Goal: Task Accomplishment & Management: Use online tool/utility

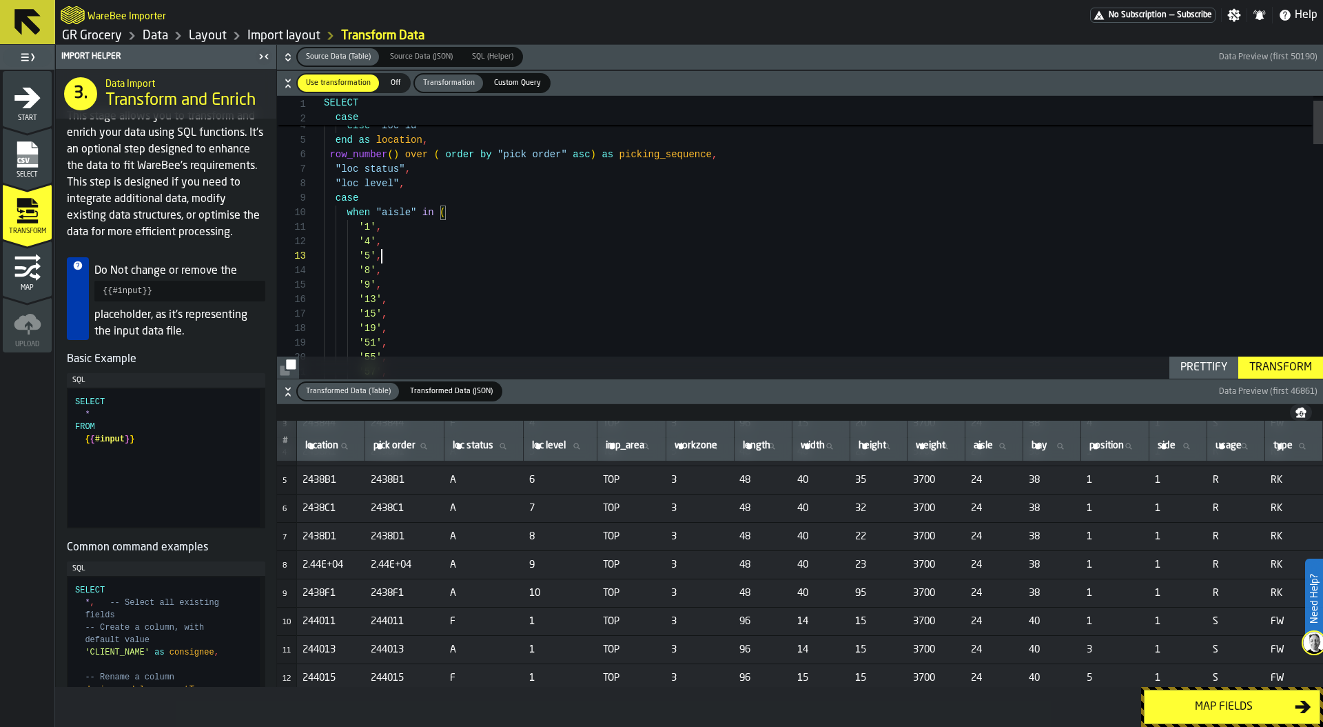
scroll to position [29, 0]
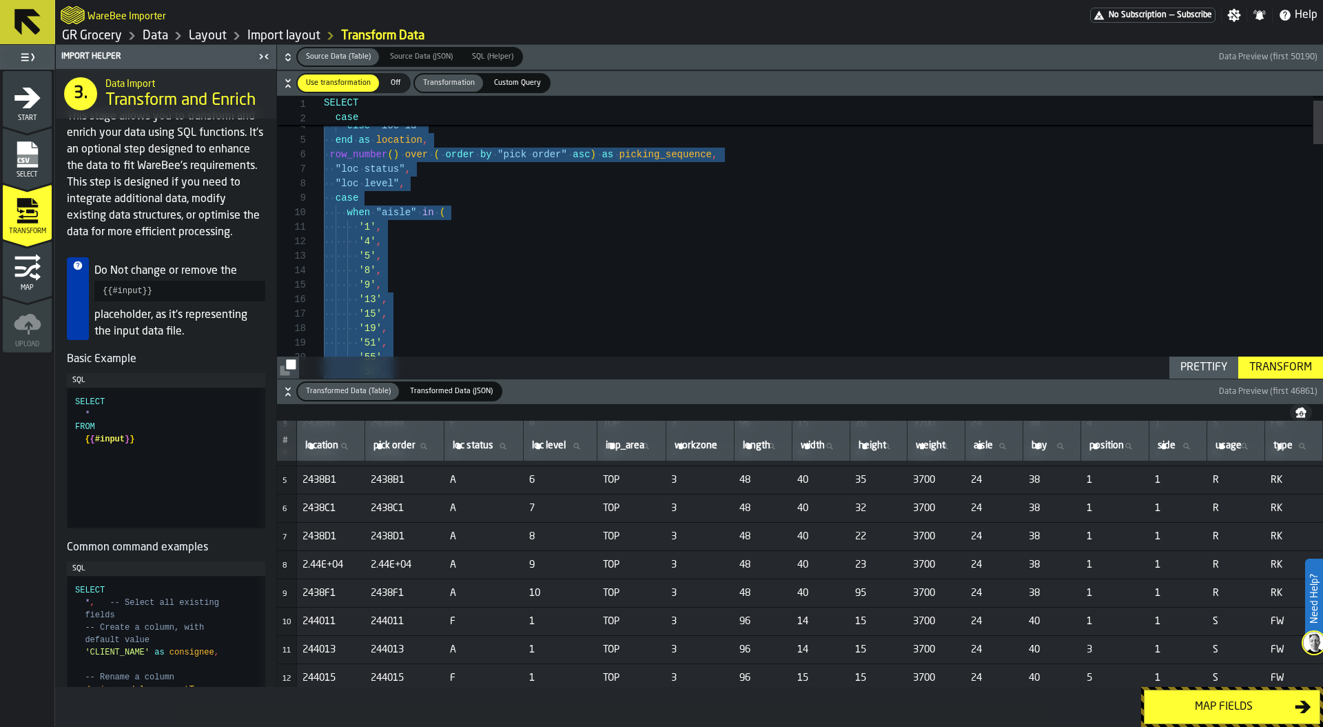
type textarea "**********"
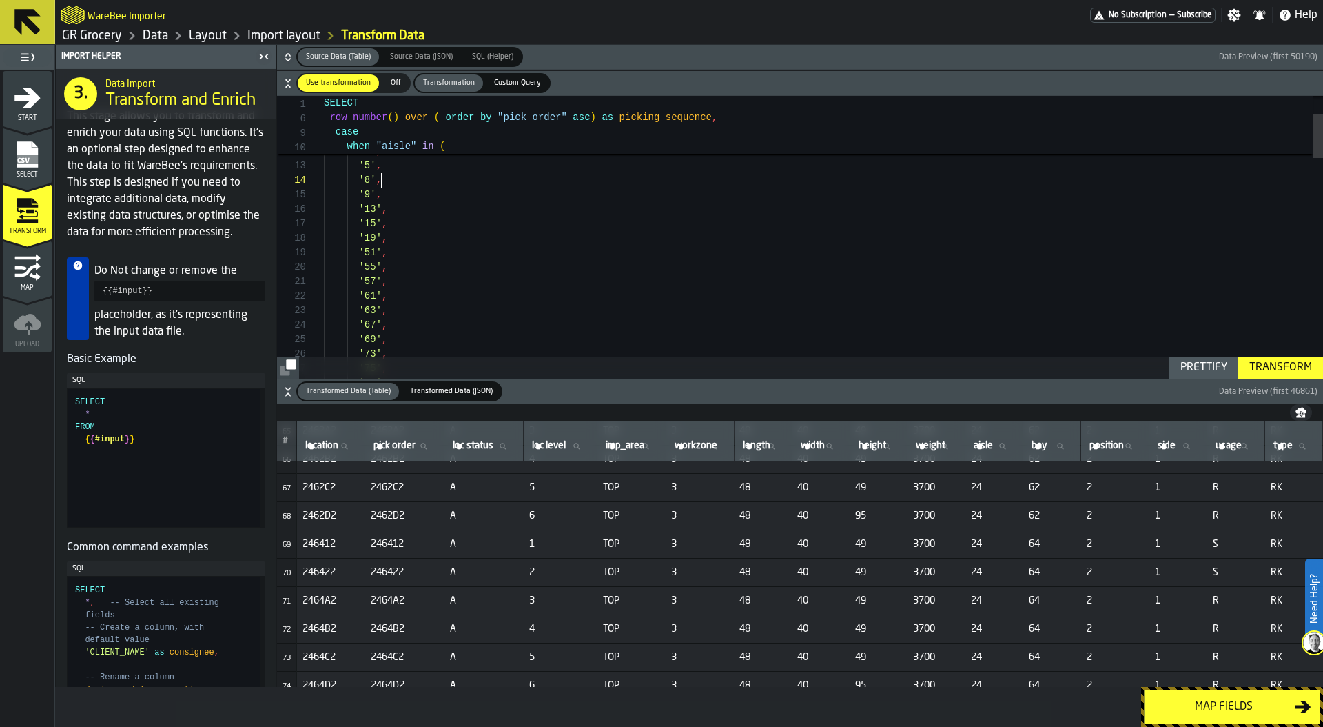
scroll to position [1855, 14]
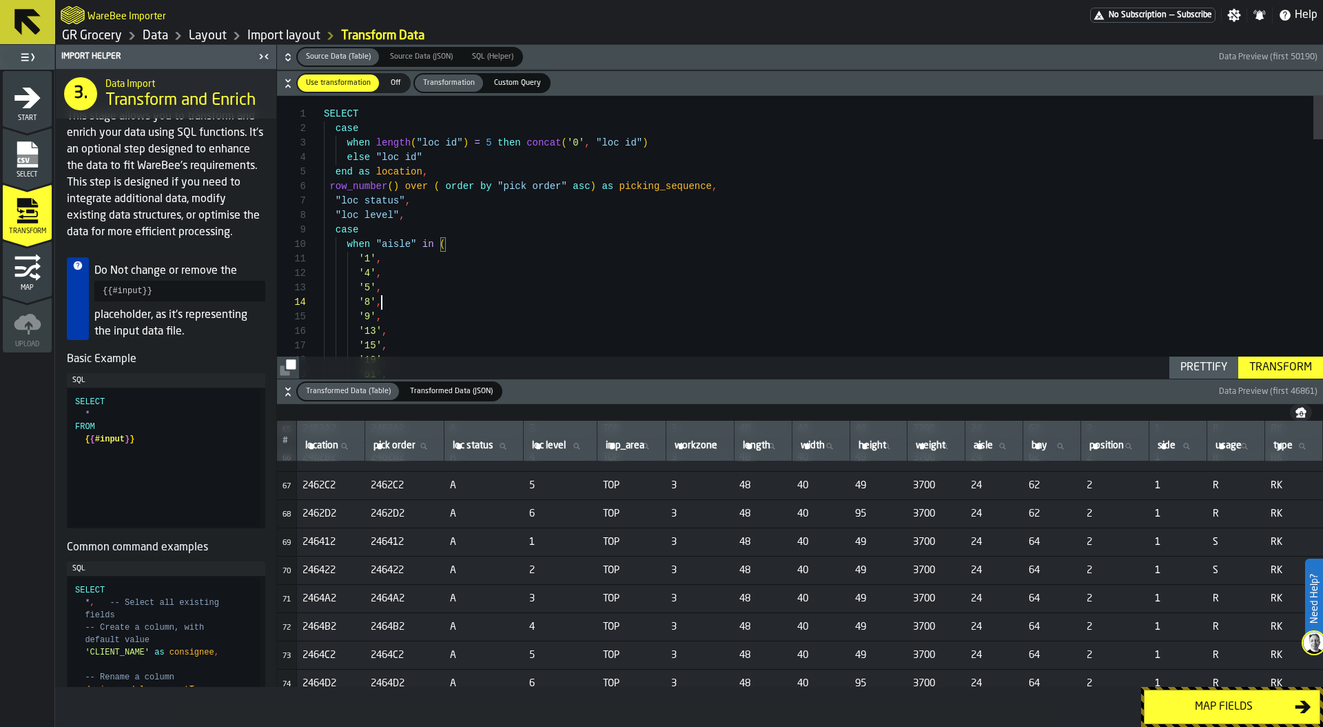
click at [979, 446] on label "aisle aisle" at bounding box center [994, 446] width 46 height 18
click at [979, 446] on input "aisle aisle" at bounding box center [994, 446] width 46 height 18
type input "**"
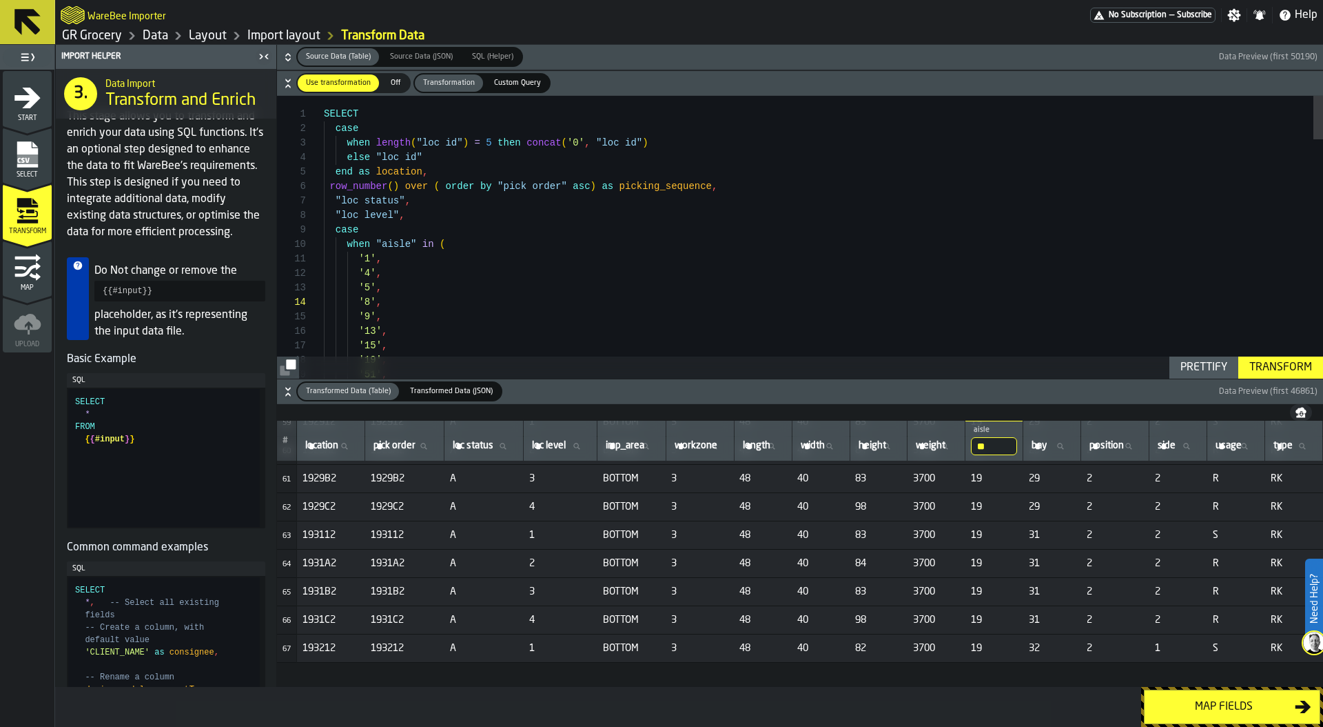
scroll to position [1579, 14]
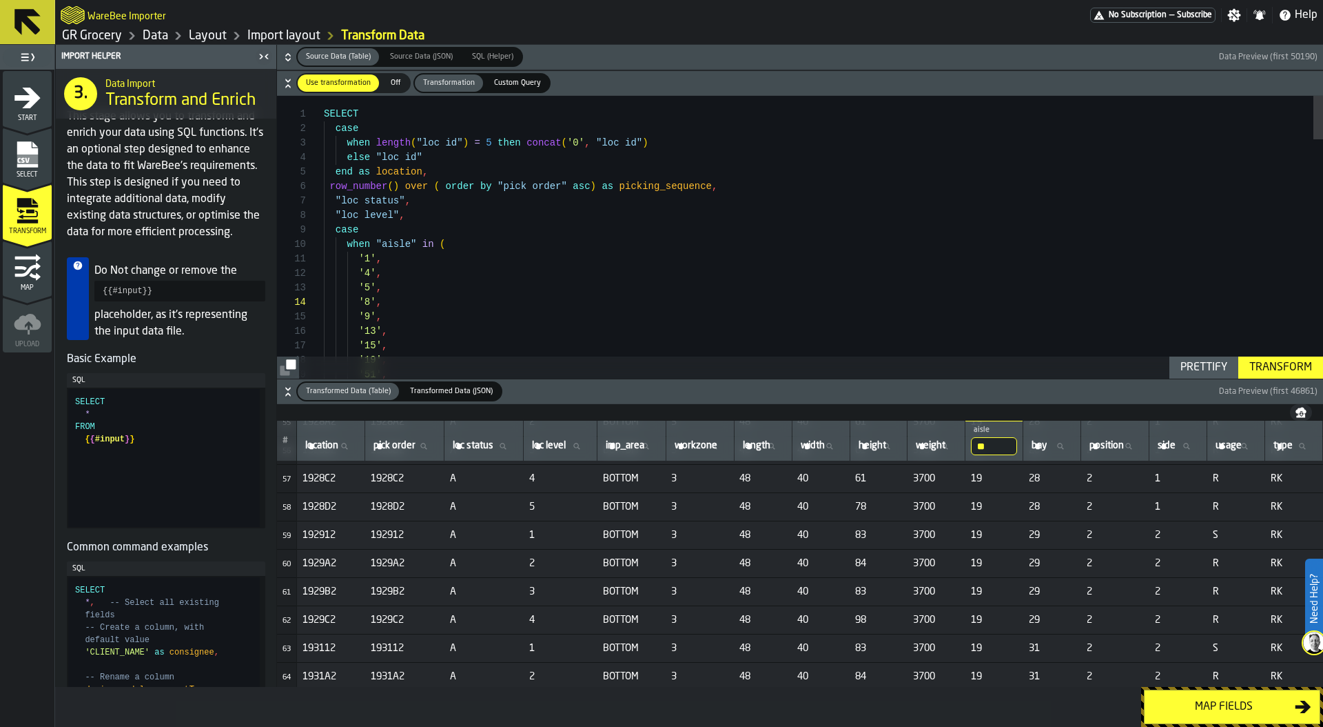
drag, startPoint x: 1002, startPoint y: 450, endPoint x: 944, endPoint y: 445, distance: 58.8
click at [944, 445] on tr "# location location pick order pick order loc status loc status loc level loc l…" at bounding box center [800, 440] width 1046 height 41
type input "**"
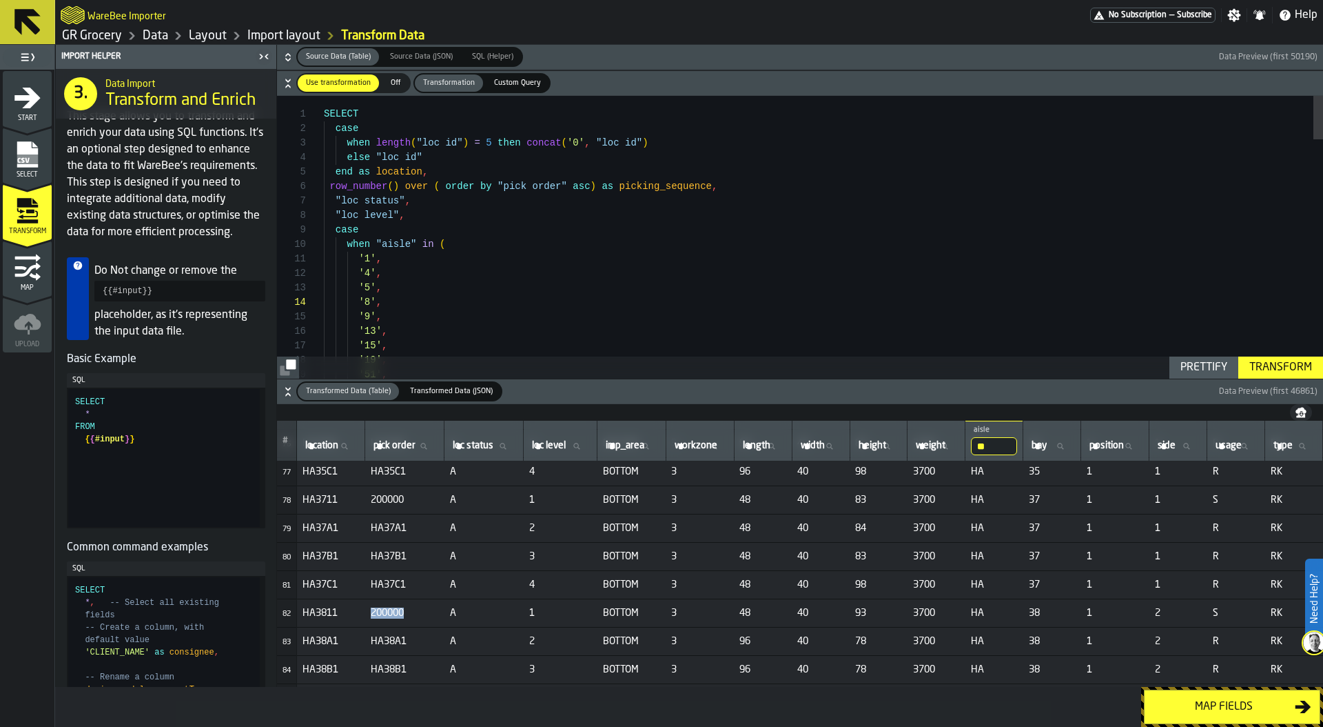
drag, startPoint x: 360, startPoint y: 613, endPoint x: 426, endPoint y: 613, distance: 66.2
click at [426, 613] on span "200000" at bounding box center [405, 612] width 68 height 11
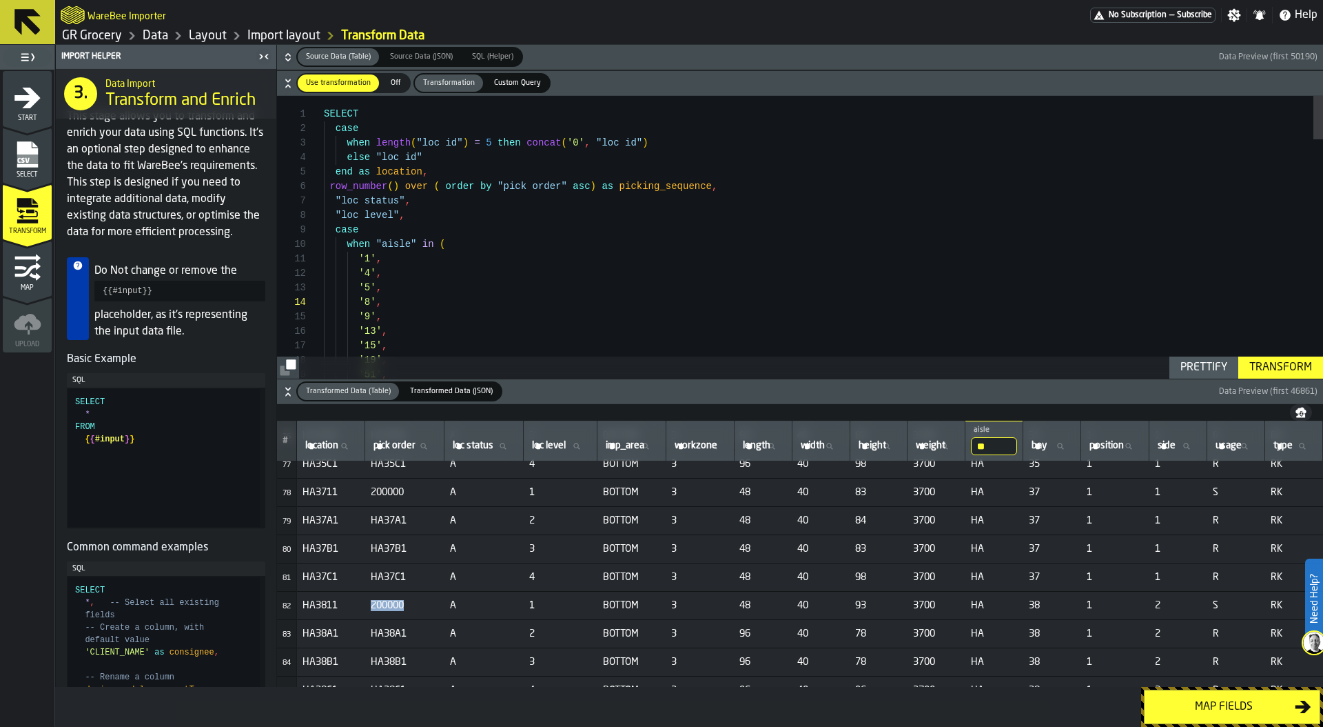
scroll to position [2157, 0]
click at [1007, 445] on input "**" at bounding box center [994, 446] width 46 height 18
type input "**"
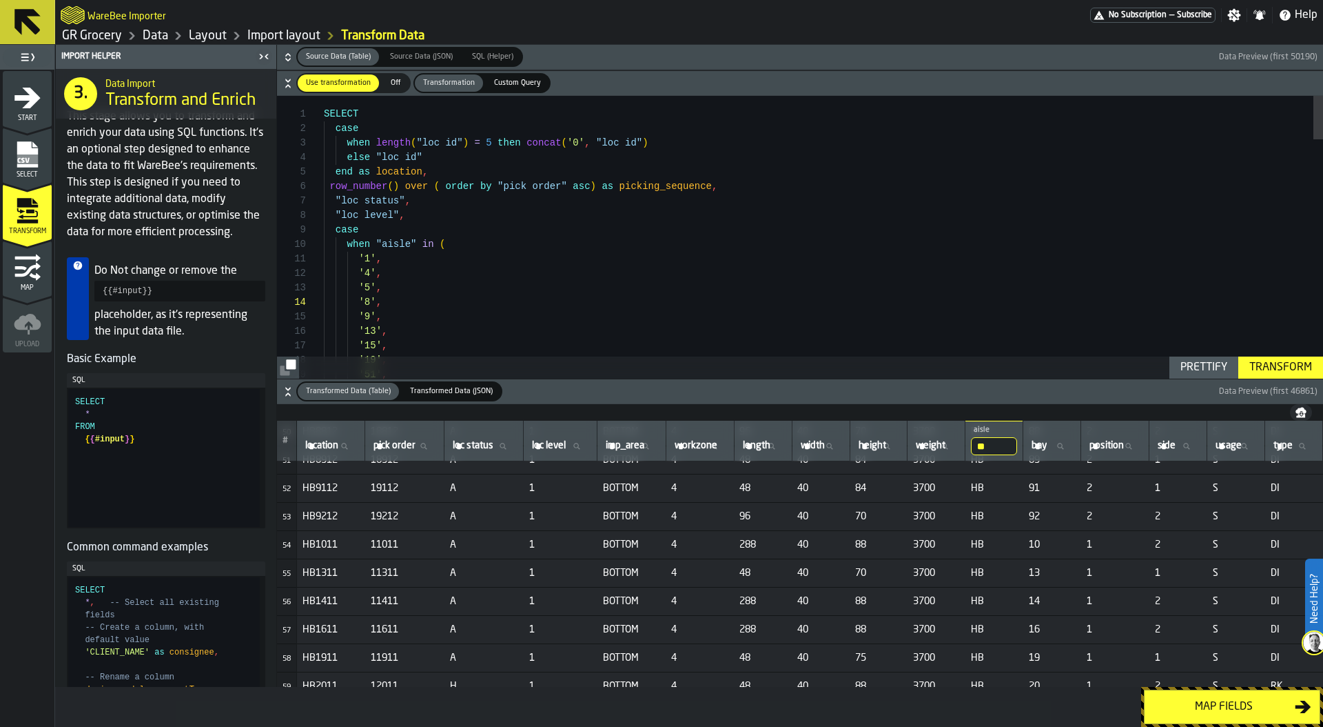
scroll to position [1428, 0]
click at [1013, 440] on input "**" at bounding box center [994, 446] width 46 height 18
type input "**"
drag, startPoint x: 371, startPoint y: 544, endPoint x: 418, endPoint y: 544, distance: 46.9
click at [418, 544] on td "200000" at bounding box center [404, 545] width 79 height 28
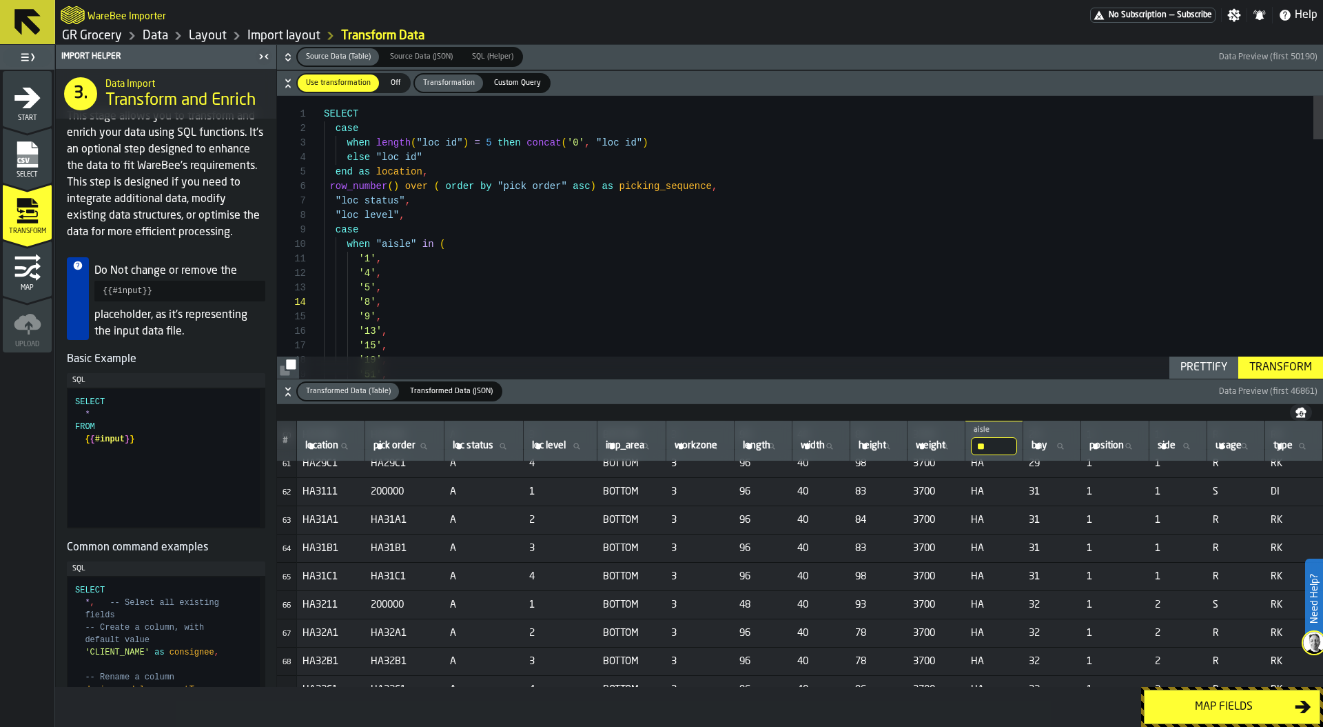
scroll to position [1711, 0]
drag, startPoint x: 1003, startPoint y: 442, endPoint x: 973, endPoint y: 442, distance: 29.6
click at [973, 442] on tr "# location location pick order pick order loc status loc status loc level loc l…" at bounding box center [800, 440] width 1046 height 41
type input "**"
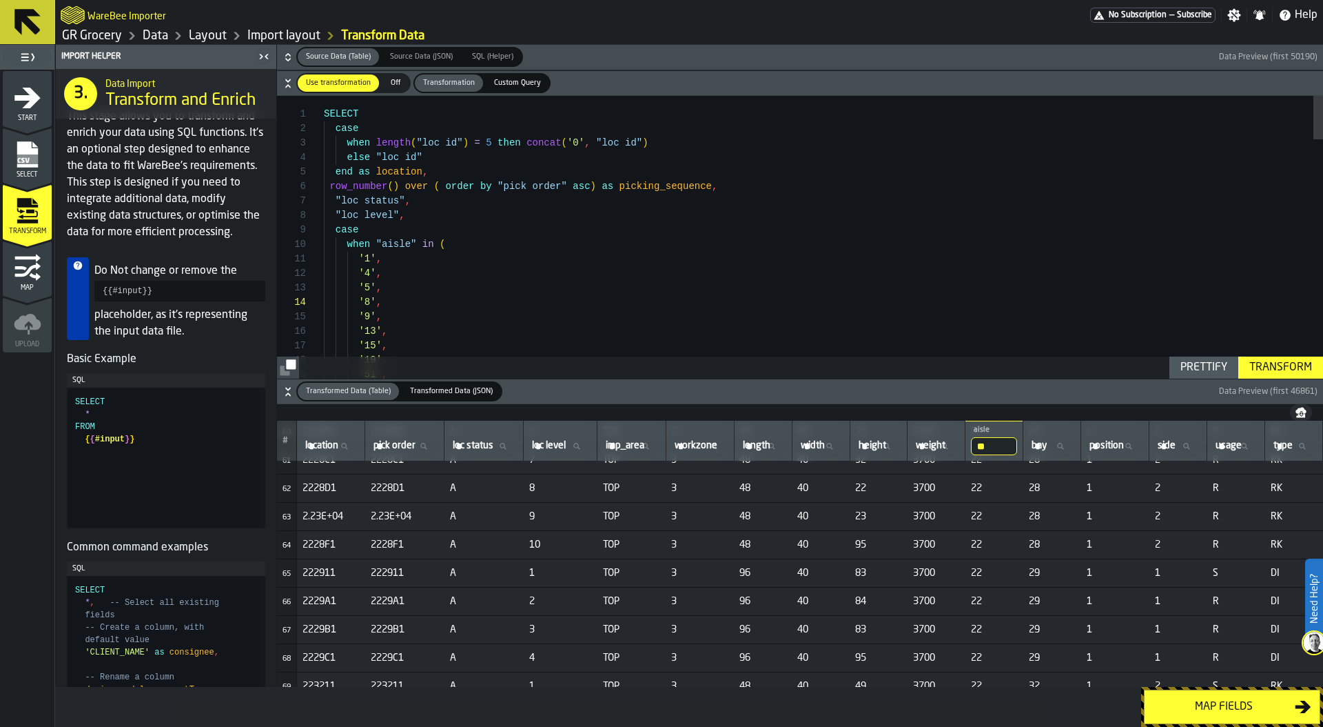
scroll to position [87, 0]
type textarea "**********"
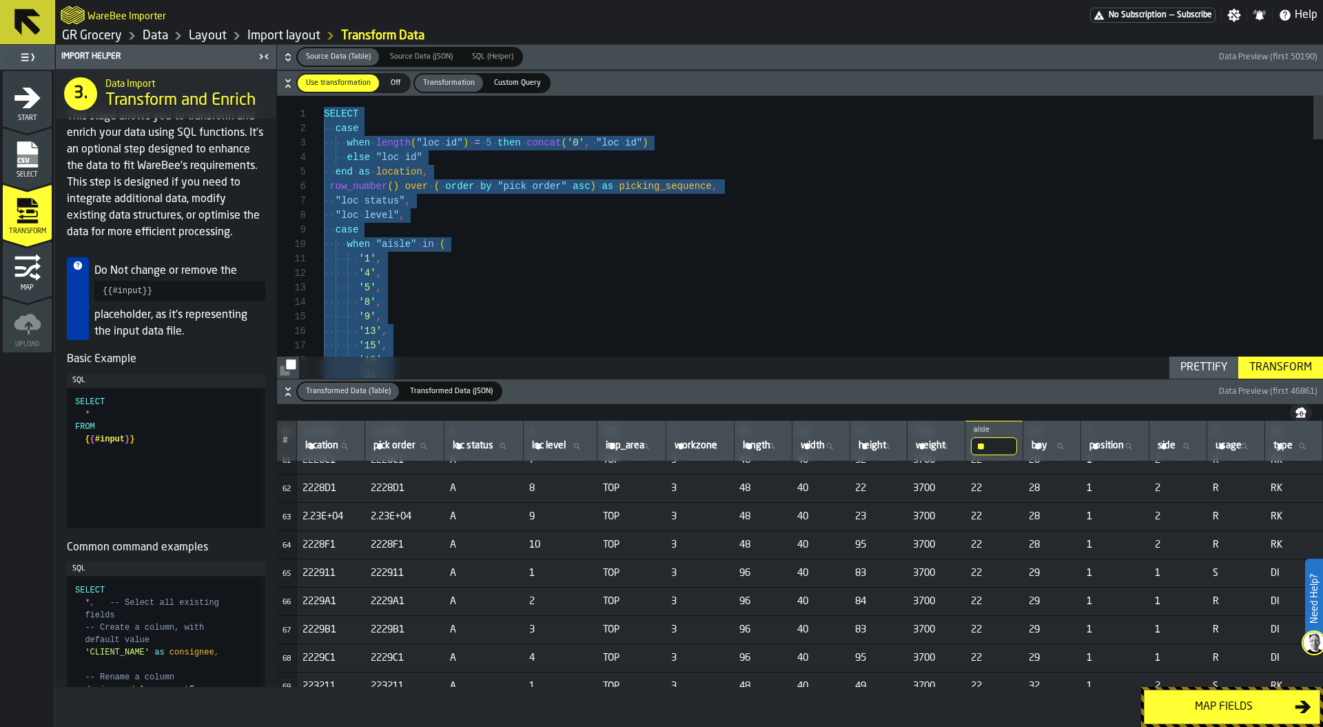
click at [163, 43] on link "Data" at bounding box center [156, 35] width 26 height 15
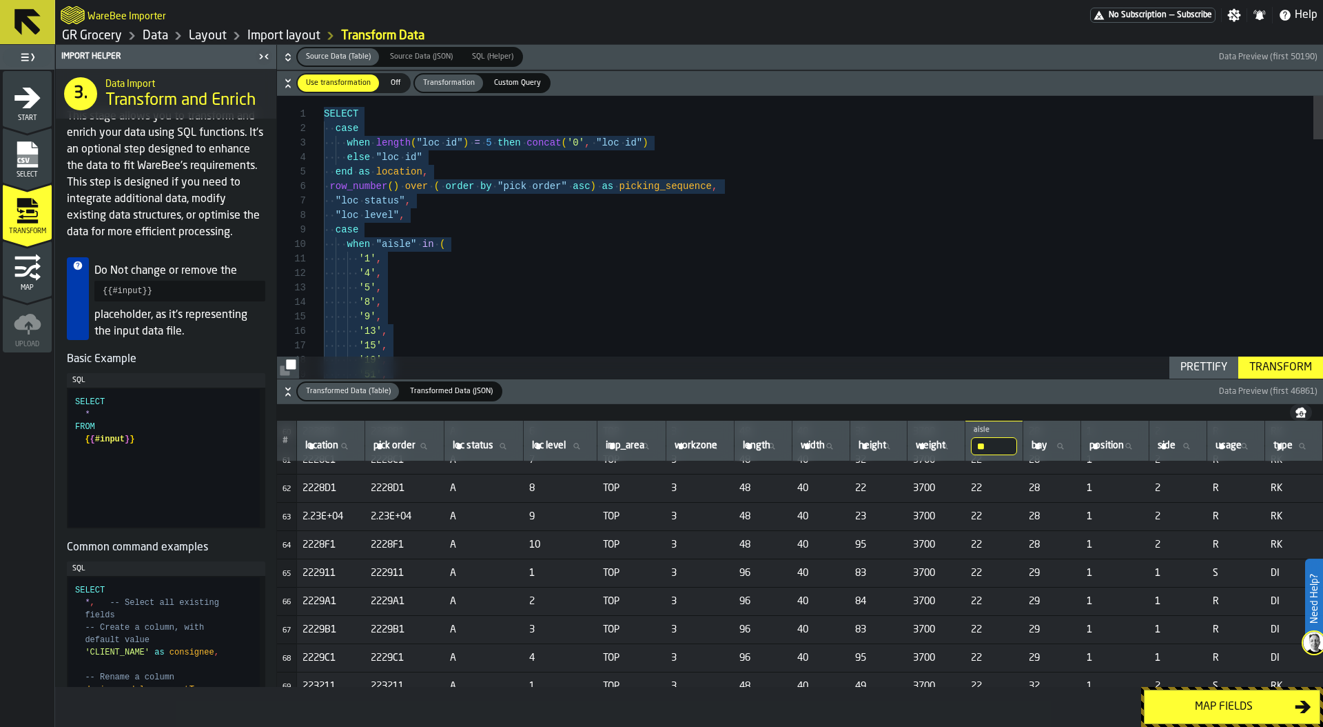
click at [27, 115] on span "Start" at bounding box center [27, 118] width 49 height 8
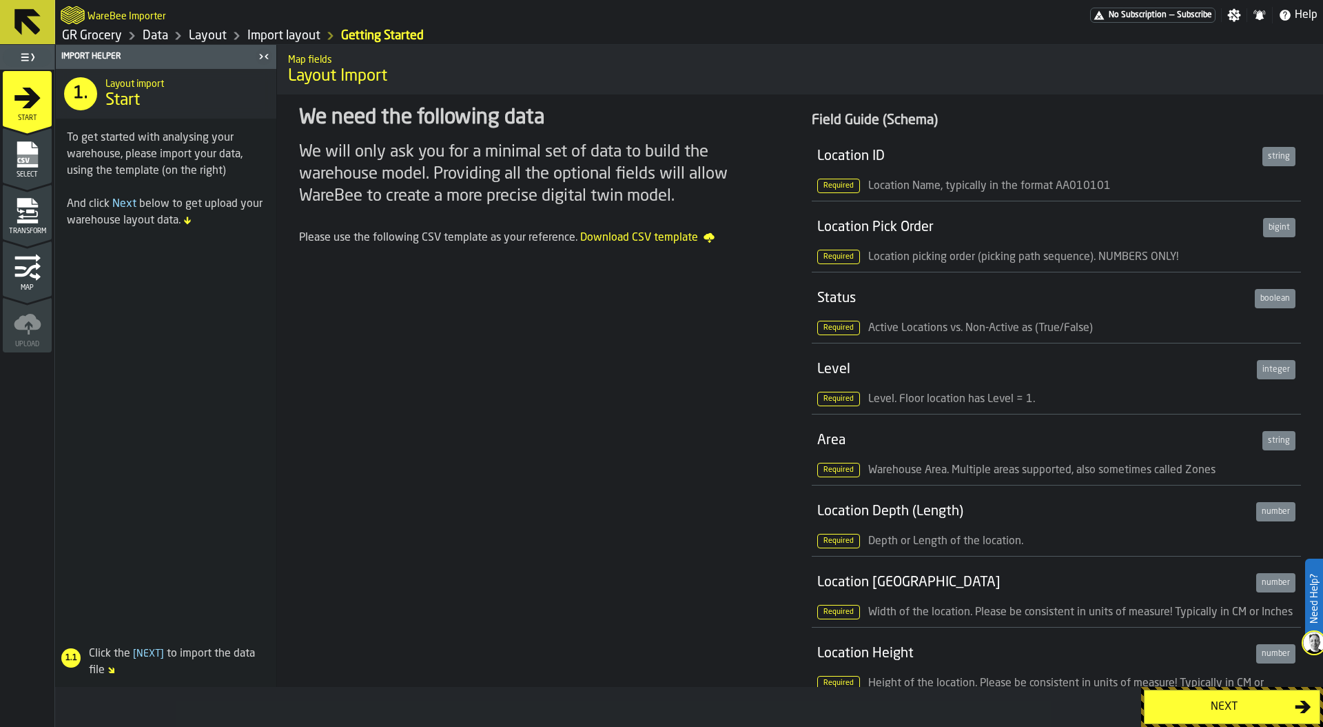
click at [1237, 707] on div "Next" at bounding box center [1224, 706] width 142 height 17
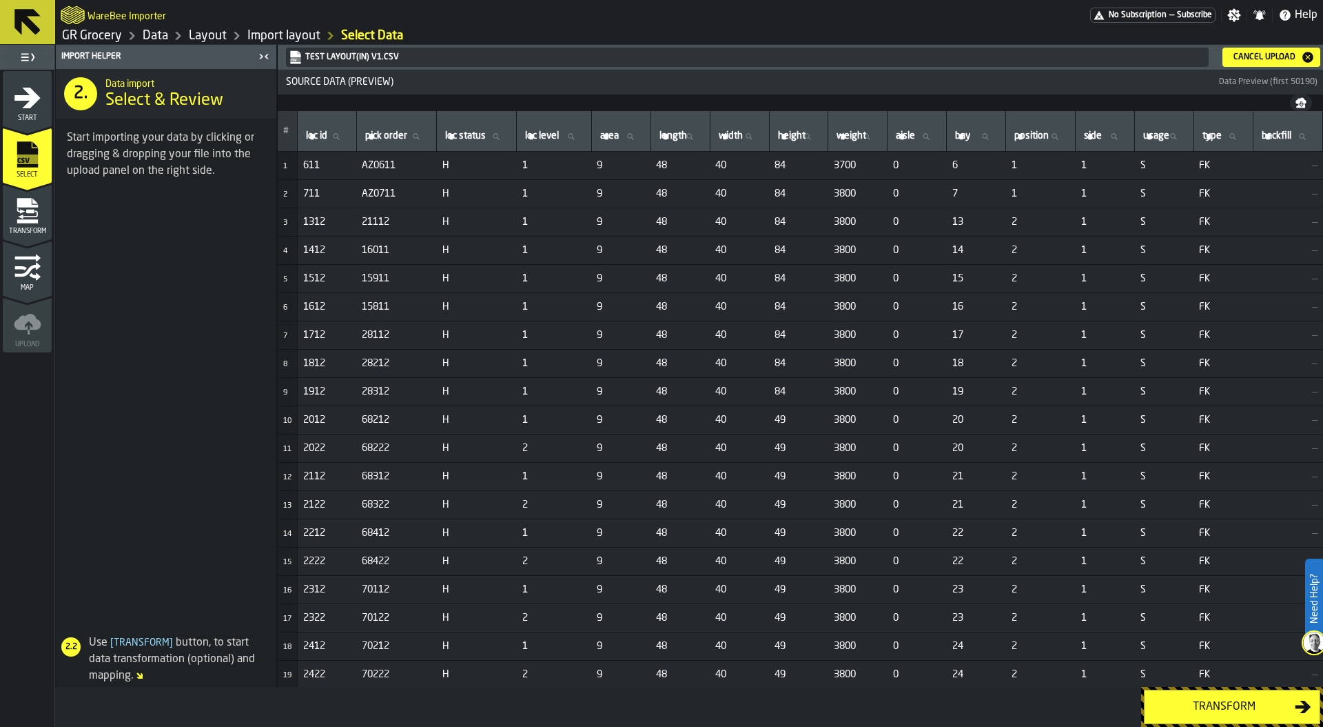
click at [1250, 60] on div "Cancel Upload" at bounding box center [1264, 57] width 73 height 10
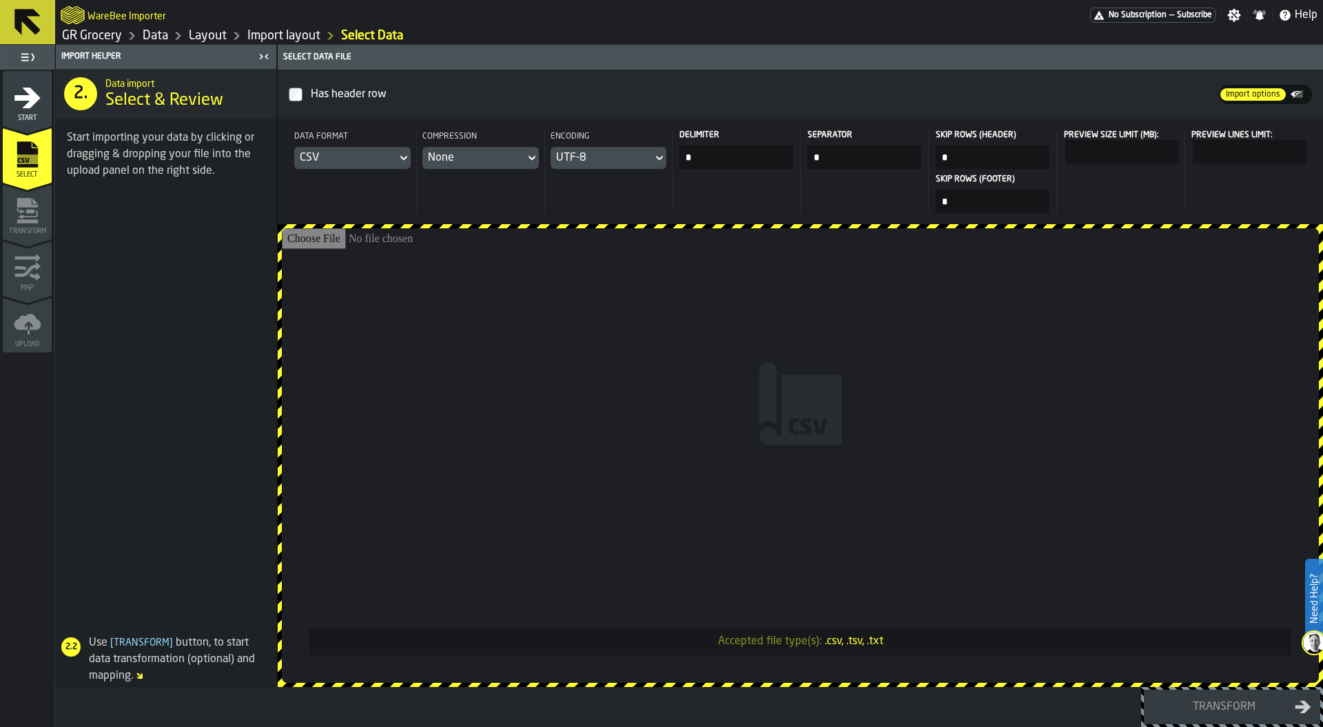
click at [847, 335] on input "Accepted file type(s): .csv, .tsv, .txt" at bounding box center [800, 455] width 1037 height 454
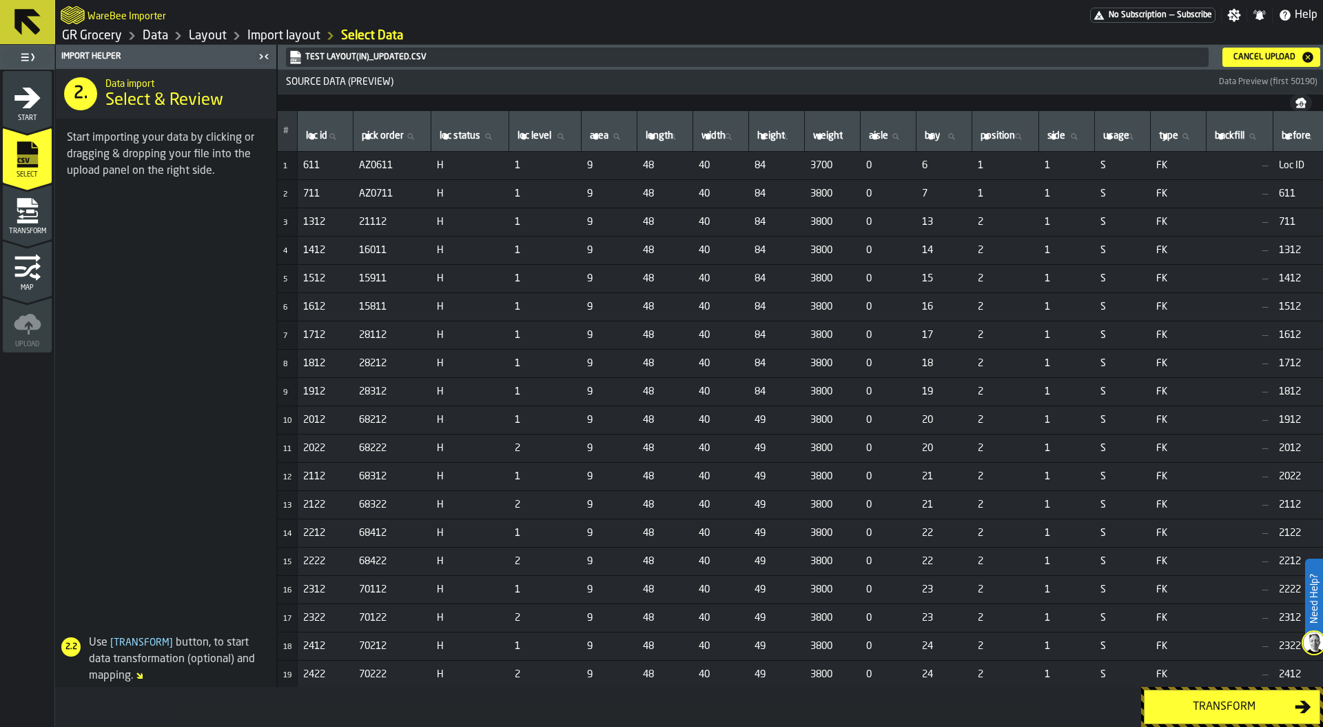
click at [1201, 700] on div "Transform" at bounding box center [1224, 706] width 142 height 17
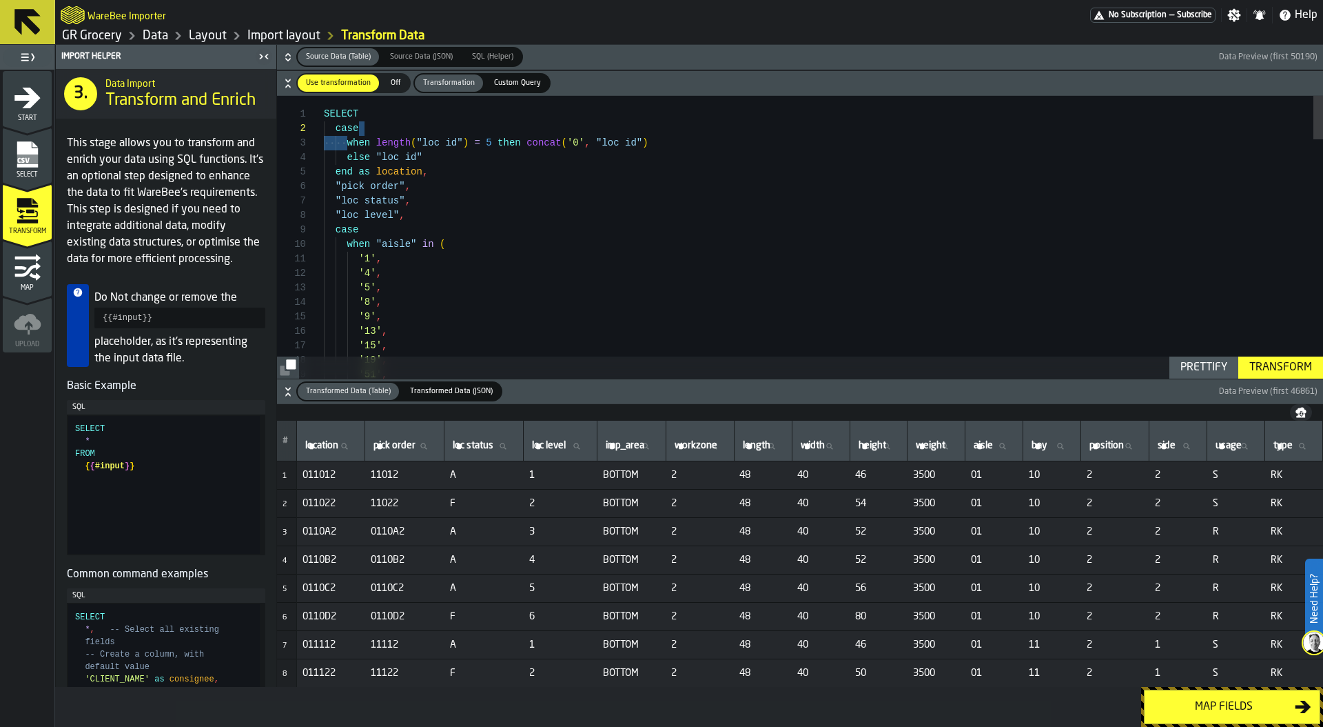
scroll to position [29, 0]
drag, startPoint x: 347, startPoint y: 141, endPoint x: 656, endPoint y: 140, distance: 308.8
click at [656, 141] on div "when length ( "loc id" ) = 5 then concat ( '0' , "loc id" )" at bounding box center [823, 143] width 999 height 14
drag, startPoint x: 346, startPoint y: 159, endPoint x: 453, endPoint y: 163, distance: 106.9
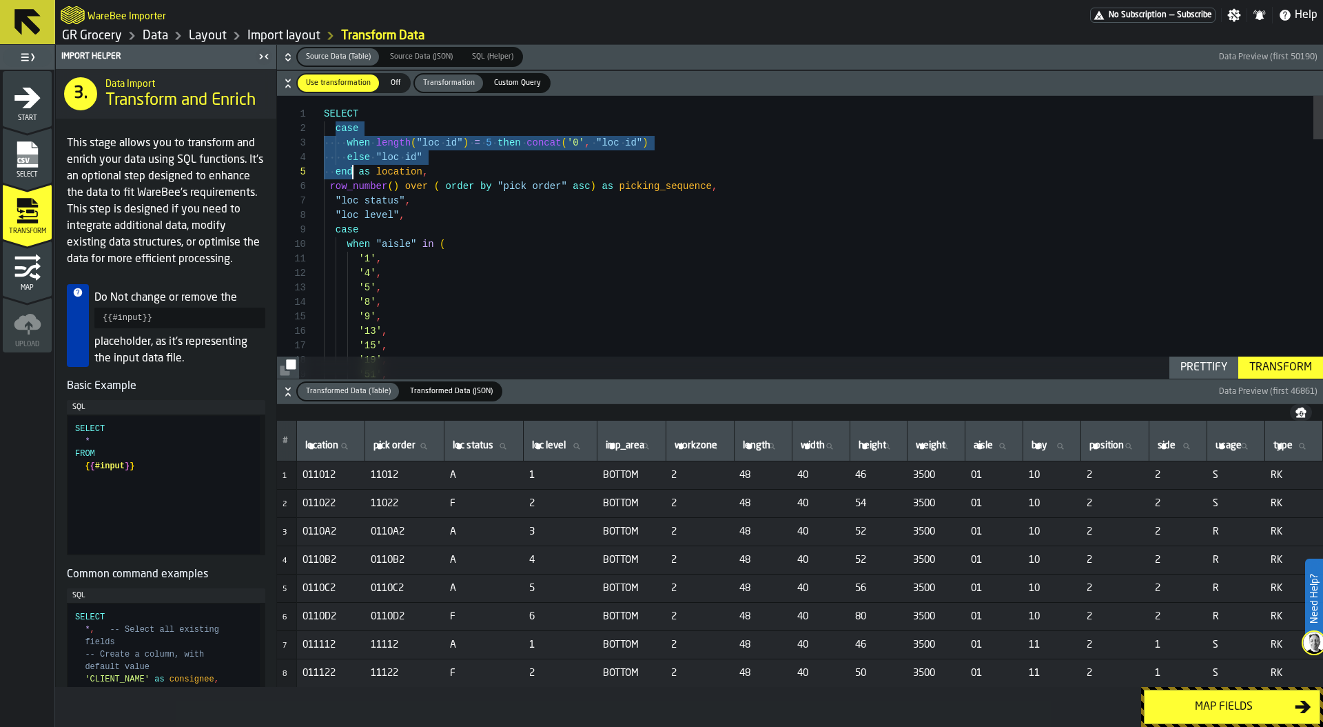
drag, startPoint x: 336, startPoint y: 129, endPoint x: 349, endPoint y: 172, distance: 45.6
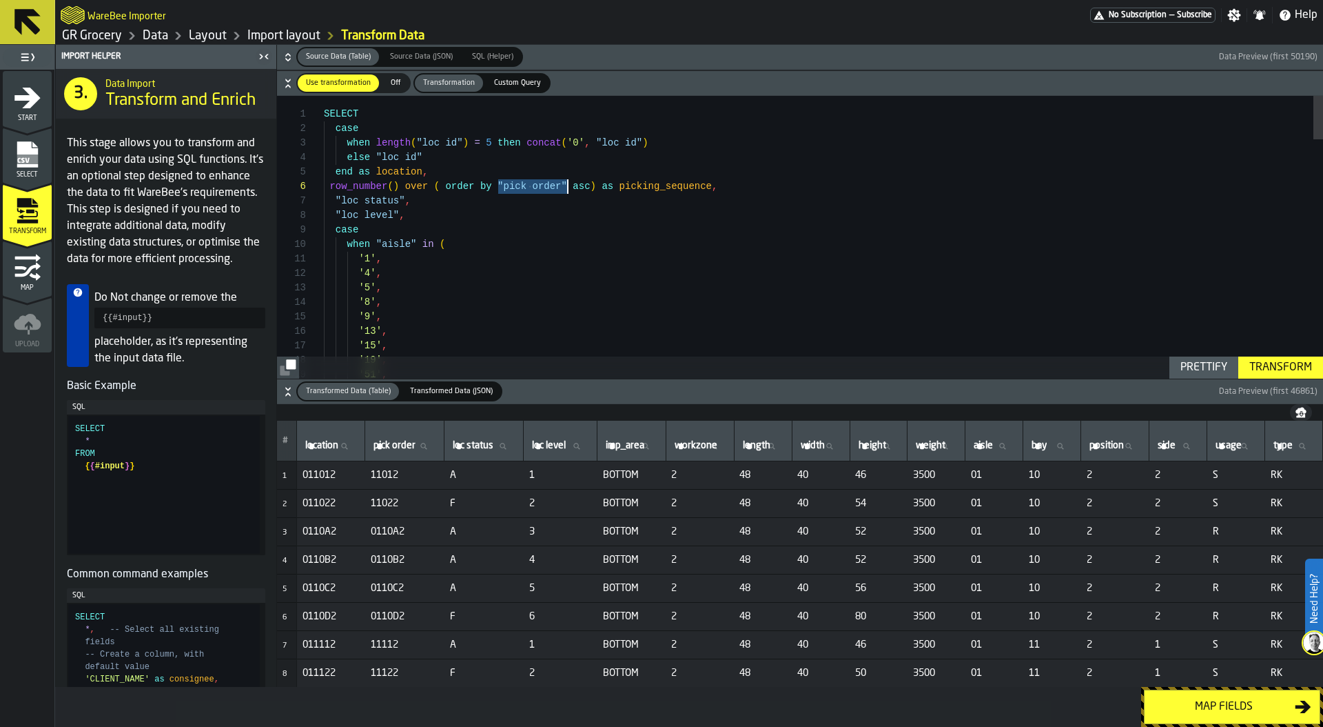
drag, startPoint x: 497, startPoint y: 183, endPoint x: 567, endPoint y: 182, distance: 69.6
click at [1217, 370] on div "Prettify" at bounding box center [1204, 367] width 58 height 17
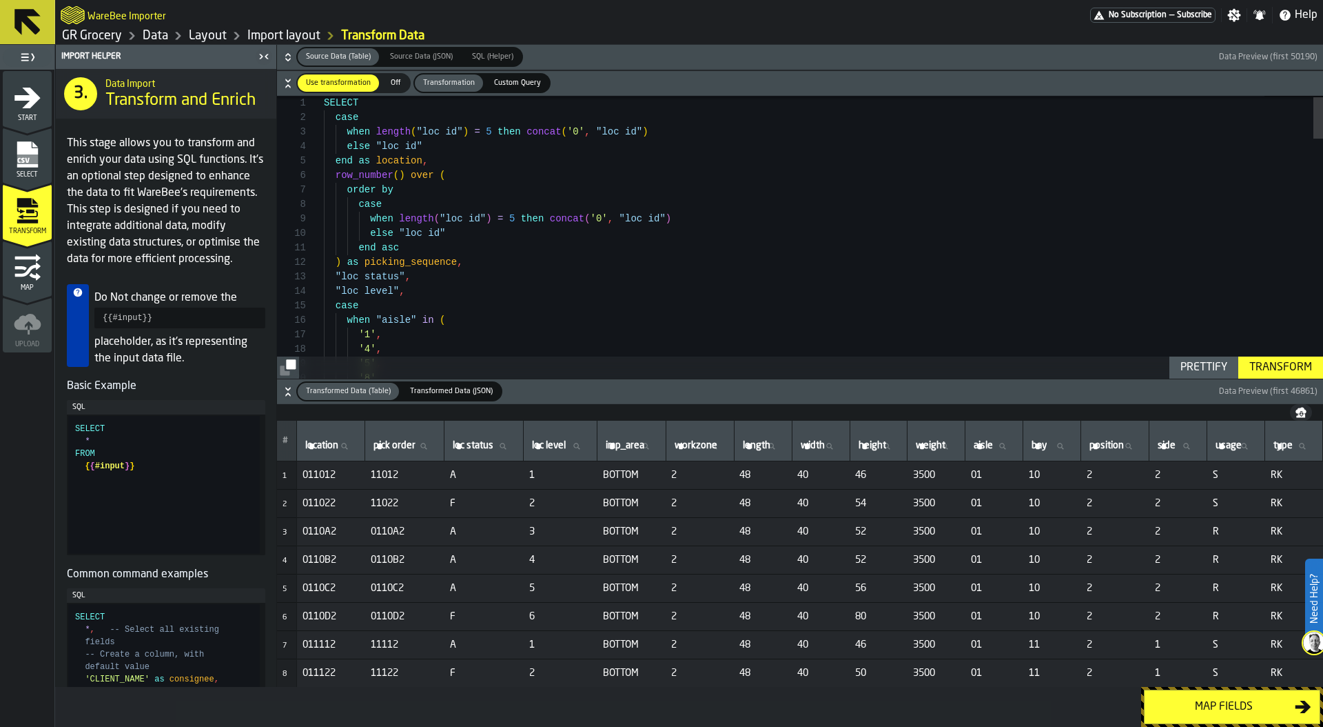
click at [1266, 363] on div "Transform" at bounding box center [1281, 367] width 74 height 17
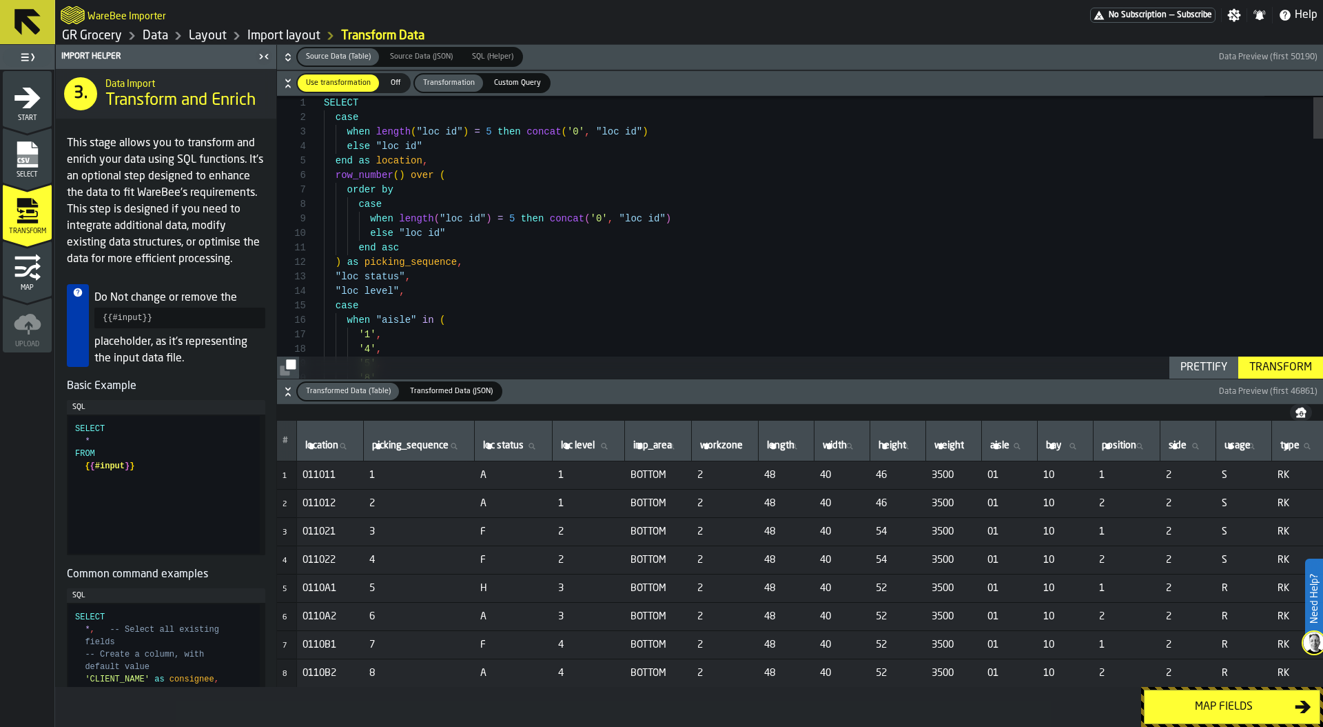
click at [1274, 372] on div "Transform" at bounding box center [1281, 367] width 74 height 17
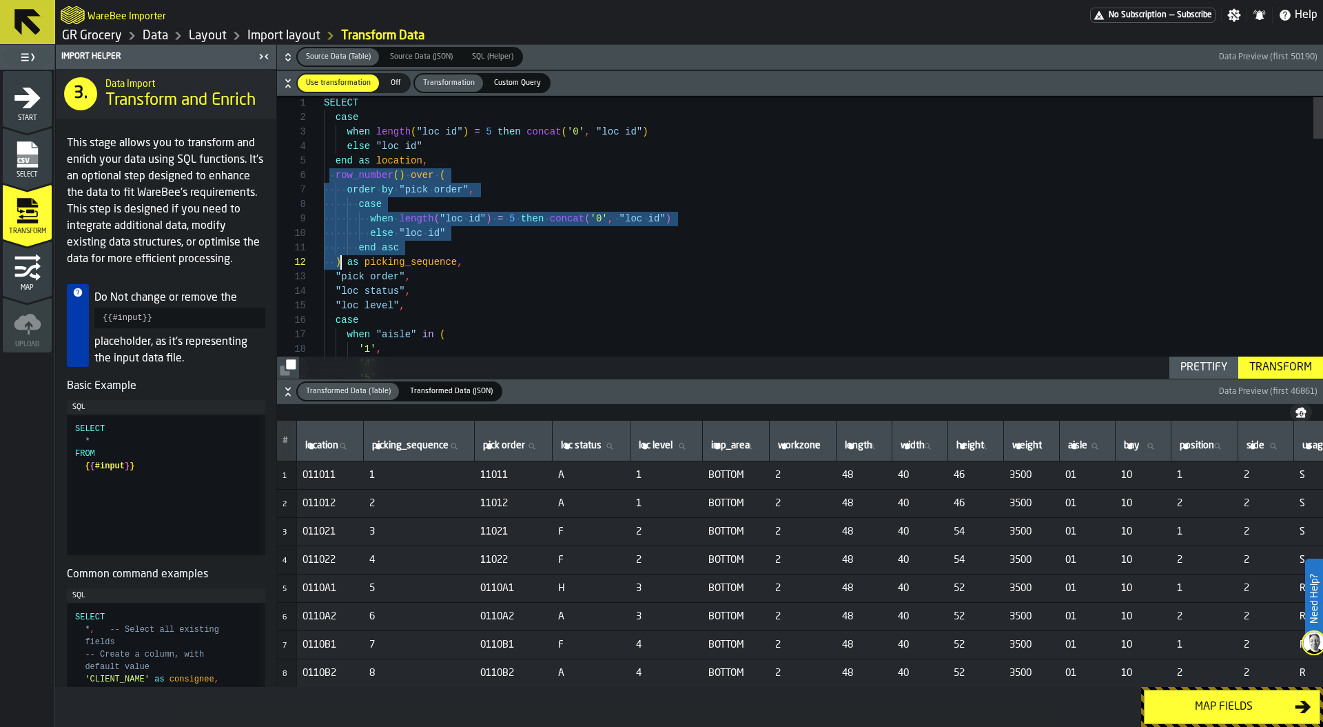
drag, startPoint x: 332, startPoint y: 176, endPoint x: 343, endPoint y: 263, distance: 87.5
drag, startPoint x: 398, startPoint y: 188, endPoint x: 445, endPoint y: 187, distance: 46.9
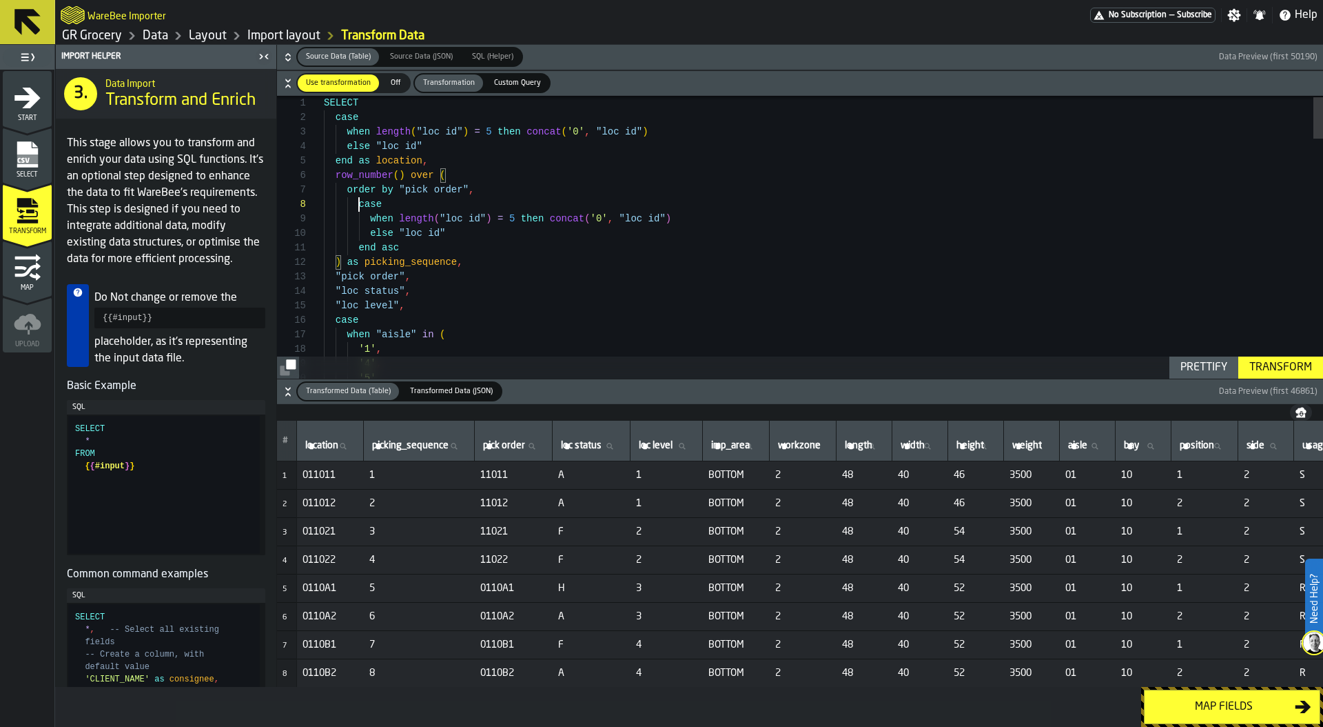
scroll to position [101, 0]
drag, startPoint x: 358, startPoint y: 207, endPoint x: 410, endPoint y: 245, distance: 64.7
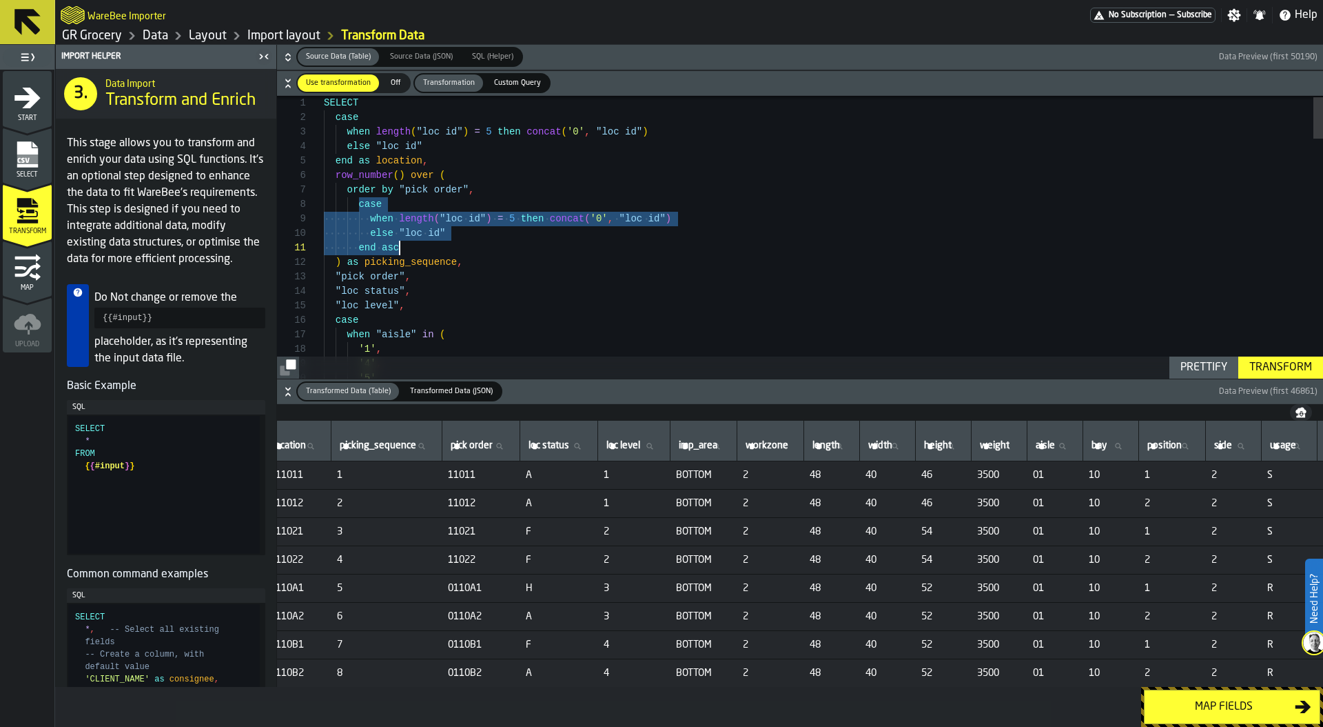
scroll to position [0, 0]
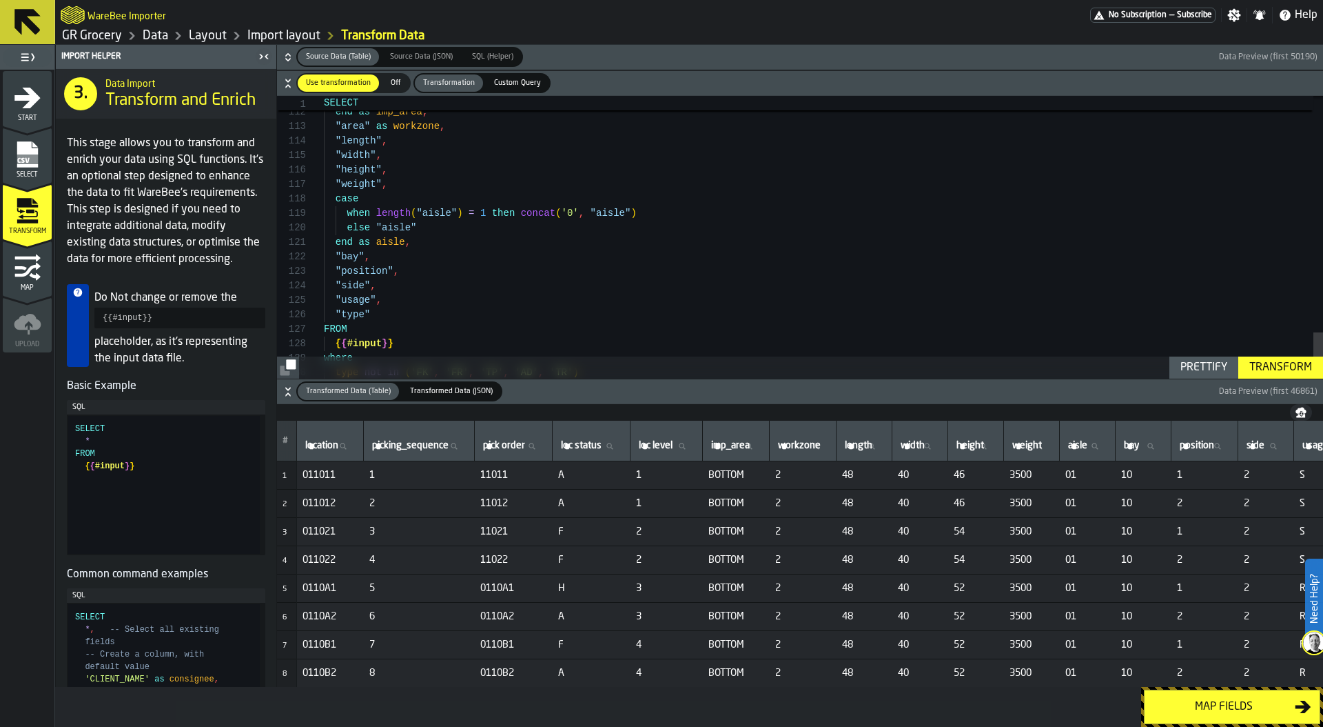
type textarea "**********"
click at [1087, 709] on div "Map fields" at bounding box center [689, 707] width 1268 height 40
click at [1118, 700] on div "Map fields" at bounding box center [689, 707] width 1268 height 40
click at [1248, 702] on div "Map fields" at bounding box center [1224, 706] width 142 height 17
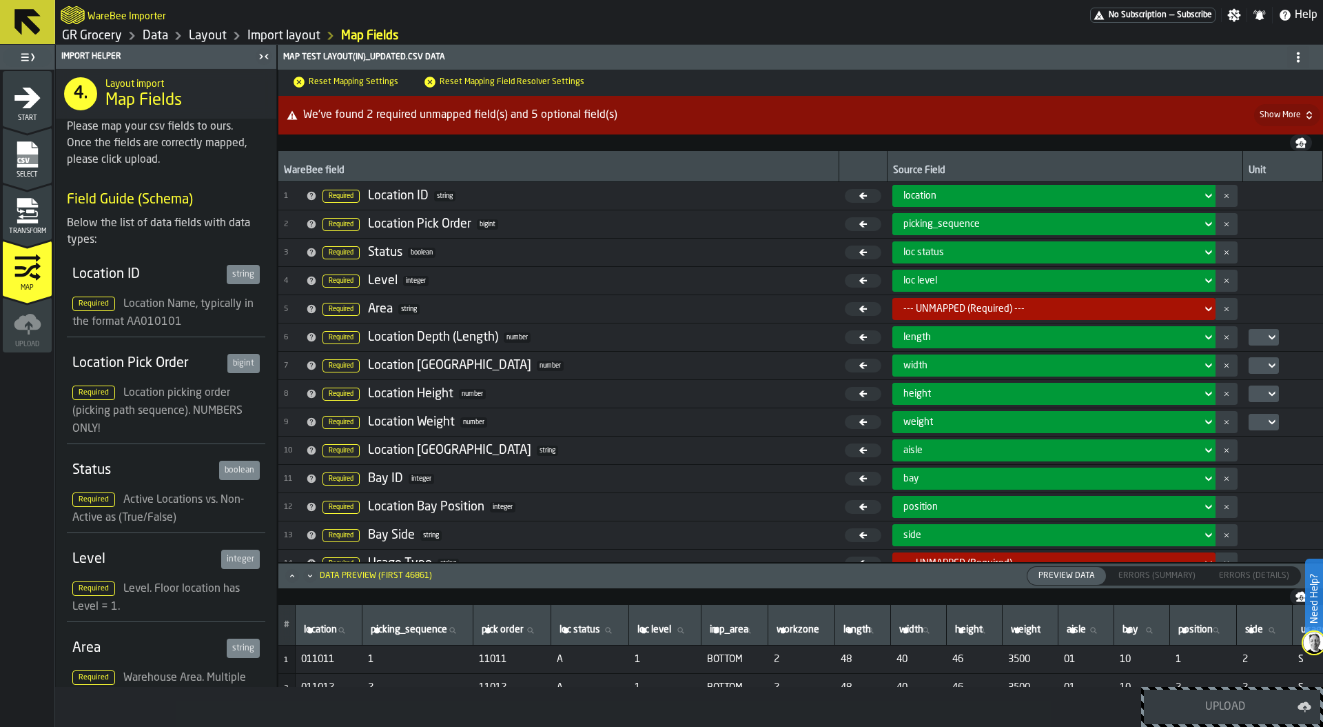
click at [18, 212] on icon "menu Transform" at bounding box center [28, 211] width 28 height 28
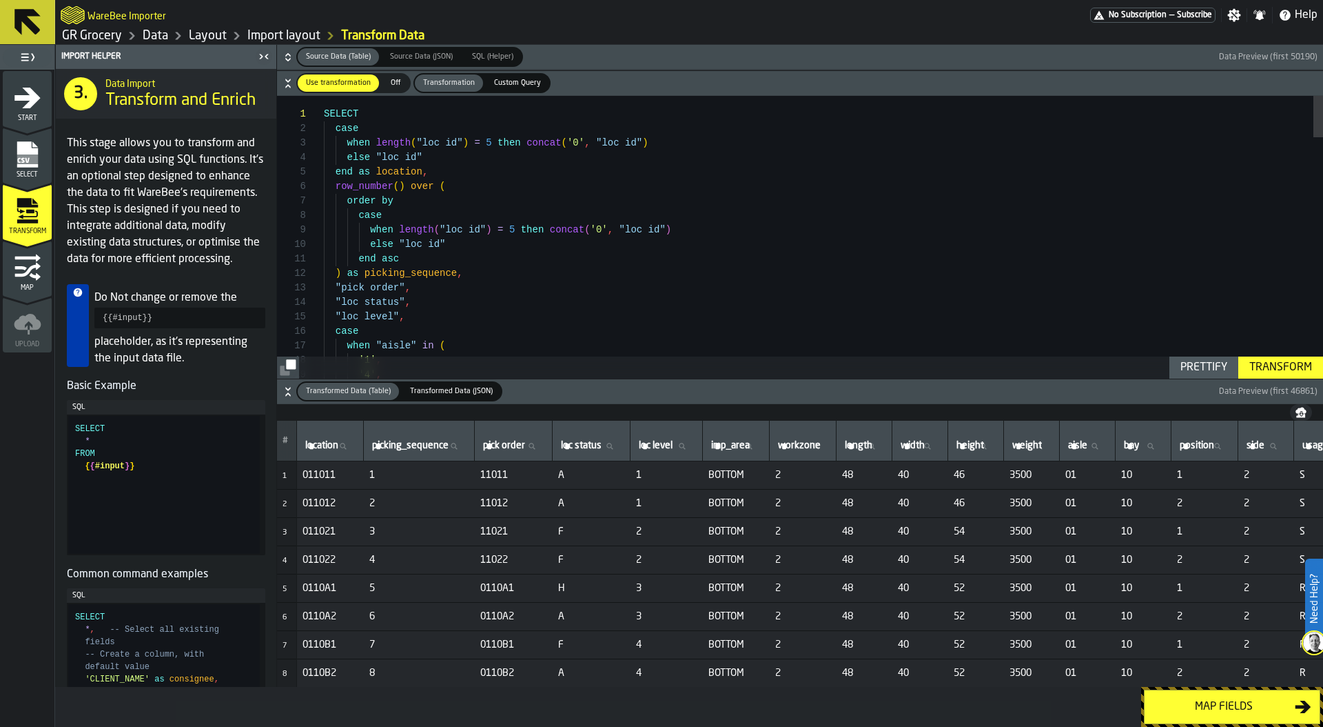
click at [1190, 696] on button "Map fields" at bounding box center [1232, 706] width 176 height 34
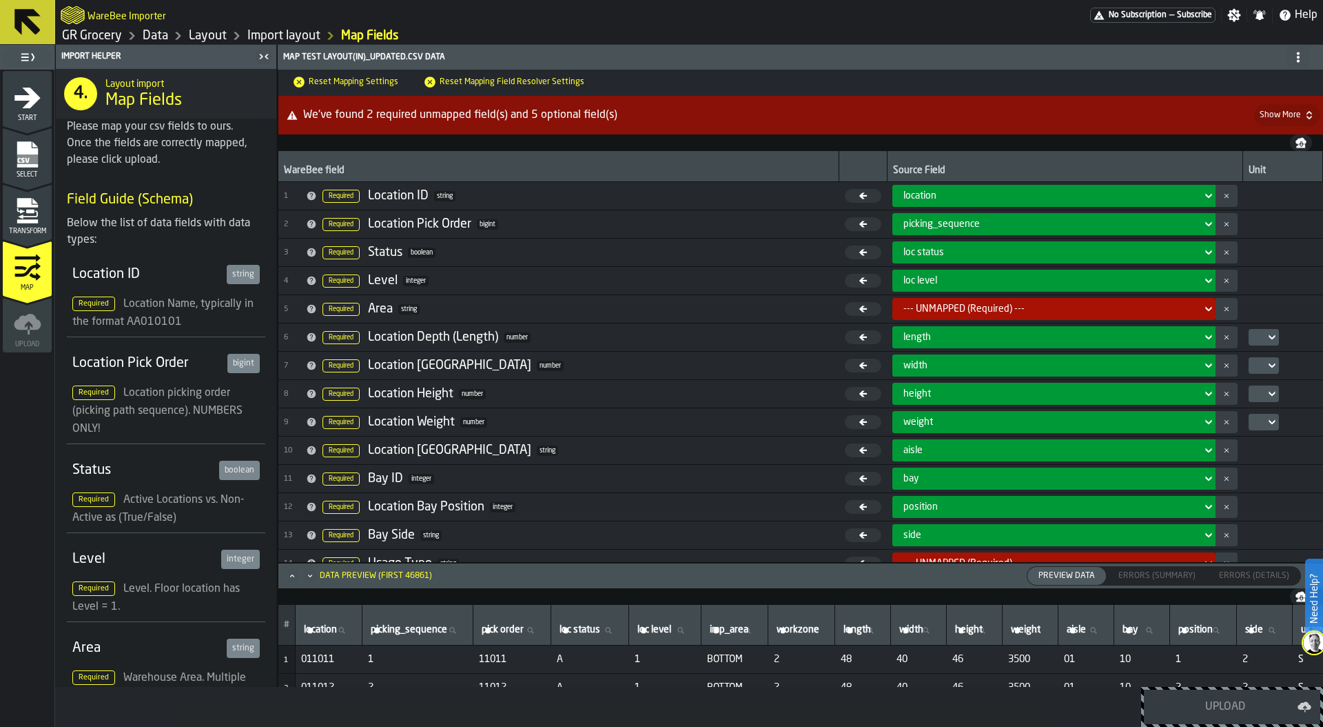
click at [964, 307] on div "--- UNMAPPED (Required) ---" at bounding box center [1050, 308] width 293 height 11
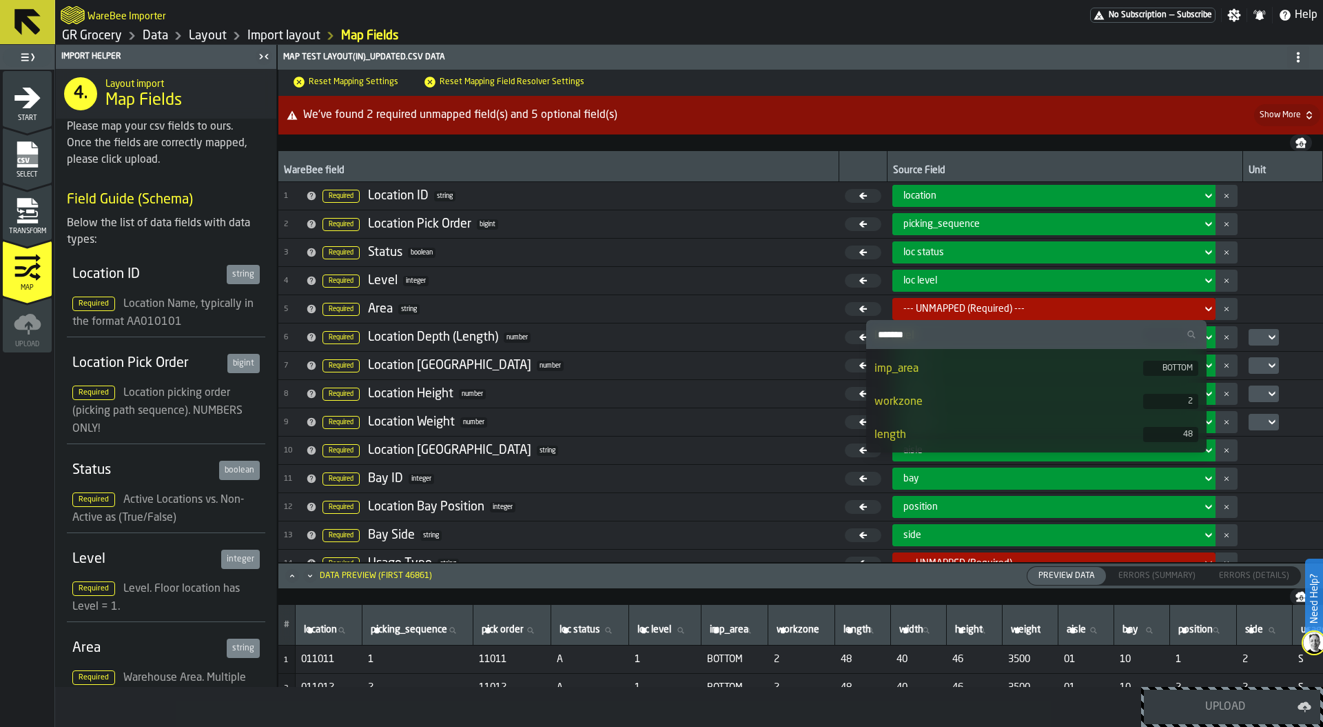
scroll to position [161, 0]
click at [923, 369] on div "imp_area" at bounding box center [1009, 370] width 269 height 17
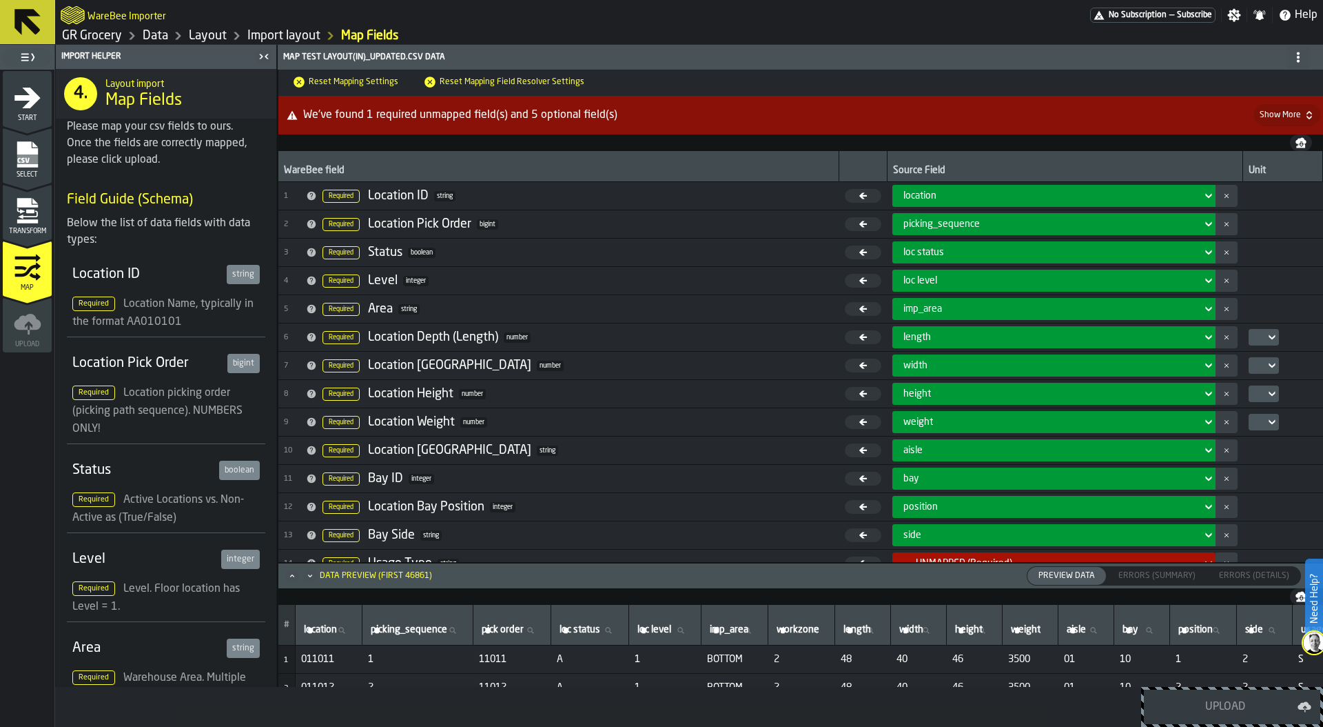
click at [1254, 336] on div at bounding box center [1259, 337] width 11 height 6
click at [1255, 358] on div "in" at bounding box center [1284, 362] width 72 height 17
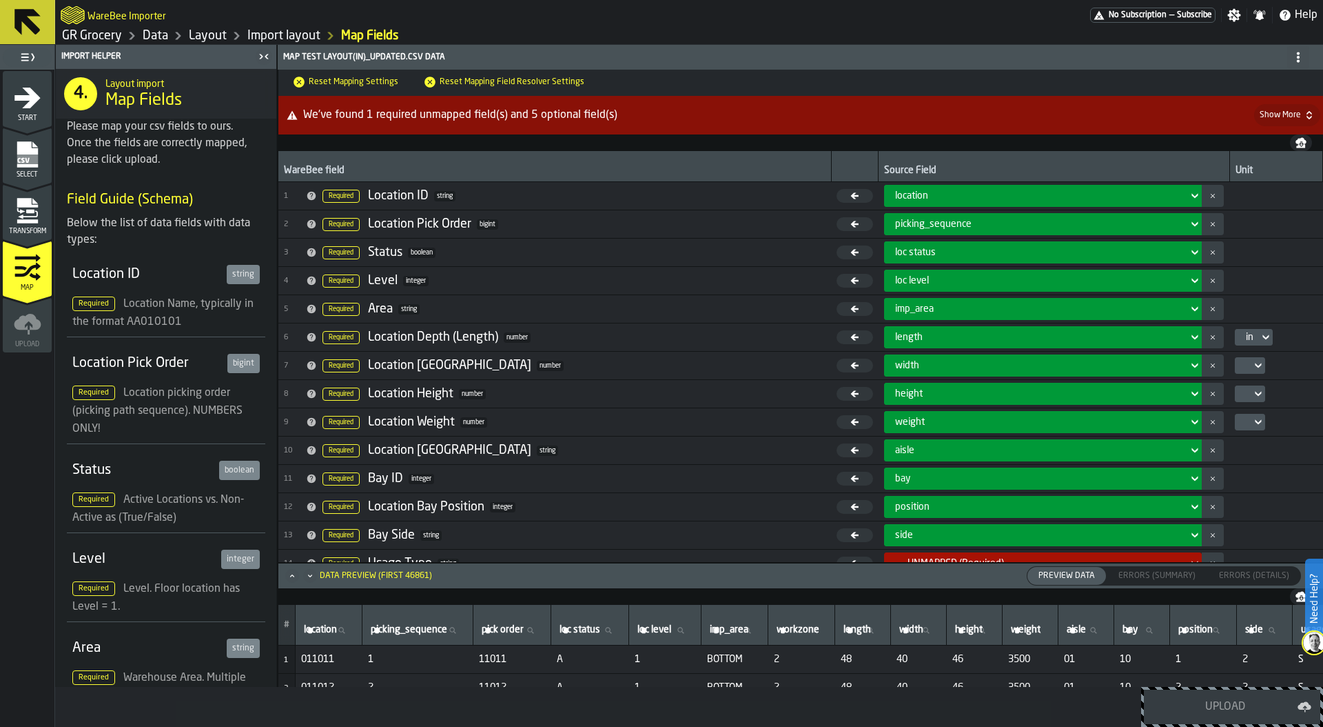
click at [1241, 362] on div at bounding box center [1250, 365] width 30 height 17
click at [1246, 384] on td at bounding box center [1276, 394] width 93 height 28
click at [1241, 364] on div at bounding box center [1246, 366] width 11 height 6
click at [1240, 385] on div "in" at bounding box center [1270, 390] width 72 height 17
click at [1252, 393] on icon at bounding box center [1259, 393] width 14 height 17
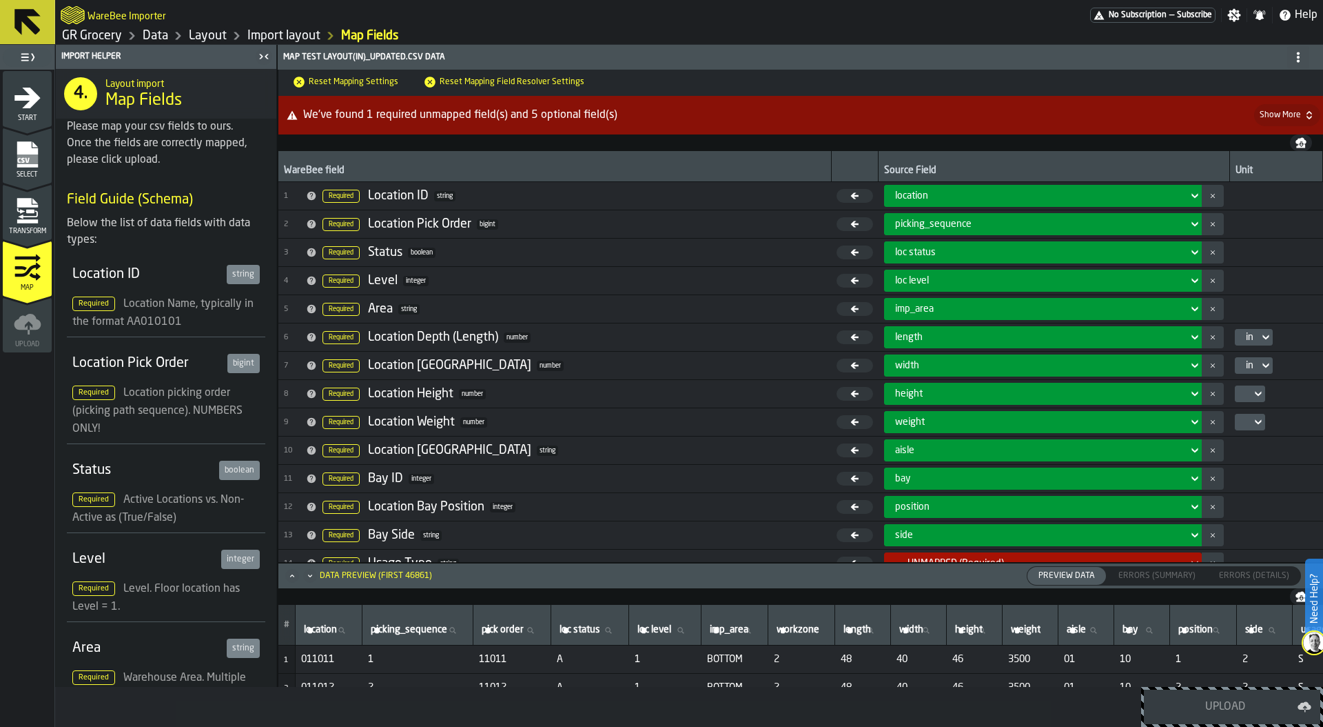
click at [1252, 414] on icon at bounding box center [1259, 422] width 14 height 17
click at [1252, 392] on icon at bounding box center [1259, 393] width 14 height 17
click at [1246, 409] on li "in" at bounding box center [1270, 418] width 88 height 33
click at [1252, 421] on icon at bounding box center [1259, 422] width 14 height 17
click at [1252, 425] on icon at bounding box center [1259, 422] width 14 height 17
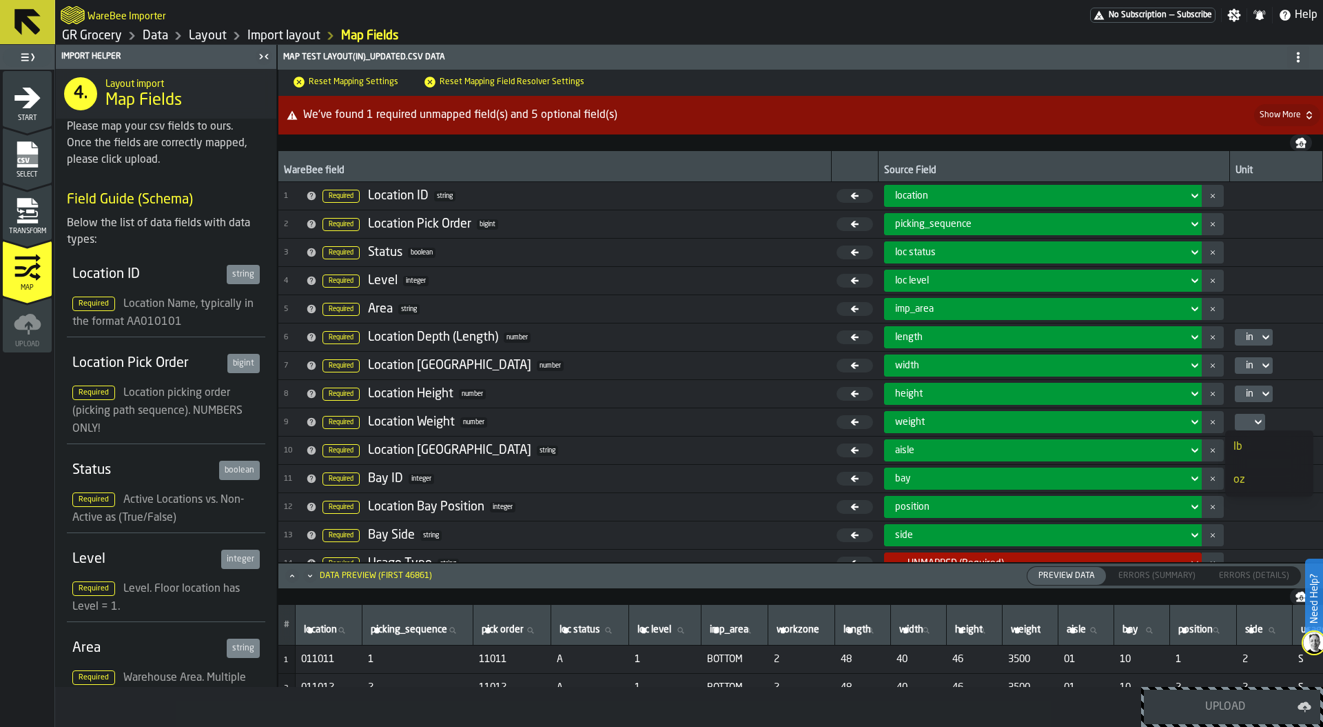
click at [1245, 443] on div "lb" at bounding box center [1270, 446] width 72 height 17
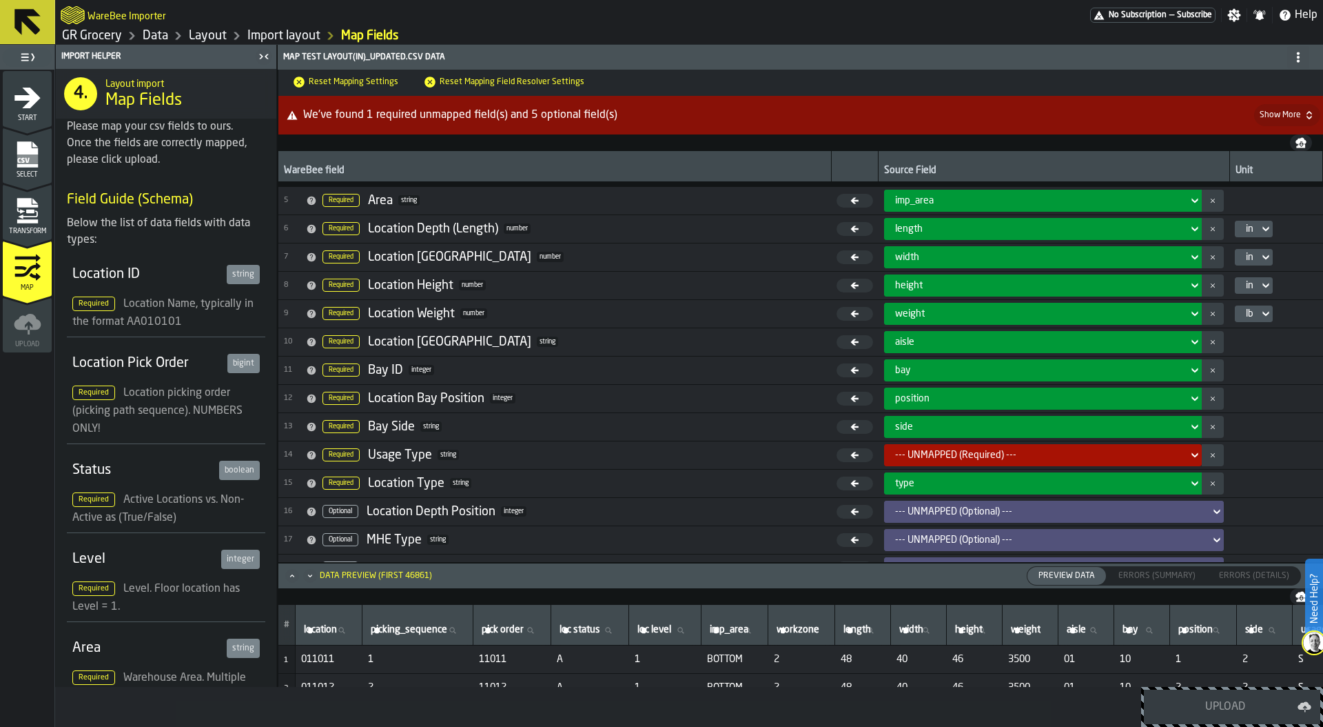
scroll to position [214, 0]
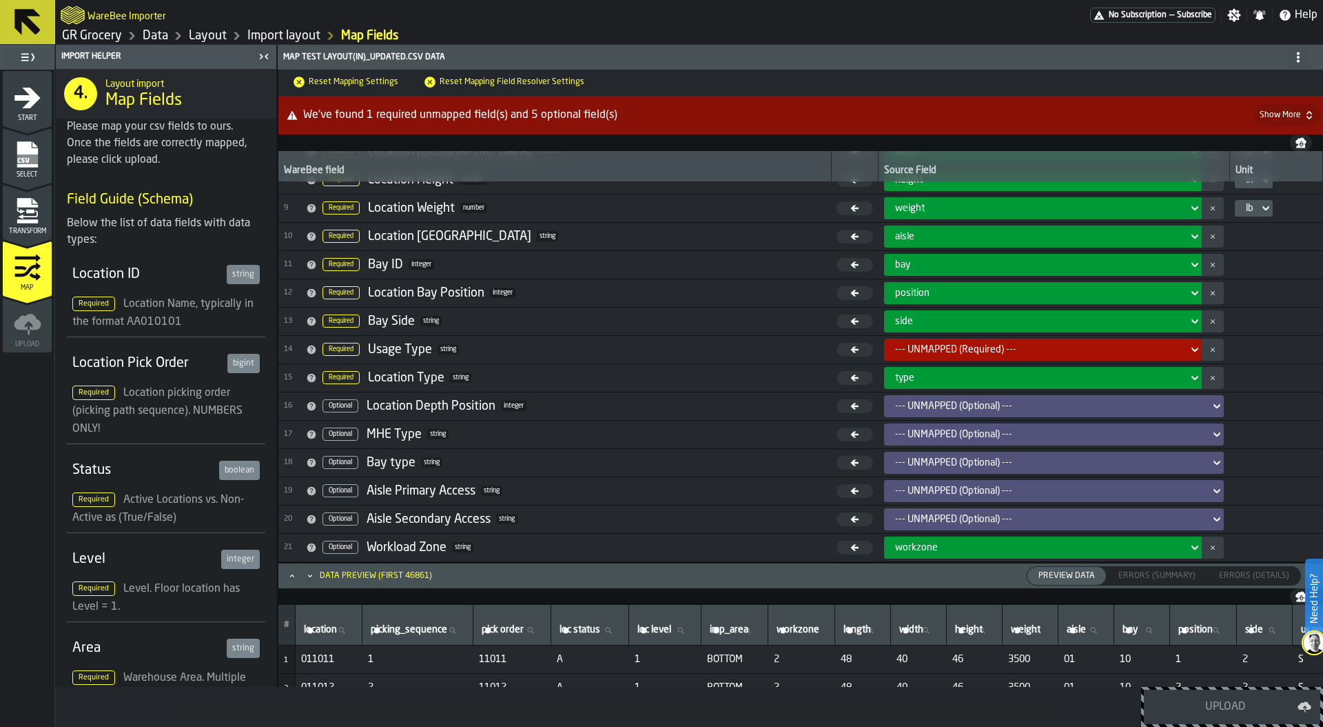
click at [936, 344] on div "--- UNMAPPED (Required) ---" at bounding box center [1039, 349] width 288 height 11
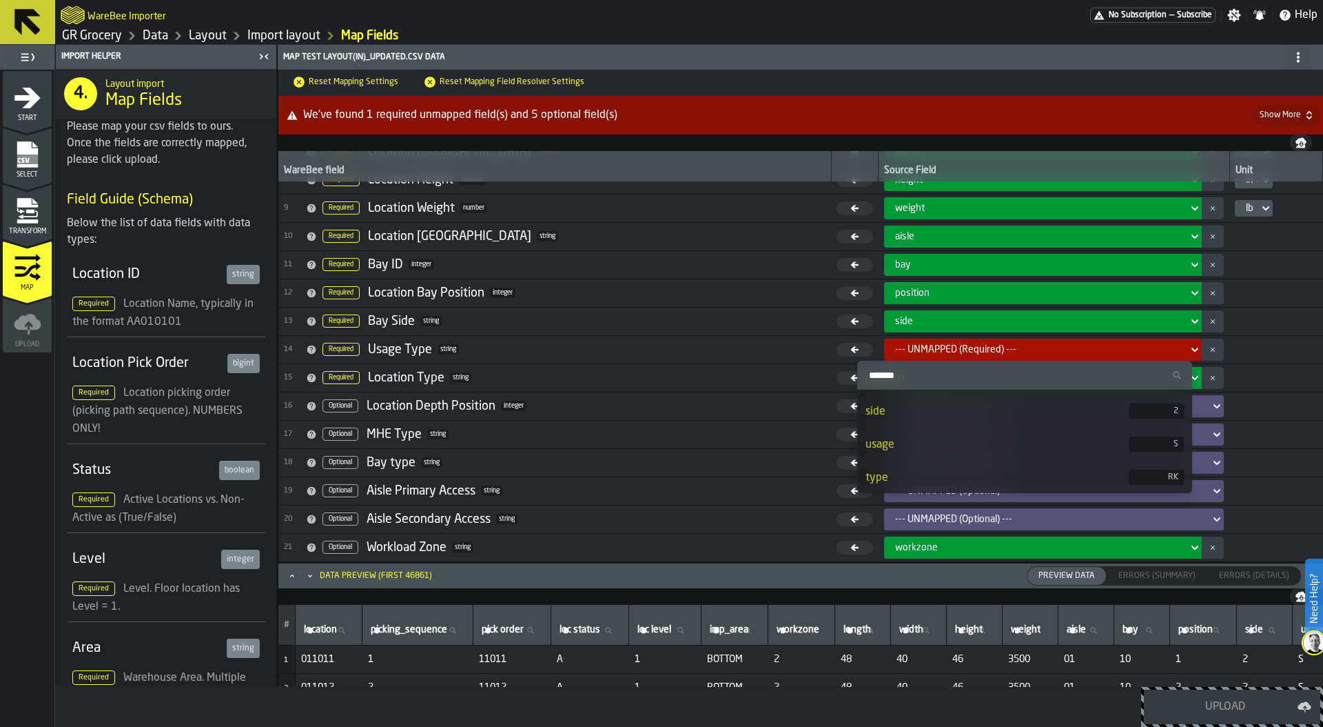
scroll to position [459, 0]
click at [925, 442] on div "usage" at bounding box center [997, 443] width 263 height 17
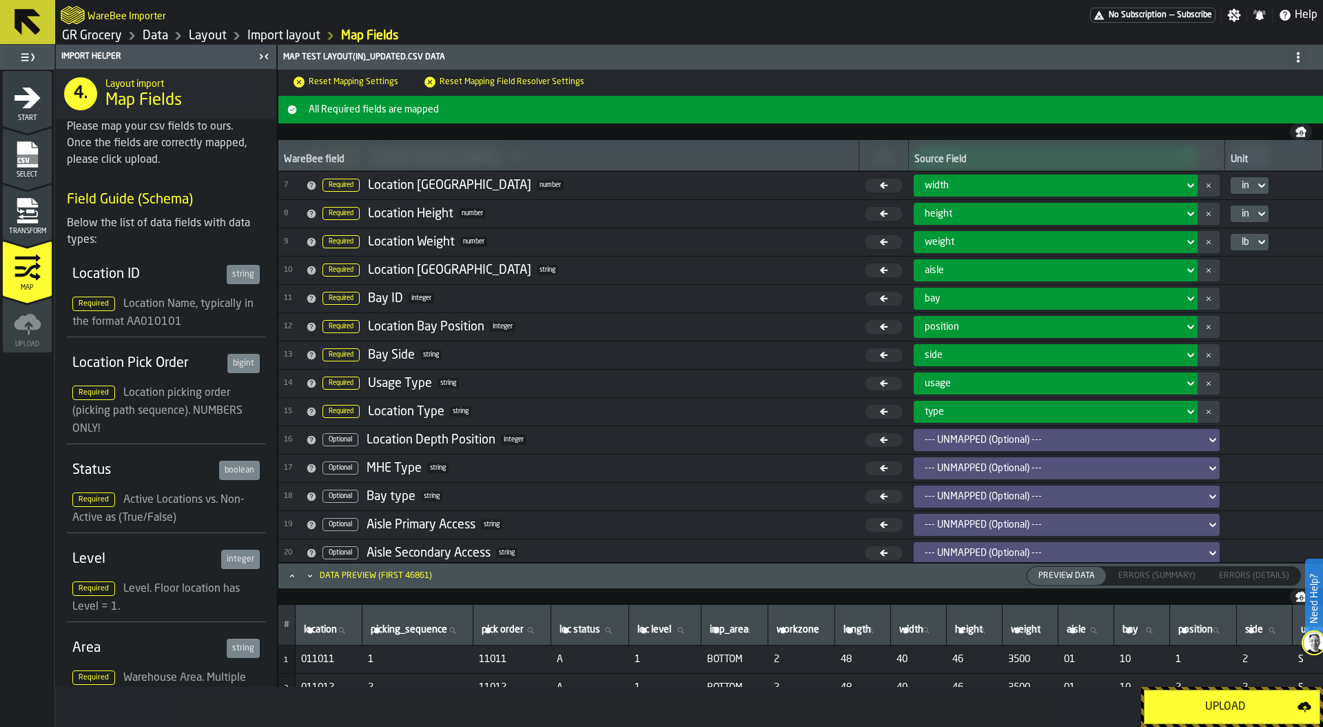
scroll to position [168, 0]
click at [942, 407] on div "type" at bounding box center [1051, 412] width 253 height 11
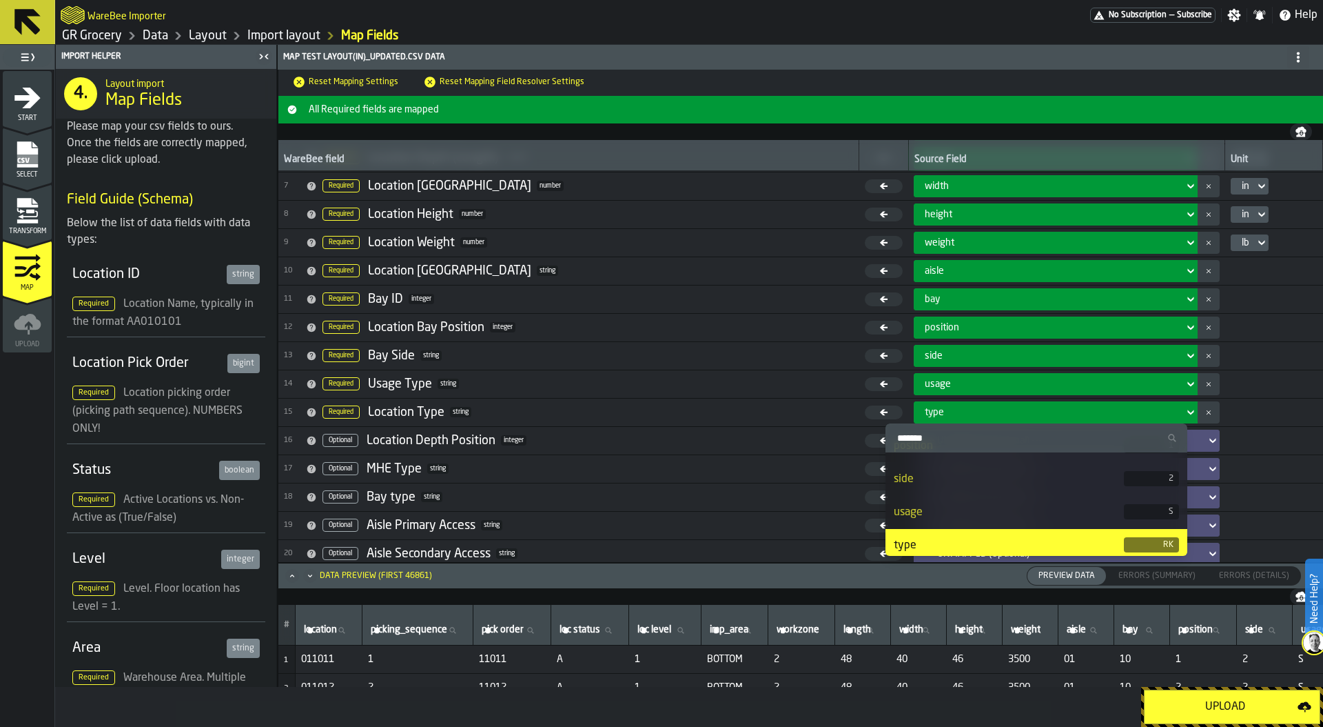
scroll to position [459, 0]
click at [28, 206] on icon "menu Transform" at bounding box center [27, 202] width 21 height 9
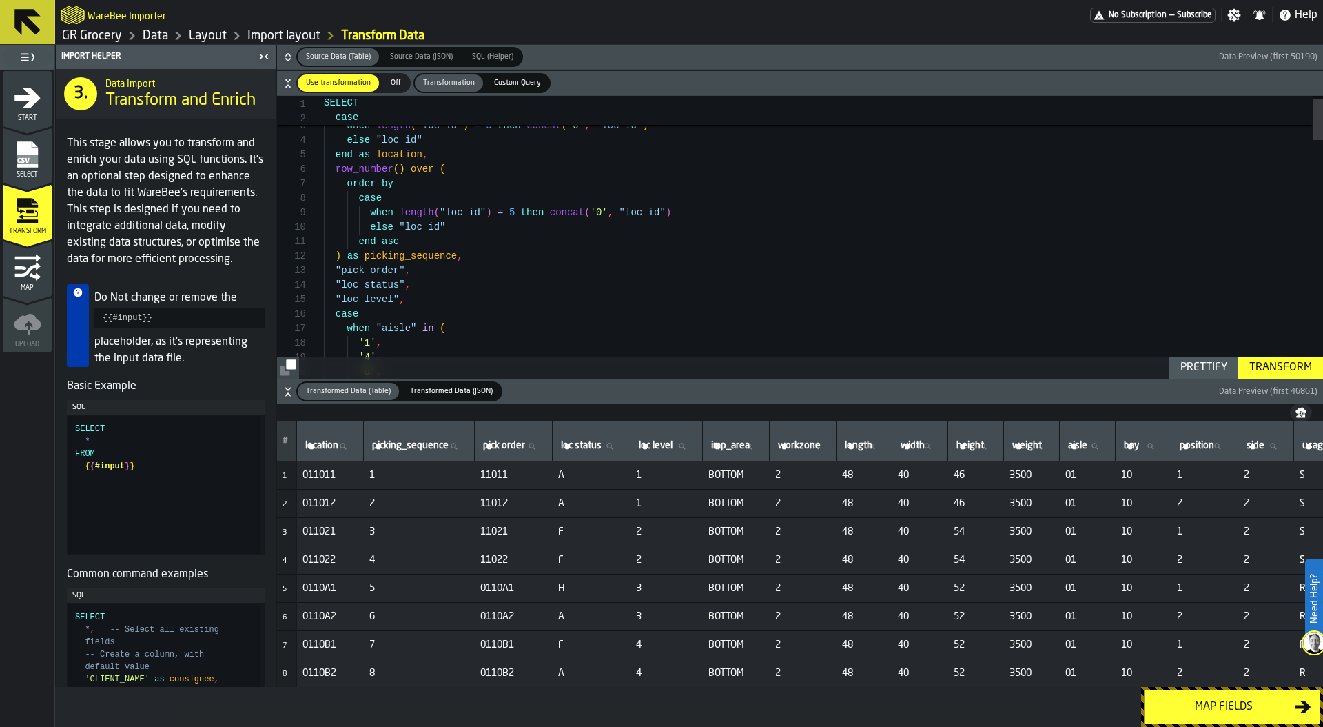
type textarea "**********"
type textarea "*"
type textarea "**********"
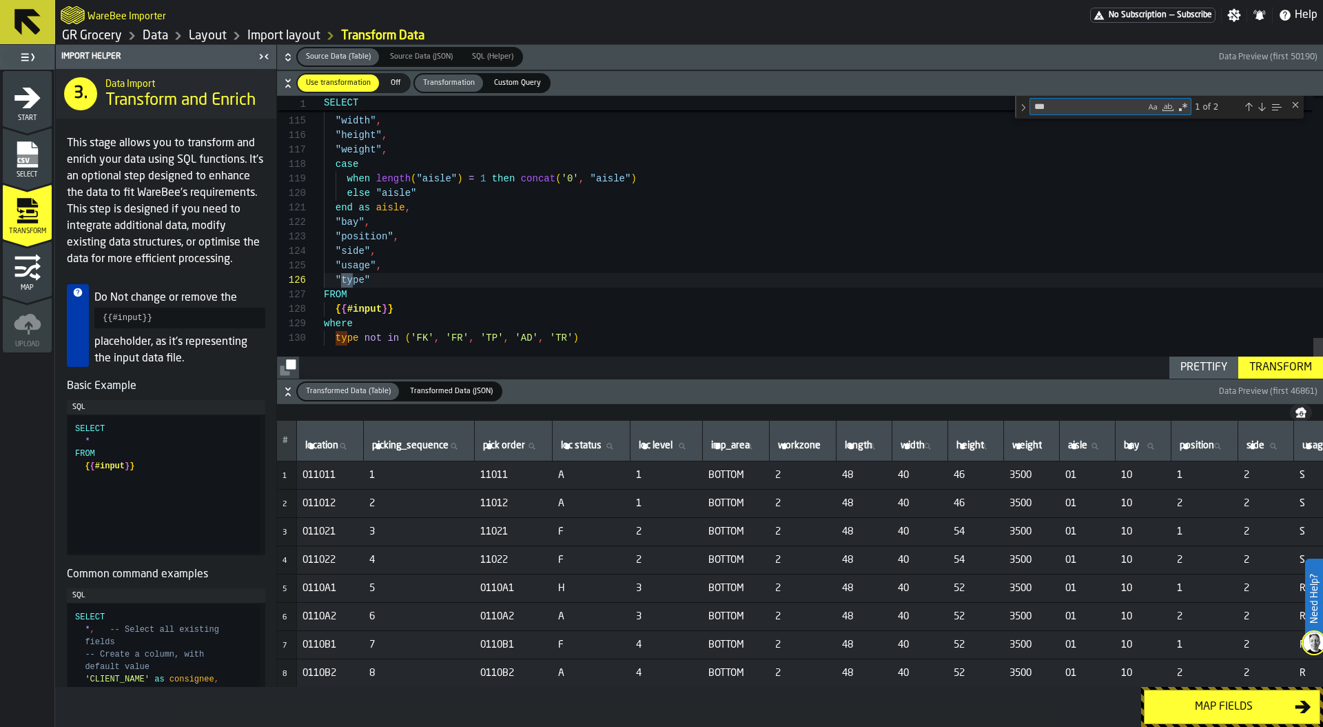
scroll to position [130, 0]
type textarea "****"
click at [1271, 371] on div "Transform" at bounding box center [1281, 367] width 74 height 17
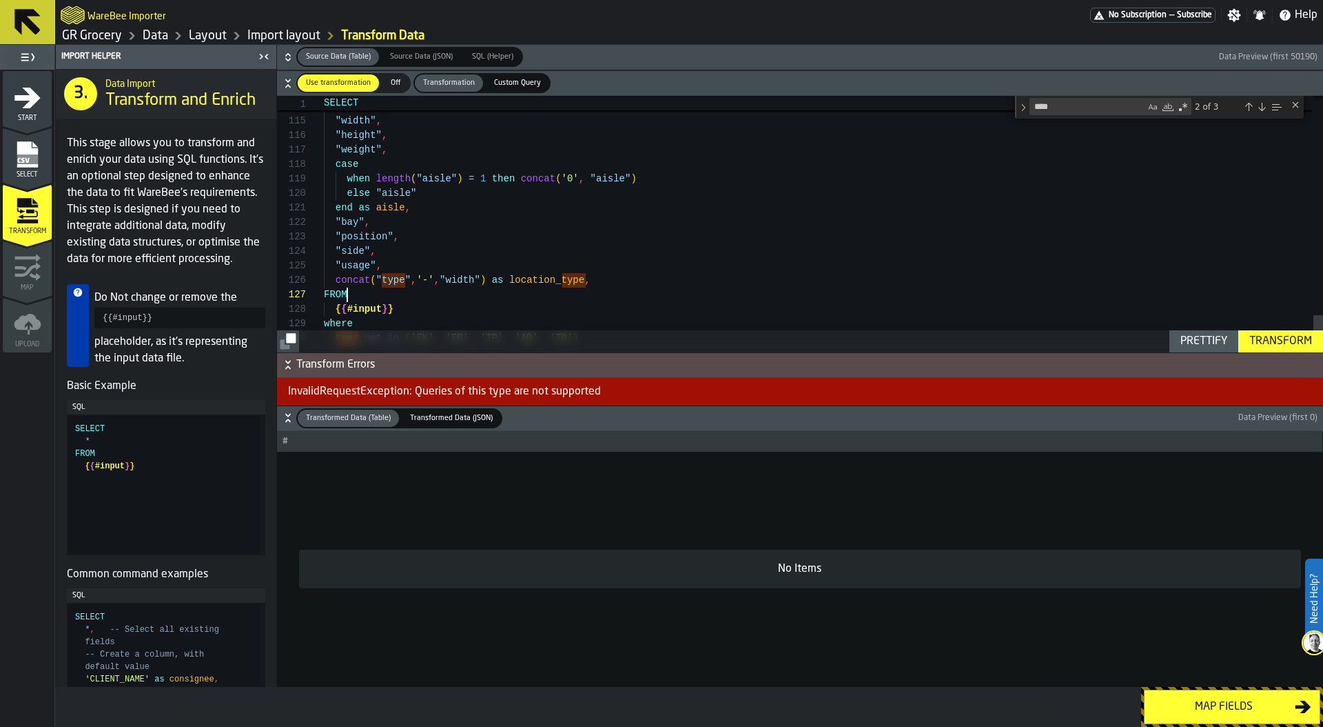
type textarea "**********"
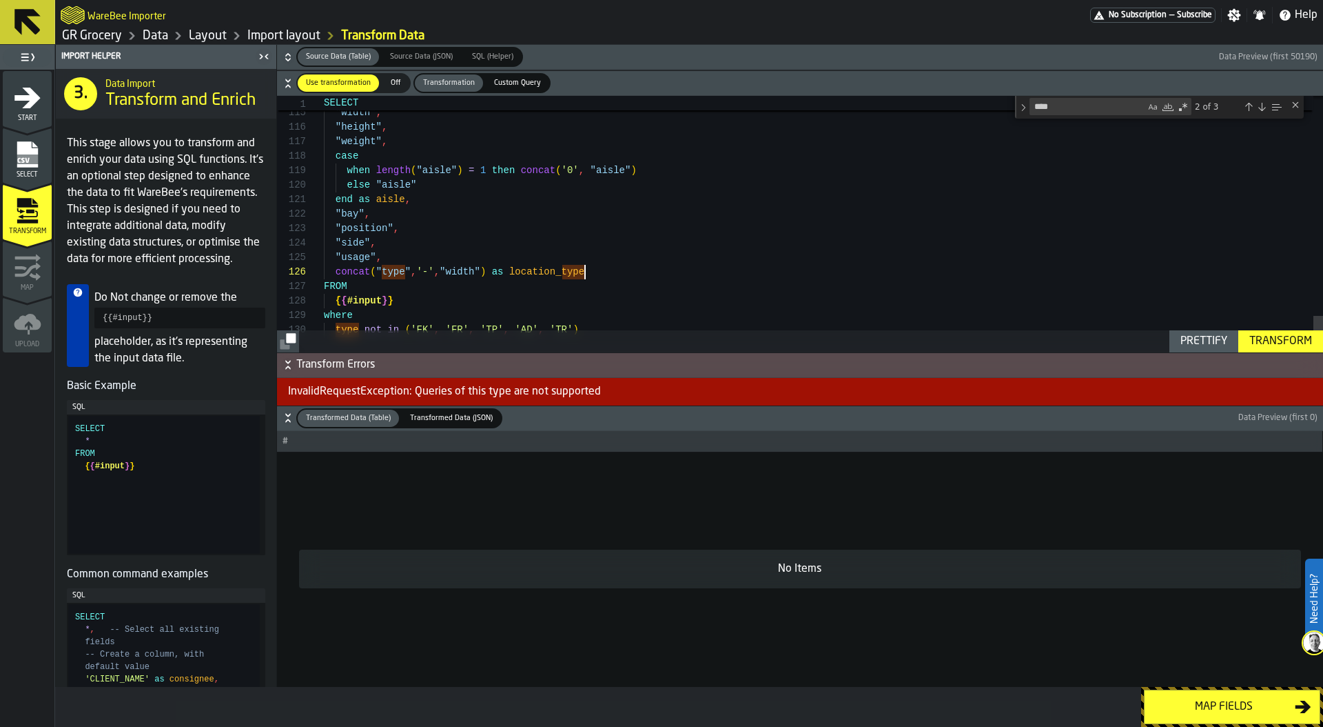
click at [1278, 341] on div "Transform" at bounding box center [1281, 341] width 74 height 17
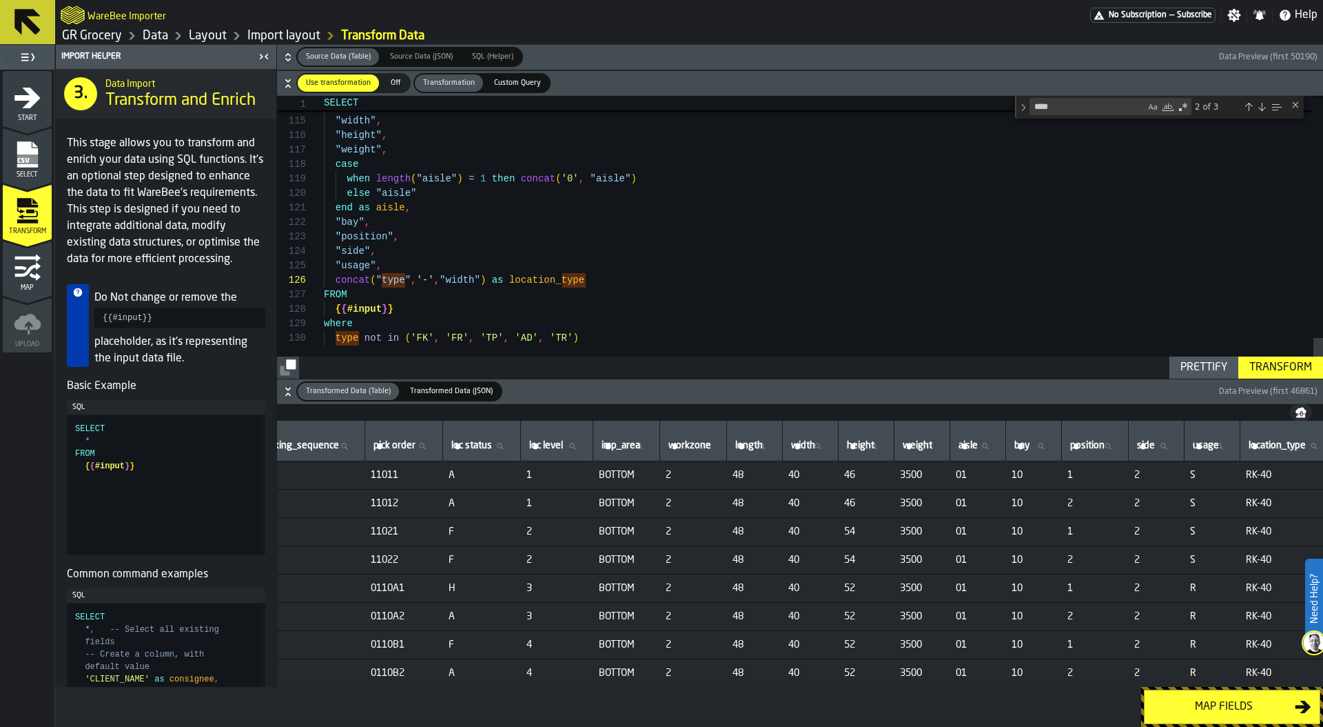
scroll to position [0, 182]
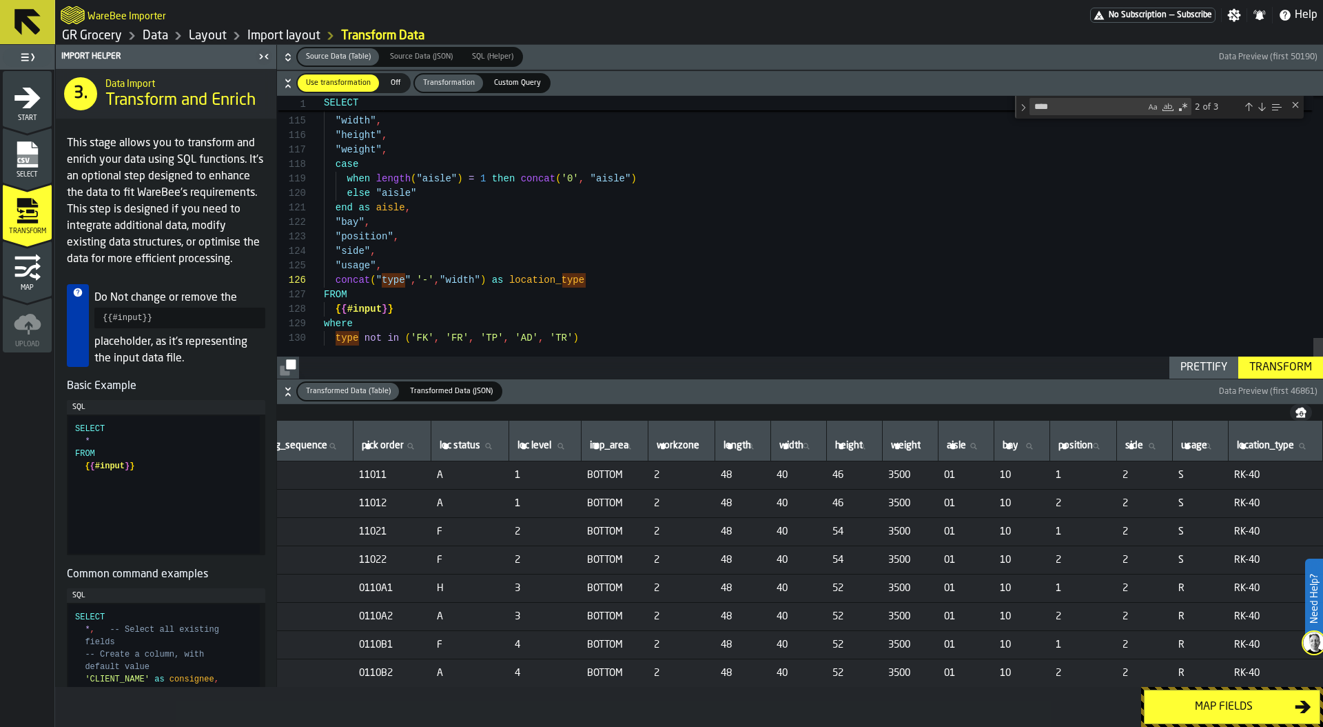
click at [1237, 445] on span "location_type" at bounding box center [1265, 445] width 57 height 11
click at [1236, 445] on input "location_type location_type" at bounding box center [1276, 446] width 83 height 18
type input "*"
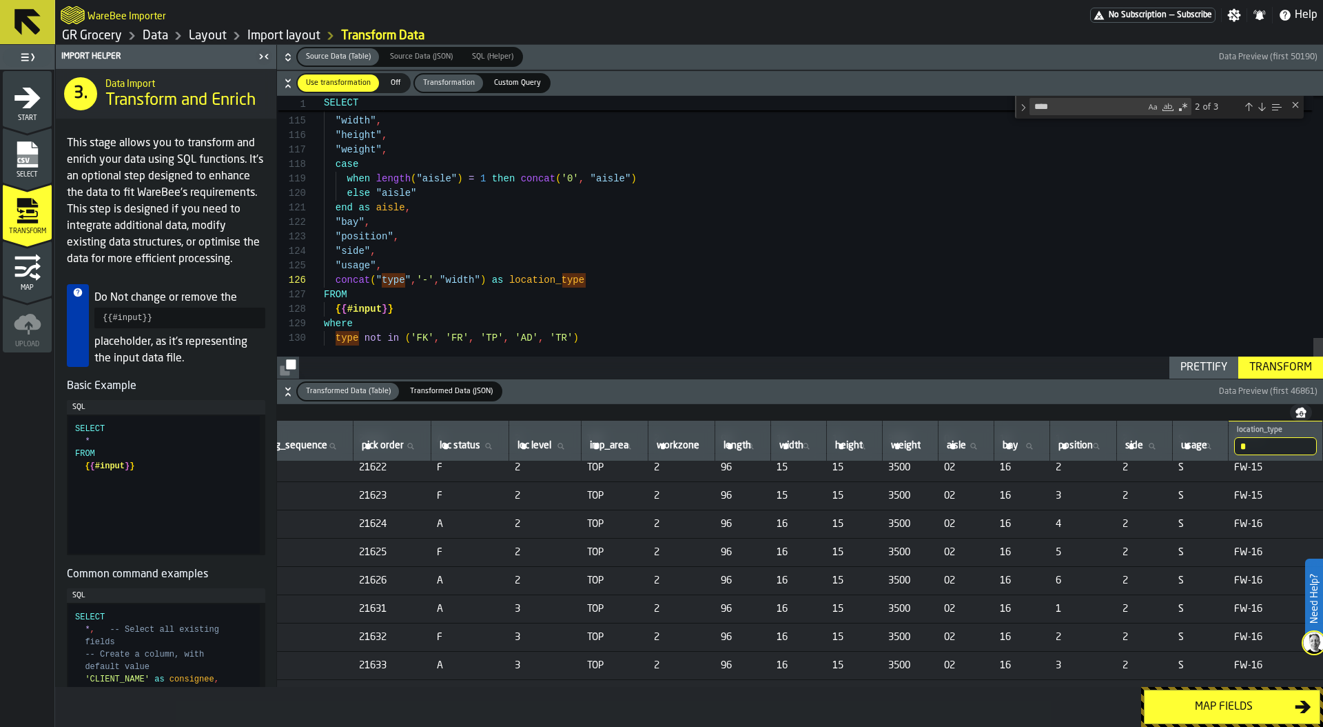
scroll to position [4417, 182]
drag, startPoint x: 1262, startPoint y: 581, endPoint x: 1223, endPoint y: 580, distance: 38.6
click at [1229, 580] on td "FW-16" at bounding box center [1276, 579] width 94 height 28
click at [1237, 703] on div "Map fields" at bounding box center [1224, 706] width 142 height 17
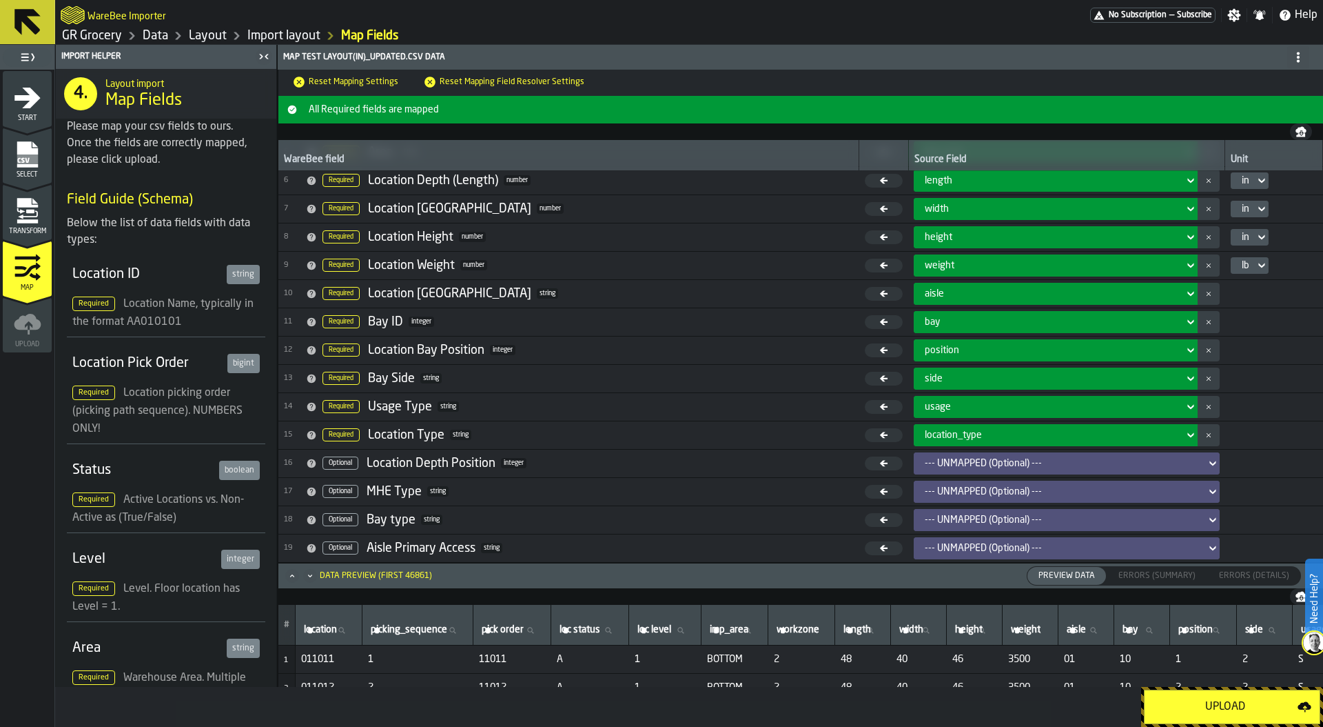
scroll to position [203, 0]
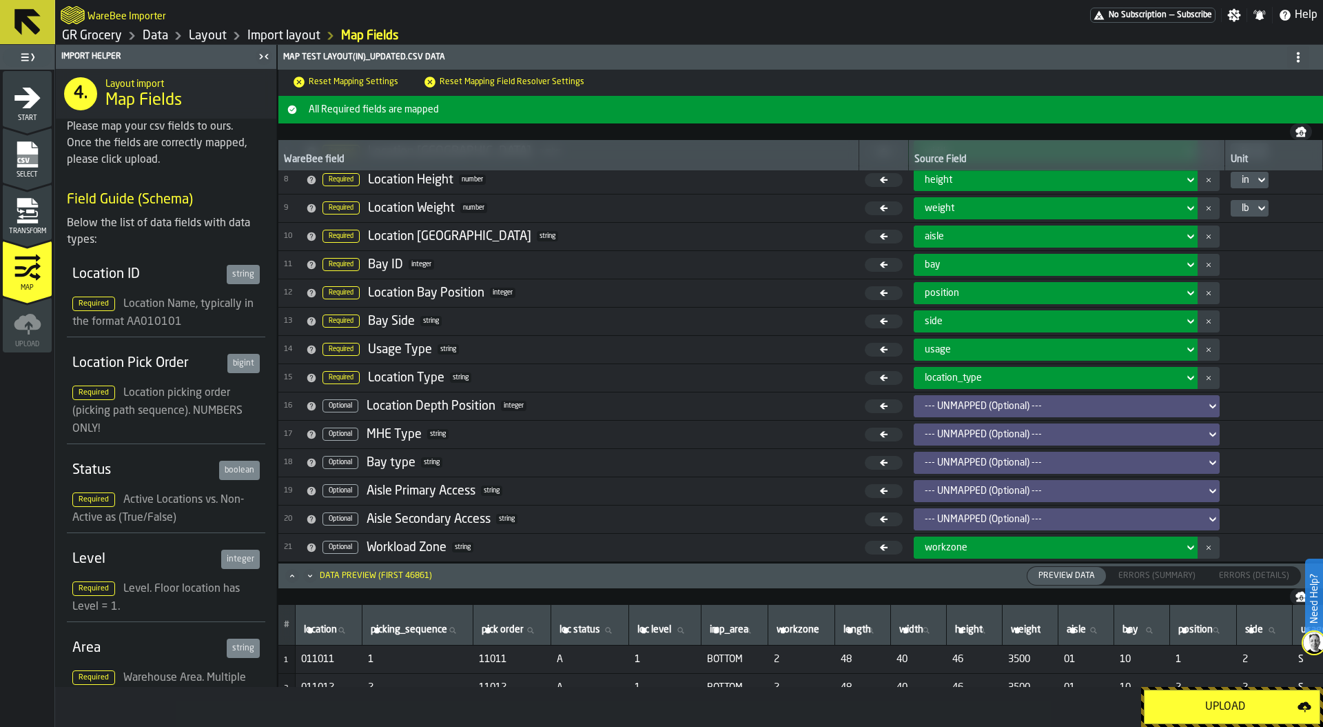
click at [1234, 707] on div "Upload" at bounding box center [1225, 706] width 145 height 17
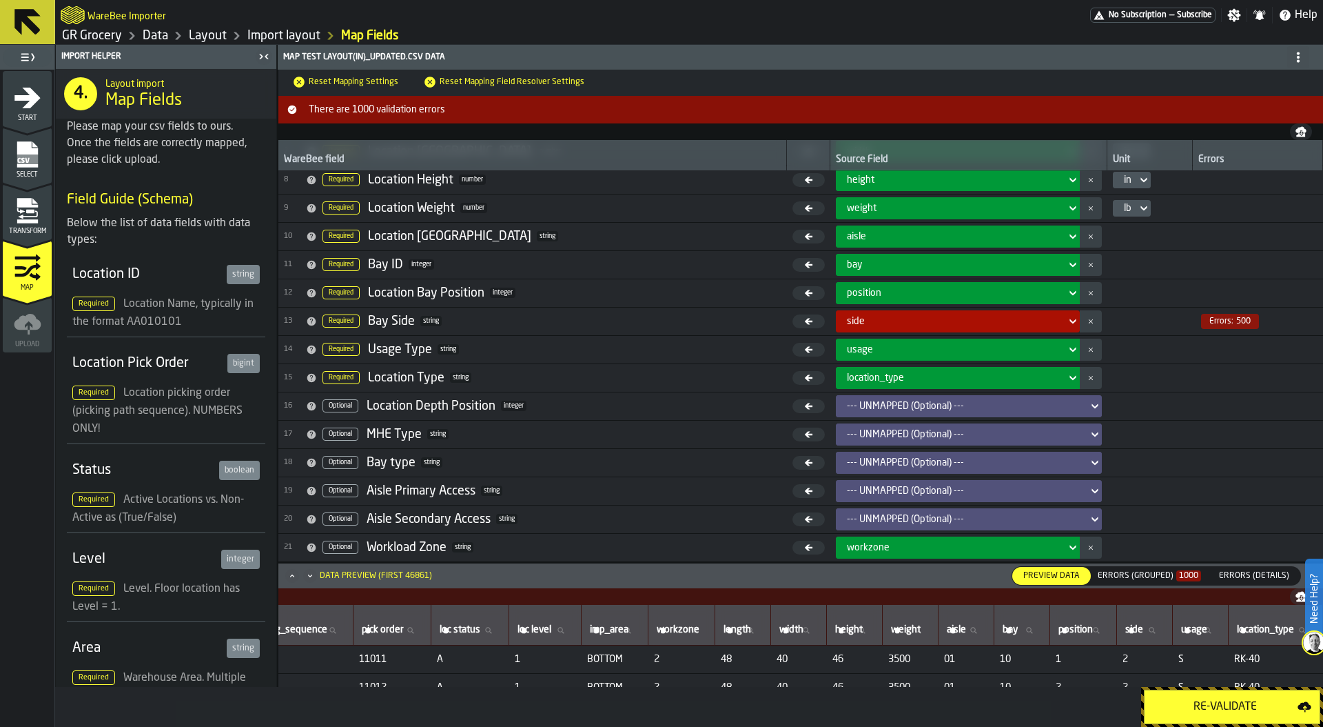
scroll to position [0, 180]
click at [19, 213] on icon "menu Transform" at bounding box center [28, 211] width 28 height 28
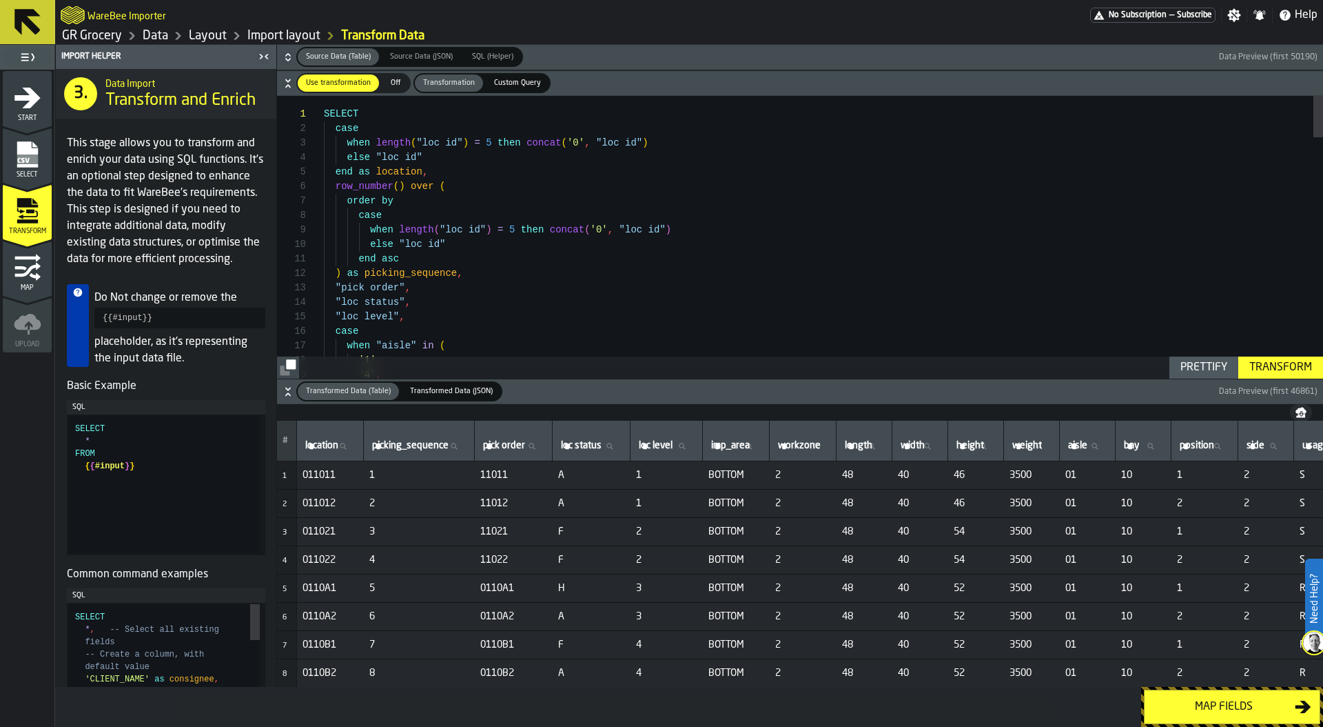
type textarea "**********"
type textarea "*"
type textarea "**********"
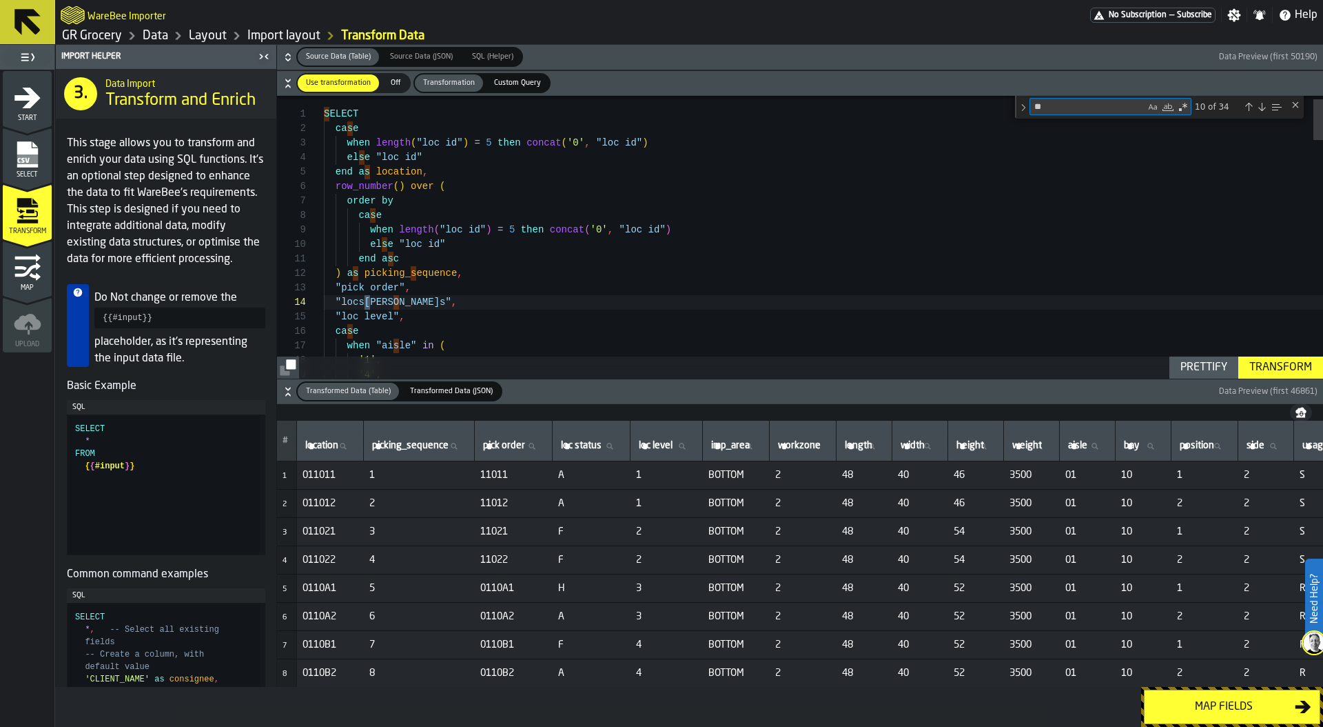
scroll to position [130, 0]
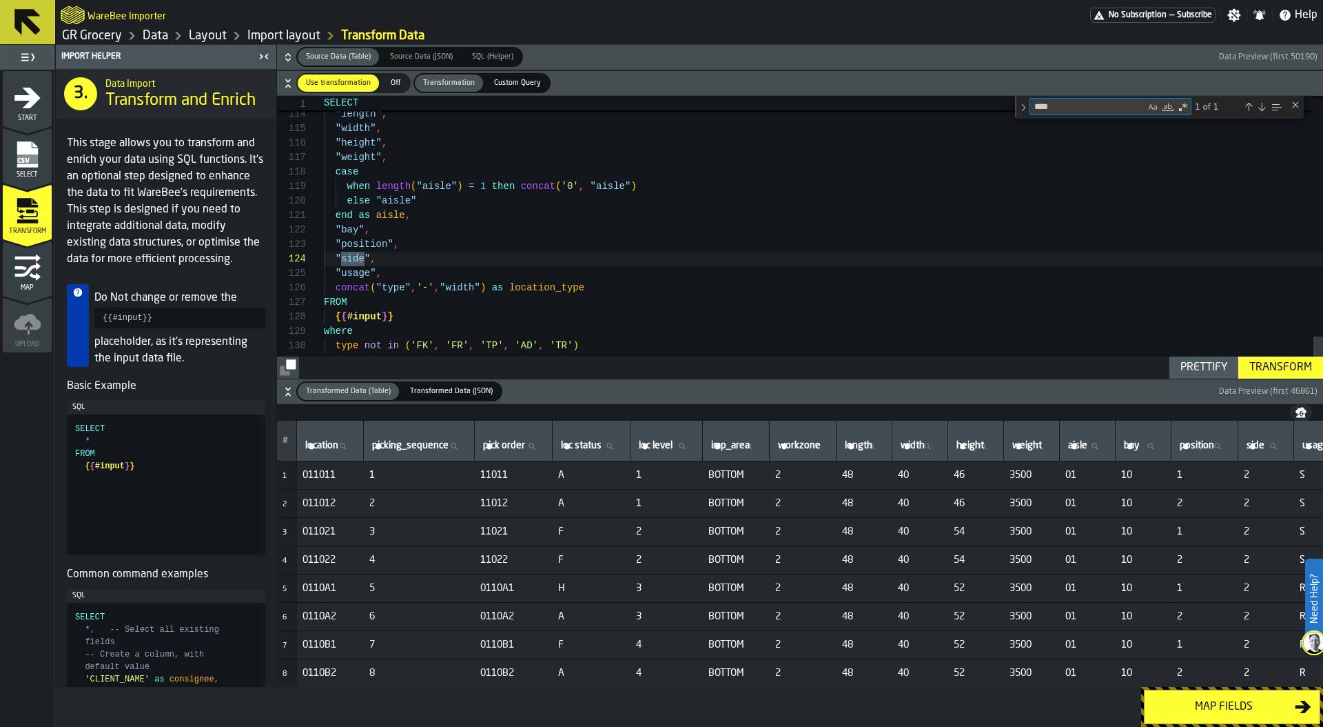
type textarea "****"
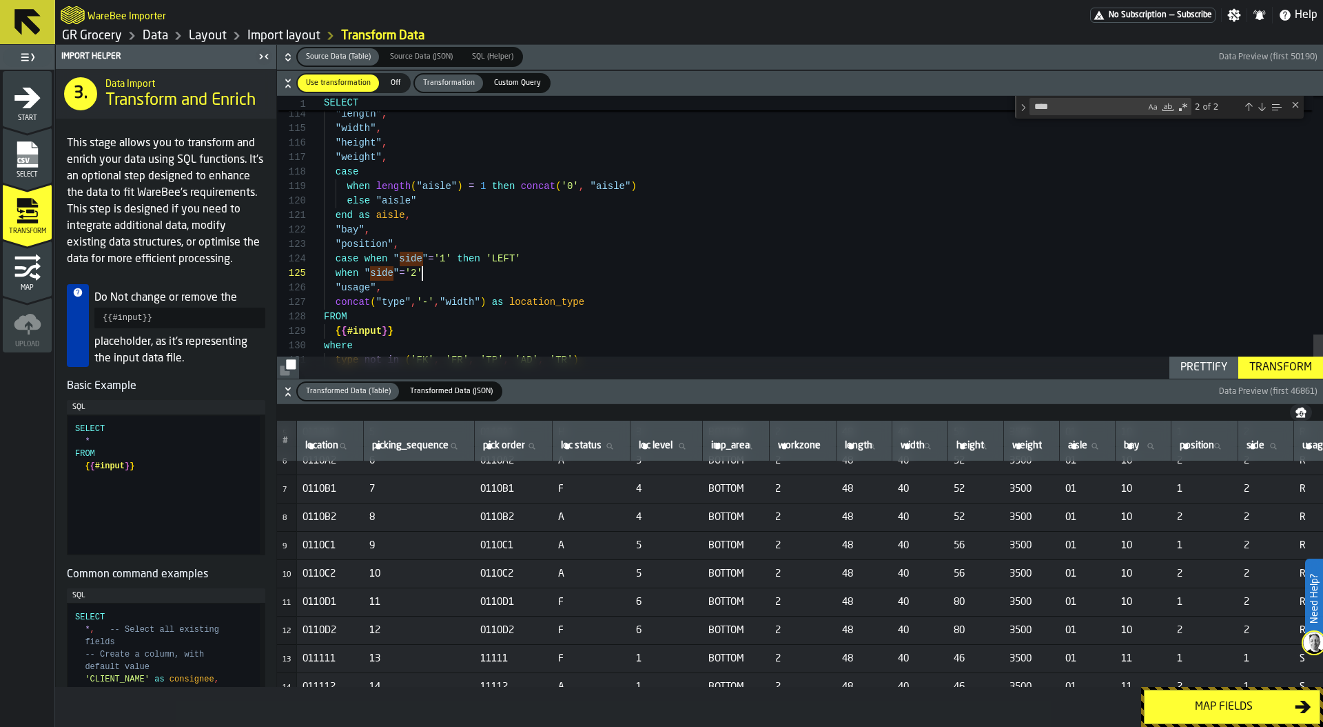
scroll to position [58, 0]
click at [1213, 360] on div "Prettify" at bounding box center [1204, 367] width 58 height 17
type textarea "**********"
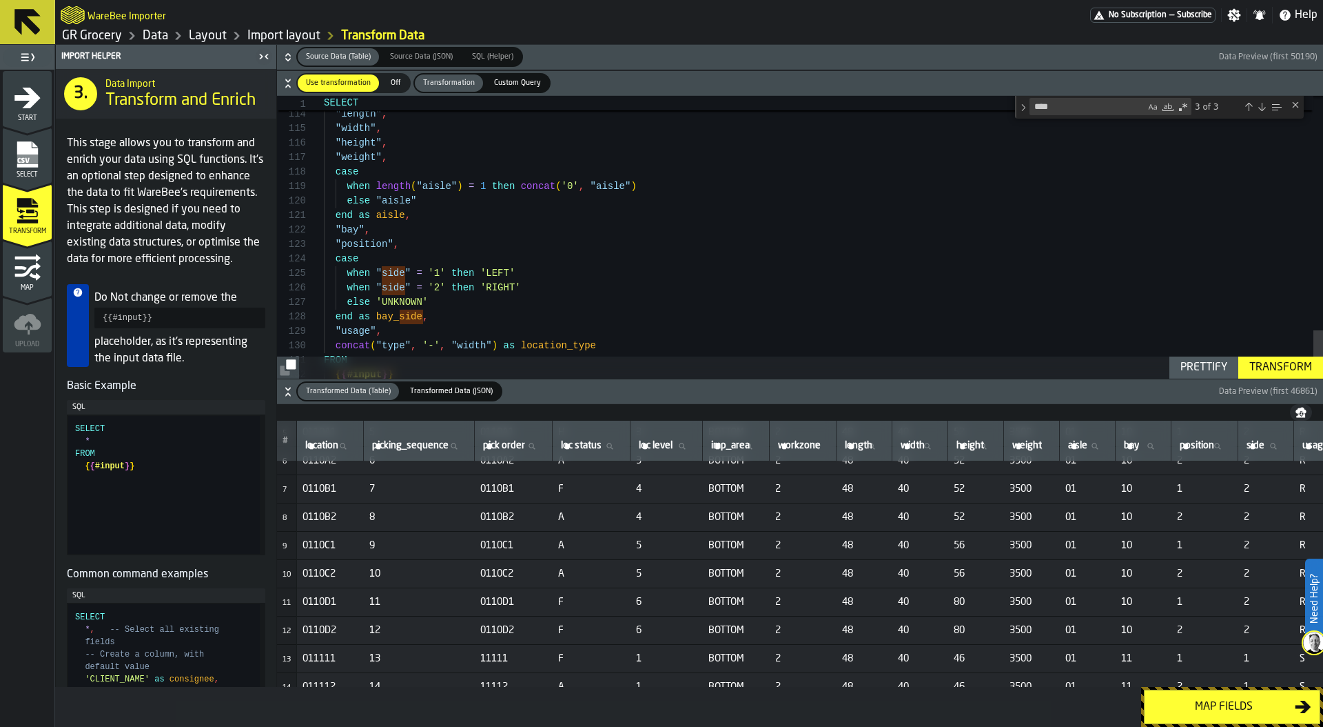
click at [1271, 365] on div "Transform" at bounding box center [1281, 367] width 74 height 17
click at [1228, 702] on div "Map fields" at bounding box center [1224, 706] width 142 height 17
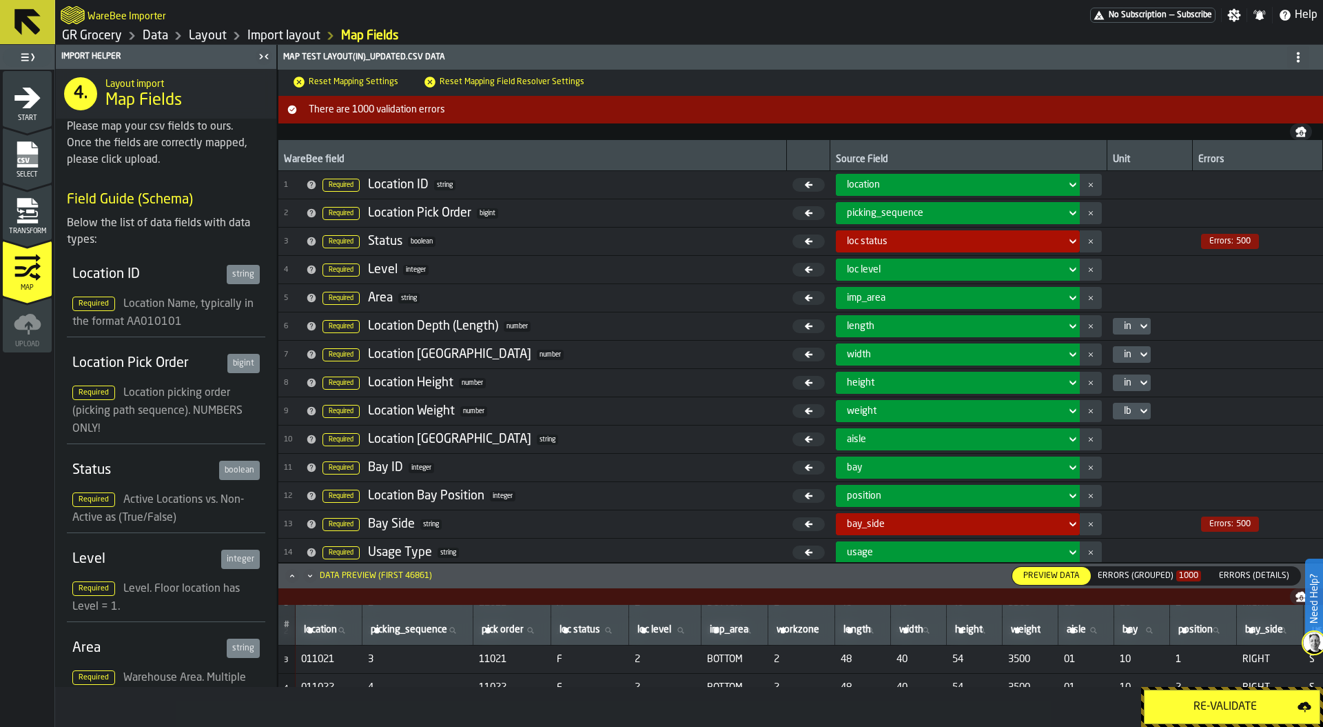
scroll to position [0, 0]
click at [23, 225] on div "Transform" at bounding box center [27, 216] width 49 height 38
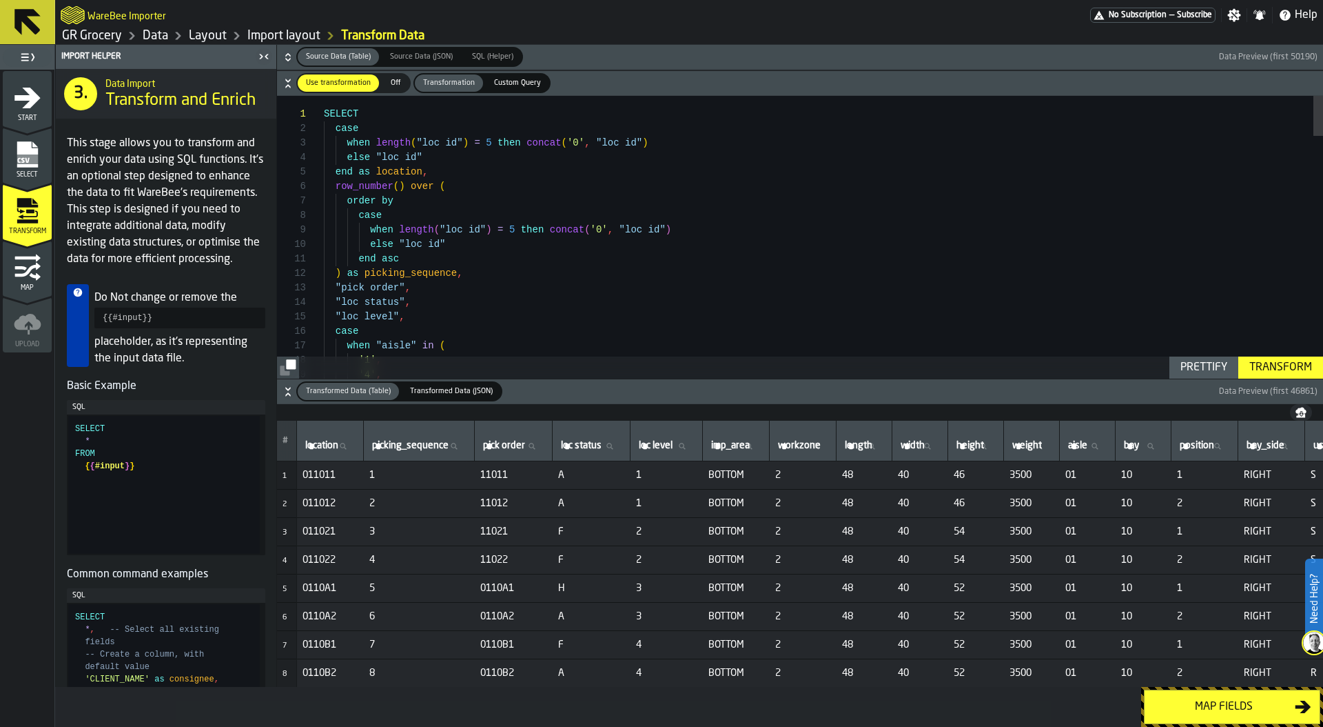
click at [1199, 377] on button "Prettify" at bounding box center [1204, 367] width 69 height 22
click at [1198, 368] on div "Prettify" at bounding box center [1204, 367] width 58 height 17
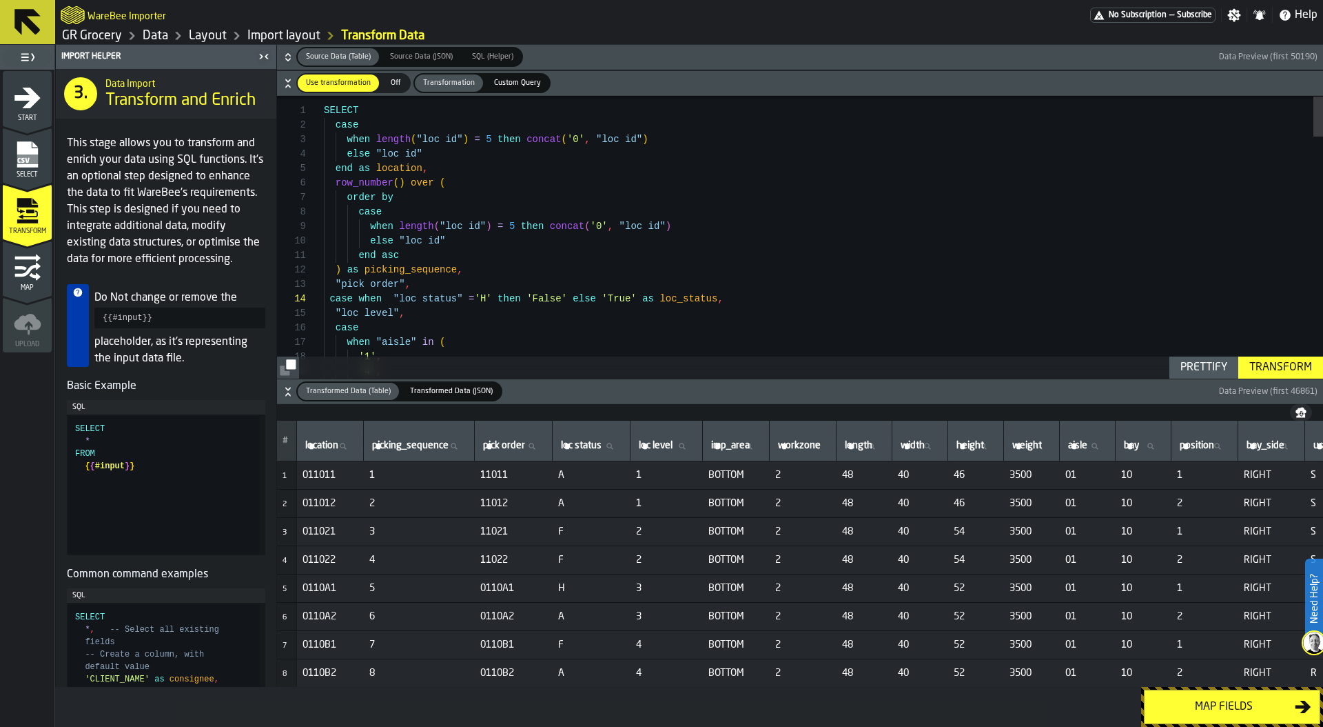
click at [1221, 365] on div "Prettify" at bounding box center [1204, 367] width 58 height 17
click at [1217, 364] on div "Prettify" at bounding box center [1204, 367] width 58 height 17
type textarea "**********"
click at [1292, 362] on div "Transform" at bounding box center [1281, 367] width 74 height 17
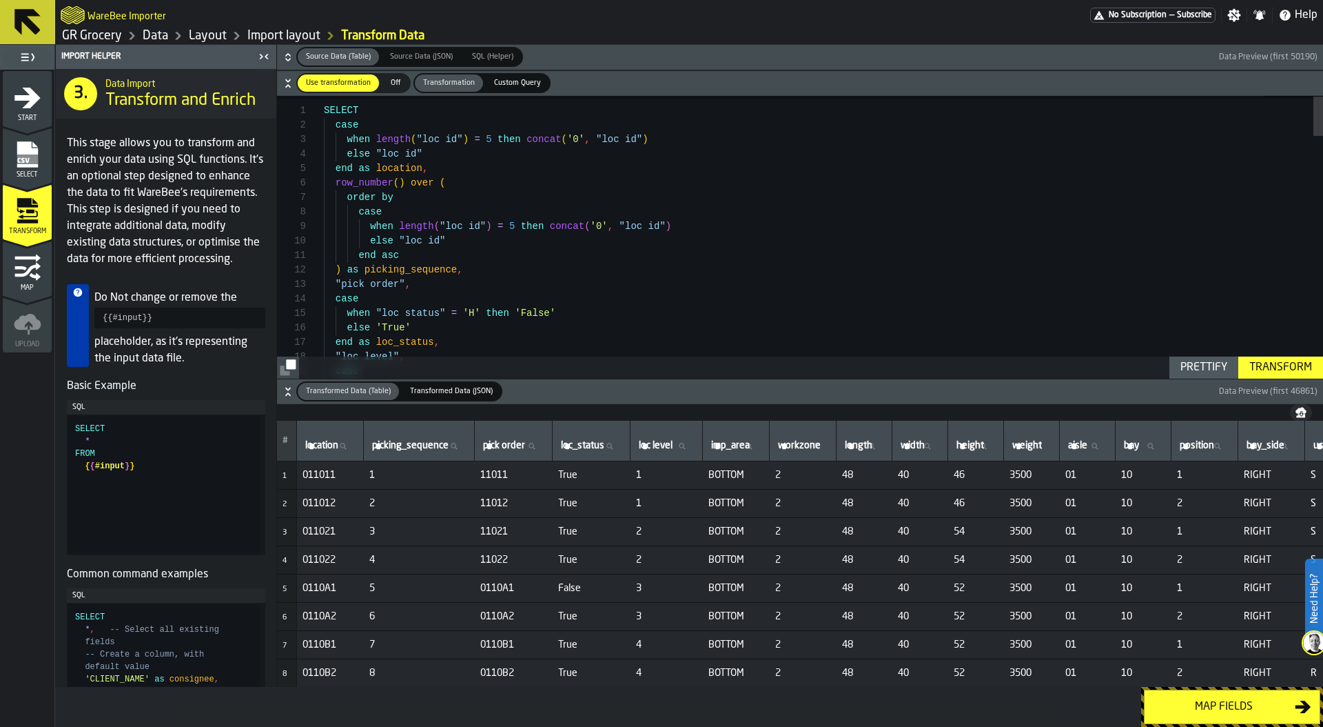
click at [1227, 707] on div "Map fields" at bounding box center [1224, 706] width 142 height 17
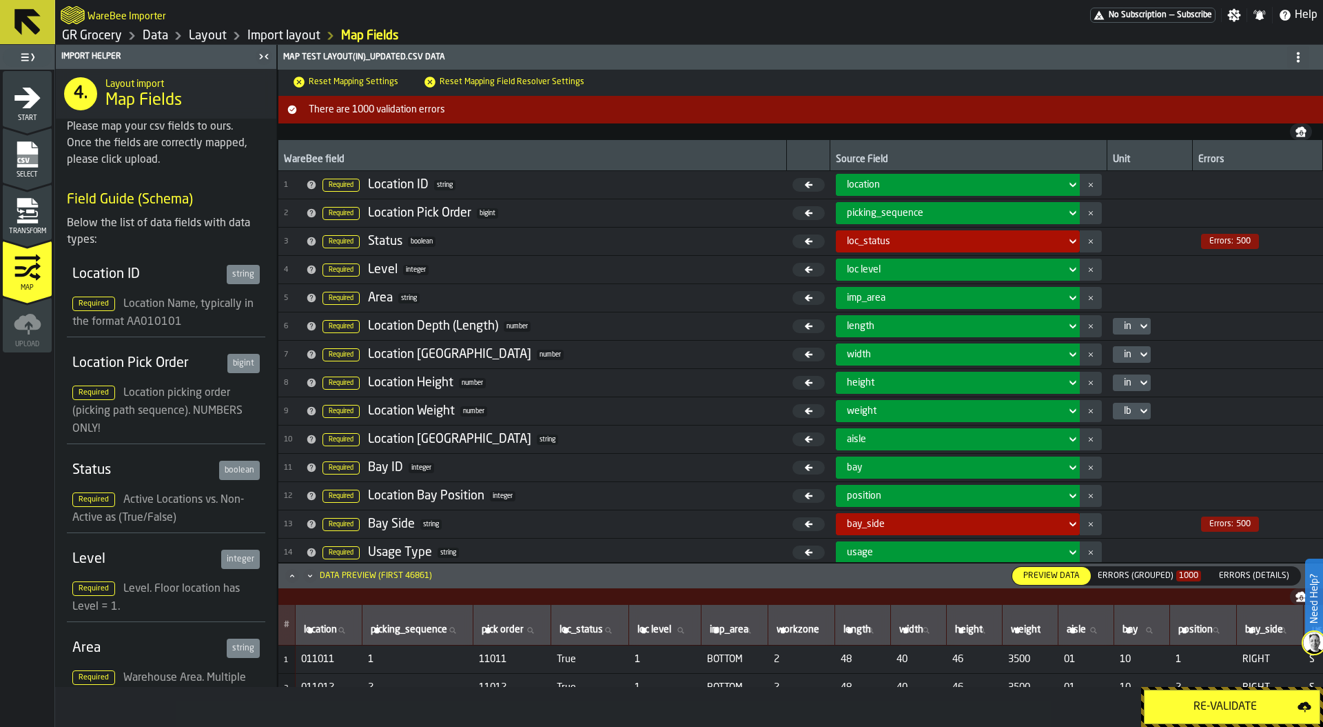
click at [1257, 701] on div "Re-Validate" at bounding box center [1225, 706] width 145 height 17
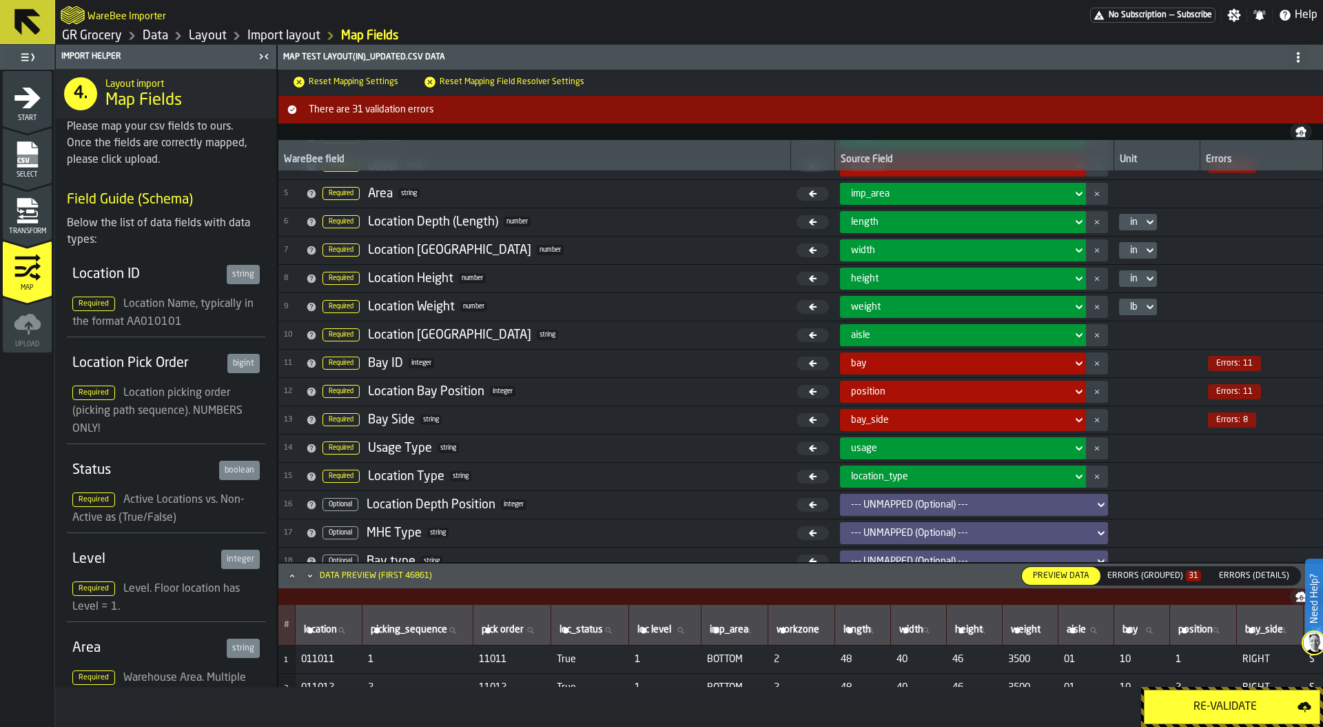
scroll to position [0, 0]
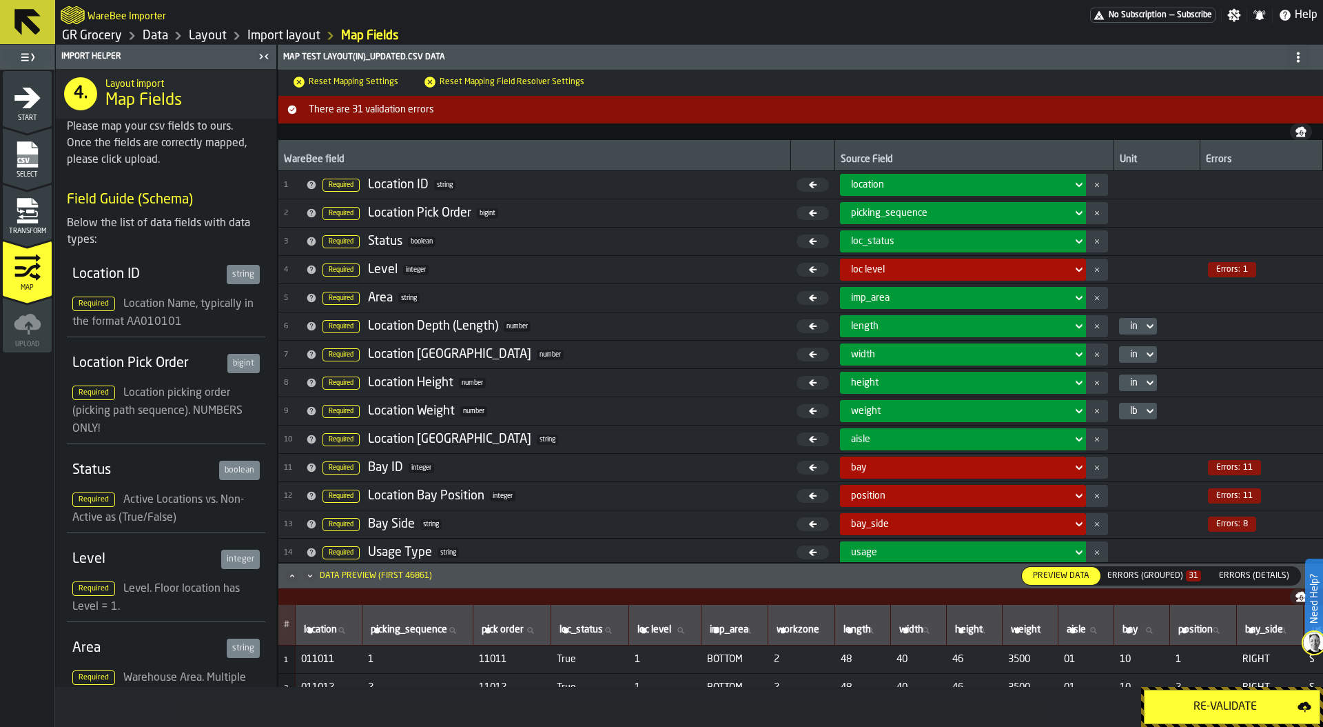
click at [1169, 577] on div "Errors (Grouped) 31" at bounding box center [1155, 576] width 94 height 10
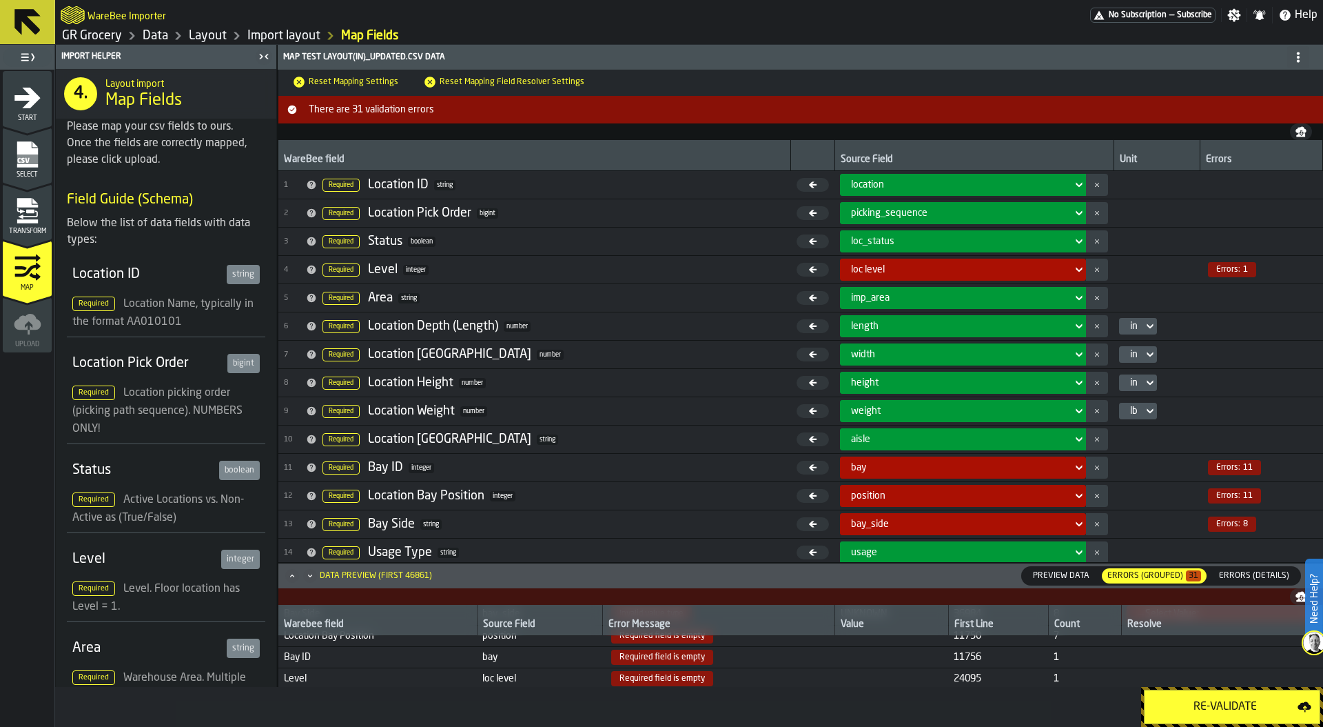
scroll to position [79, 0]
click at [504, 674] on span "loc level" at bounding box center [539, 675] width 114 height 11
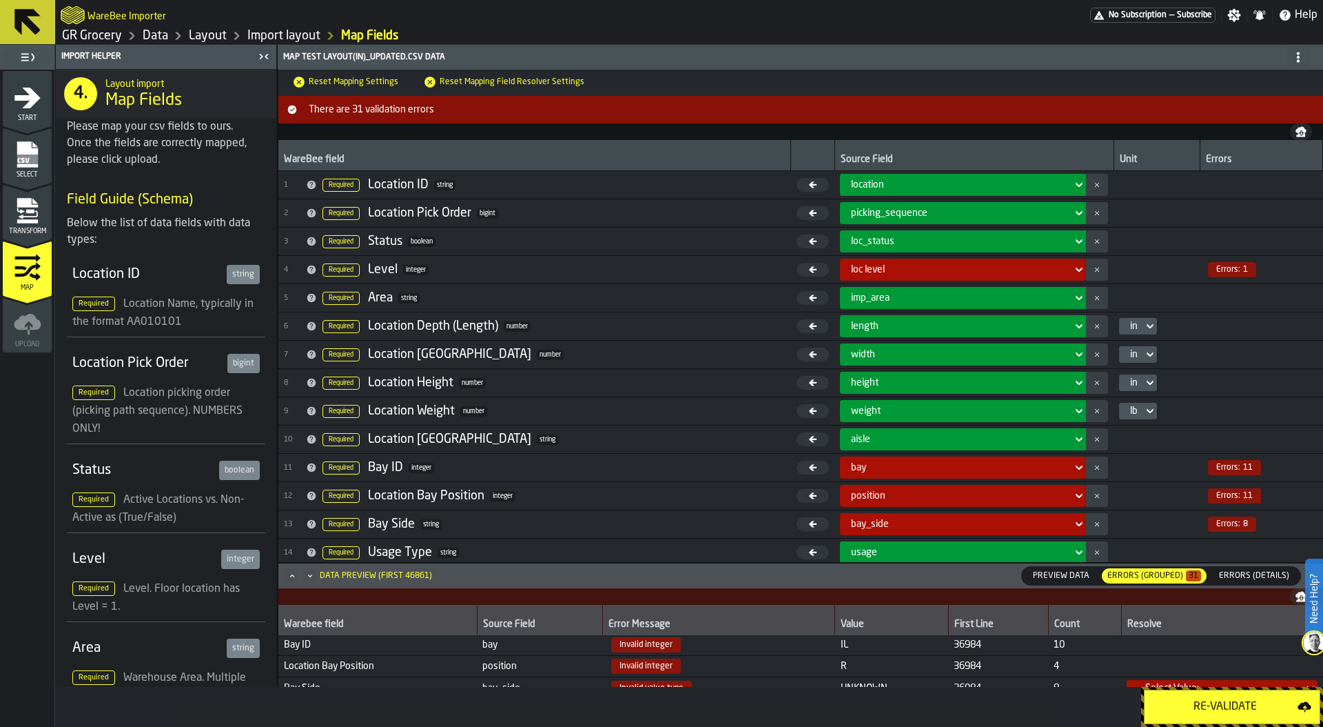
scroll to position [0, 0]
drag, startPoint x: 849, startPoint y: 662, endPoint x: 809, endPoint y: 653, distance: 41.8
click at [809, 653] on tbody "Bay ID bay Invalid integer IL 36984 10 Location Bay Position position Invalid i…" at bounding box center [800, 701] width 1045 height 130
click at [864, 658] on td "R" at bounding box center [892, 667] width 114 height 21
click at [17, 208] on icon "menu Transform" at bounding box center [21, 210] width 8 height 6
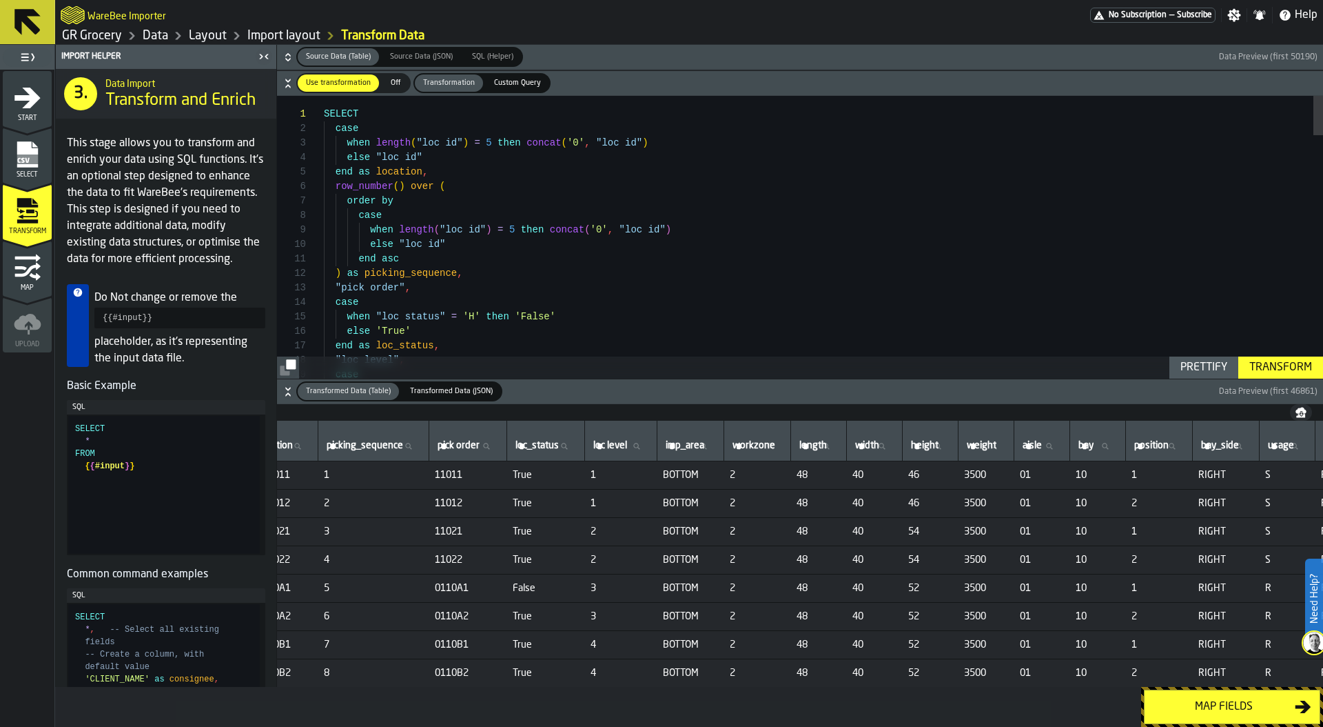
scroll to position [0, 64]
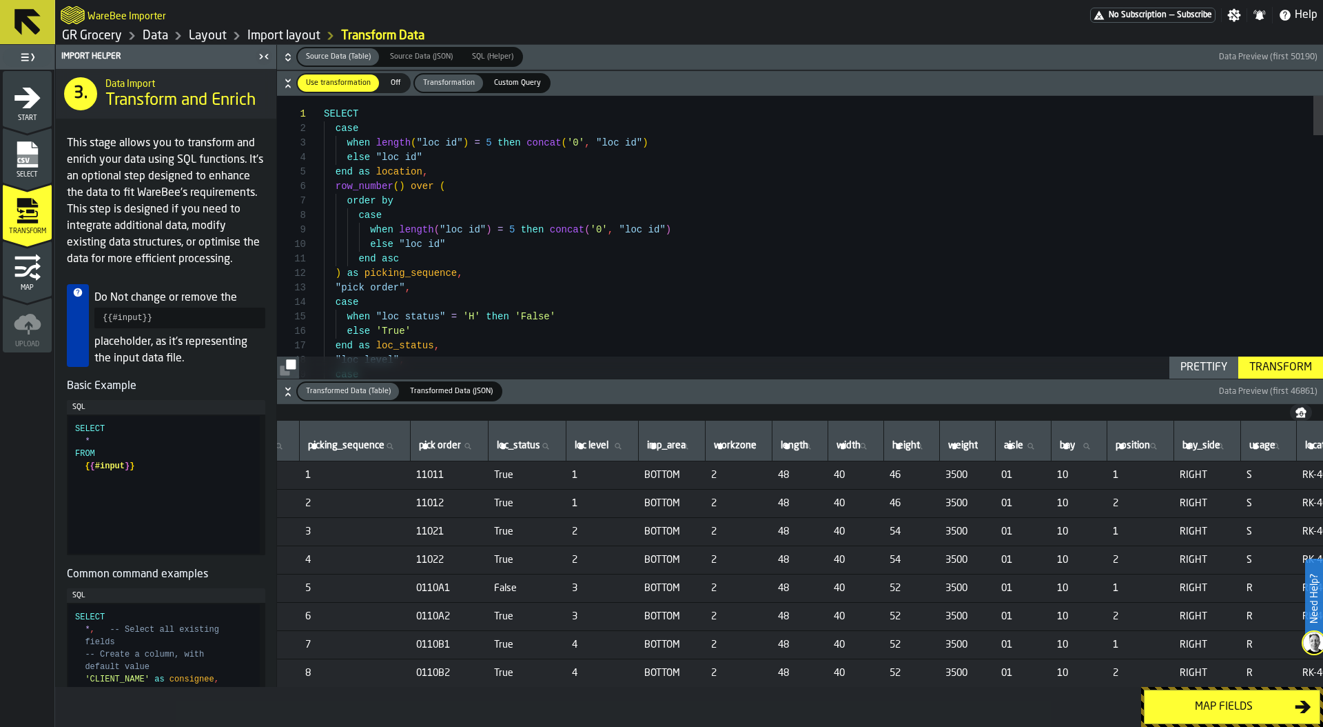
click at [1101, 445] on label "bay bay" at bounding box center [1079, 446] width 44 height 18
click at [1101, 445] on input "bay bay" at bounding box center [1079, 446] width 44 height 18
type input "**"
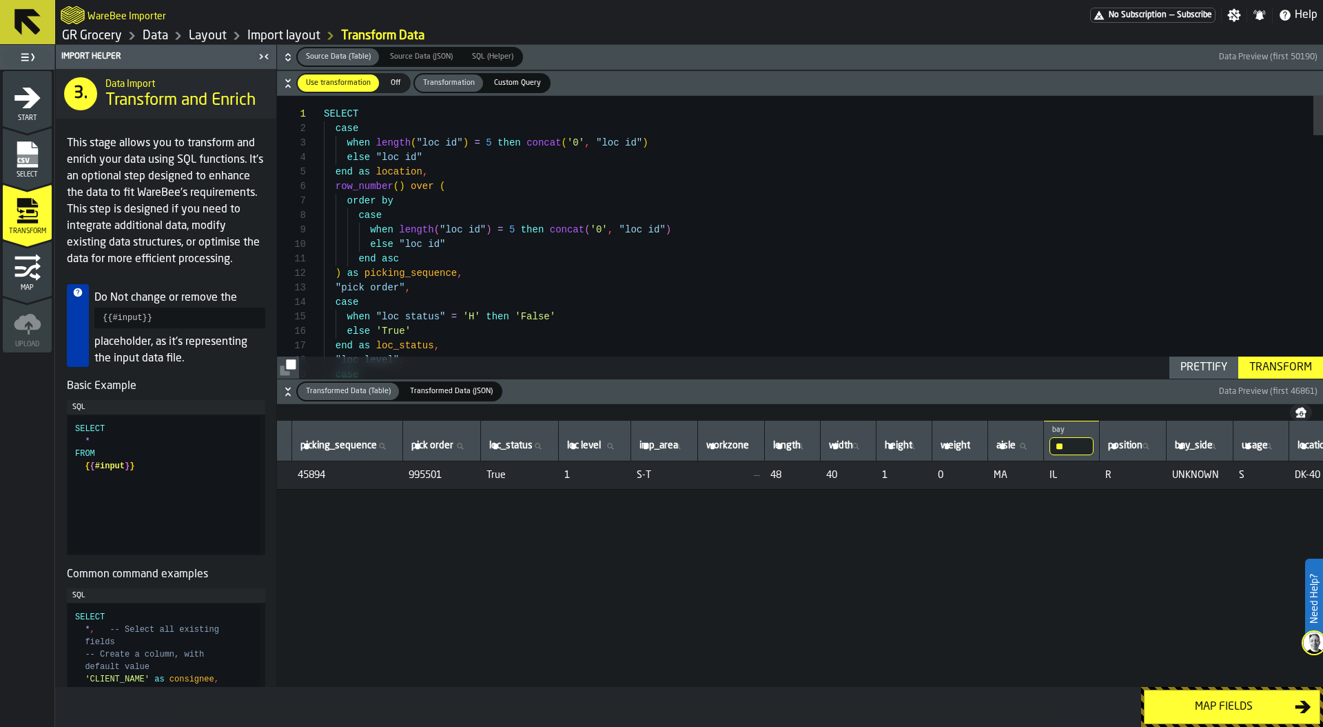
scroll to position [0, 0]
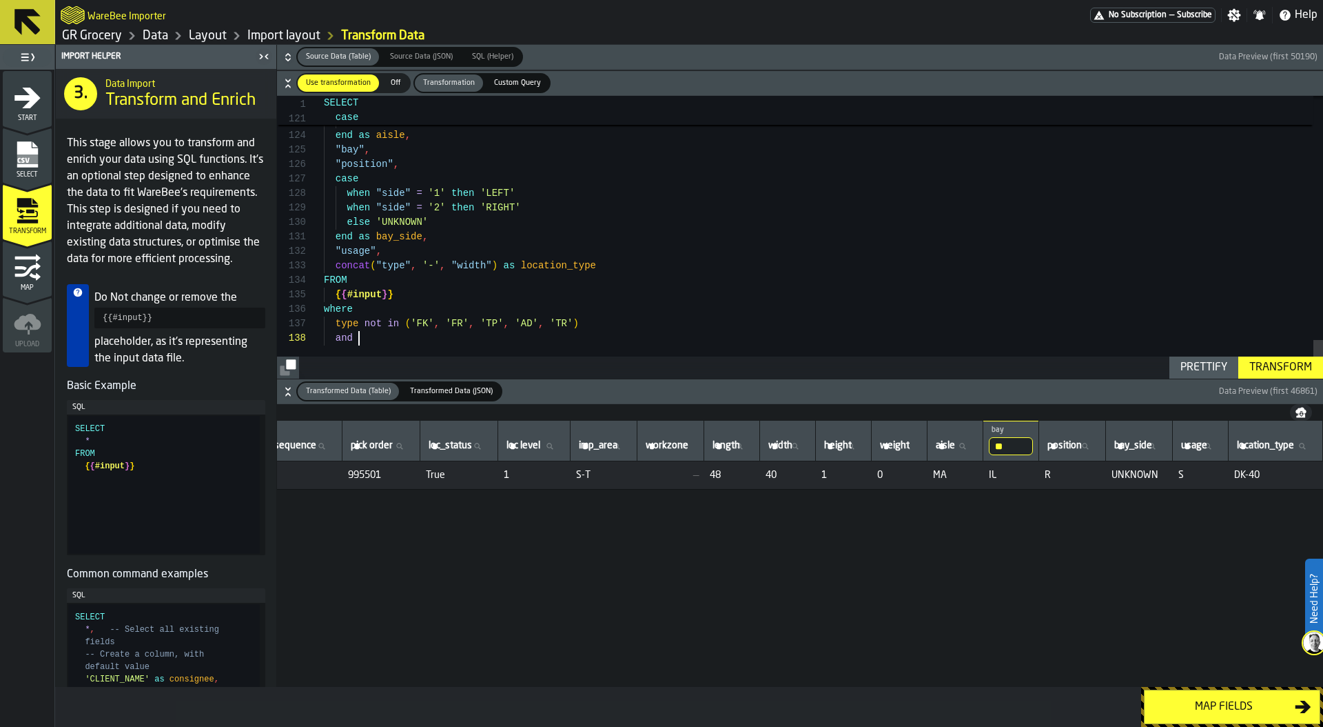
scroll to position [0, 186]
drag, startPoint x: 1228, startPoint y: 473, endPoint x: 1281, endPoint y: 472, distance: 52.4
click at [1281, 472] on span "DK-40" at bounding box center [1276, 474] width 83 height 11
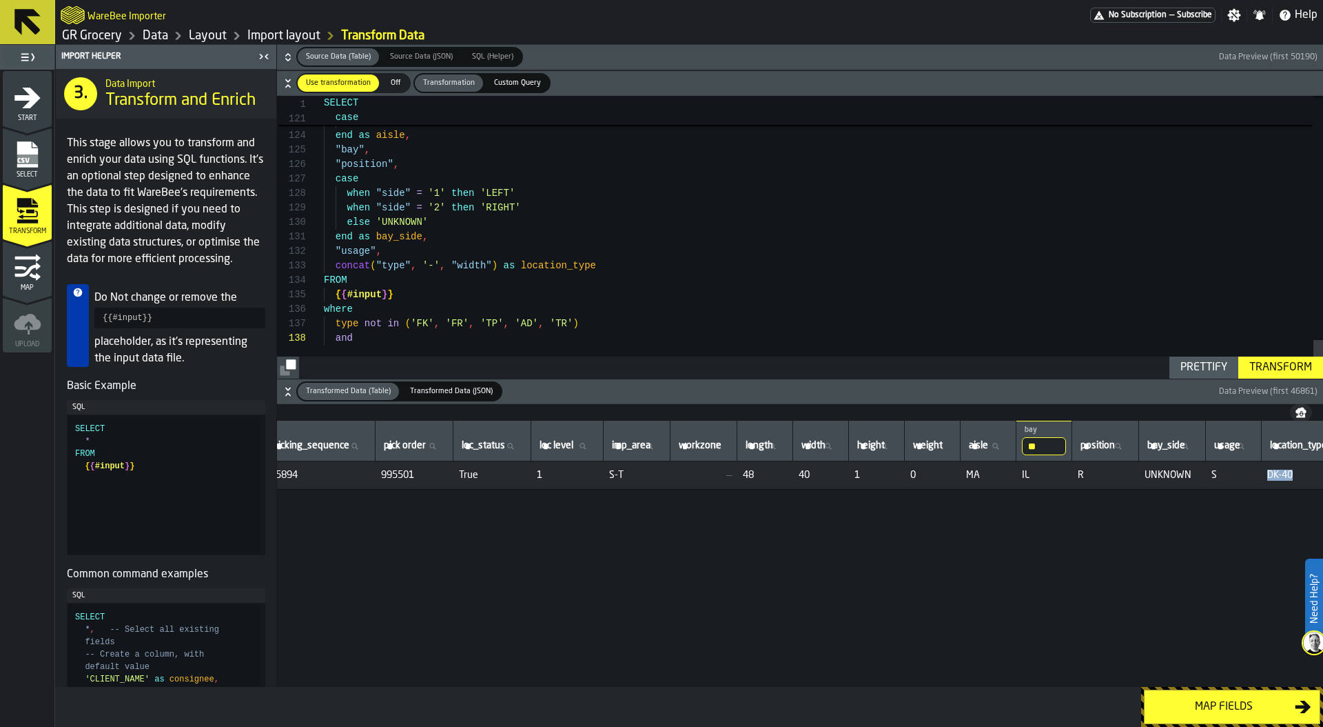
scroll to position [0, 0]
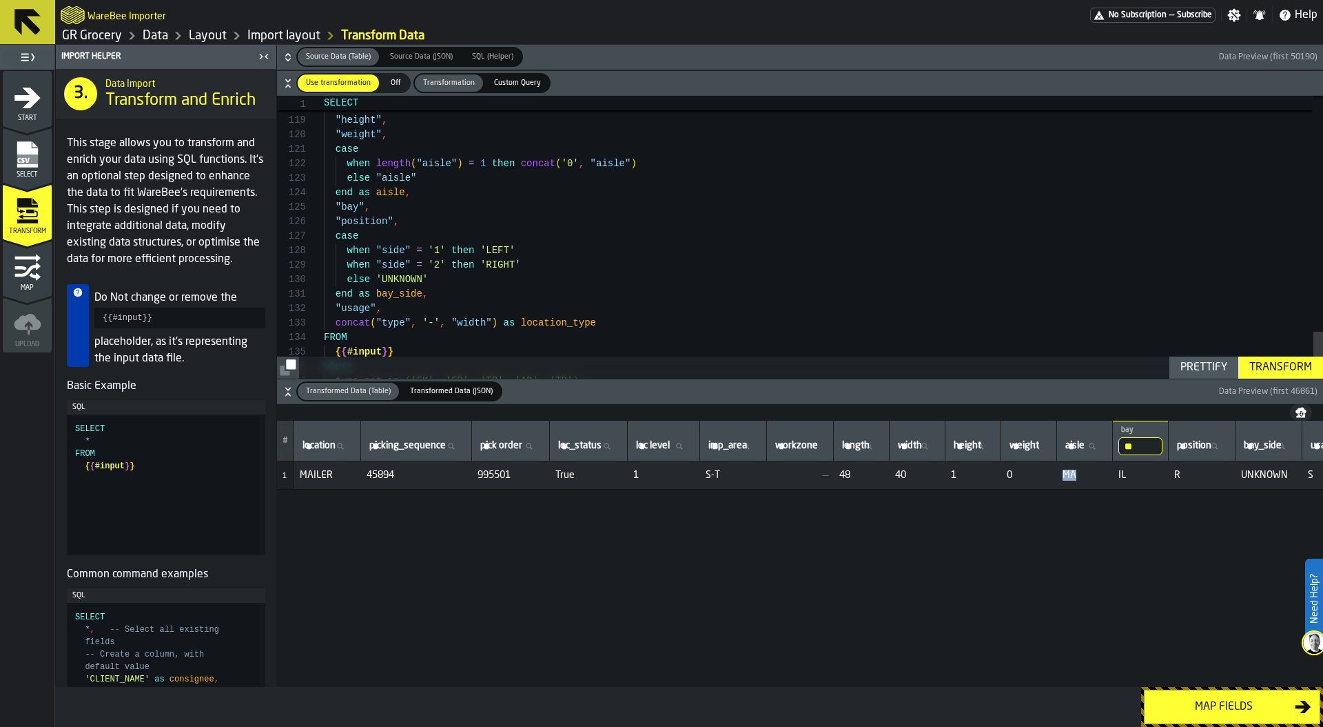
drag, startPoint x: 1114, startPoint y: 478, endPoint x: 1095, endPoint y: 477, distance: 19.3
click at [1095, 477] on td "MA" at bounding box center [1085, 475] width 56 height 28
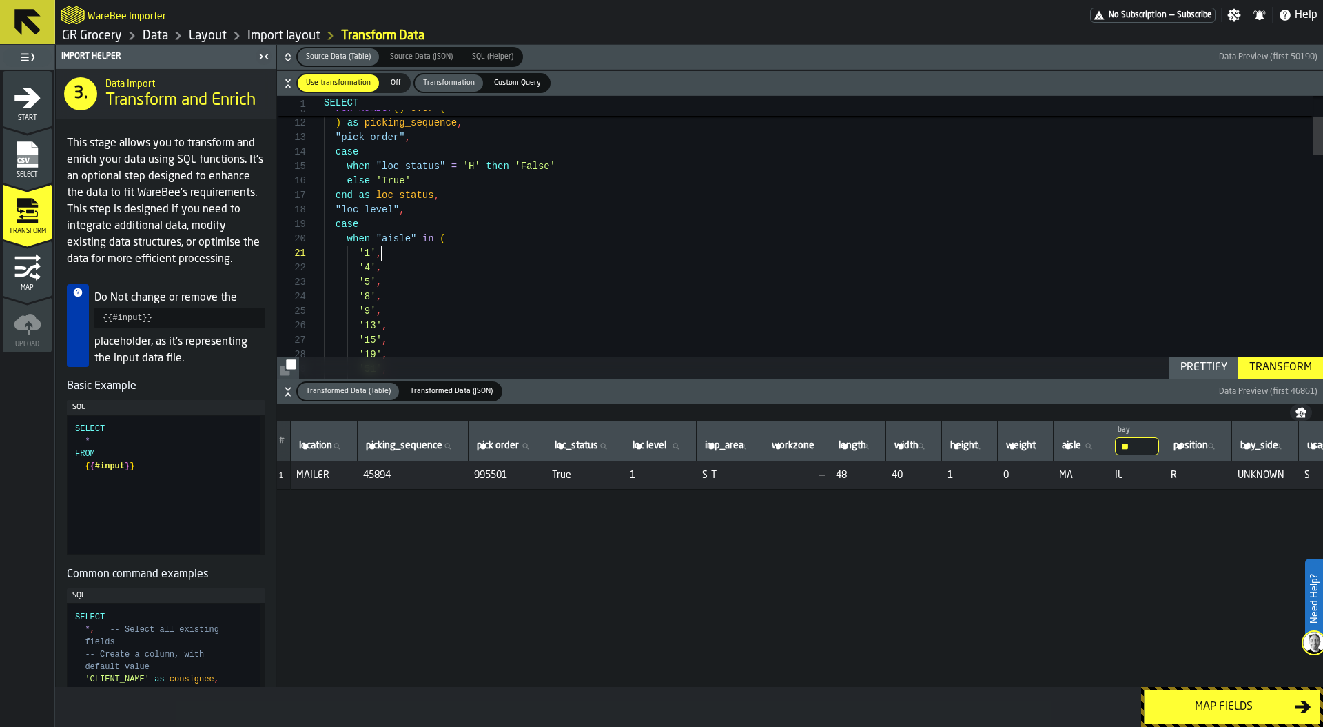
type textarea "**********"
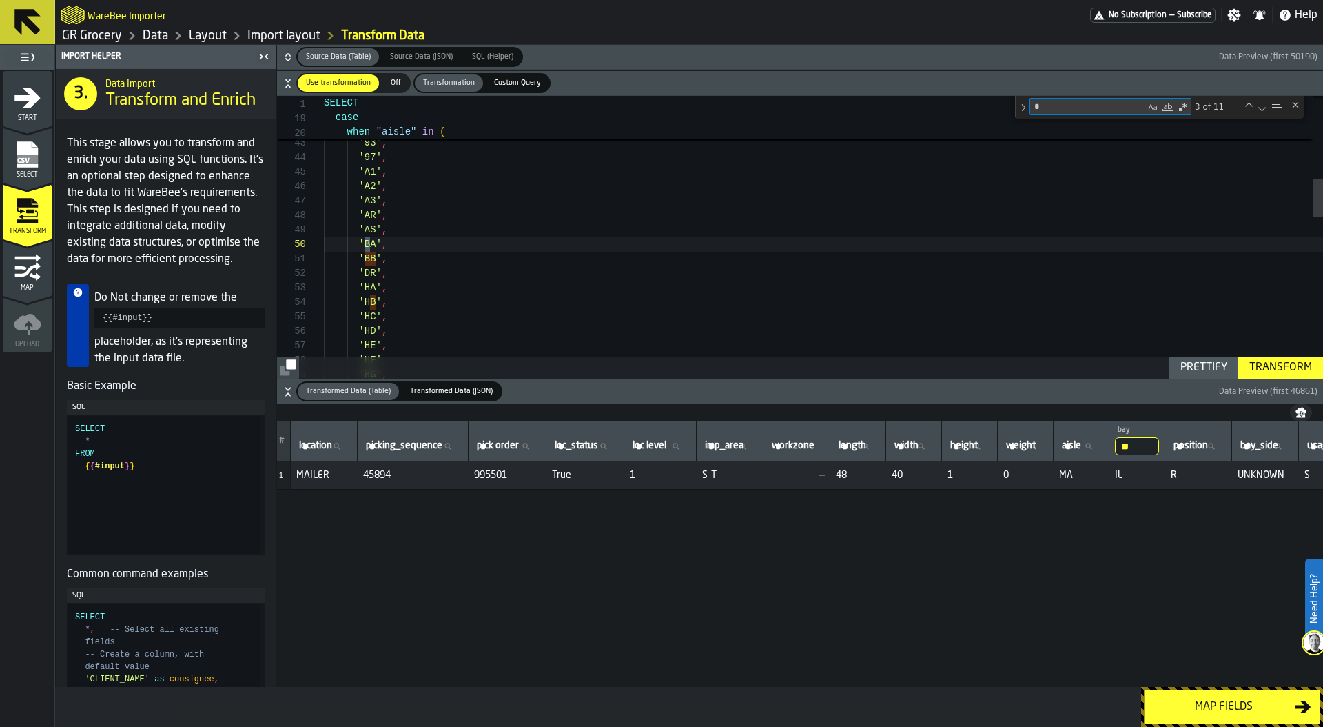
type textarea "**"
type textarea "**********"
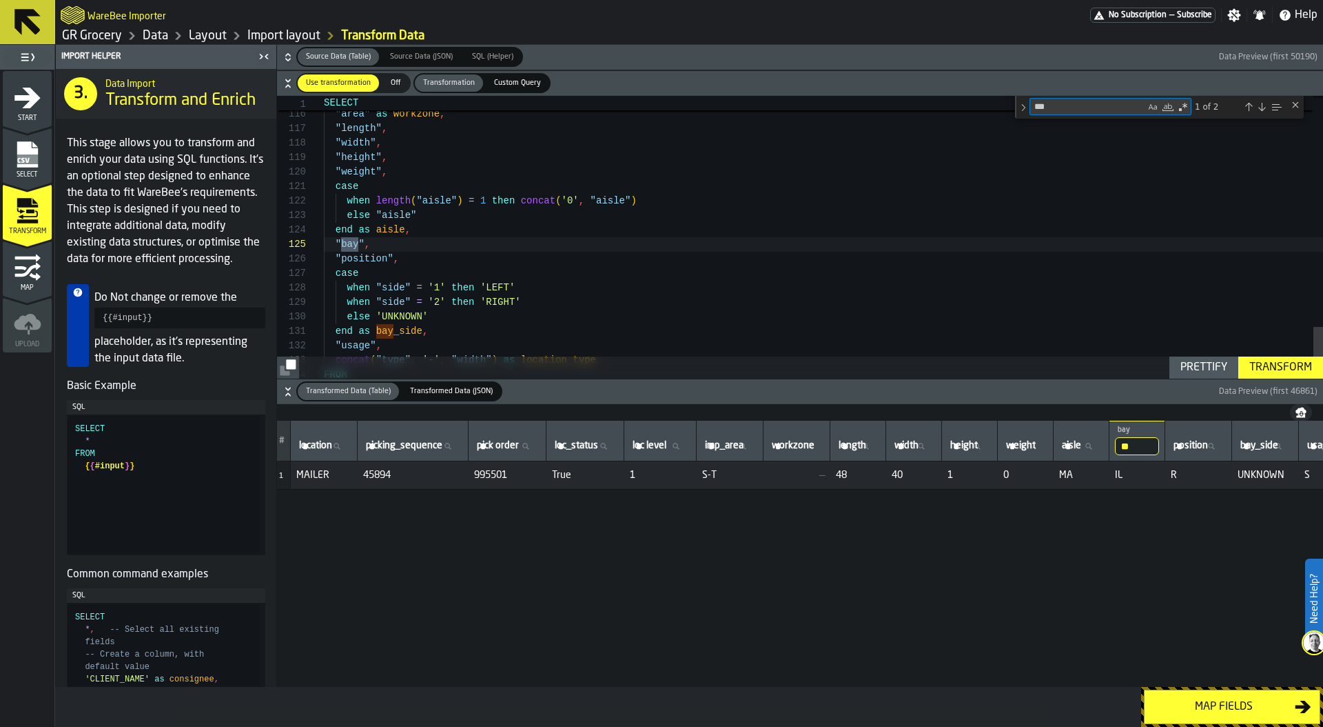
type textarea "***"
click at [1203, 370] on div "Prettify" at bounding box center [1204, 367] width 58 height 17
click at [1218, 369] on div "Prettify" at bounding box center [1204, 367] width 58 height 17
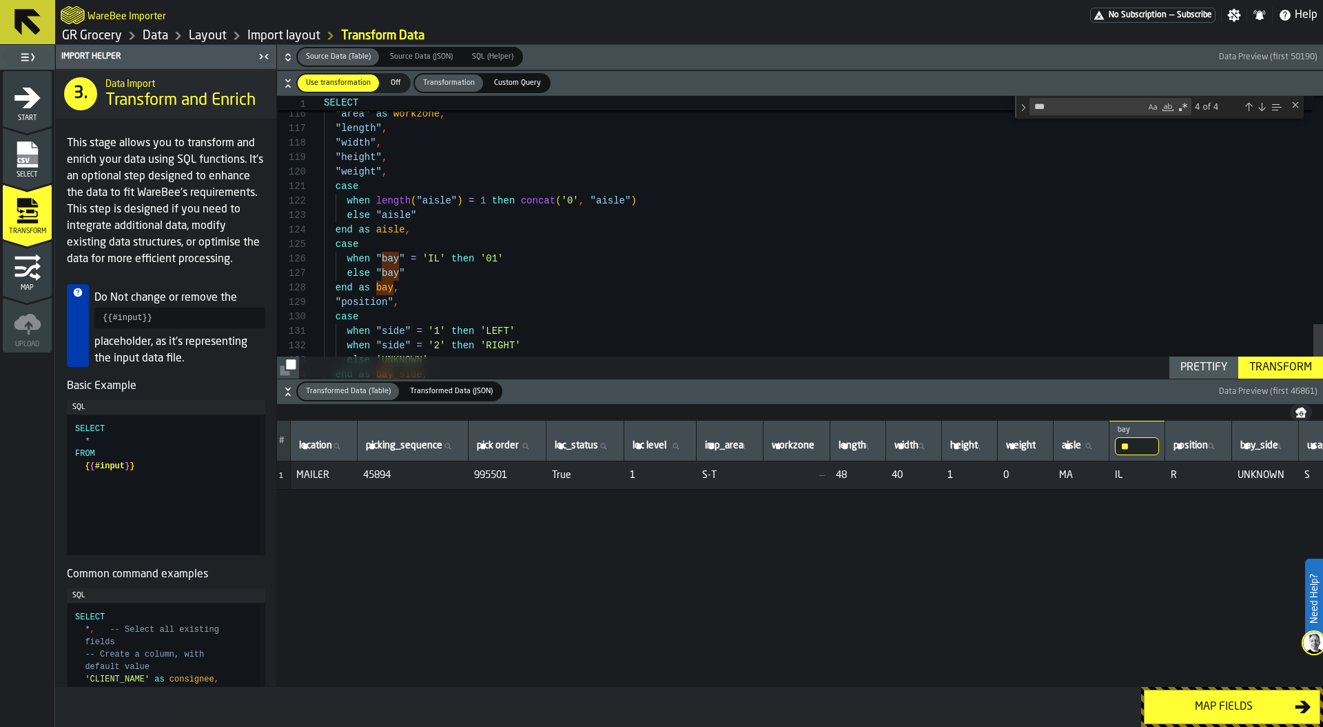
click at [1274, 367] on div "Transform" at bounding box center [1281, 367] width 74 height 17
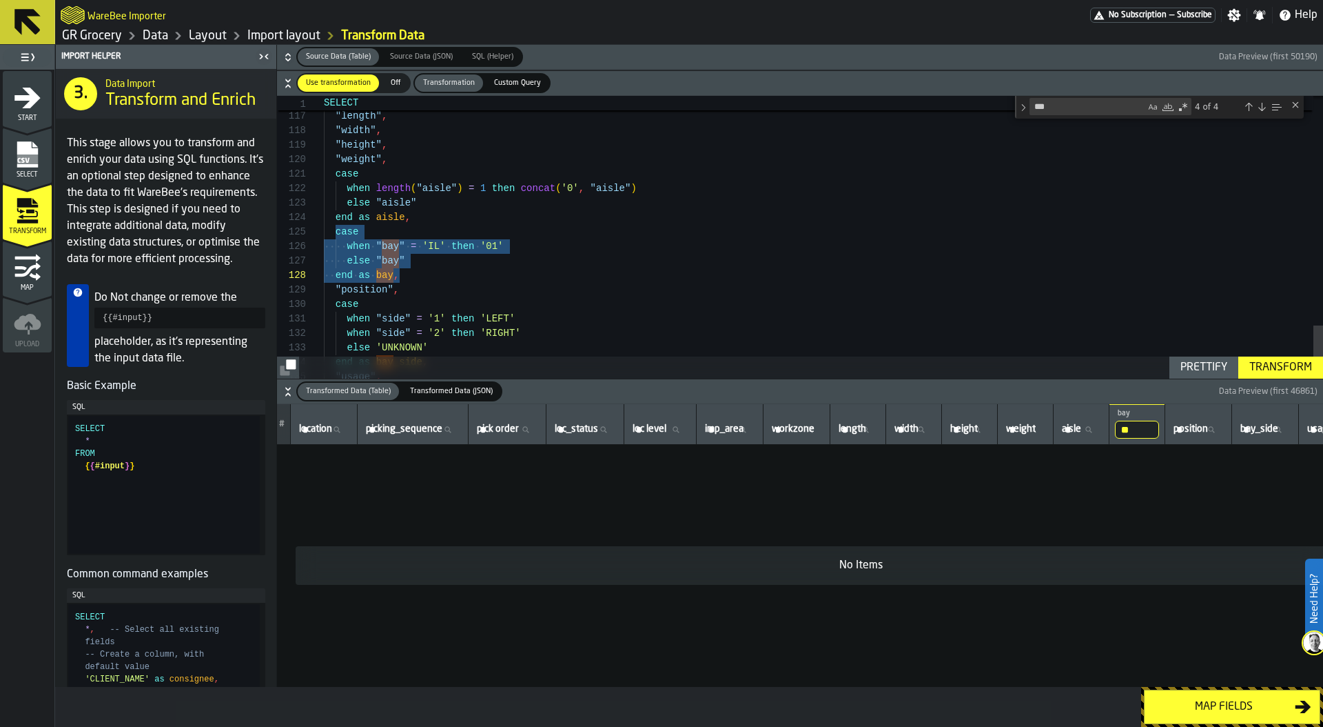
drag, startPoint x: 335, startPoint y: 234, endPoint x: 418, endPoint y: 280, distance: 95.0
drag, startPoint x: 333, startPoint y: 287, endPoint x: 394, endPoint y: 287, distance: 61.4
click at [395, 287] on span ""position" ," at bounding box center [361, 290] width 75 height 14
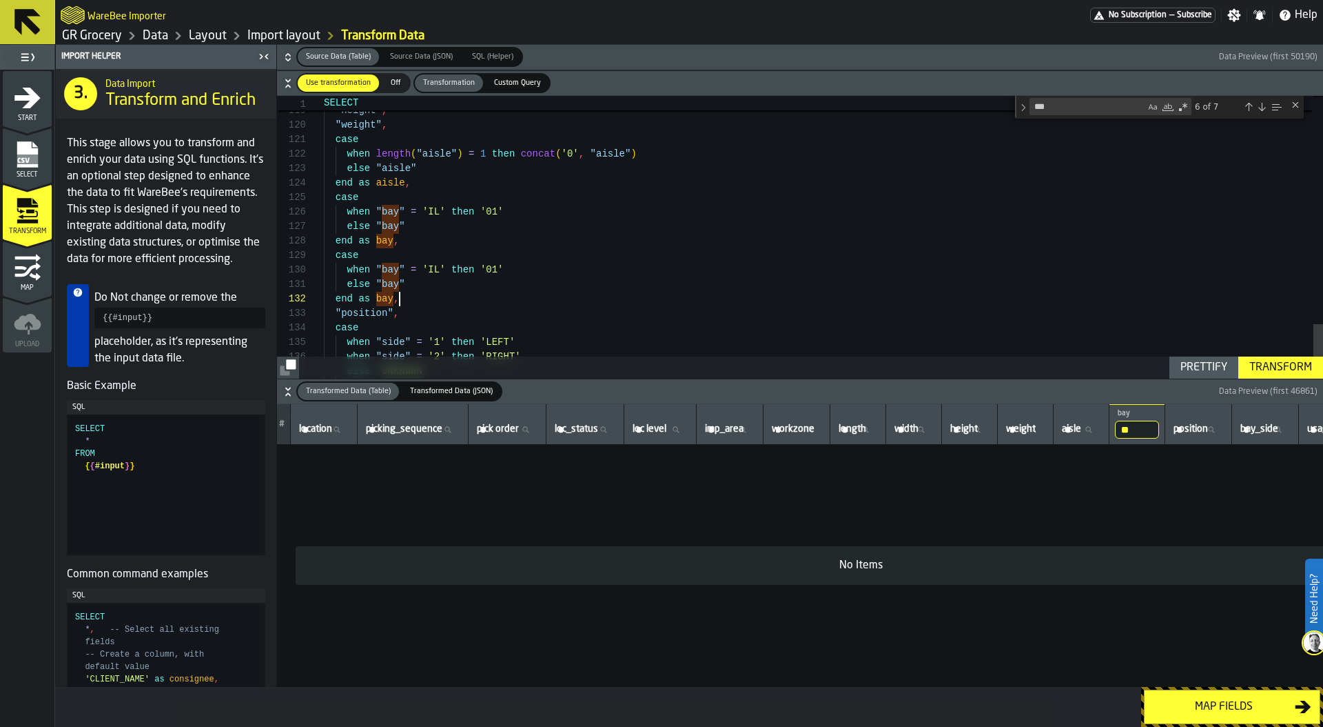
scroll to position [29, 0]
drag, startPoint x: 333, startPoint y: 312, endPoint x: 392, endPoint y: 312, distance: 59.3
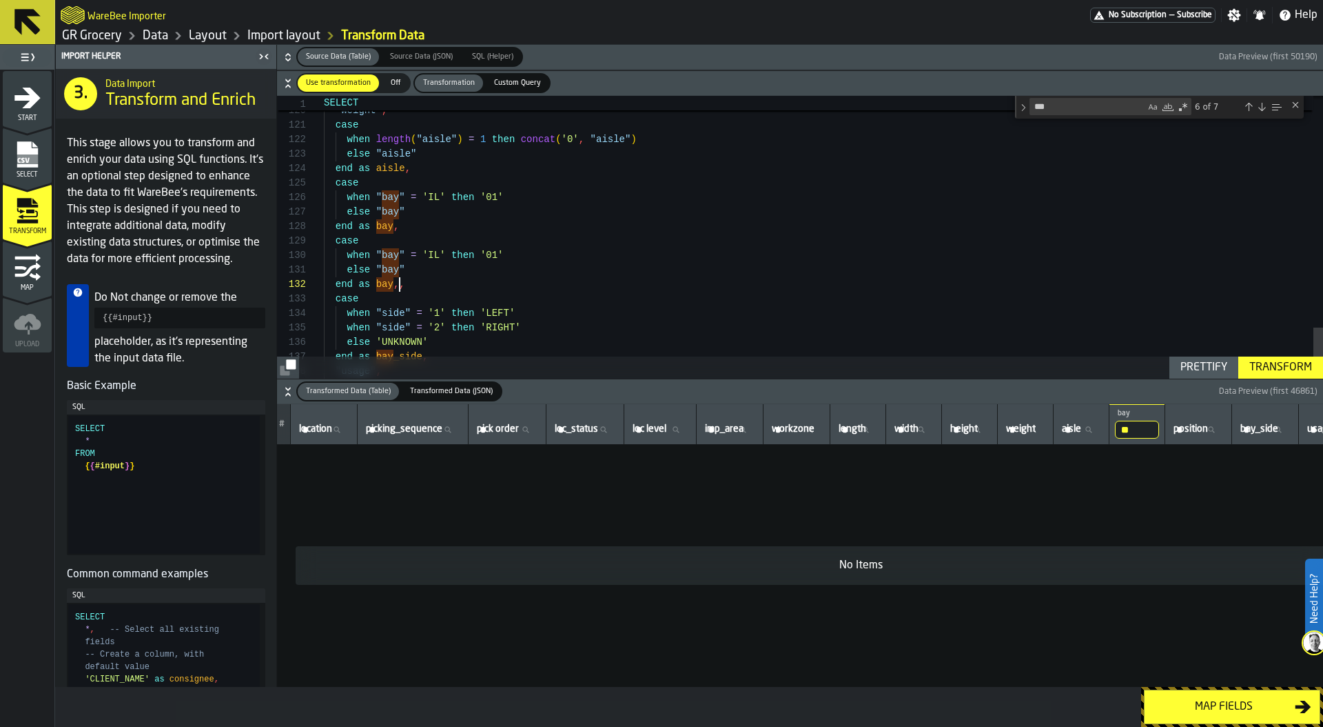
scroll to position [14, 0]
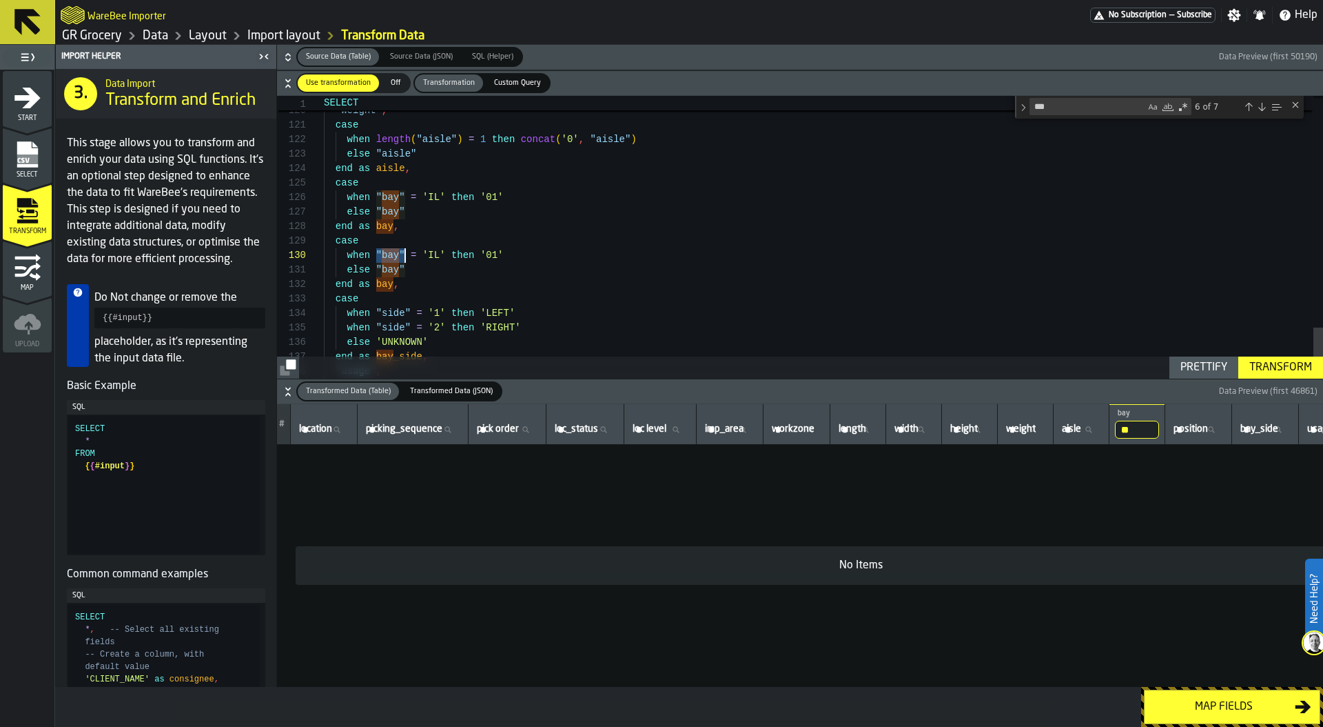
drag, startPoint x: 374, startPoint y: 253, endPoint x: 405, endPoint y: 253, distance: 31.0
drag, startPoint x: 376, startPoint y: 267, endPoint x: 408, endPoint y: 267, distance: 32.4
click at [409, 269] on div "else " bay "" at bounding box center [823, 270] width 999 height 14
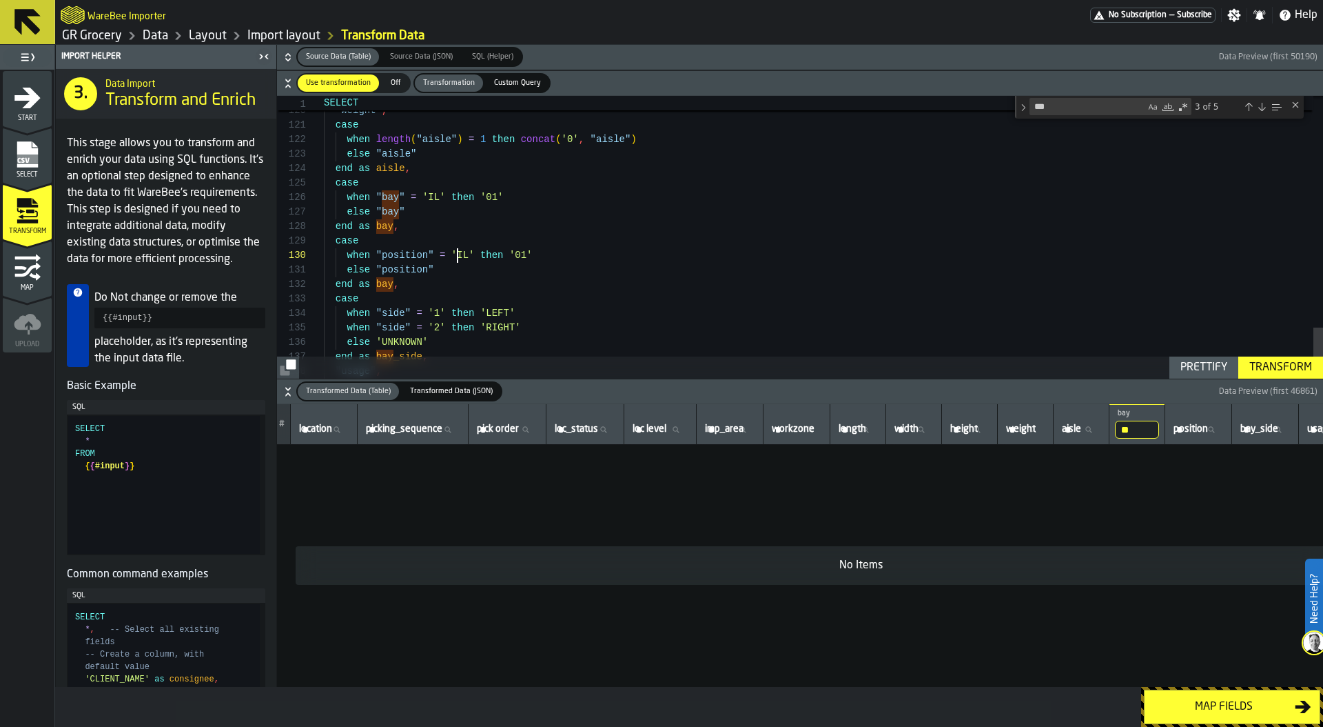
scroll to position [130, 0]
drag, startPoint x: 458, startPoint y: 254, endPoint x: 470, endPoint y: 255, distance: 12.5
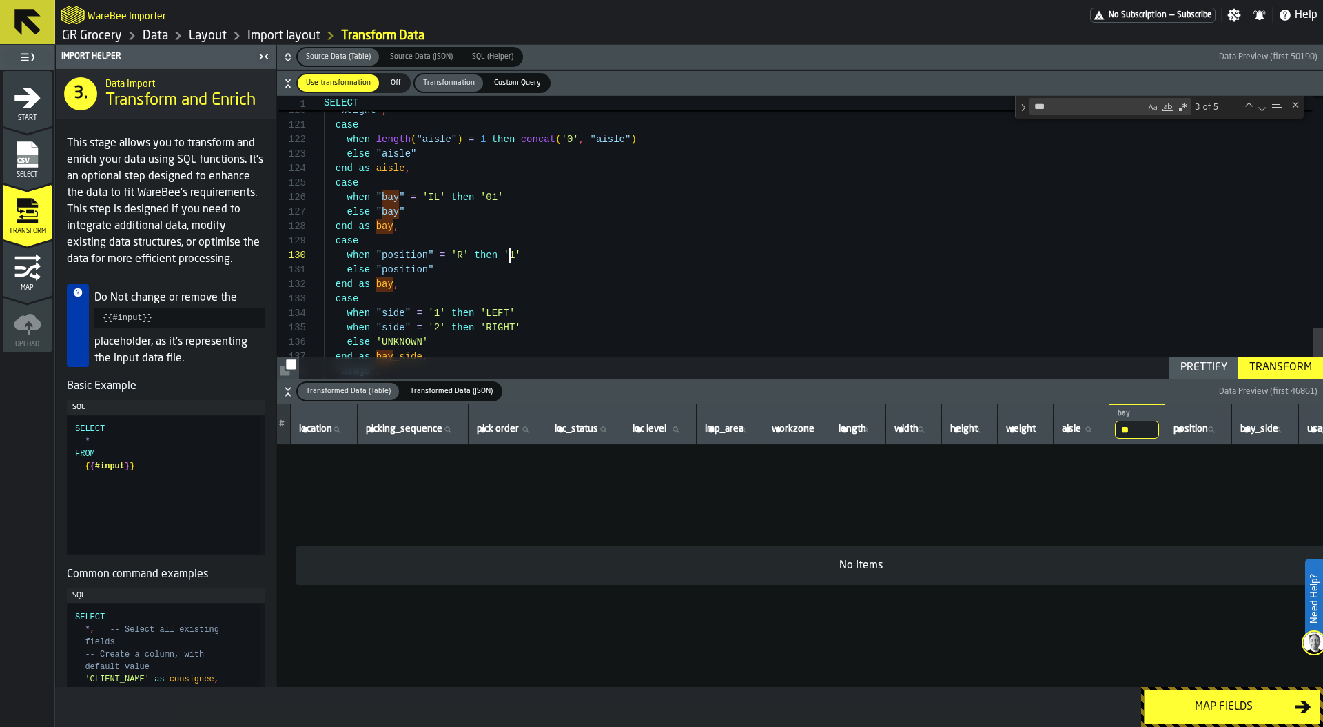
scroll to position [14, 0]
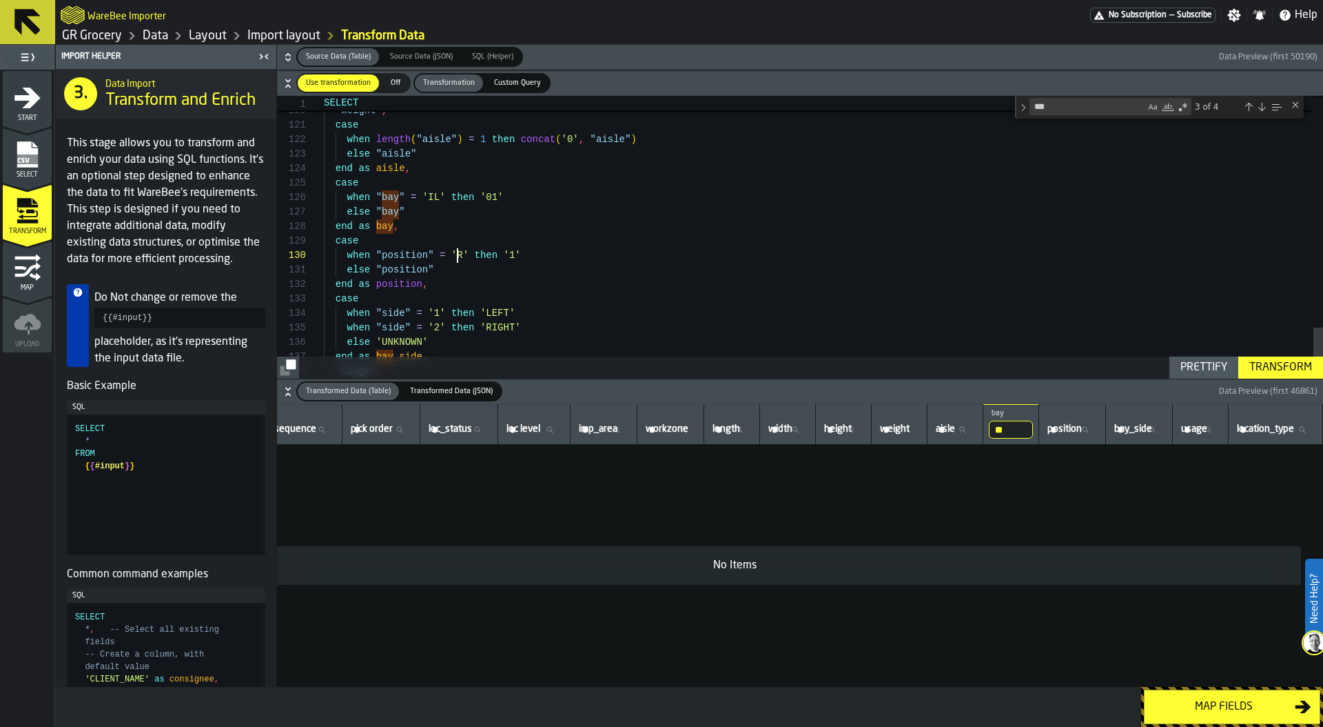
type textarea "**********"
click at [1004, 427] on input "**" at bounding box center [1011, 429] width 44 height 18
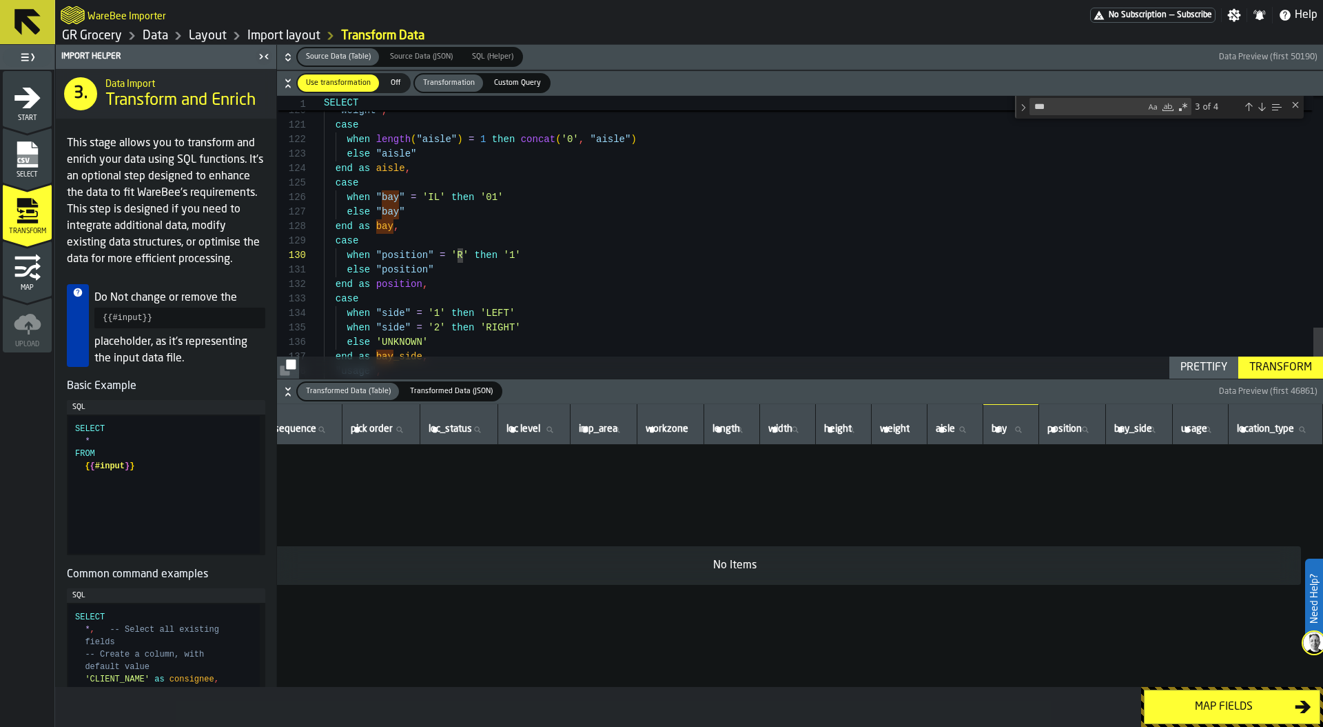
click at [1274, 361] on div "Transform" at bounding box center [1281, 367] width 74 height 17
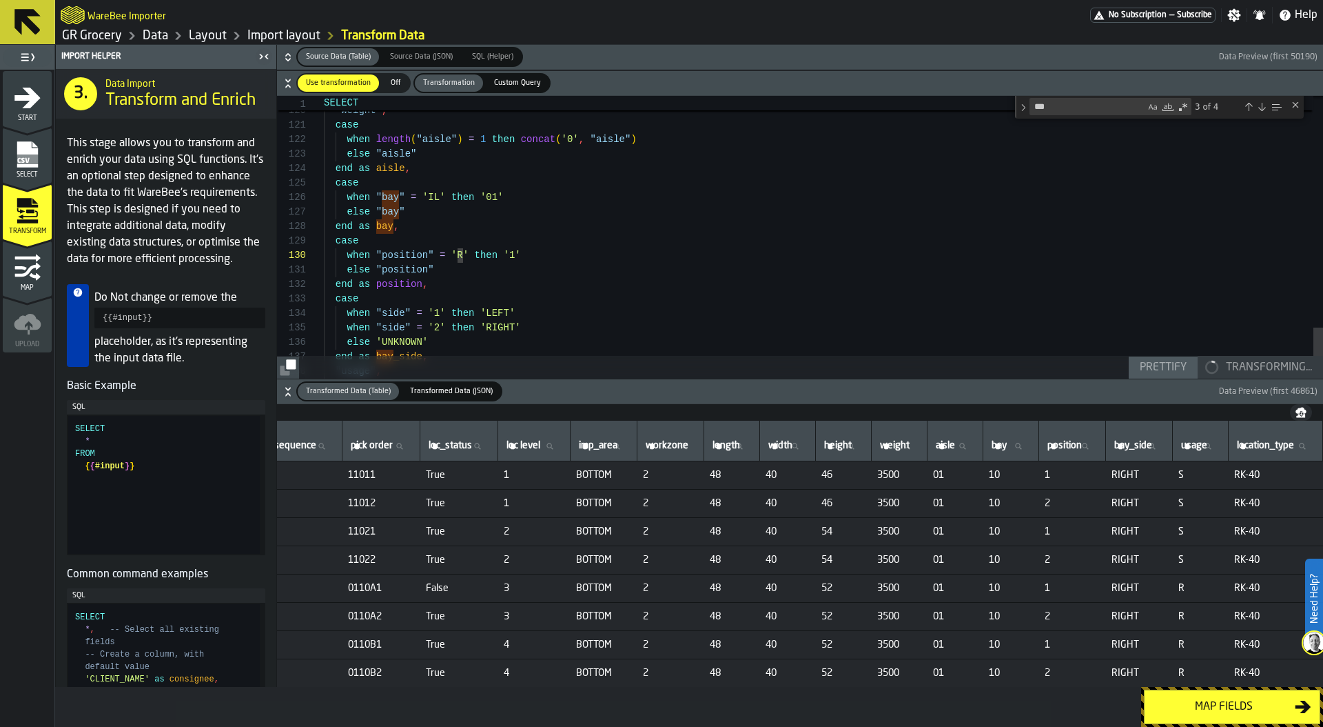
scroll to position [0, 0]
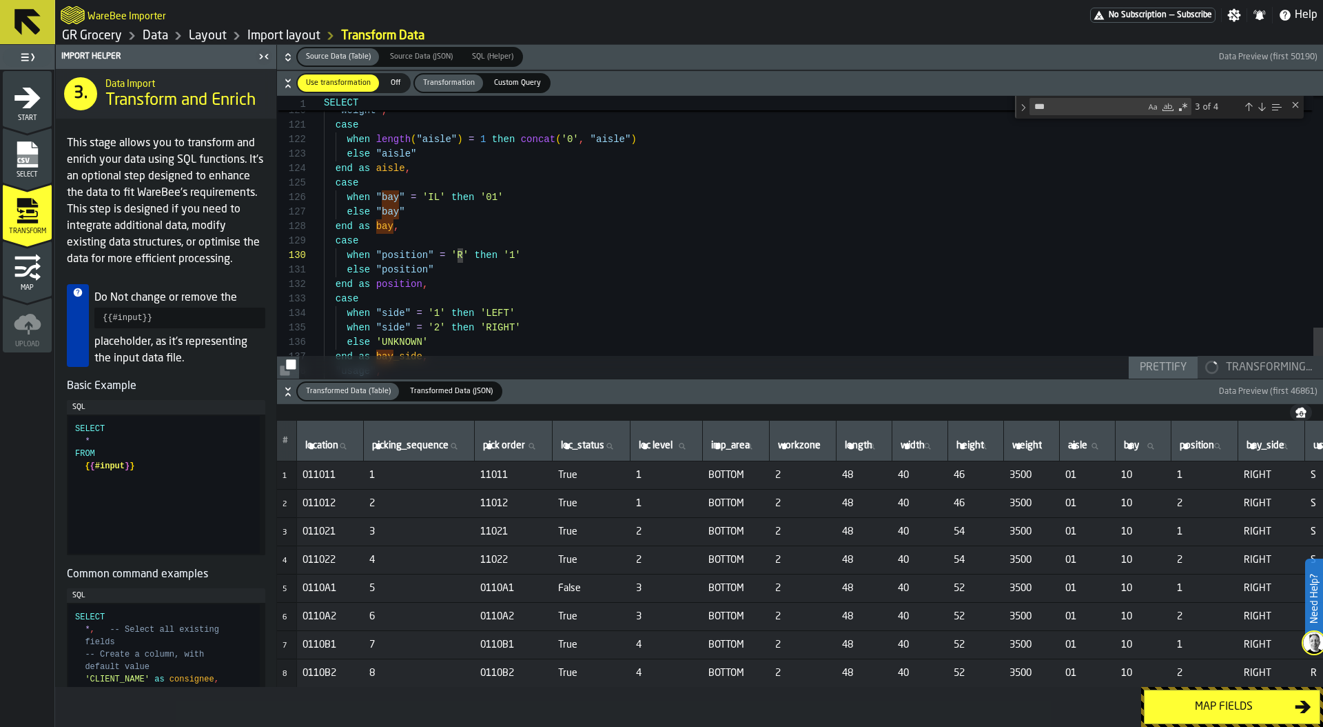
click at [314, 445] on span "location" at bounding box center [321, 445] width 33 height 11
click at [314, 445] on input "location location" at bounding box center [330, 446] width 55 height 18
type input "*"
type input "****"
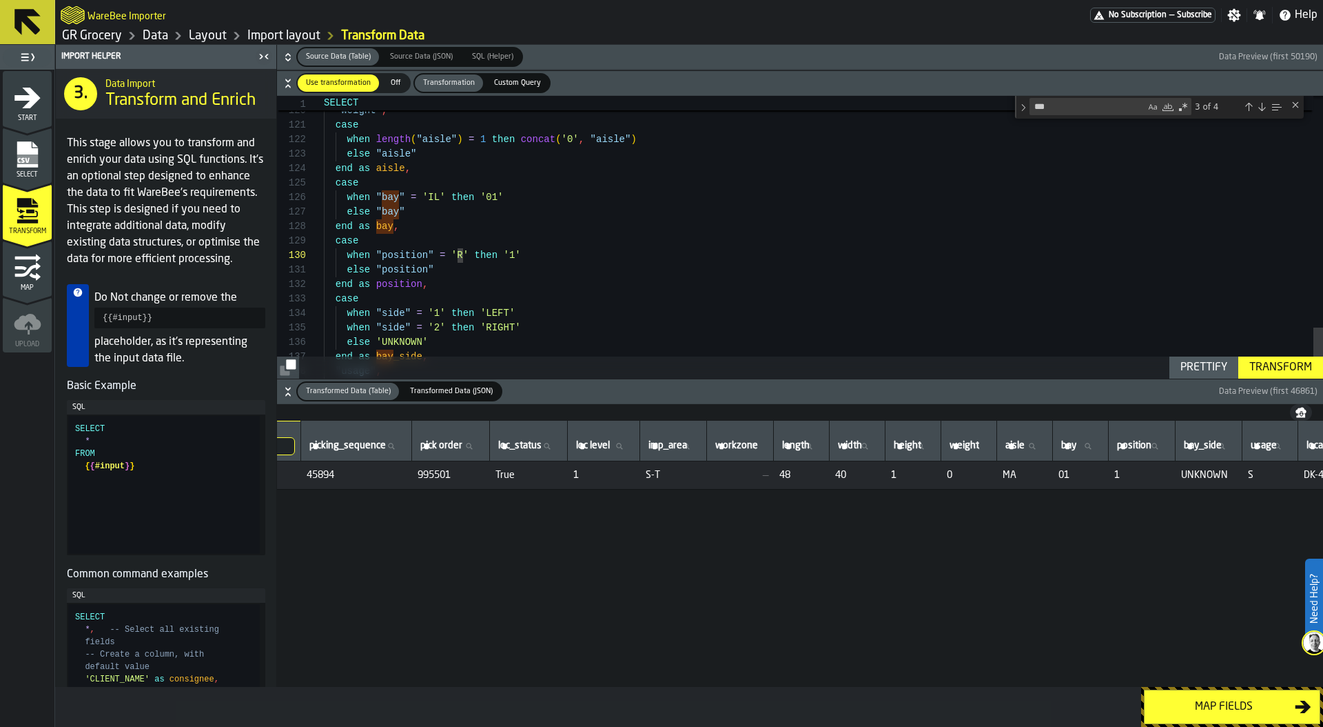
scroll to position [0, 186]
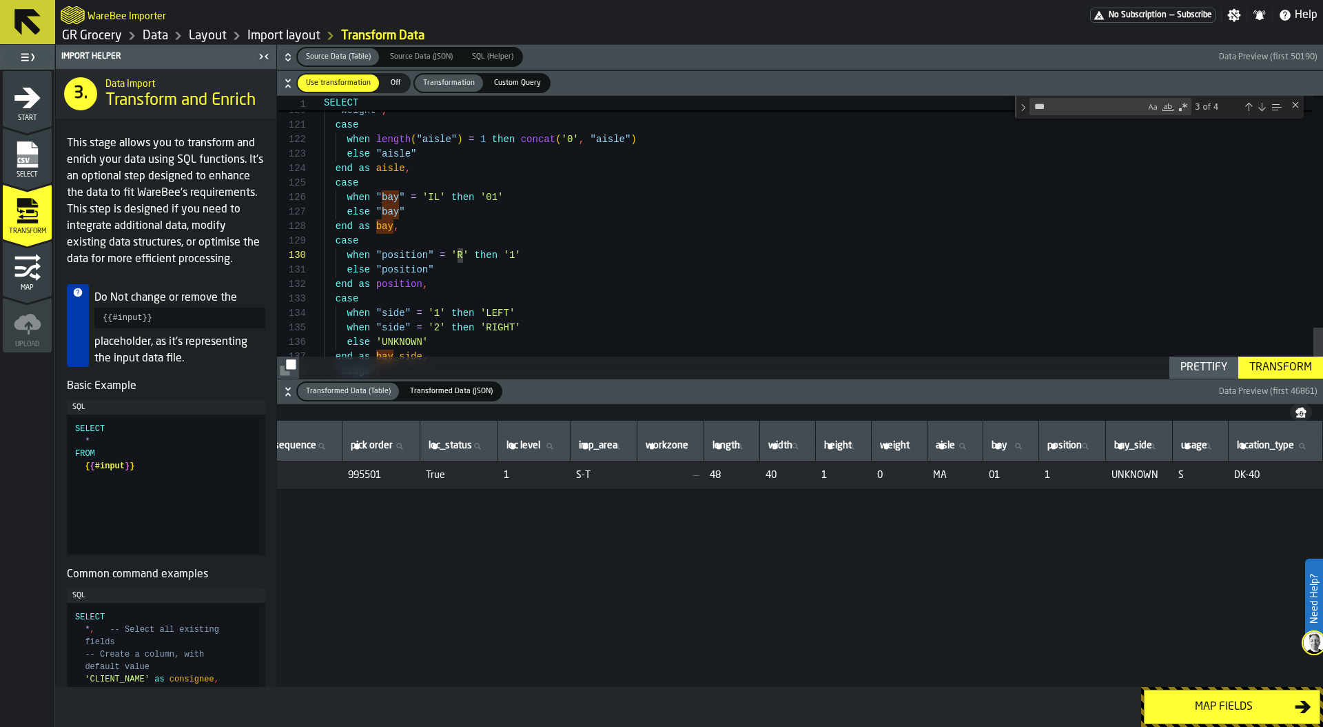
click at [283, 57] on icon "button-" at bounding box center [288, 57] width 14 height 14
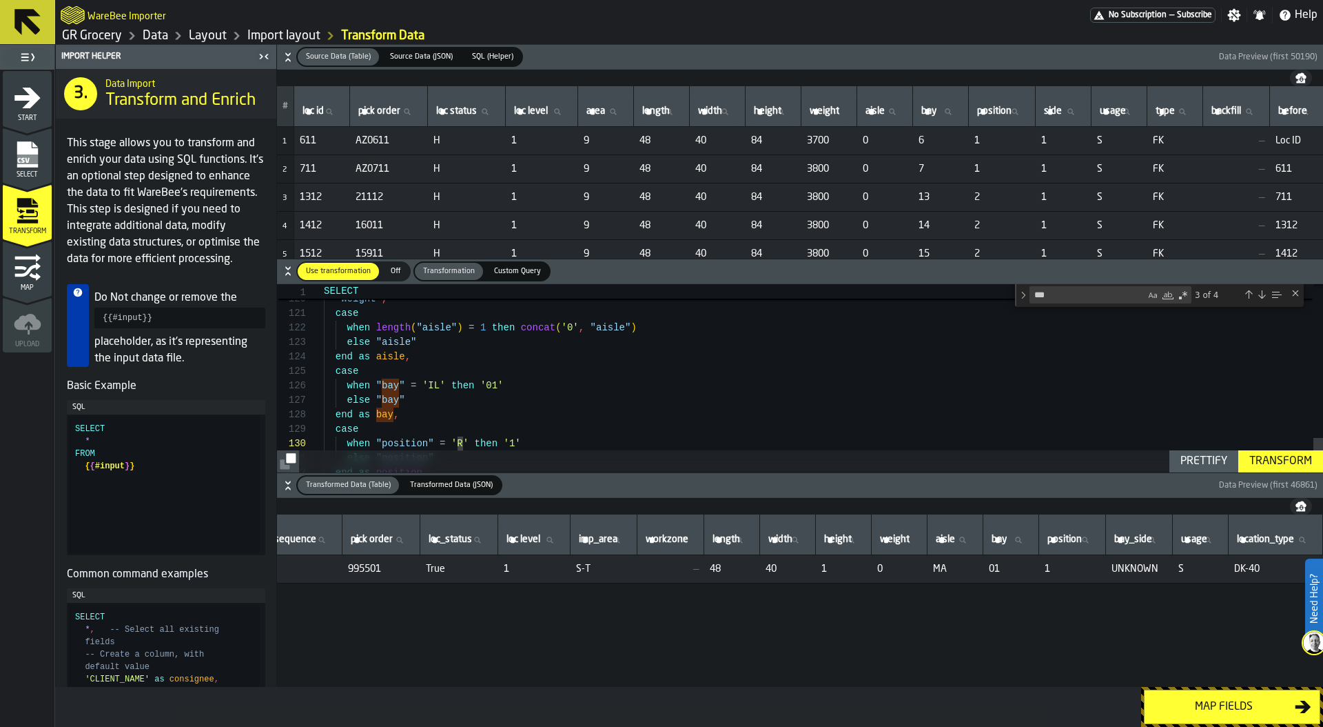
click at [308, 112] on span "loc id" at bounding box center [313, 110] width 21 height 11
click at [308, 112] on input "loc id loc id" at bounding box center [322, 112] width 44 height 18
type input "****"
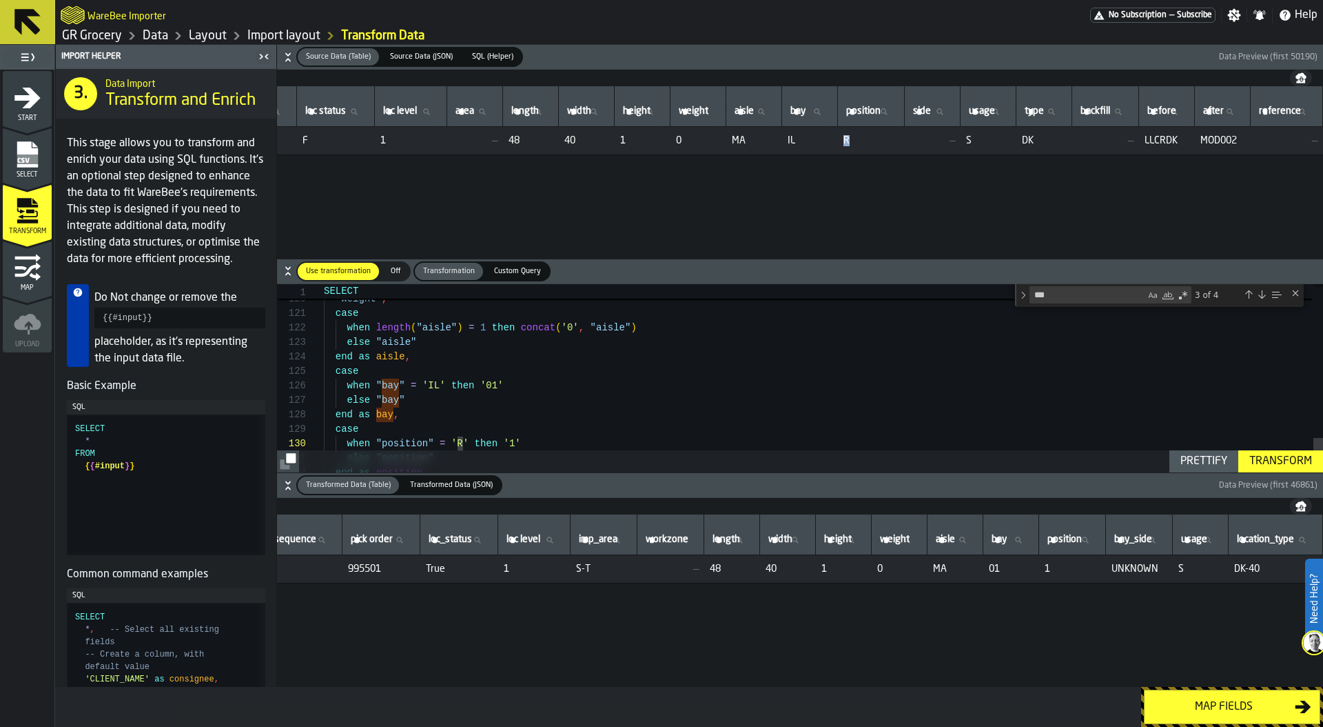
drag, startPoint x: 829, startPoint y: 142, endPoint x: 806, endPoint y: 142, distance: 22.7
click at [806, 142] on tr "1 MAILER 995501 F 1 — 48 40 1 0 MA IL R — S DK — LLCRDK MOD002 —" at bounding box center [734, 141] width 1177 height 28
click at [1239, 700] on div "Map fields" at bounding box center [1224, 706] width 142 height 17
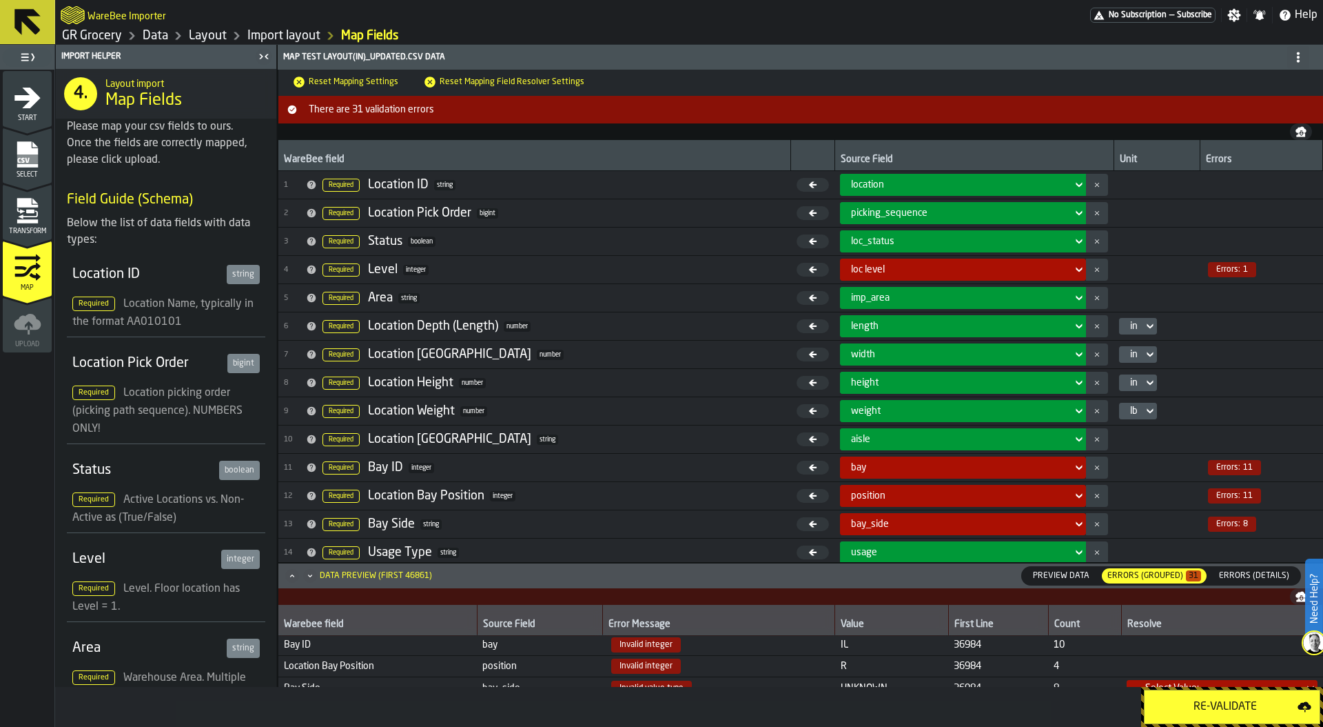
scroll to position [0, 0]
drag, startPoint x: 850, startPoint y: 646, endPoint x: 802, endPoint y: 646, distance: 47.6
click at [802, 646] on tr "Bay ID bay Invalid integer IL 36984 10" at bounding box center [800, 646] width 1045 height 21
click at [1241, 573] on span "Errors (Details)" at bounding box center [1254, 575] width 81 height 12
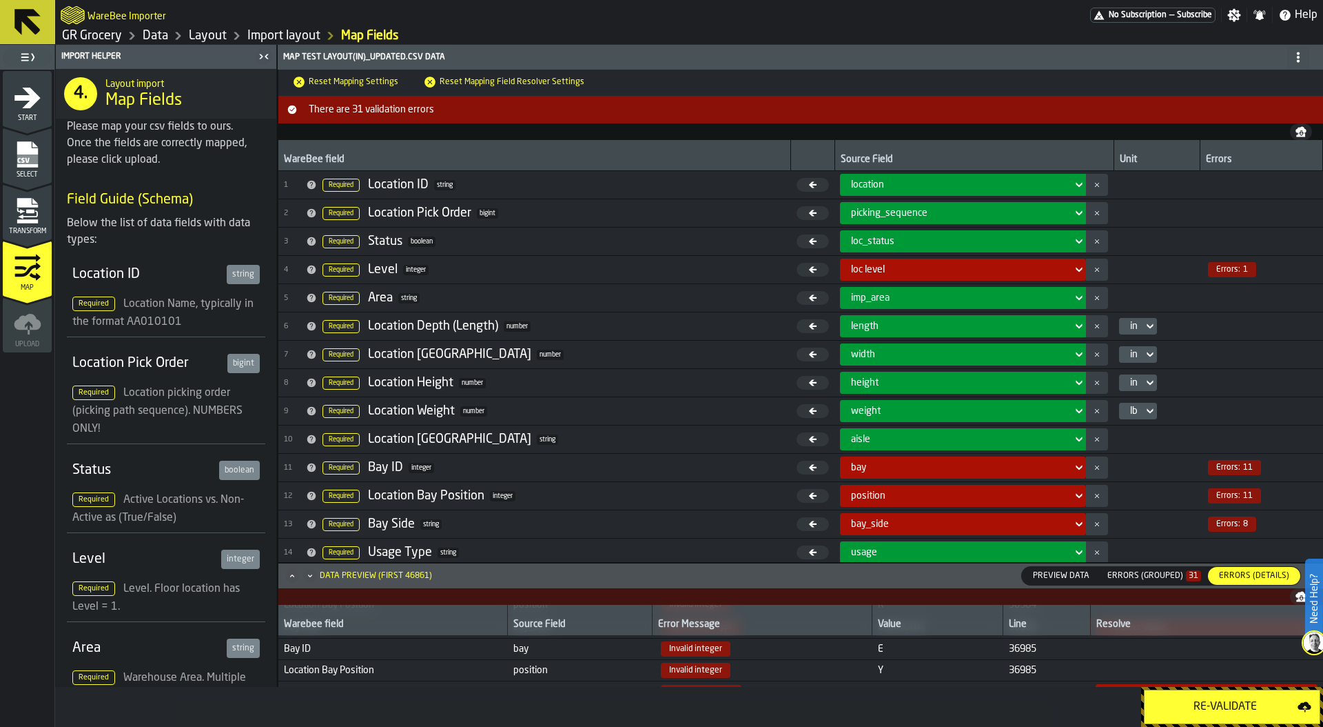
scroll to position [65, 0]
click at [290, 572] on icon "Maximize" at bounding box center [292, 576] width 14 height 14
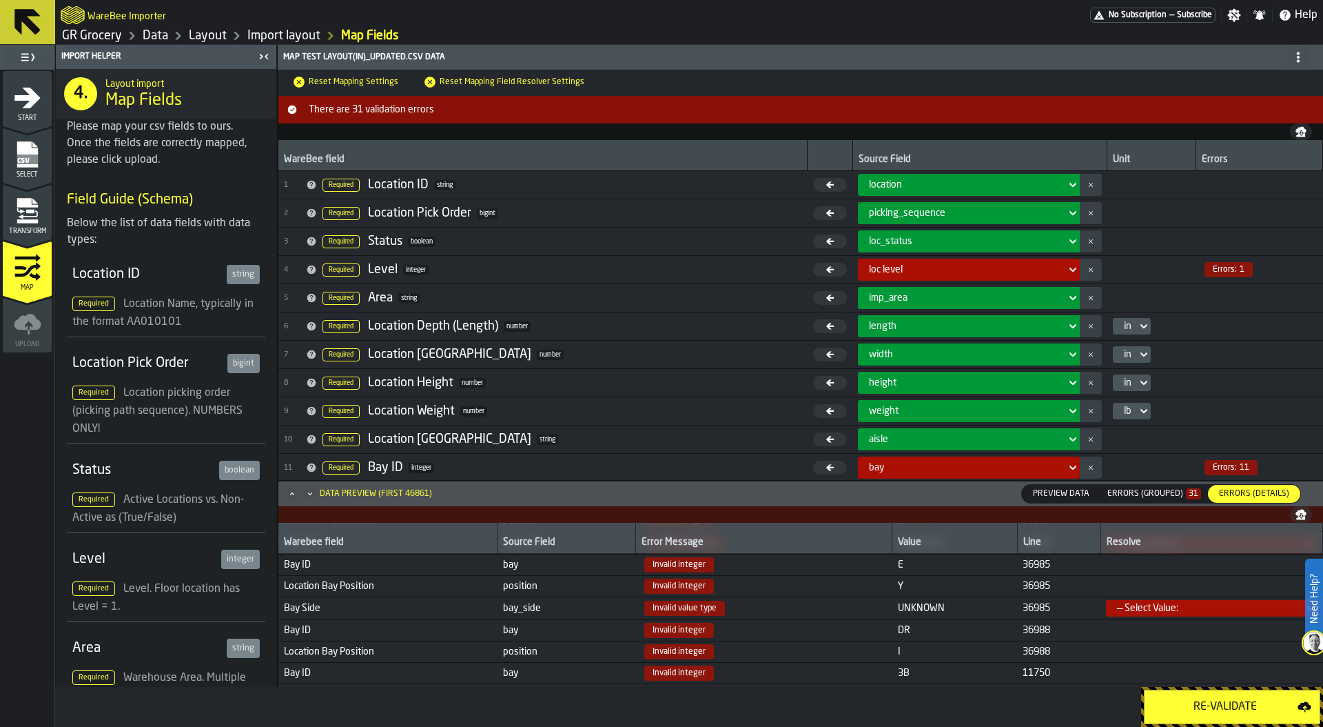
click at [291, 489] on icon "Maximize" at bounding box center [292, 494] width 14 height 14
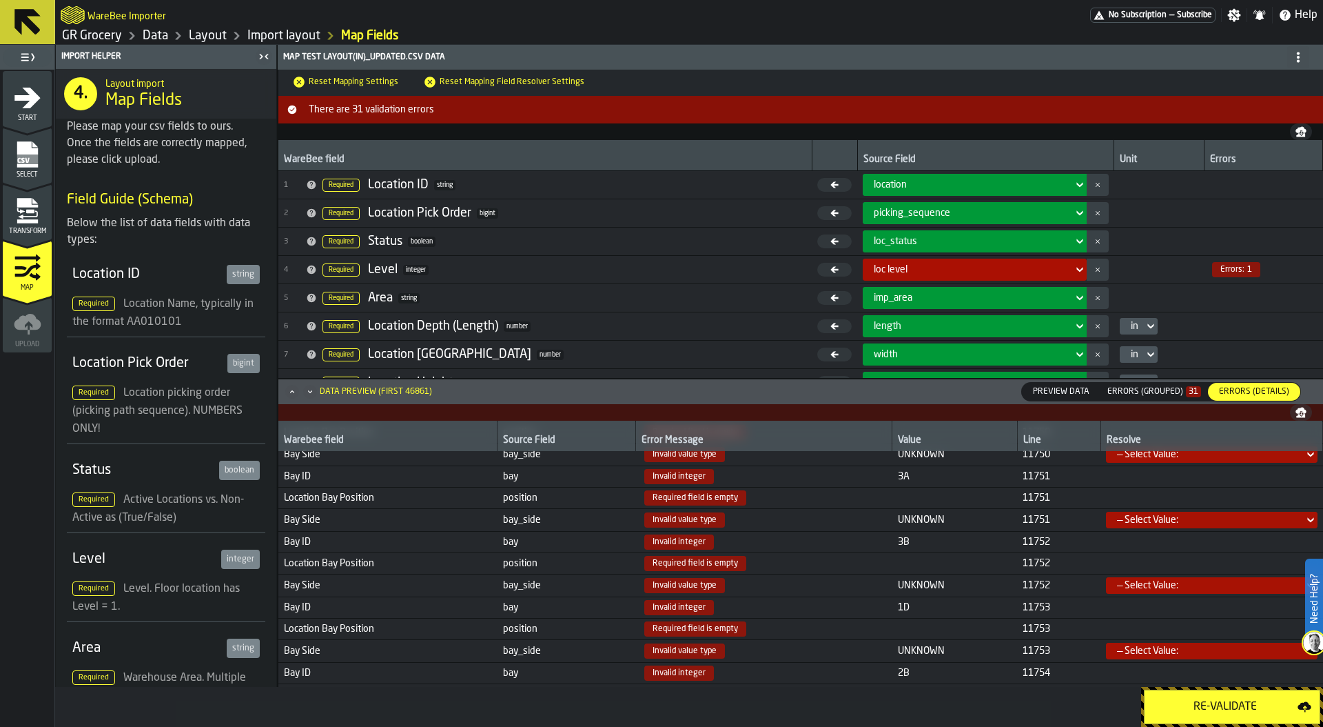
scroll to position [218, 0]
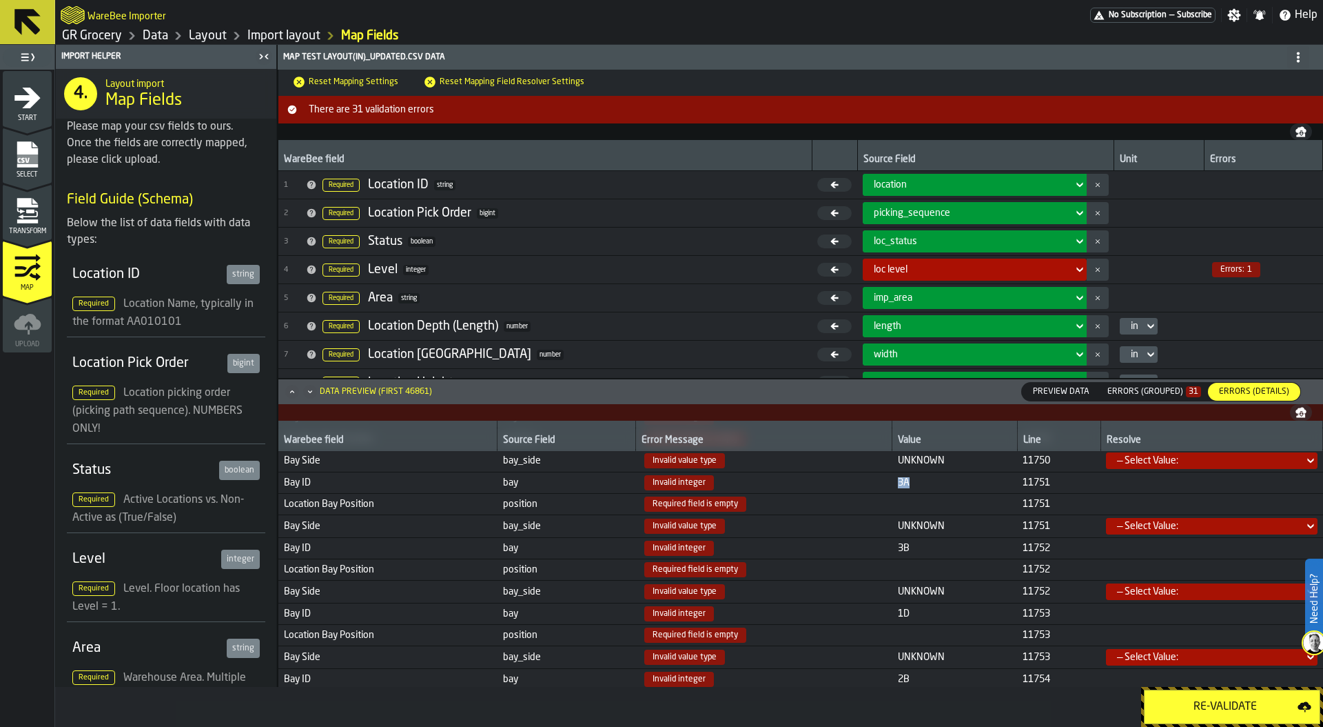
drag, startPoint x: 904, startPoint y: 481, endPoint x: 860, endPoint y: 481, distance: 44.1
click at [860, 481] on tr "Bay ID bay Invalid integer 3A 11751" at bounding box center [800, 482] width 1045 height 21
copy tr "3A"
click at [27, 220] on icon "menu Transform" at bounding box center [27, 221] width 21 height 4
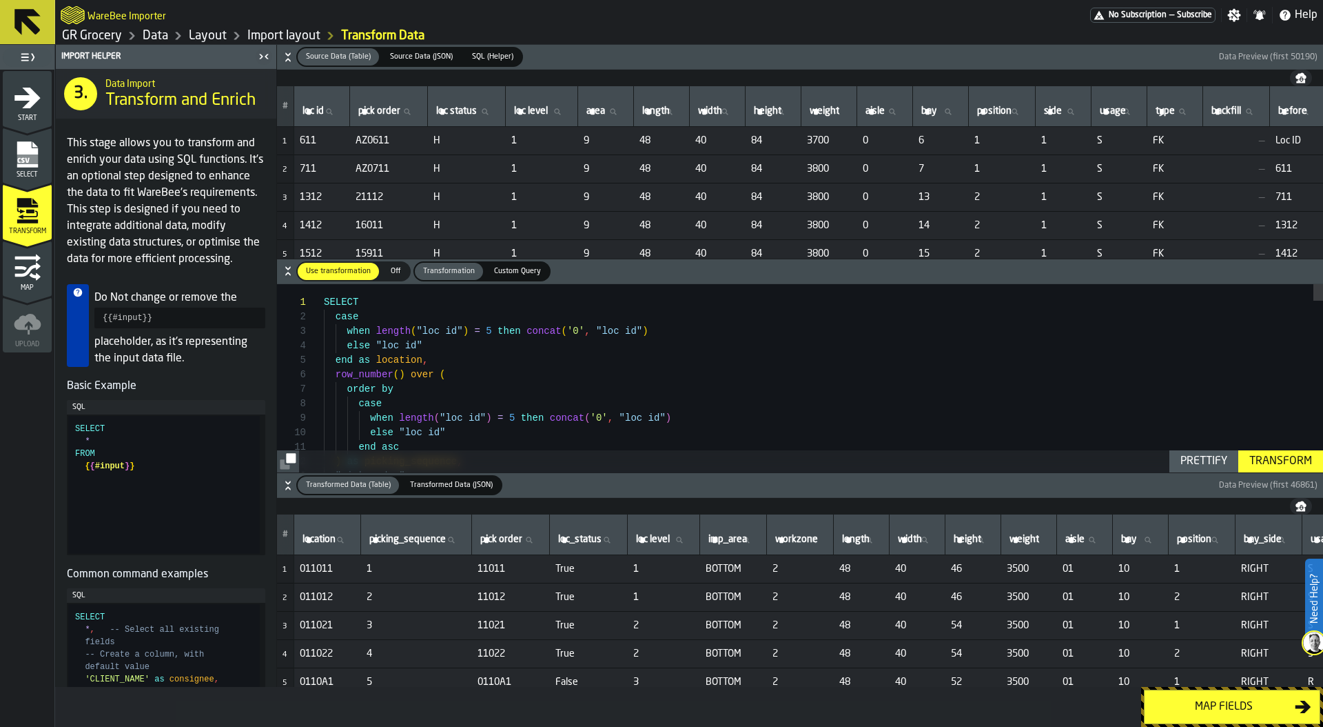
click at [937, 108] on span "bay" at bounding box center [929, 110] width 15 height 11
click at [956, 108] on input "bay bay" at bounding box center [941, 112] width 44 height 18
paste input "**"
type input "**"
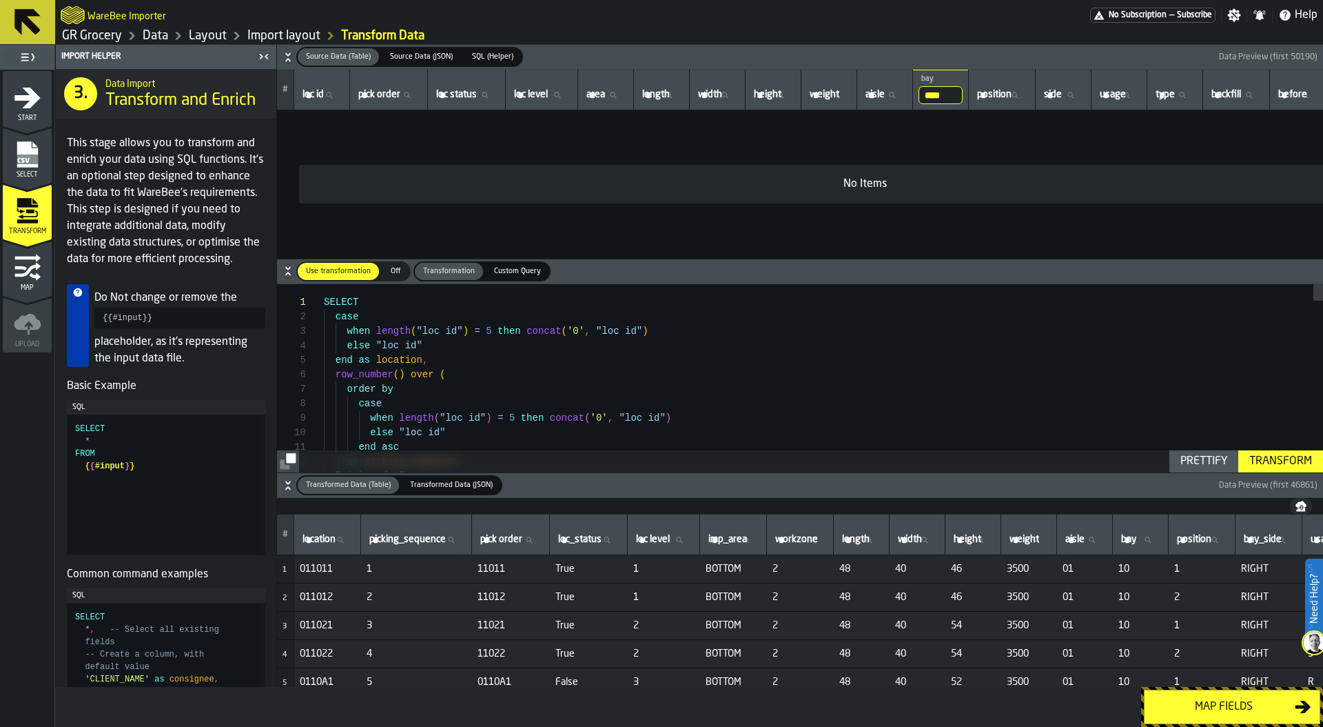
click at [959, 95] on input "**" at bounding box center [941, 95] width 44 height 18
type input "**"
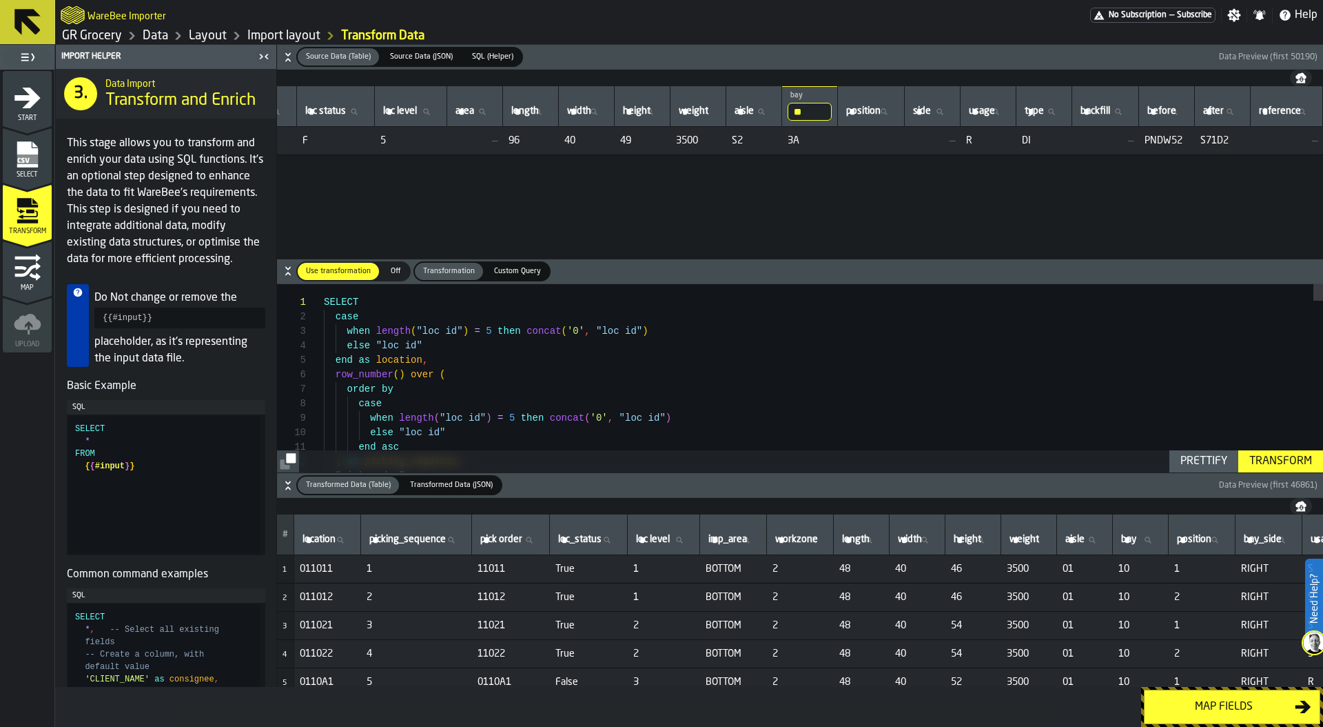
scroll to position [0, 163]
drag, startPoint x: 742, startPoint y: 147, endPoint x: 702, endPoint y: 143, distance: 40.1
click at [702, 143] on tr "1 S23A1 S23A1 F 5 — 96 40 49 3500 S2 3A — R DI — PNDW52 S71D2 —" at bounding box center [734, 141] width 1177 height 28
drag, startPoint x: 1044, startPoint y: 136, endPoint x: 1019, endPoint y: 137, distance: 24.2
click at [1019, 137] on tr "1 S23A1 S23A1 F 5 — 96 40 49 3500 S2 3A — R DI — PNDW52 S71D2 —" at bounding box center [734, 141] width 1177 height 28
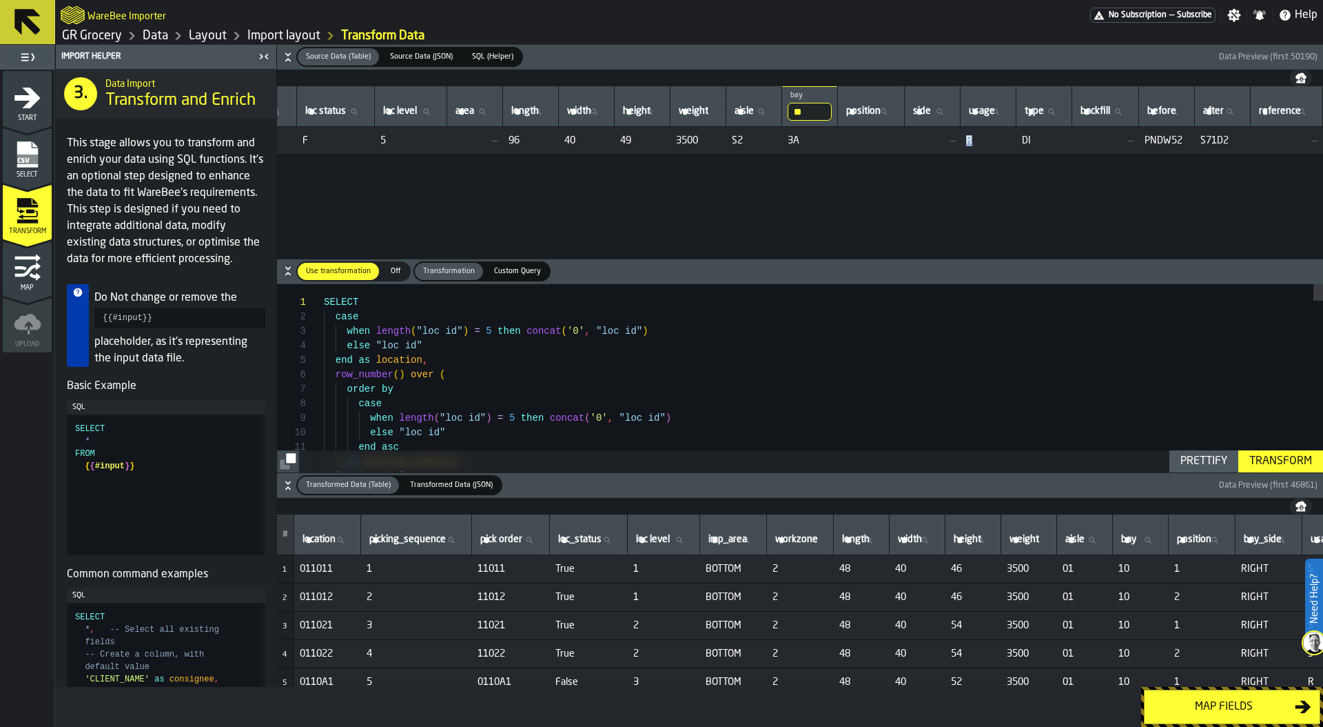
drag, startPoint x: 979, startPoint y: 136, endPoint x: 960, endPoint y: 136, distance: 18.6
click at [959, 136] on tr "1 S23A1 S23A1 F 5 — 96 40 49 3500 S2 3A — R DI — PNDW52 S71D2 —" at bounding box center [734, 141] width 1177 height 28
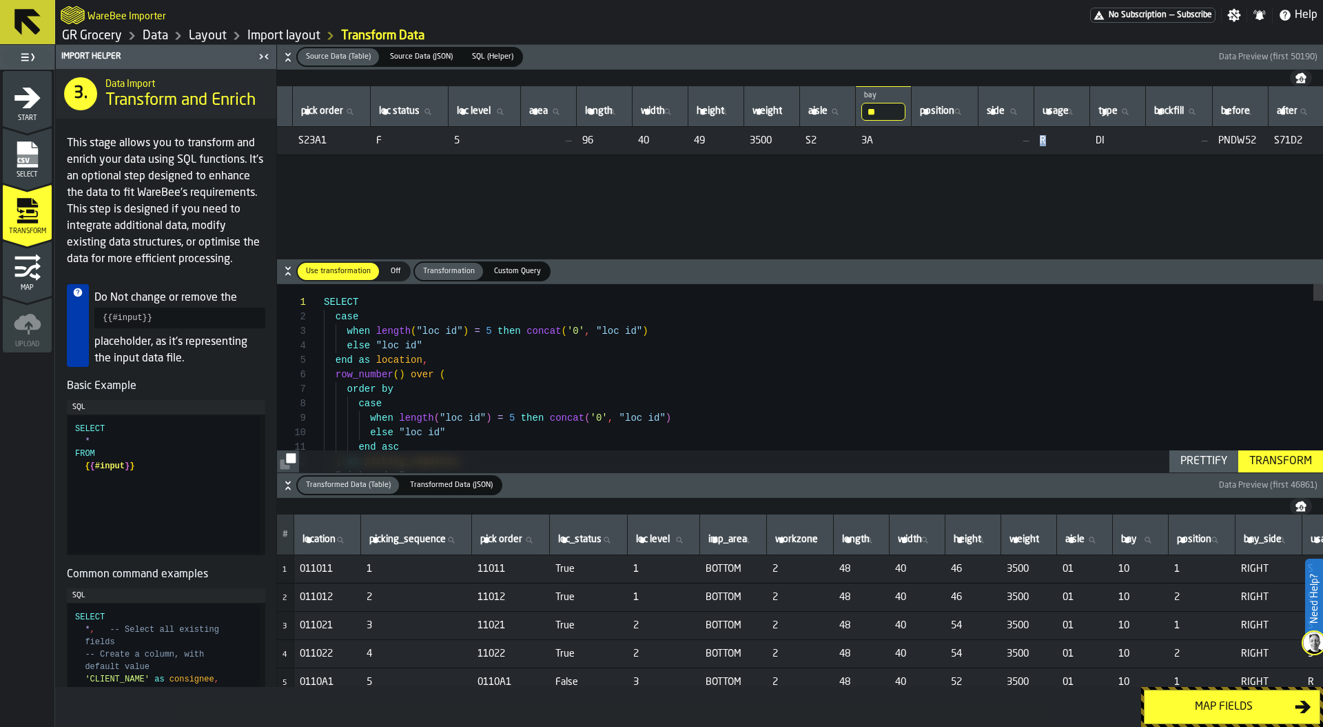
scroll to position [0, 0]
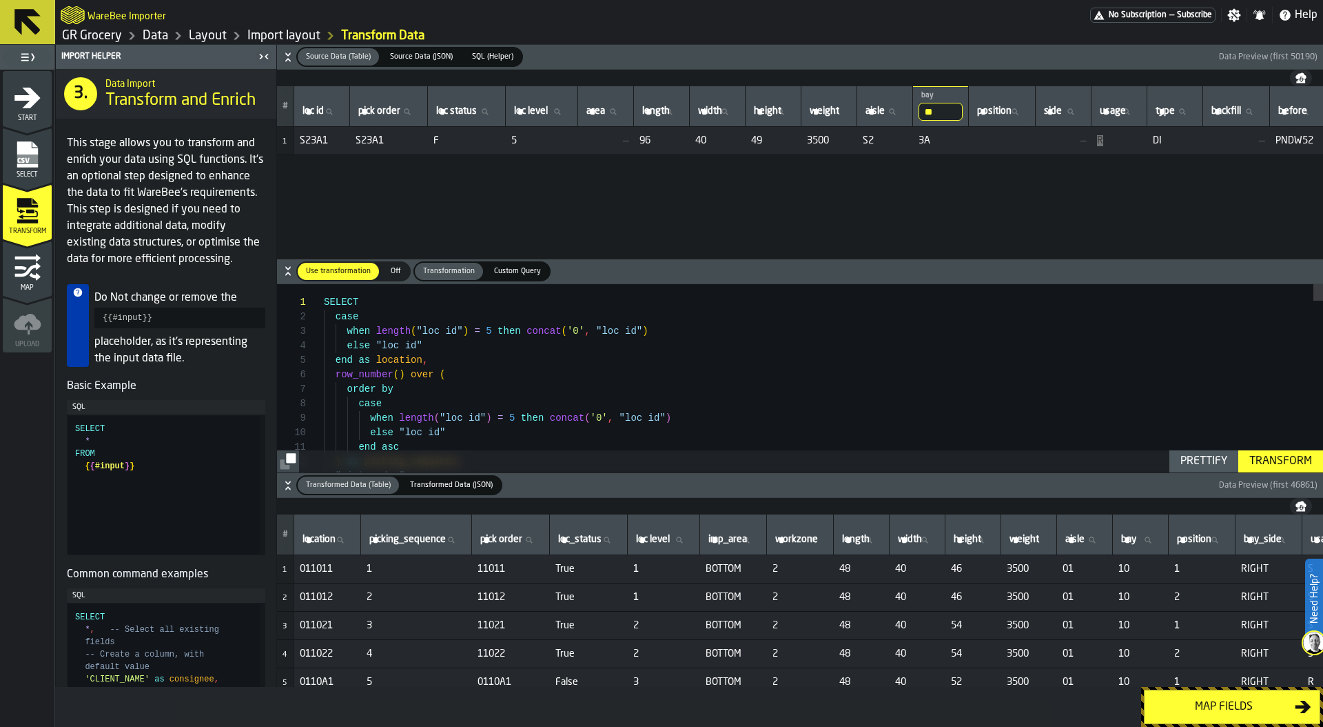
click at [521, 179] on div "# loc id loc id pick order pick order loc status loc status loc level loc level…" at bounding box center [800, 172] width 1046 height 172
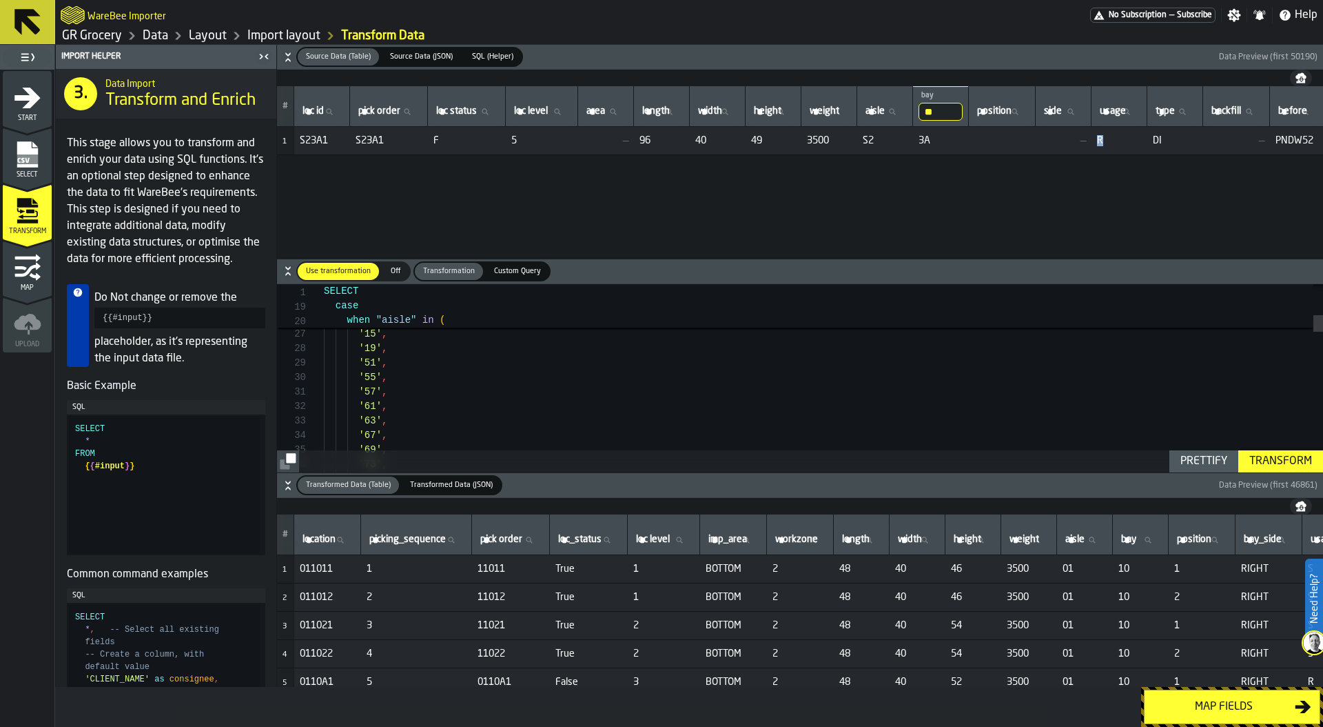
click at [291, 61] on icon "button-" at bounding box center [288, 57] width 14 height 14
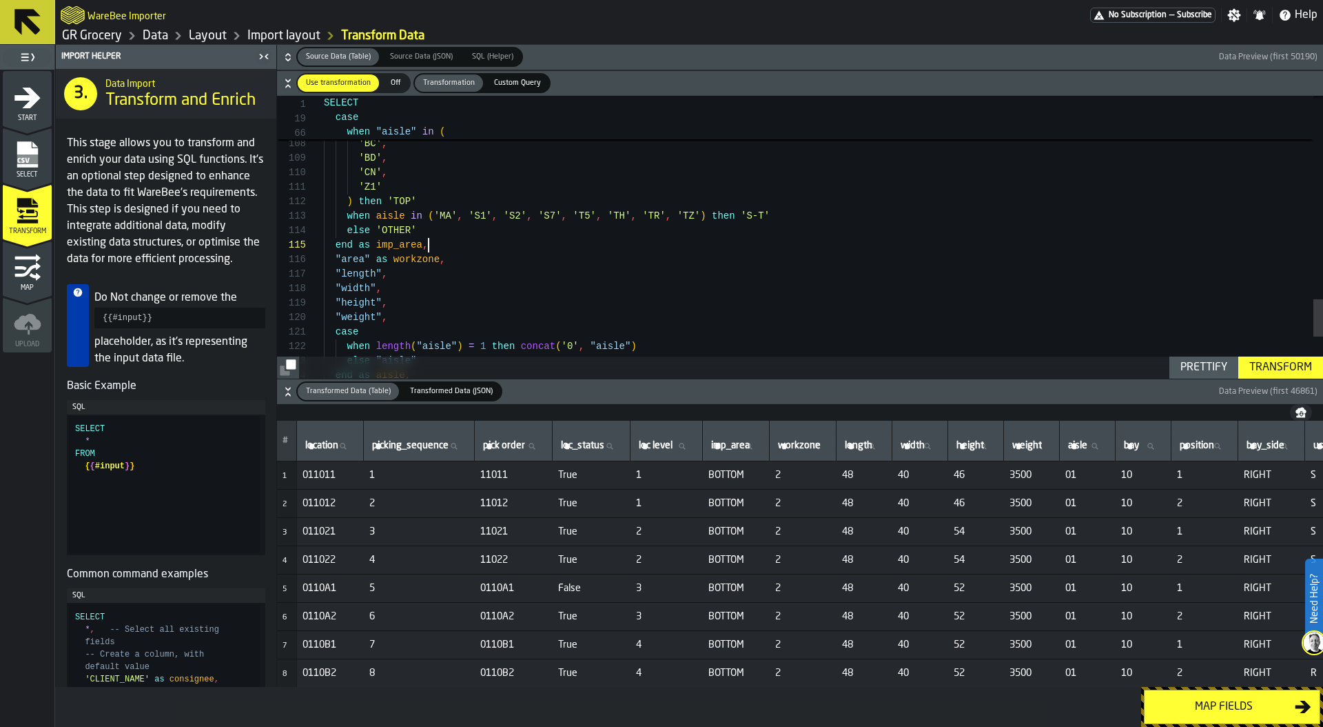
drag, startPoint x: 346, startPoint y: 212, endPoint x: 706, endPoint y: 215, distance: 359.8
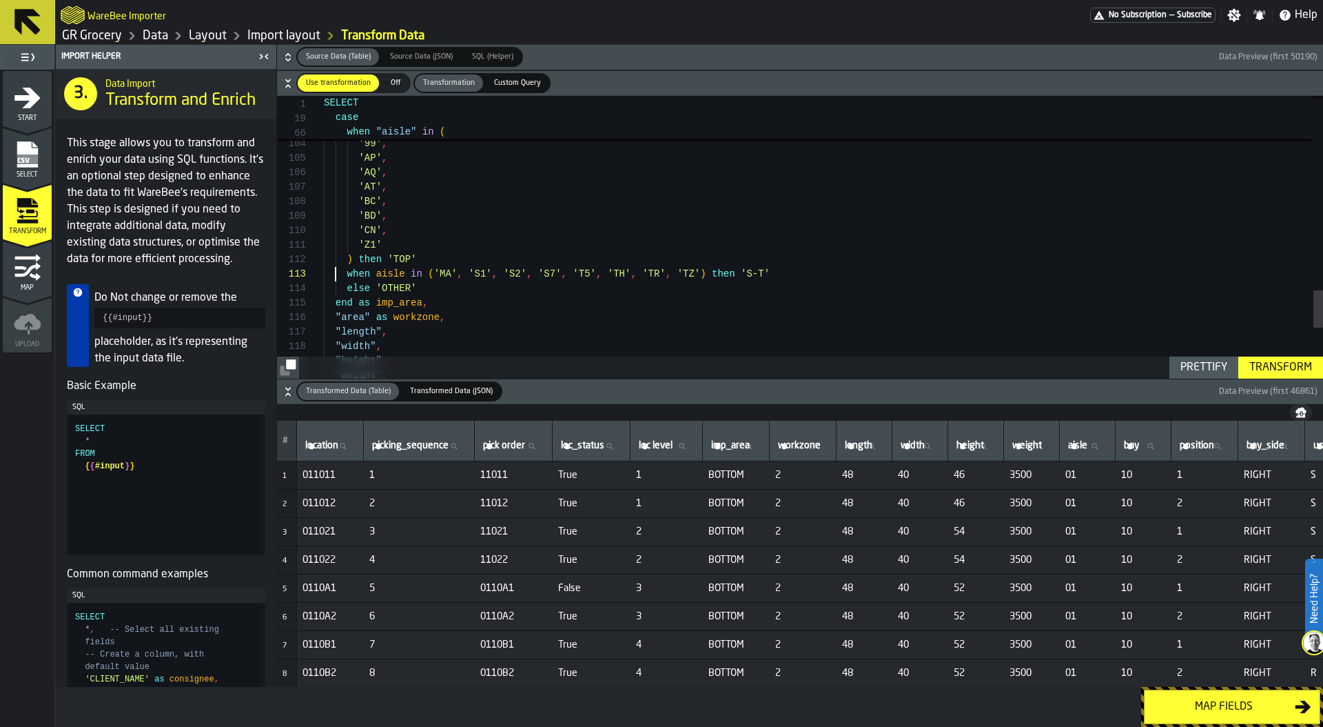
scroll to position [29, 0]
drag, startPoint x: 334, startPoint y: 278, endPoint x: 350, endPoint y: 276, distance: 15.9
click at [351, 278] on span "when aisle in ( 'MA' , 'S1' , 'S2' , 'S7' , 'T5' , 'TH' , 'TR' , 'TZ' ) then 'S…" at bounding box center [547, 274] width 446 height 14
drag, startPoint x: 468, startPoint y: 272, endPoint x: 562, endPoint y: 271, distance: 93.7
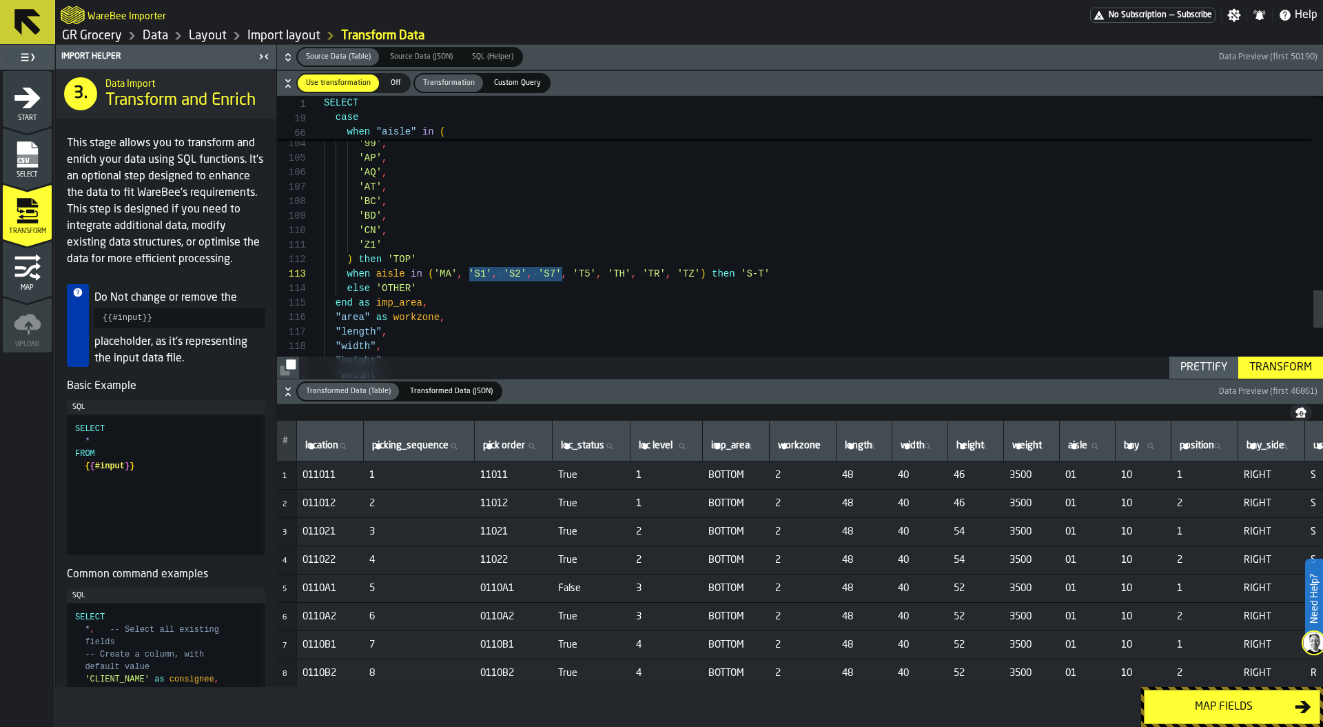
click at [562, 271] on span "when aisle in ( 'MA' , 'S1' , 'S2' , 'S7' , 'T5' , 'TH' , 'TR' , 'TZ' ) then 'S…" at bounding box center [547, 274] width 446 height 14
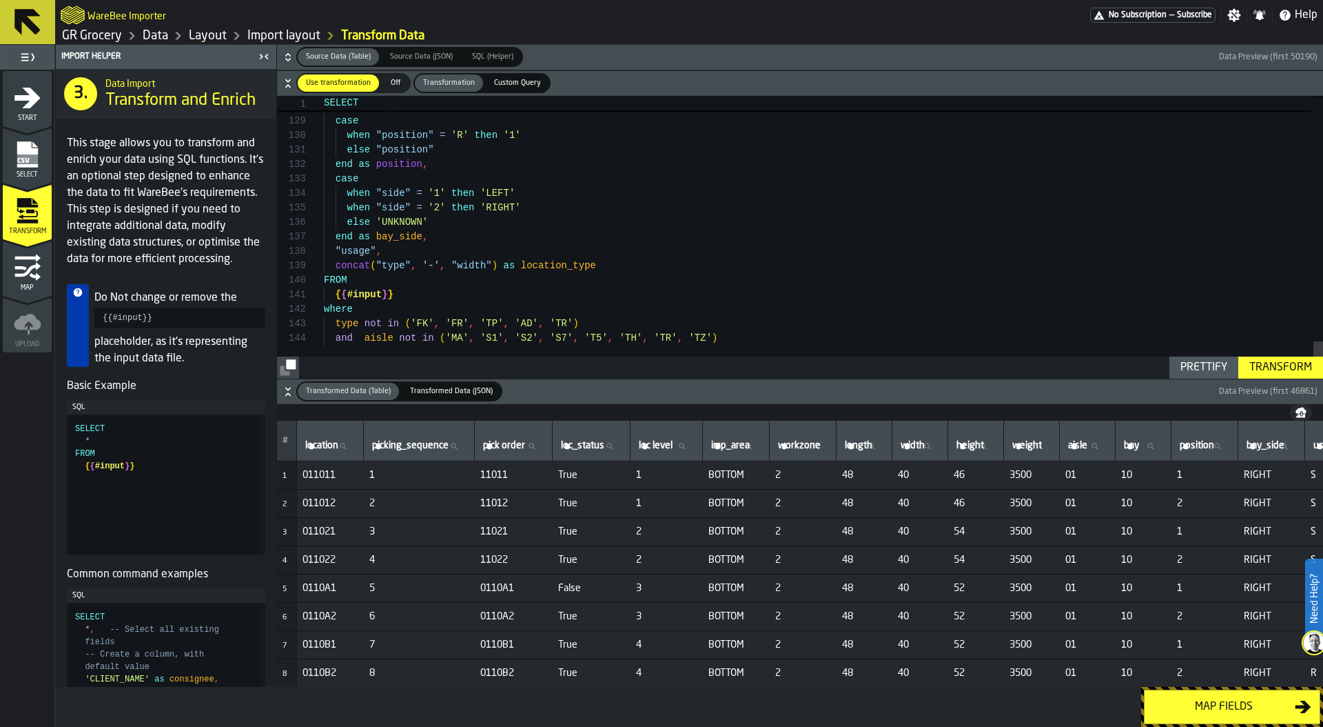
scroll to position [43, 0]
drag, startPoint x: 585, startPoint y: 336, endPoint x: 712, endPoint y: 334, distance: 127.5
click at [1189, 364] on div "Prettify" at bounding box center [1204, 367] width 58 height 17
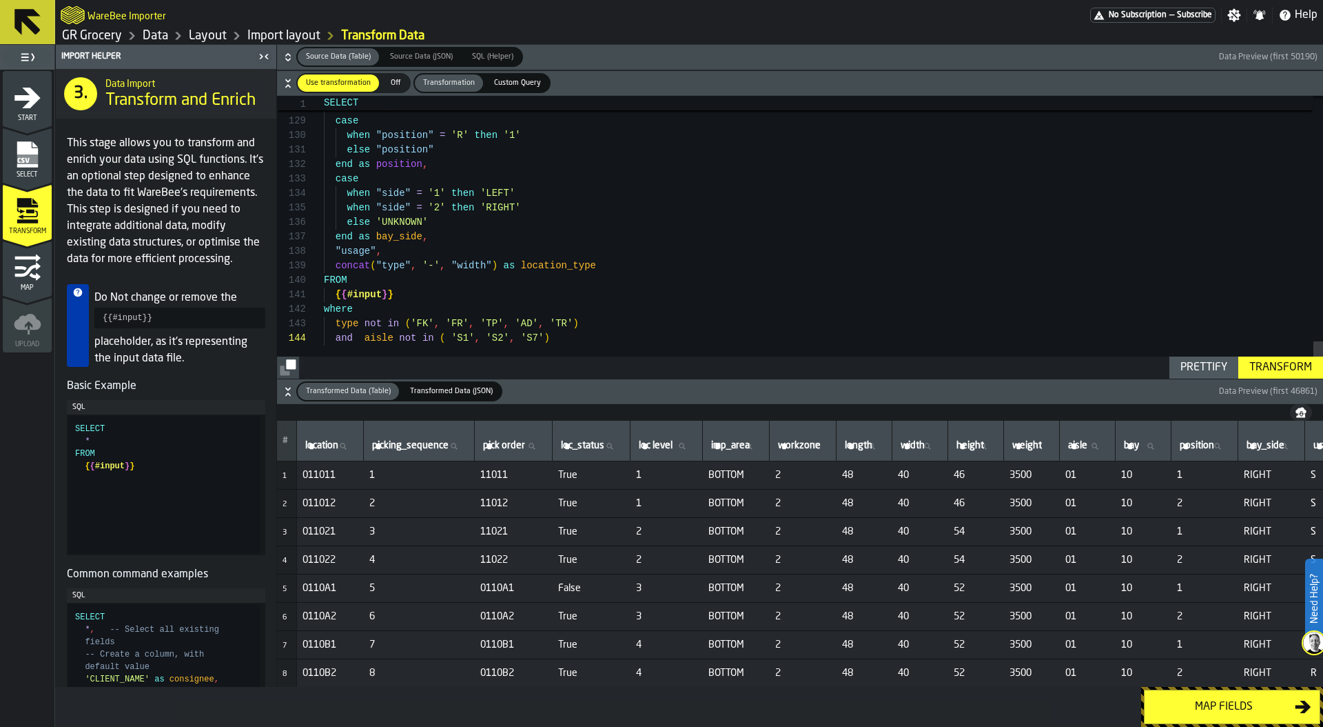
type textarea "**********"
click at [1270, 363] on div "Transform" at bounding box center [1281, 367] width 74 height 17
click at [1228, 704] on div "Map fields" at bounding box center [1224, 706] width 142 height 17
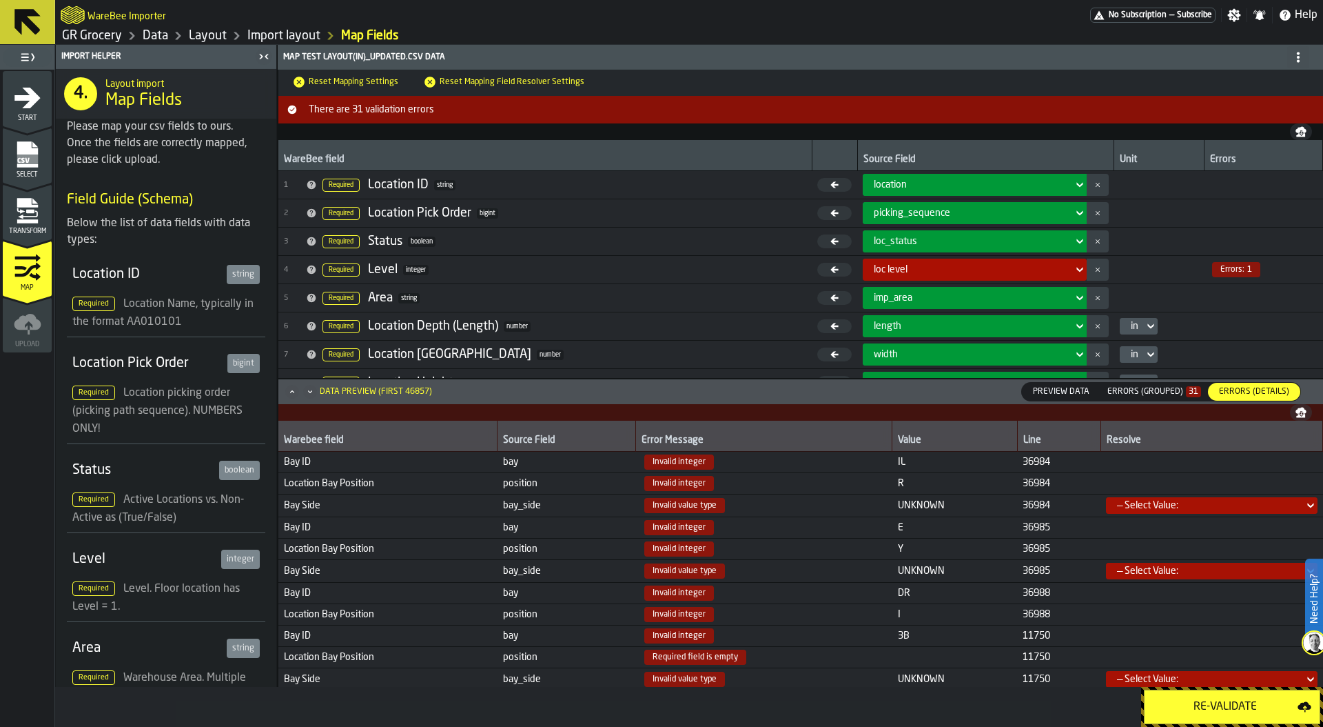
click at [1218, 704] on div "Re-Validate" at bounding box center [1225, 706] width 145 height 17
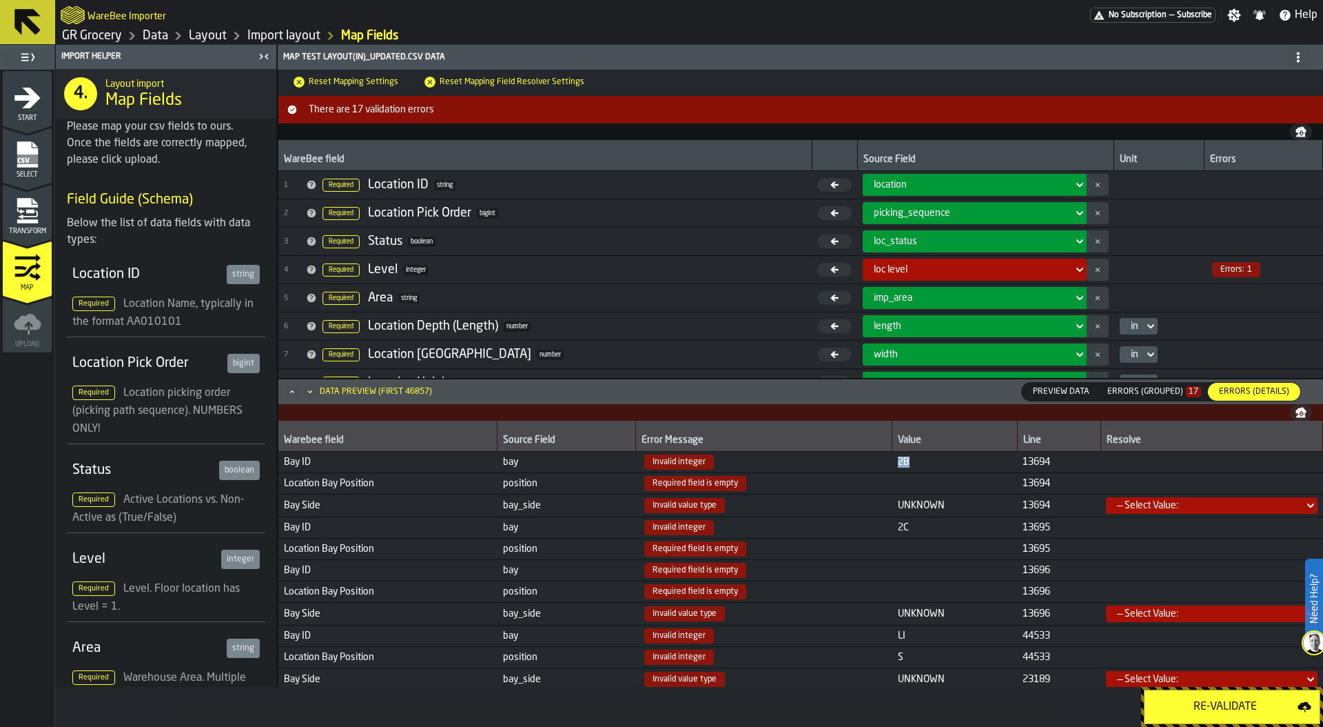
drag, startPoint x: 903, startPoint y: 458, endPoint x: 882, endPoint y: 458, distance: 20.7
click at [882, 458] on tr "Bay ID bay Invalid integer 2B 13694" at bounding box center [800, 461] width 1045 height 21
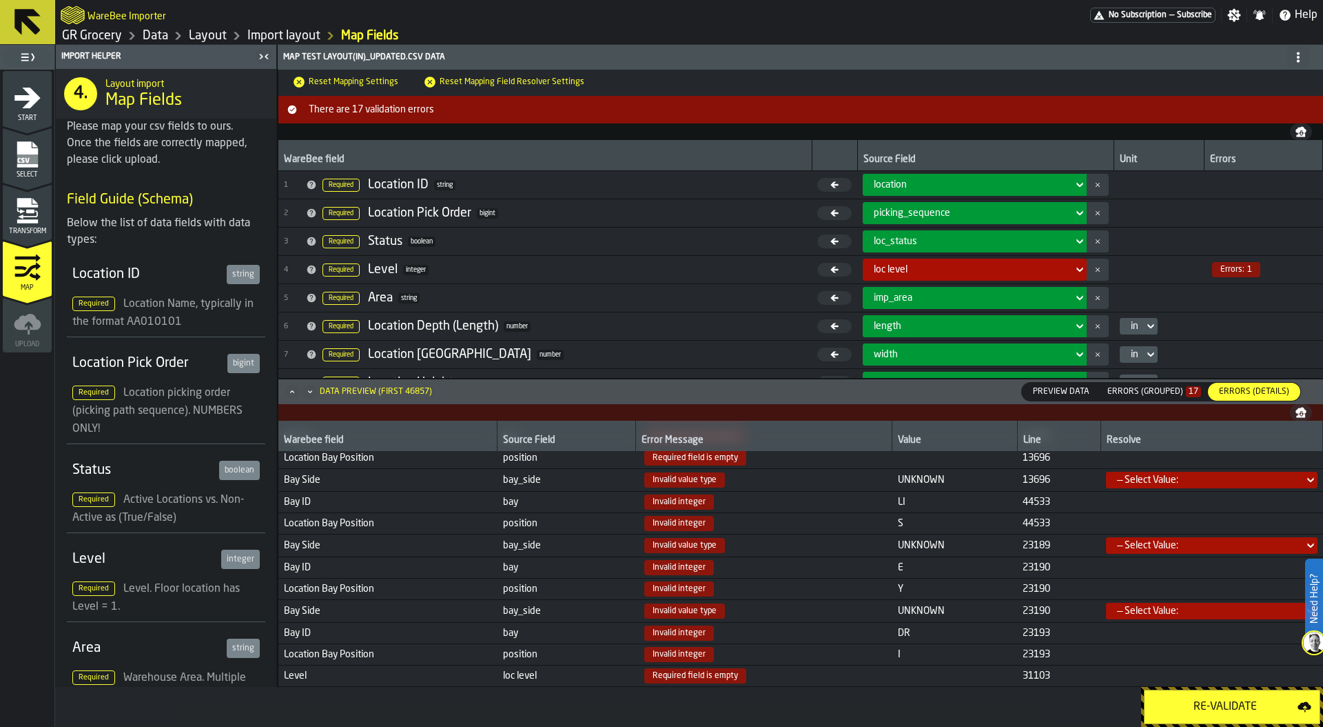
scroll to position [0, 0]
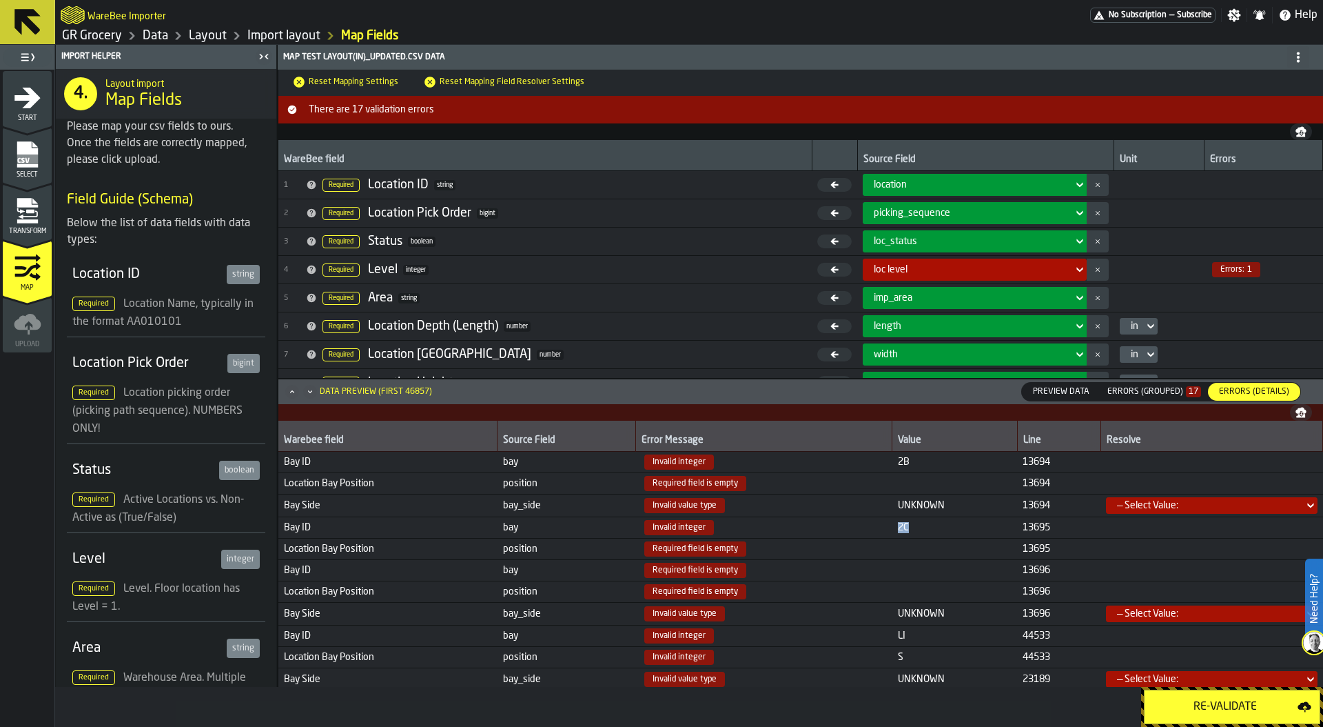
drag, startPoint x: 911, startPoint y: 527, endPoint x: 826, endPoint y: 527, distance: 84.1
click at [826, 527] on tr "Bay ID bay Invalid integer 2C 13695" at bounding box center [800, 526] width 1045 height 21
click at [30, 212] on icon "menu Transform" at bounding box center [30, 211] width 8 height 4
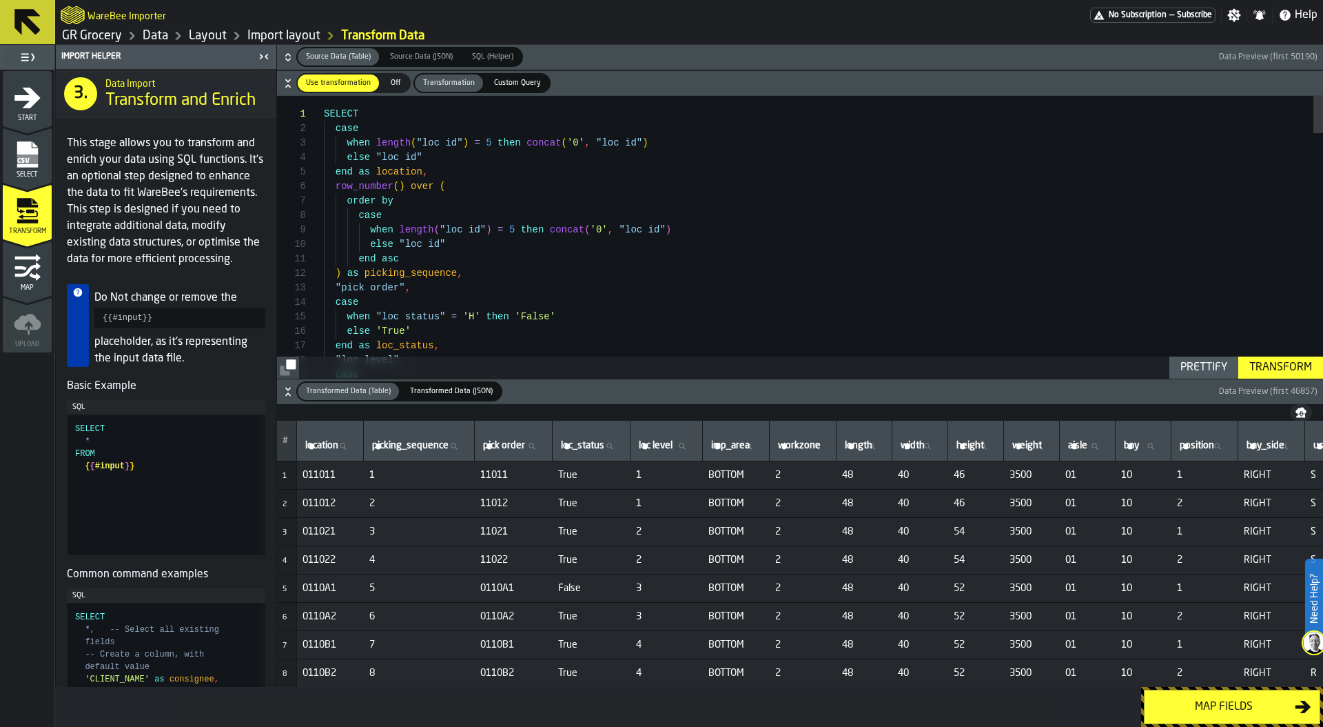
click at [287, 55] on icon "button-" at bounding box center [288, 57] width 14 height 14
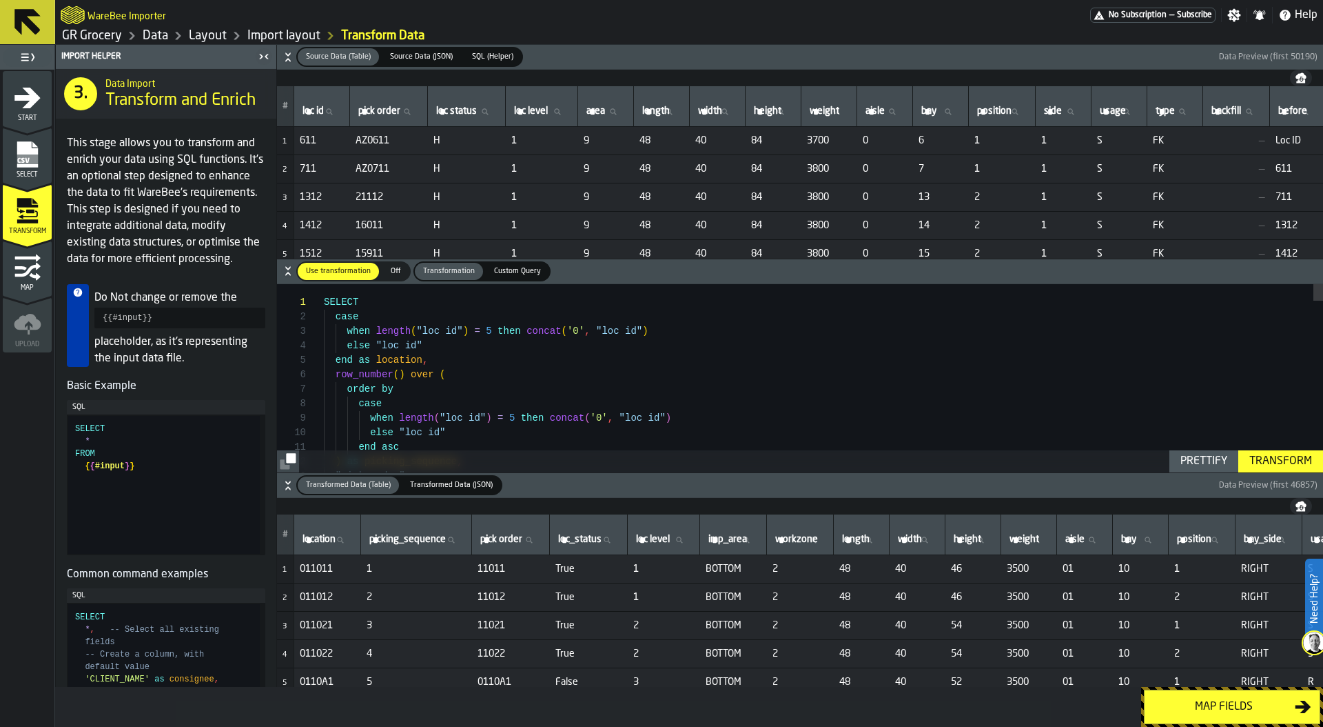
click at [957, 109] on label "bay bay" at bounding box center [941, 112] width 44 height 18
click at [957, 109] on input "bay bay" at bounding box center [941, 112] width 44 height 18
type input "*"
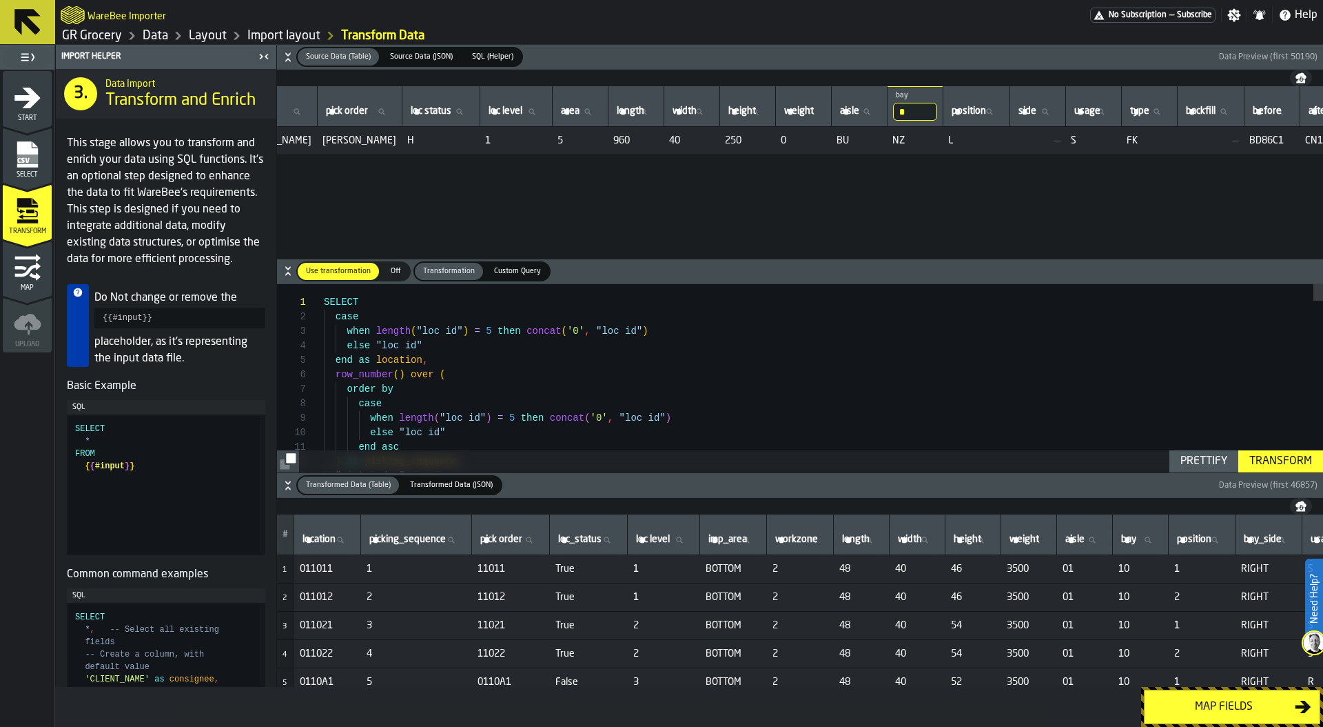
scroll to position [0, 186]
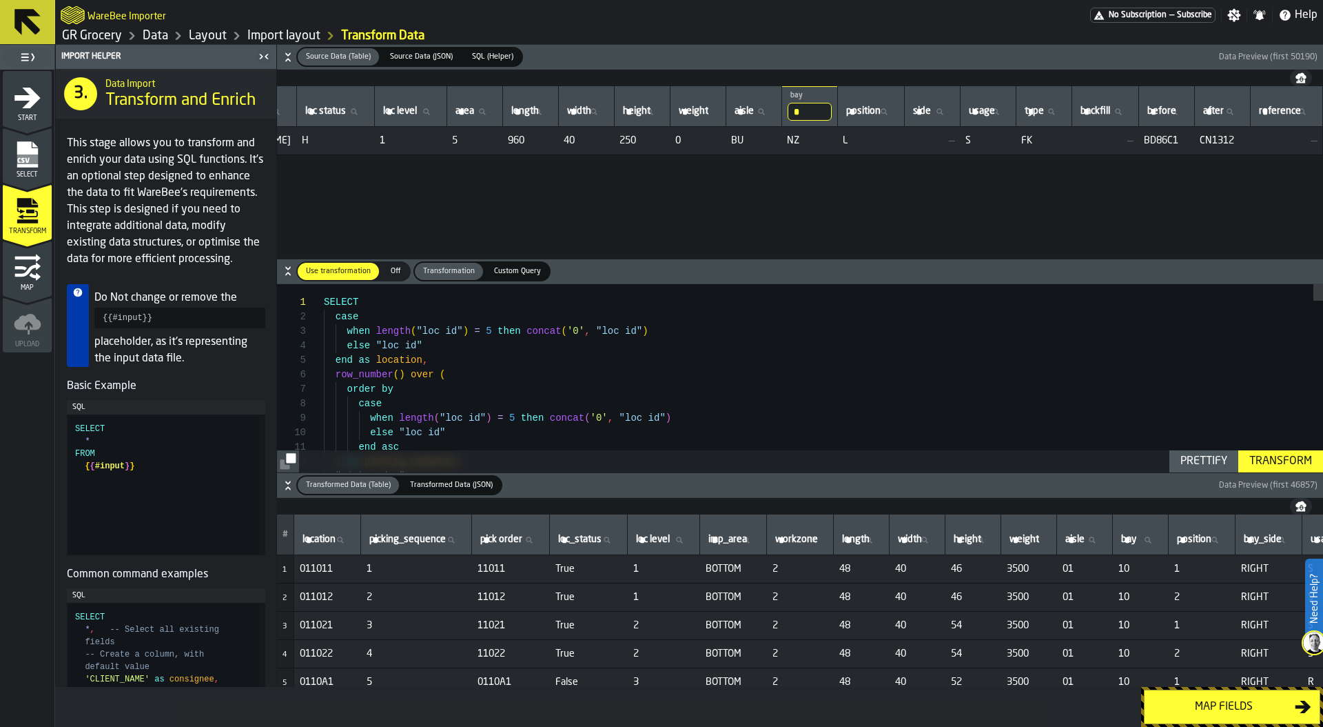
drag, startPoint x: 775, startPoint y: 112, endPoint x: 747, endPoint y: 112, distance: 27.6
click at [749, 112] on tr "# loc id loc id pick order pick order loc status loc status loc level loc level…" at bounding box center [716, 106] width 1213 height 41
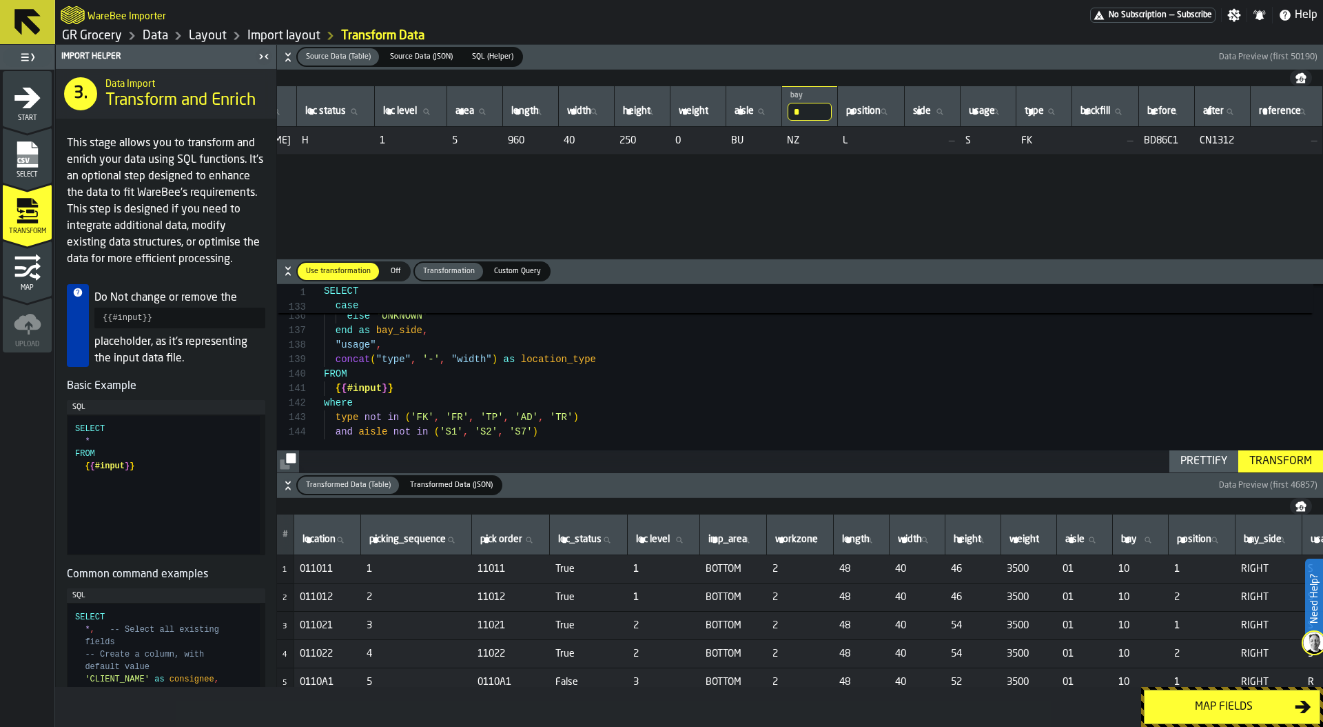
type textarea "**********"
drag, startPoint x: 1019, startPoint y: 139, endPoint x: 980, endPoint y: 140, distance: 38.6
click at [980, 140] on tr "1 BUNZEL BUNZEL H 1 5 960 40 250 0 BU NZ L — S FK — BD86C1 CN1312 —" at bounding box center [716, 141] width 1213 height 28
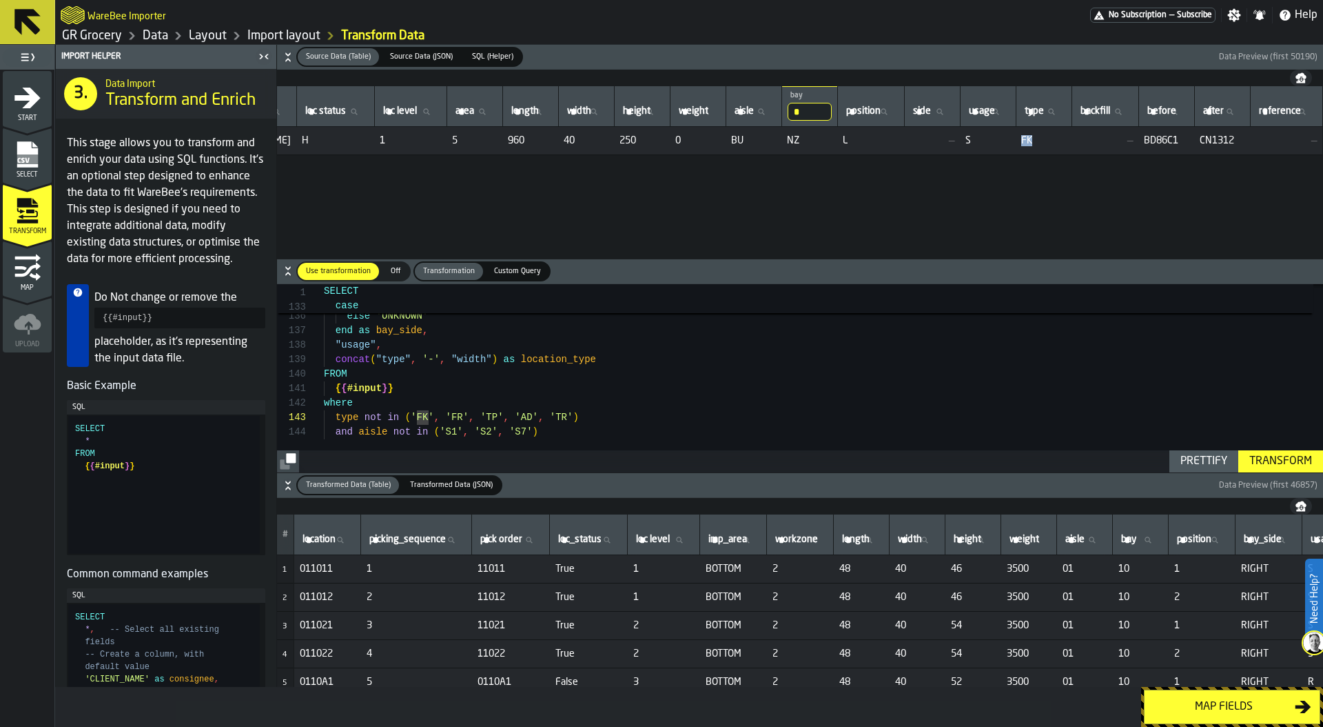
click at [1137, 540] on span "bay" at bounding box center [1128, 539] width 15 height 11
click at [1163, 540] on input "bay bay" at bounding box center [1141, 540] width 44 height 18
type input "*"
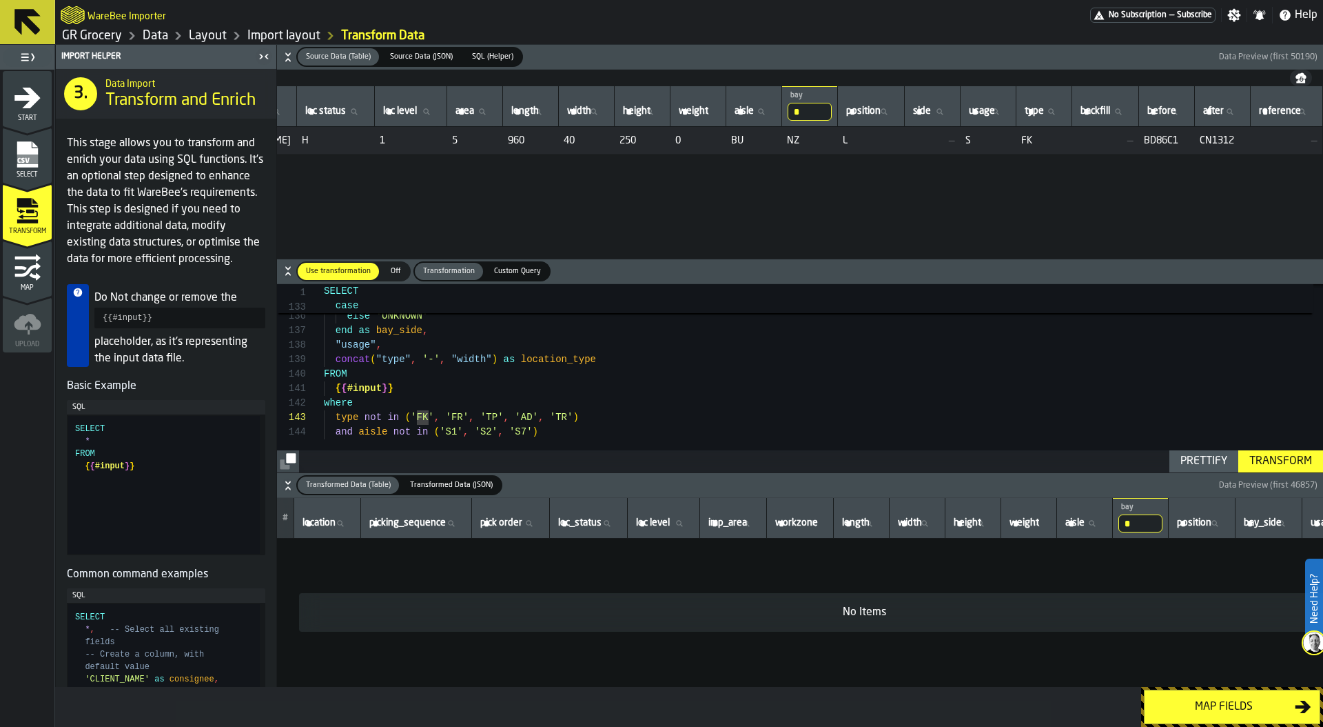
click at [1163, 519] on input "*" at bounding box center [1141, 523] width 44 height 18
click at [1163, 522] on input "*" at bounding box center [1141, 523] width 44 height 18
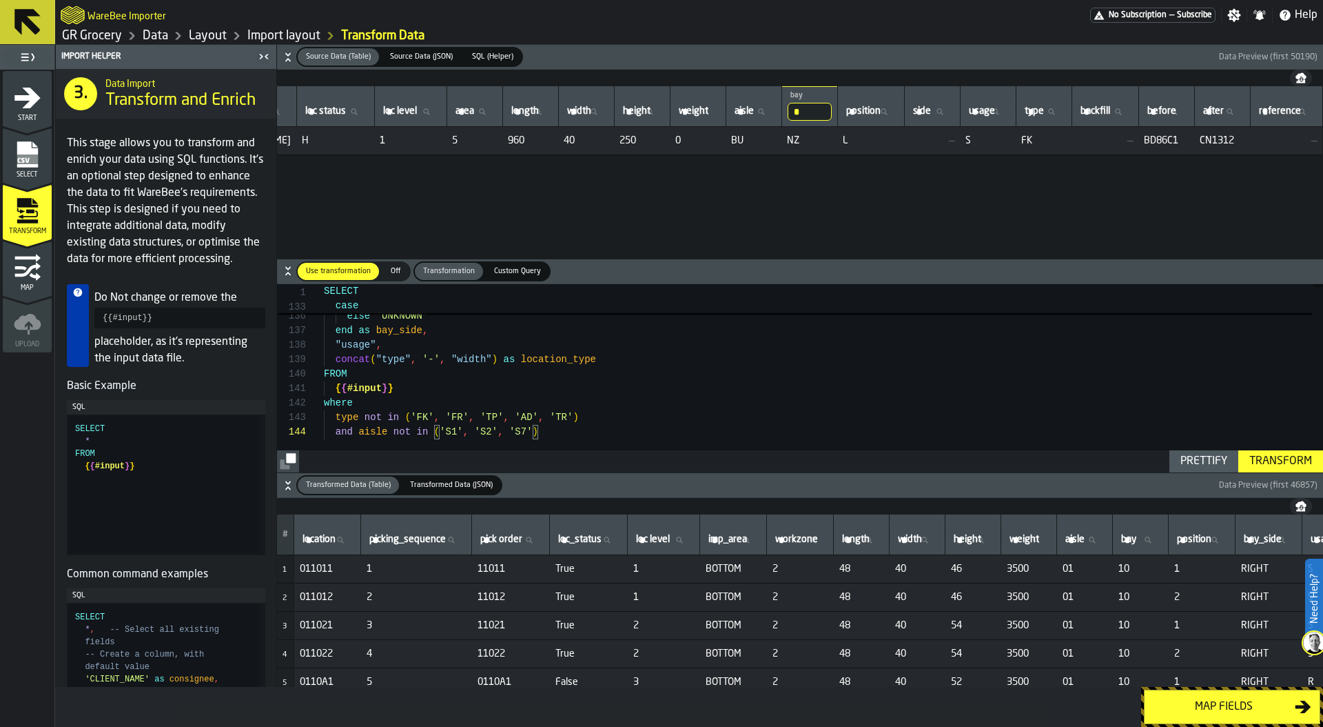
click at [1203, 707] on div "Map fields" at bounding box center [1224, 706] width 142 height 17
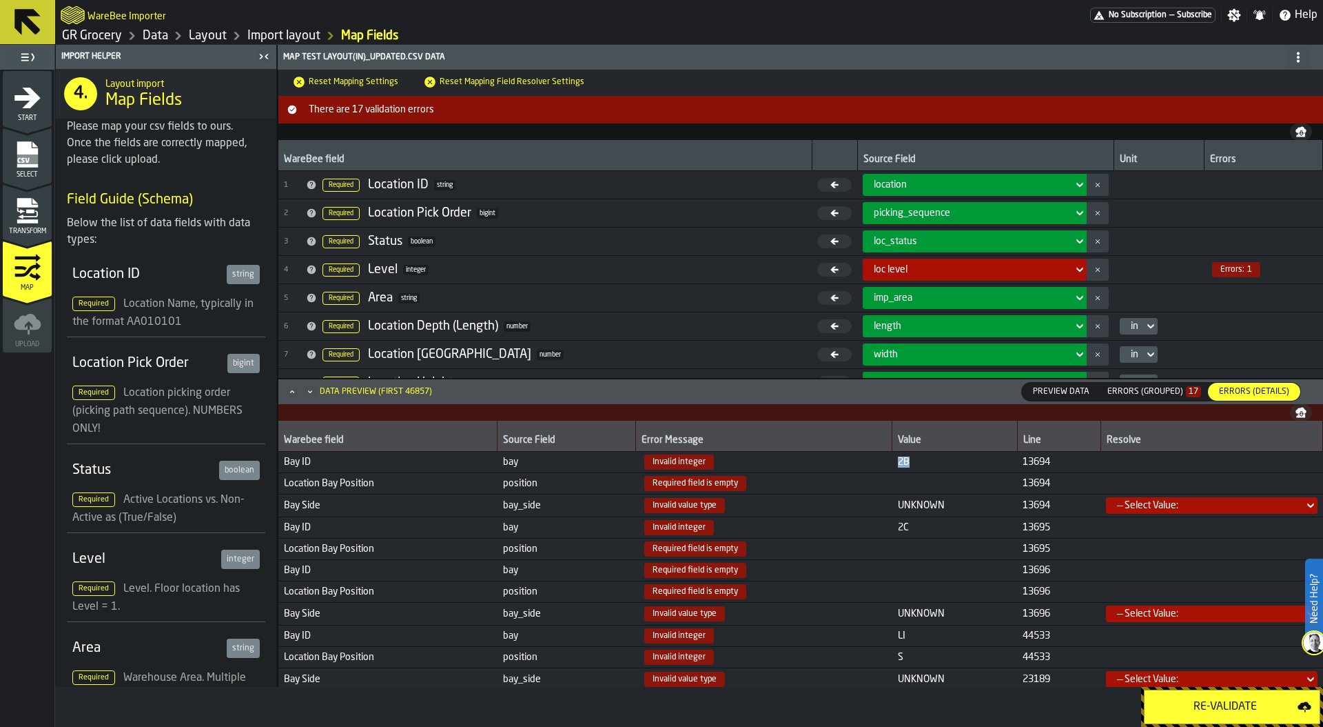
drag, startPoint x: 888, startPoint y: 457, endPoint x: 913, endPoint y: 458, distance: 24.9
click at [913, 458] on td "2B" at bounding box center [955, 461] width 125 height 21
click at [34, 214] on icon "menu Transform" at bounding box center [28, 211] width 28 height 28
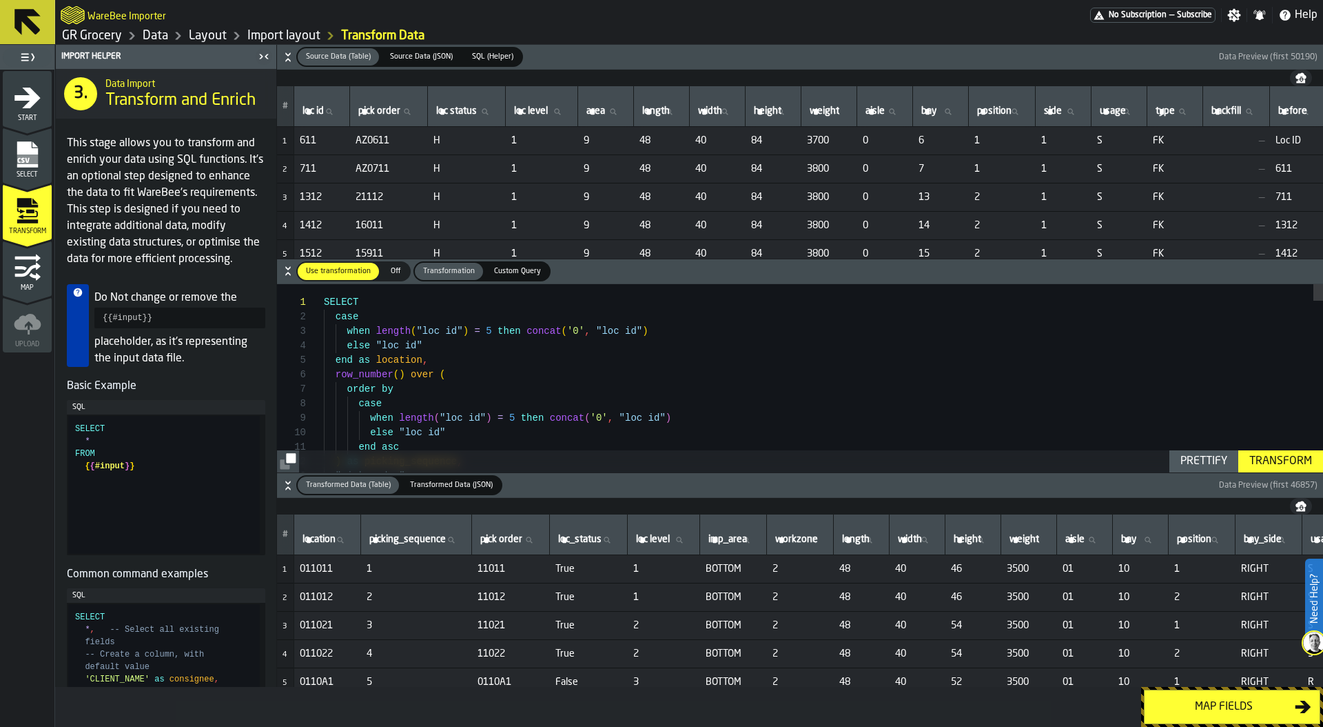
click at [953, 115] on label "bay bay" at bounding box center [941, 112] width 44 height 18
click at [953, 115] on input "bay bay" at bounding box center [941, 112] width 44 height 18
type input "**"
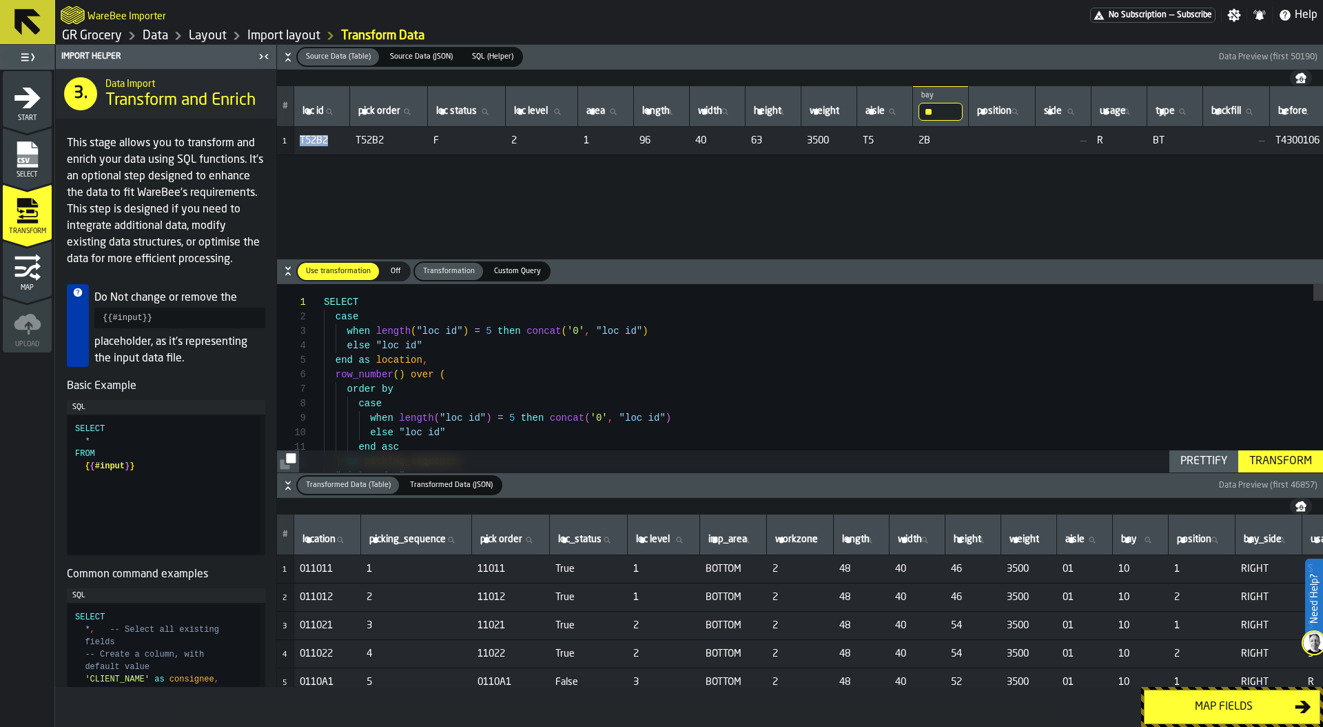
drag, startPoint x: 299, startPoint y: 139, endPoint x: 343, endPoint y: 139, distance: 44.1
click at [343, 139] on span "T52B2" at bounding box center [322, 140] width 45 height 11
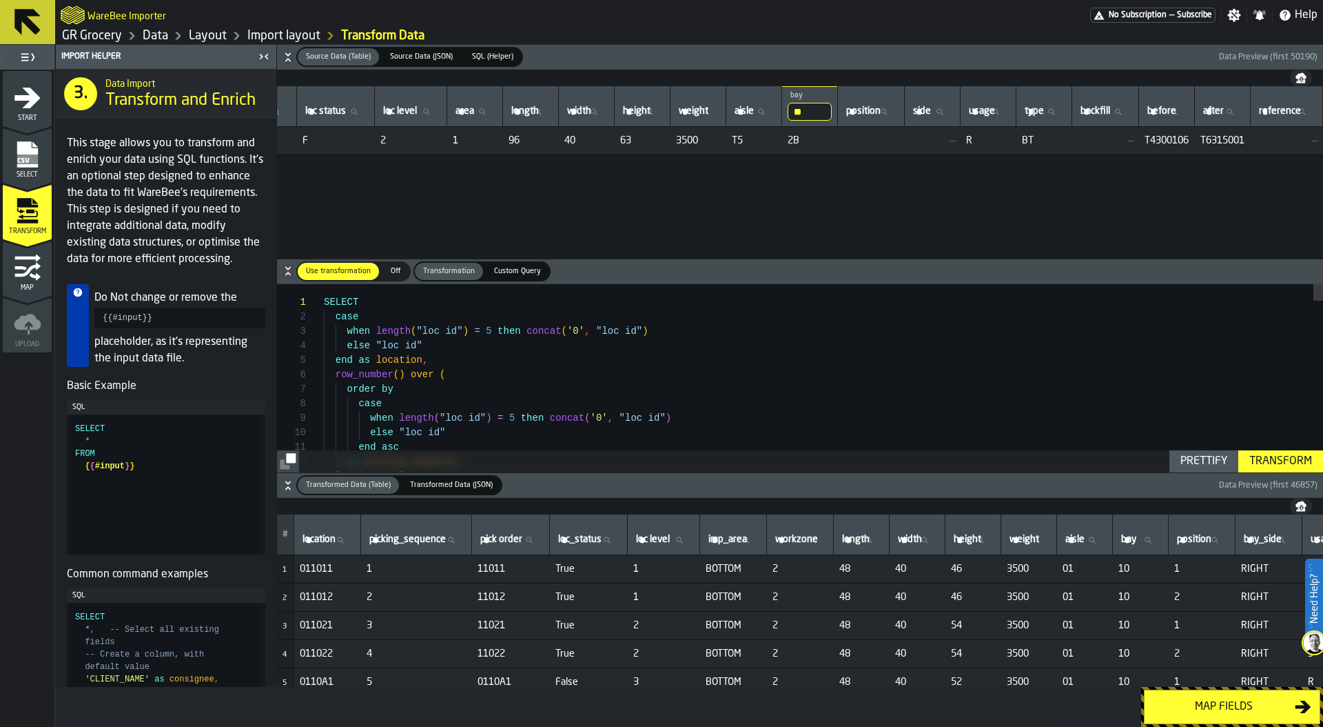
scroll to position [0, 186]
drag, startPoint x: 1019, startPoint y: 142, endPoint x: 1006, endPoint y: 142, distance: 13.8
click at [1017, 142] on td "BT" at bounding box center [1045, 141] width 56 height 28
click at [788, 110] on input "**" at bounding box center [810, 112] width 44 height 18
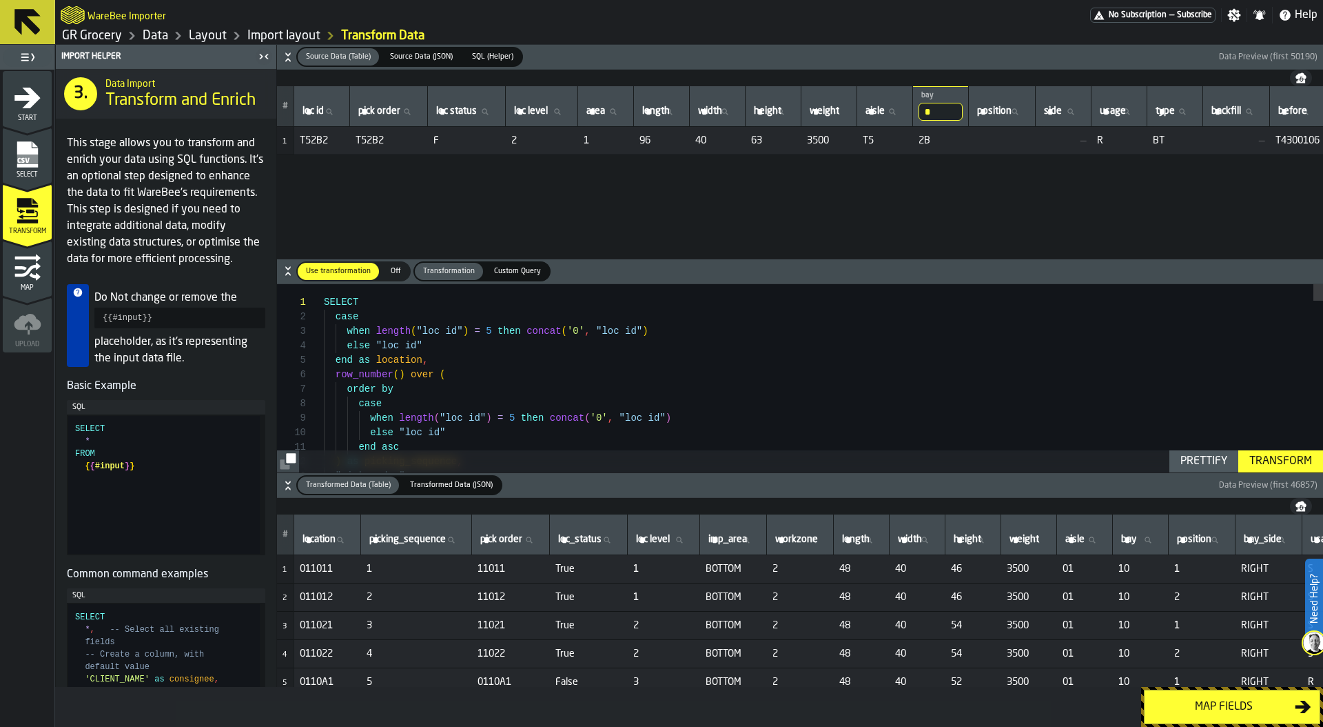
type input "**"
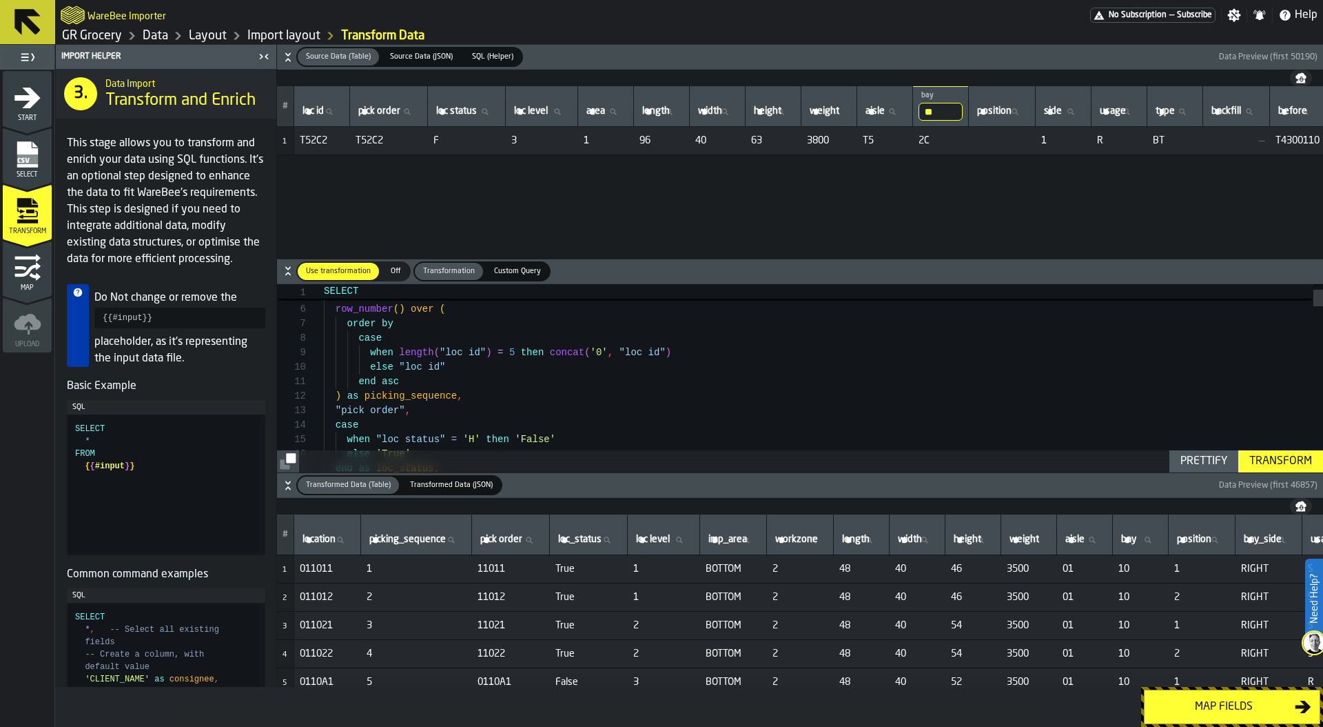
type textarea "**********"
type textarea "**"
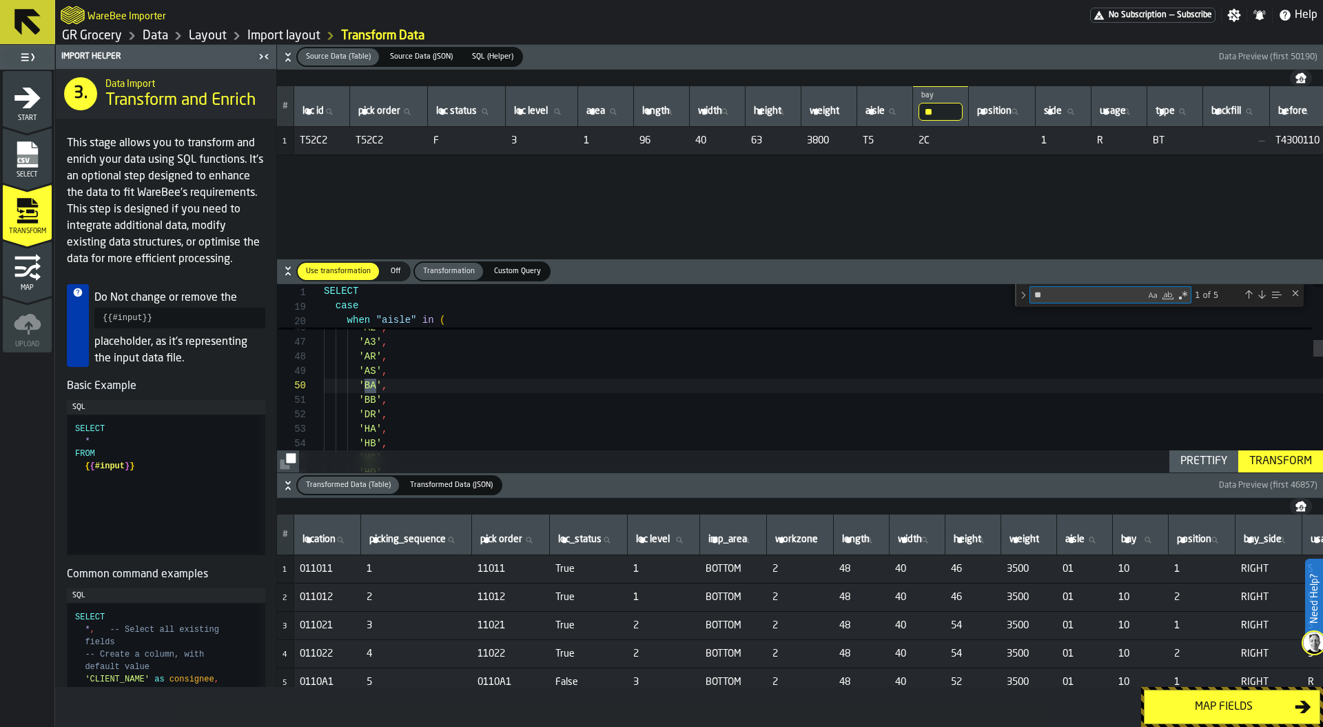
type textarea "**********"
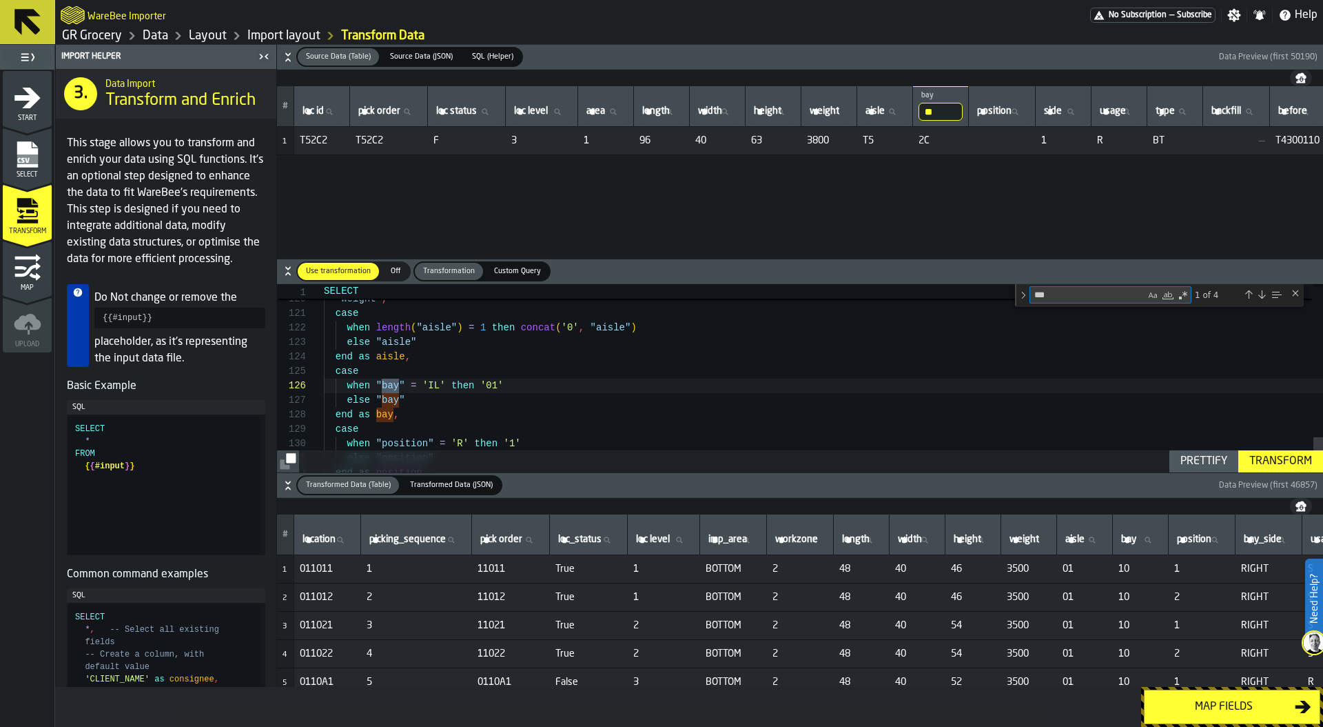
type textarea "***"
type textarea "**********"
click at [303, 110] on label "loc id loc id" at bounding box center [322, 112] width 44 height 18
click at [303, 110] on input "loc id loc id" at bounding box center [322, 112] width 44 height 18
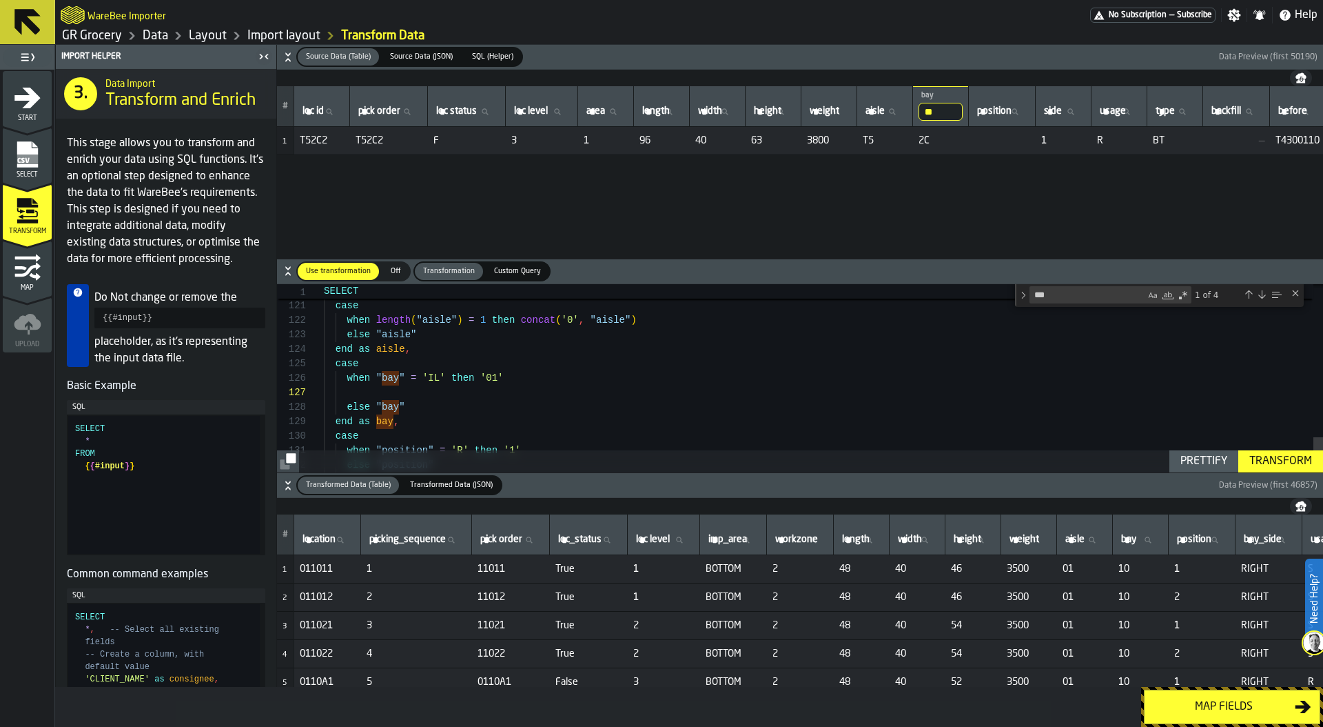
click at [963, 109] on input "**" at bounding box center [941, 112] width 44 height 18
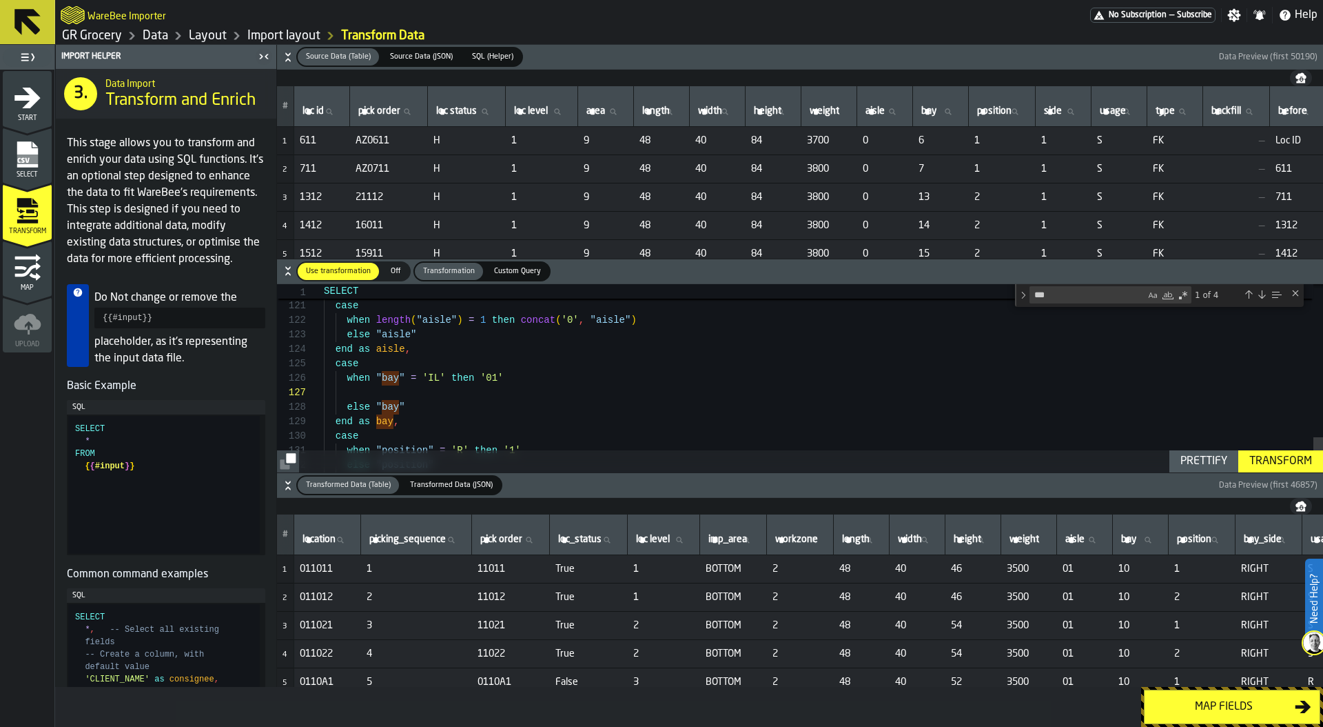
click at [310, 108] on span "loc id" at bounding box center [313, 110] width 21 height 11
click at [310, 108] on input "loc id loc id" at bounding box center [322, 112] width 44 height 18
type input "*"
click at [309, 116] on input "*" at bounding box center [322, 112] width 44 height 18
type input "**"
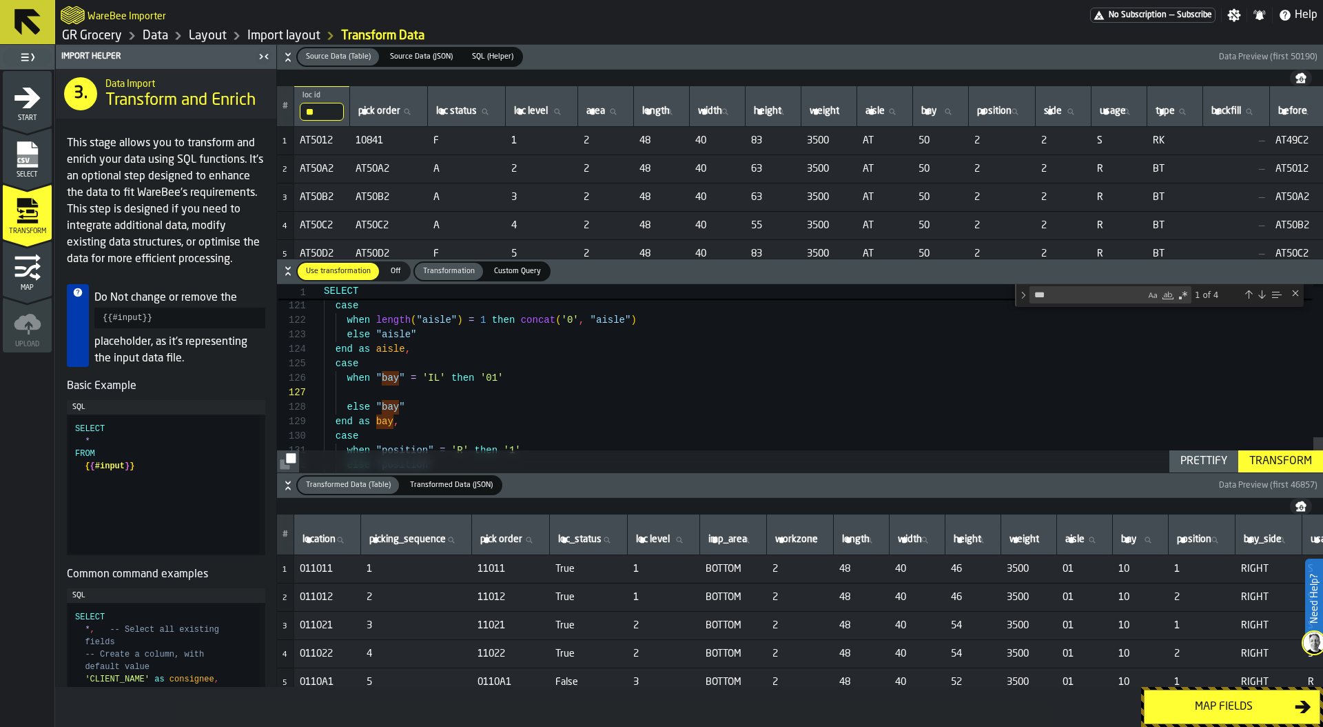
click at [1198, 171] on span "BT" at bounding box center [1175, 168] width 45 height 11
click at [1175, 109] on span "type" at bounding box center [1165, 110] width 19 height 11
click at [1197, 109] on input "type type" at bounding box center [1175, 112] width 44 height 18
type input "**"
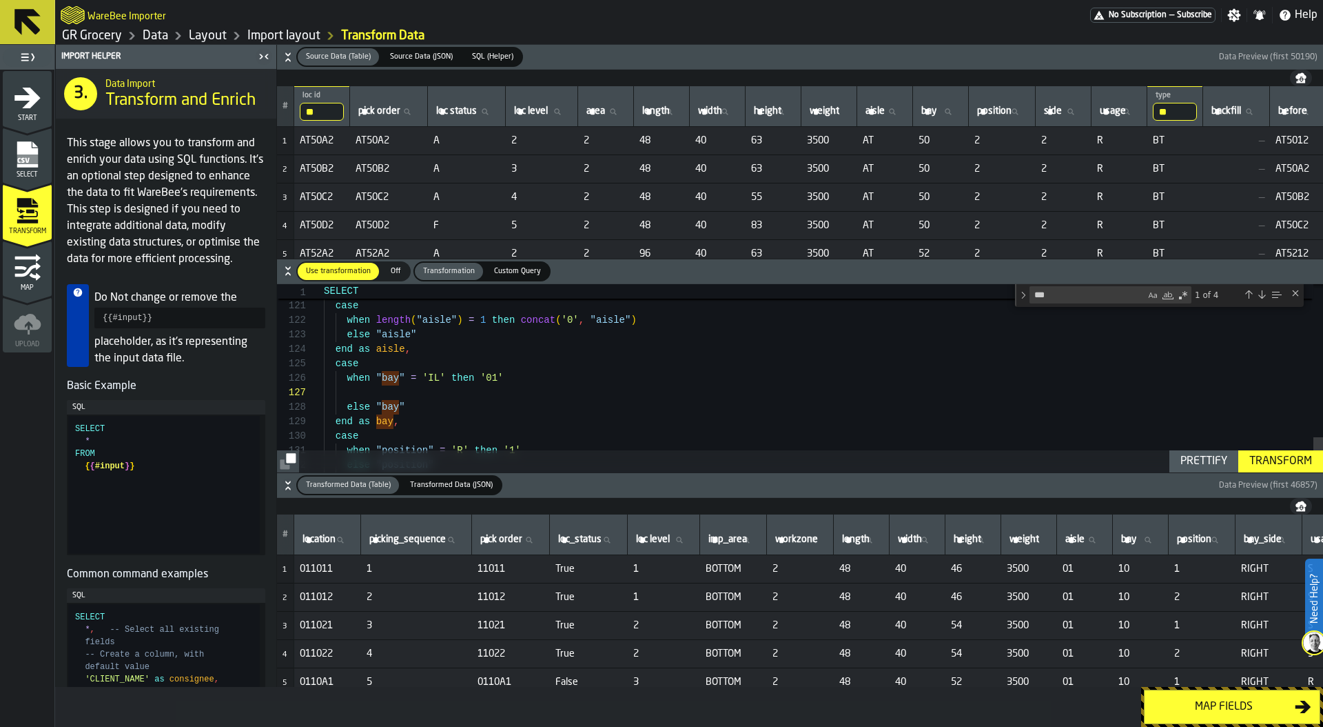
click at [335, 112] on input "**" at bounding box center [322, 112] width 44 height 18
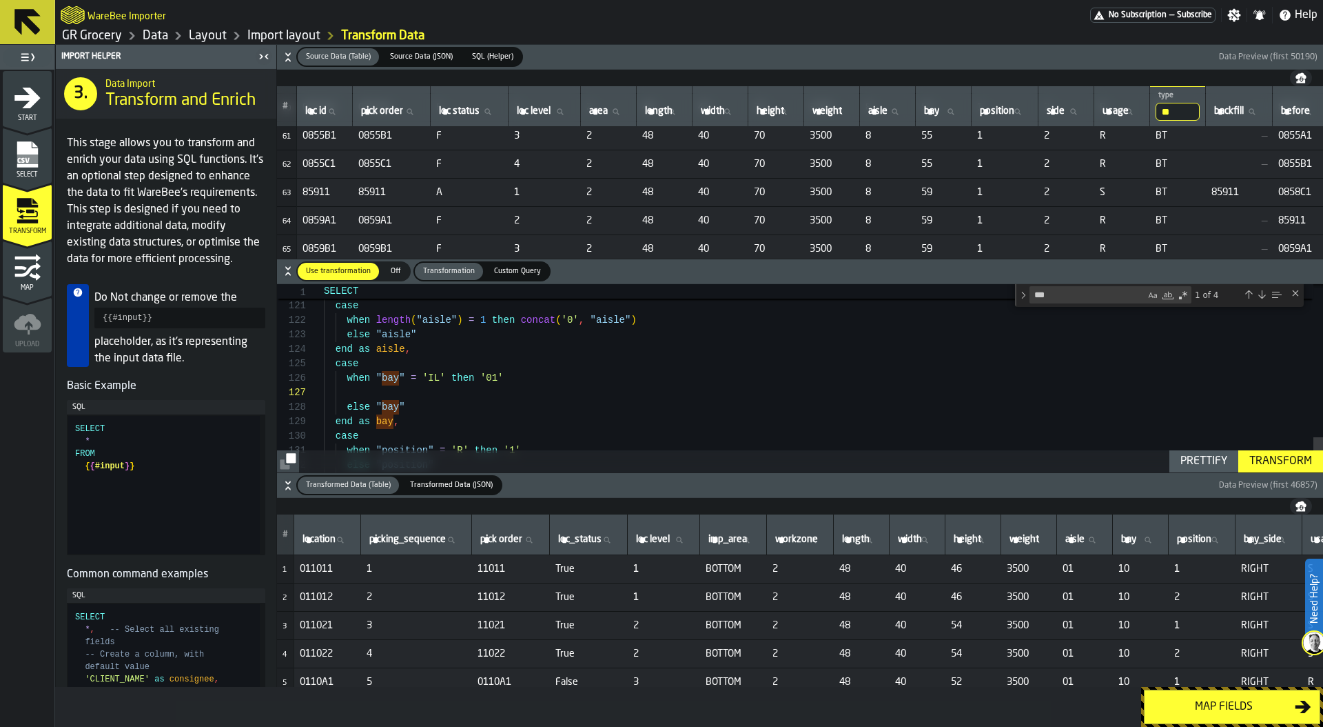
click at [900, 112] on label "aisle aisle" at bounding box center [888, 112] width 44 height 18
click at [900, 112] on input "aisle aisle" at bounding box center [888, 112] width 44 height 18
type input "*"
drag, startPoint x: 968, startPoint y: 192, endPoint x: 937, endPoint y: 192, distance: 31.7
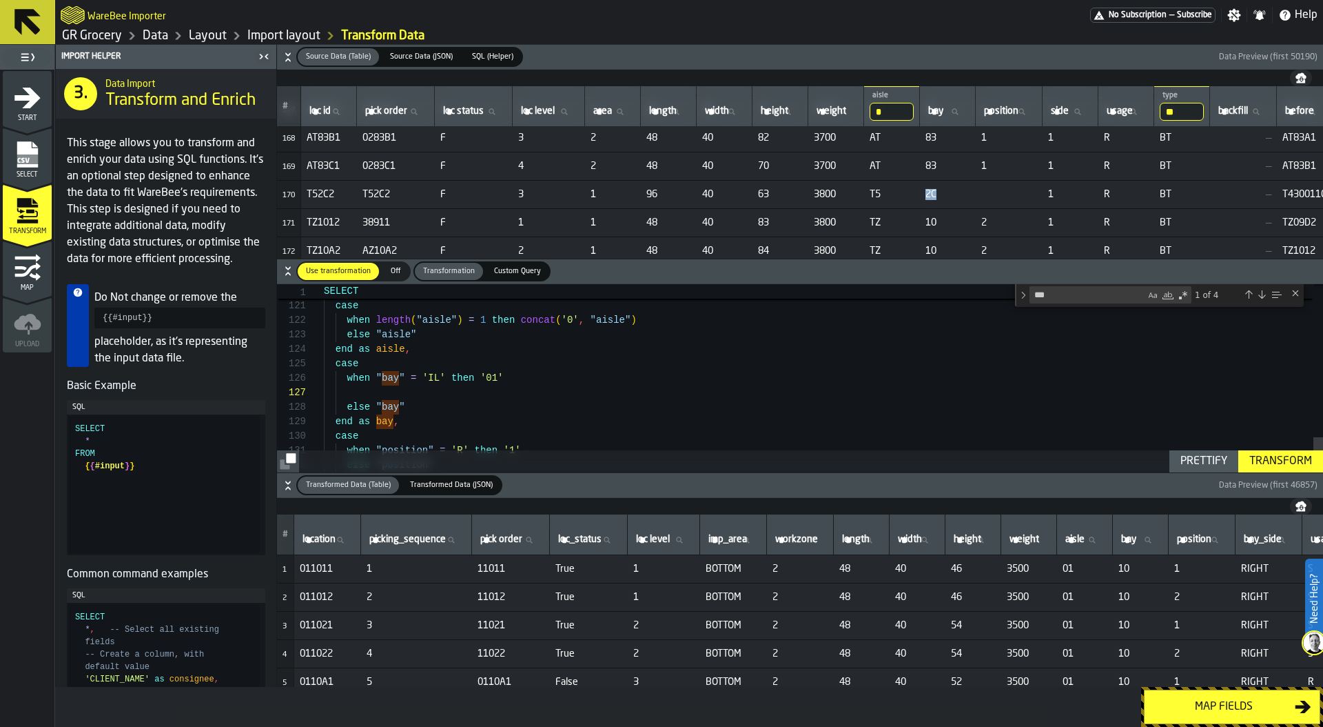
click at [937, 192] on tr "170 T52C2 T52C2 F 3 1 96 40 63 3800 T5 2C 1 R BT — T4300110 T6315009 —" at bounding box center [869, 194] width 1184 height 28
click at [911, 192] on span "T5" at bounding box center [892, 194] width 45 height 11
click at [904, 192] on span "T5" at bounding box center [892, 194] width 45 height 11
click at [903, 192] on span "T5" at bounding box center [892, 194] width 45 height 11
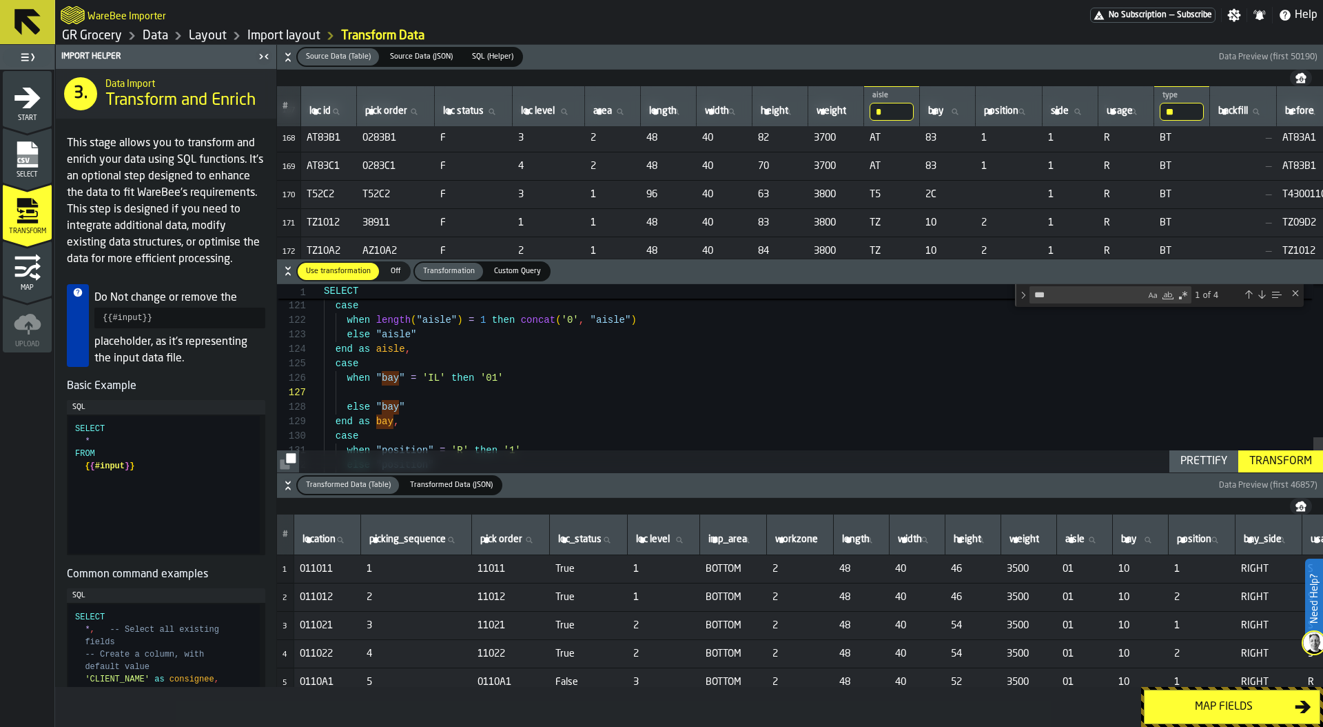
click at [912, 109] on input "*" at bounding box center [892, 112] width 44 height 18
type input "**"
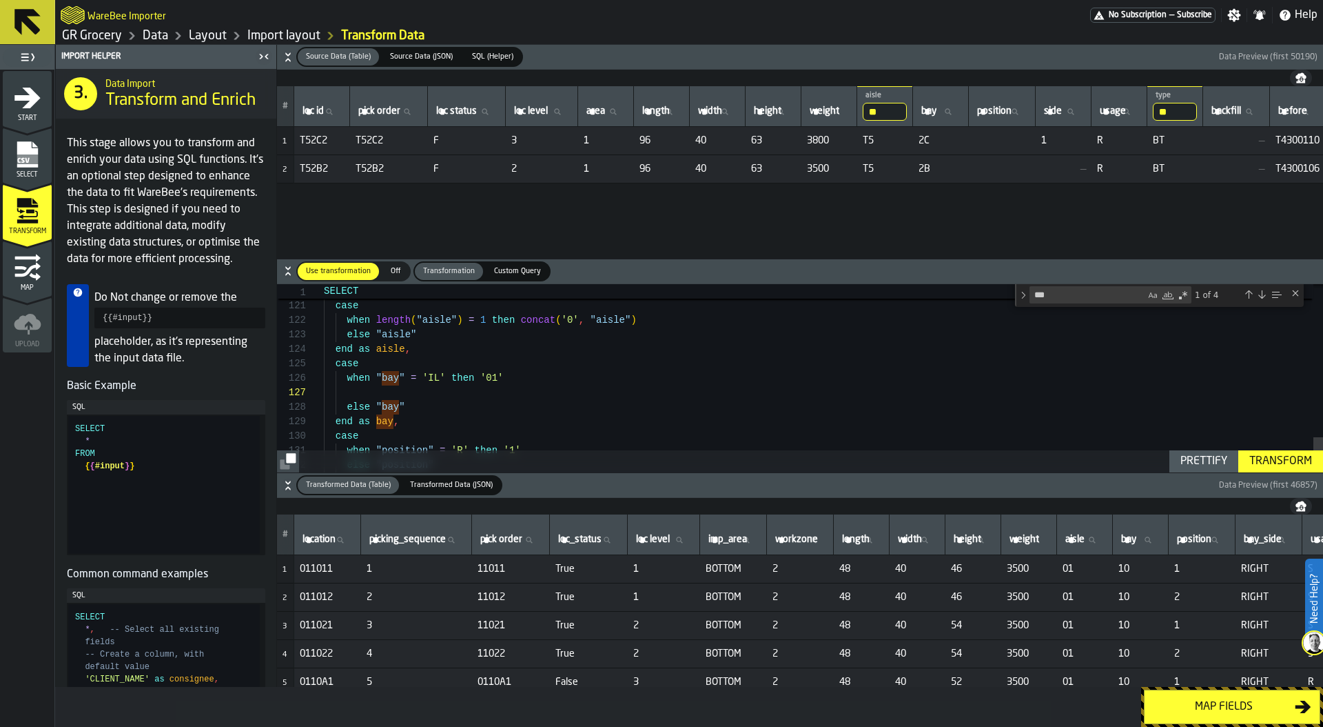
scroll to position [0, 0]
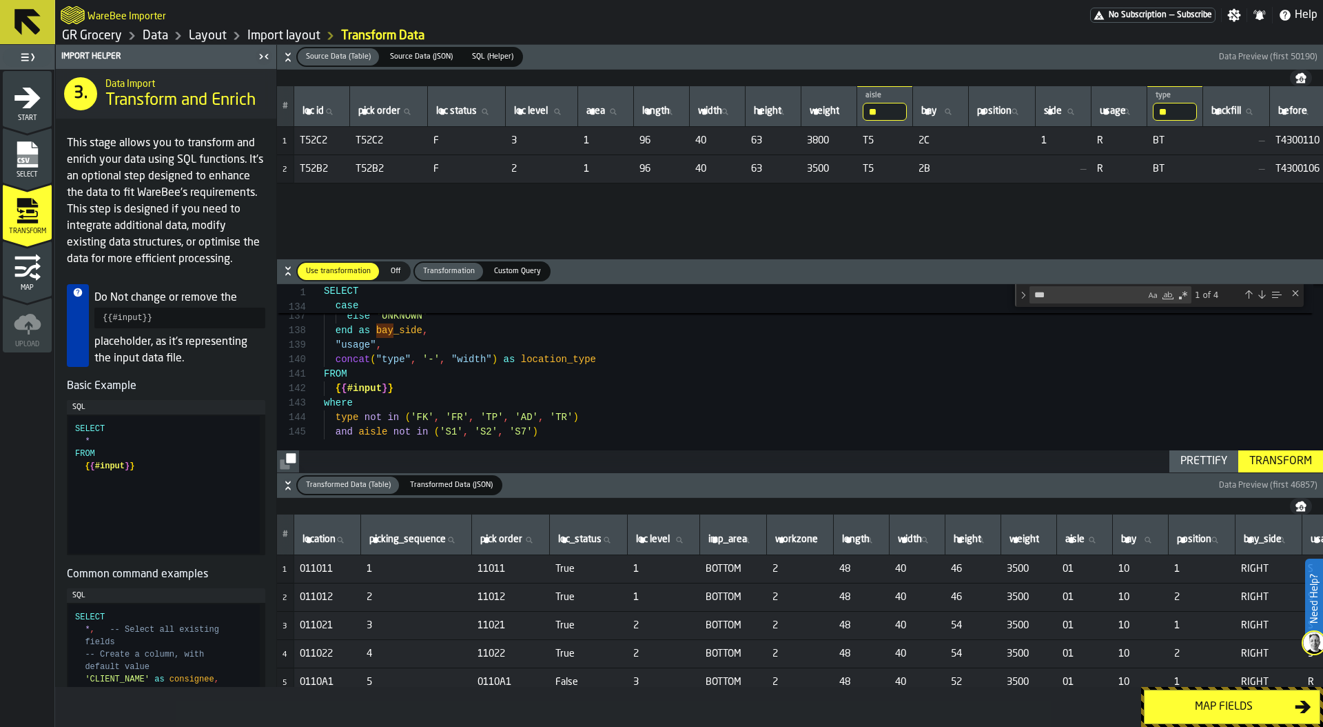
type textarea "**********"
click at [1268, 458] on div "Transform" at bounding box center [1281, 461] width 74 height 17
click at [907, 104] on input "**" at bounding box center [885, 112] width 44 height 18
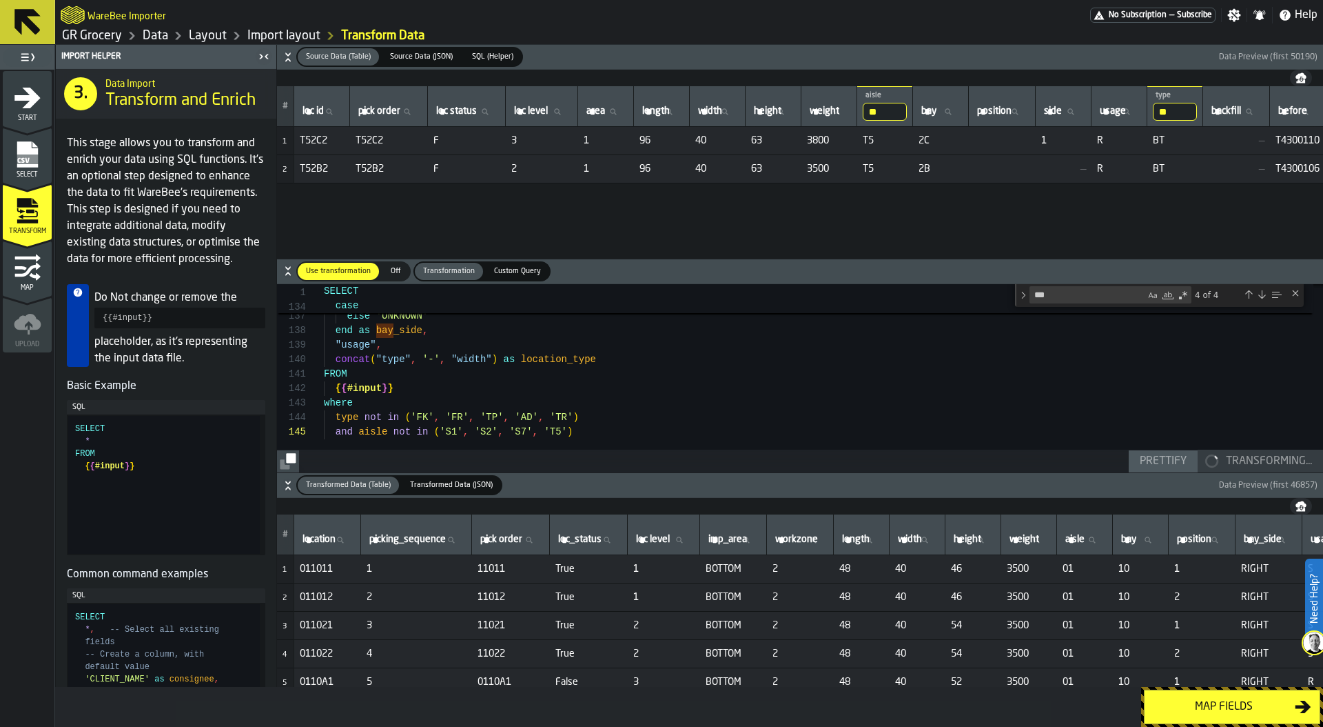
click at [907, 111] on input "**" at bounding box center [885, 112] width 44 height 18
click at [906, 112] on input "**" at bounding box center [885, 112] width 44 height 18
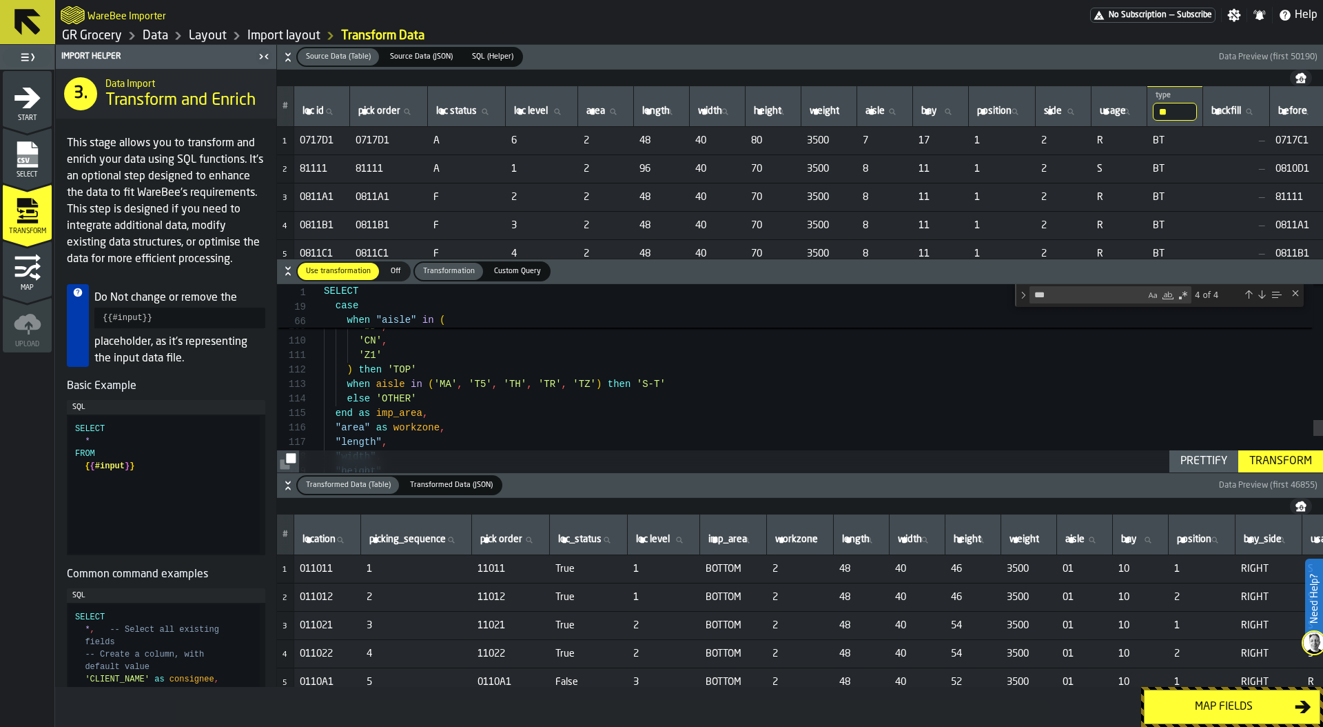
scroll to position [29, 0]
drag, startPoint x: 470, startPoint y: 382, endPoint x: 567, endPoint y: 380, distance: 96.5
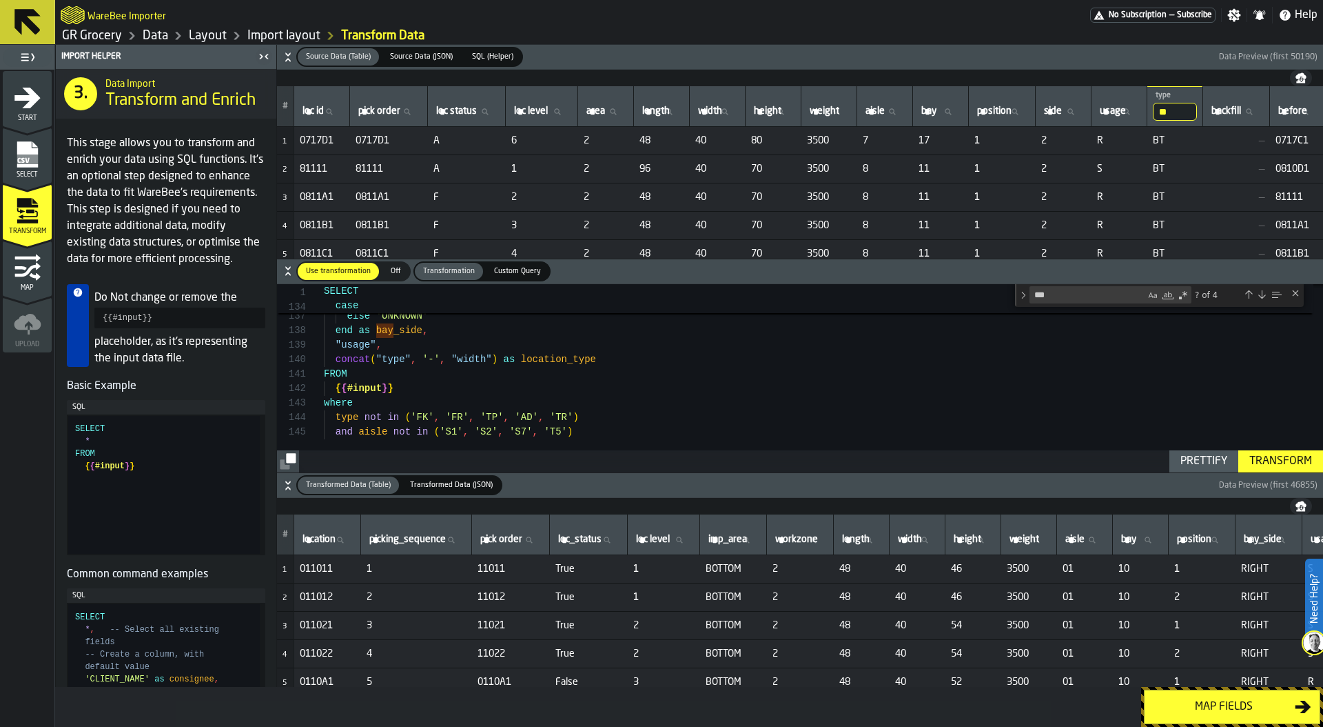
scroll to position [58, 0]
drag, startPoint x: 543, startPoint y: 429, endPoint x: 567, endPoint y: 429, distance: 24.1
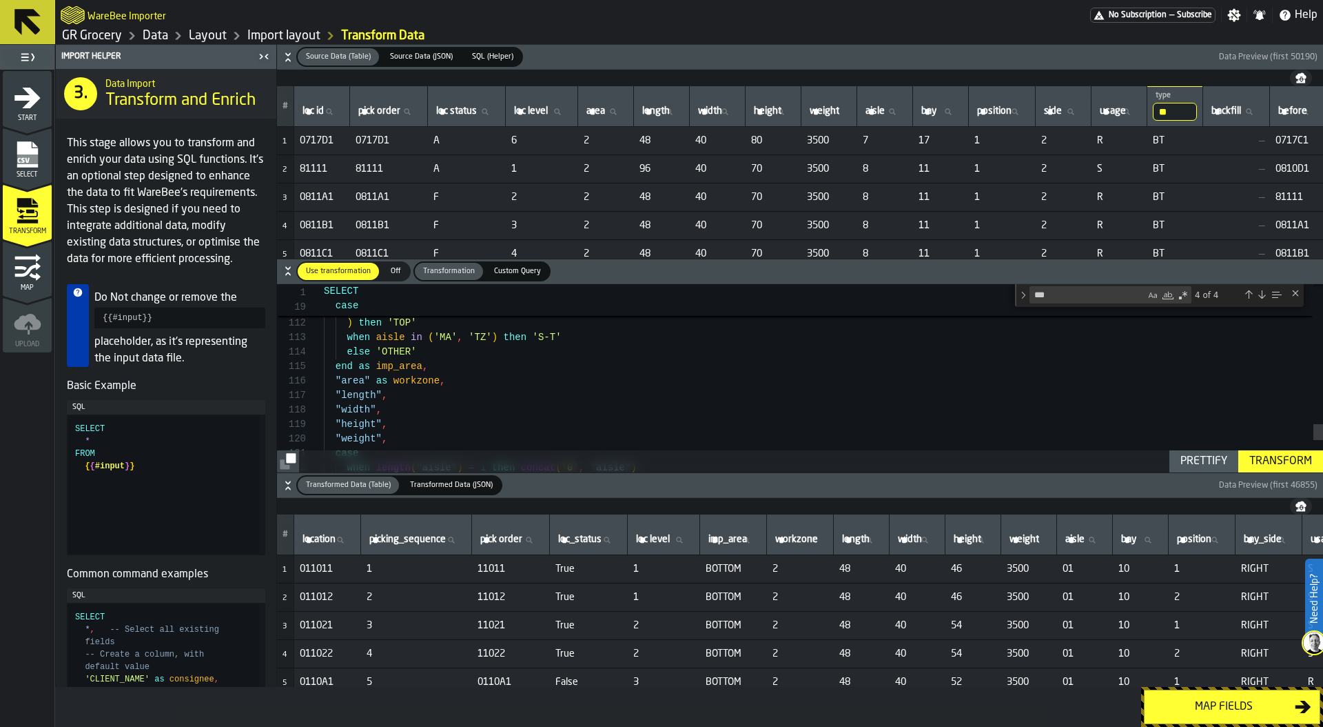
drag, startPoint x: 436, startPoint y: 369, endPoint x: 457, endPoint y: 369, distance: 21.4
drag, startPoint x: 483, startPoint y: 371, endPoint x: 562, endPoint y: 371, distance: 79.3
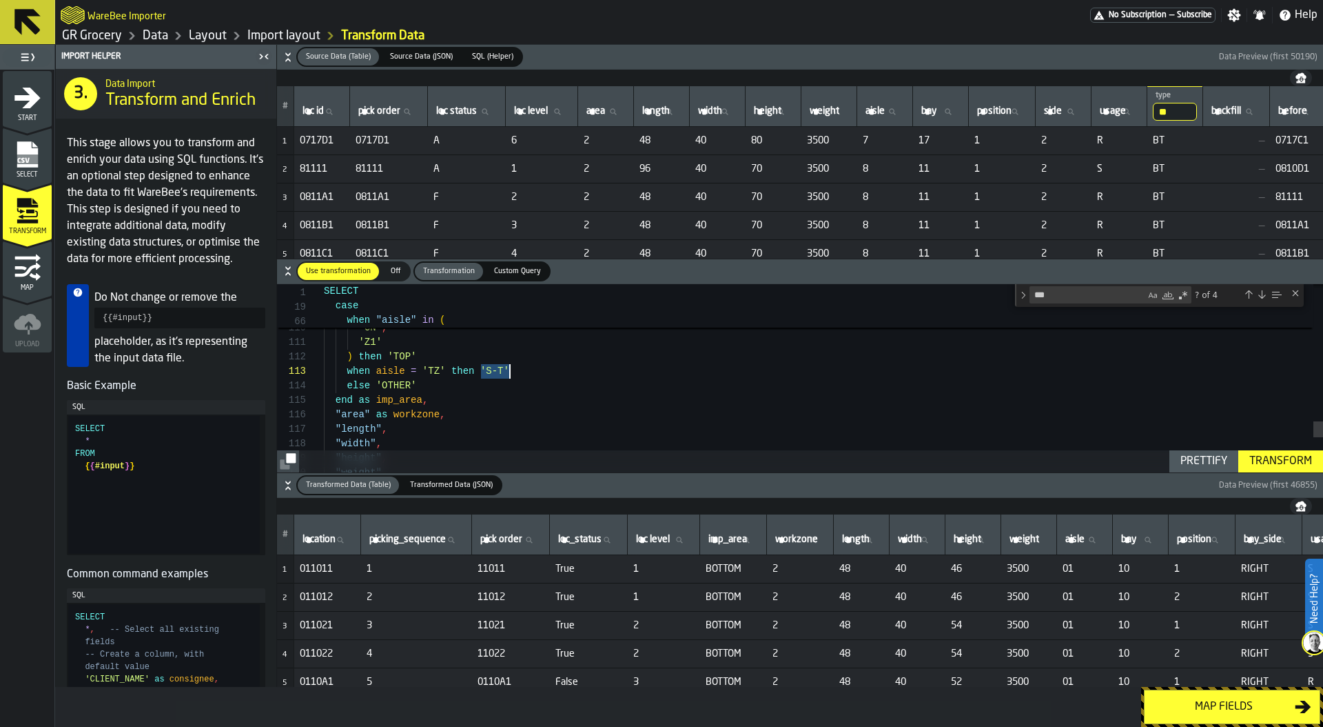
click at [1197, 458] on div "Prettify" at bounding box center [1204, 461] width 58 height 17
type textarea "**********"
click at [1288, 458] on div "Transform" at bounding box center [1281, 461] width 74 height 17
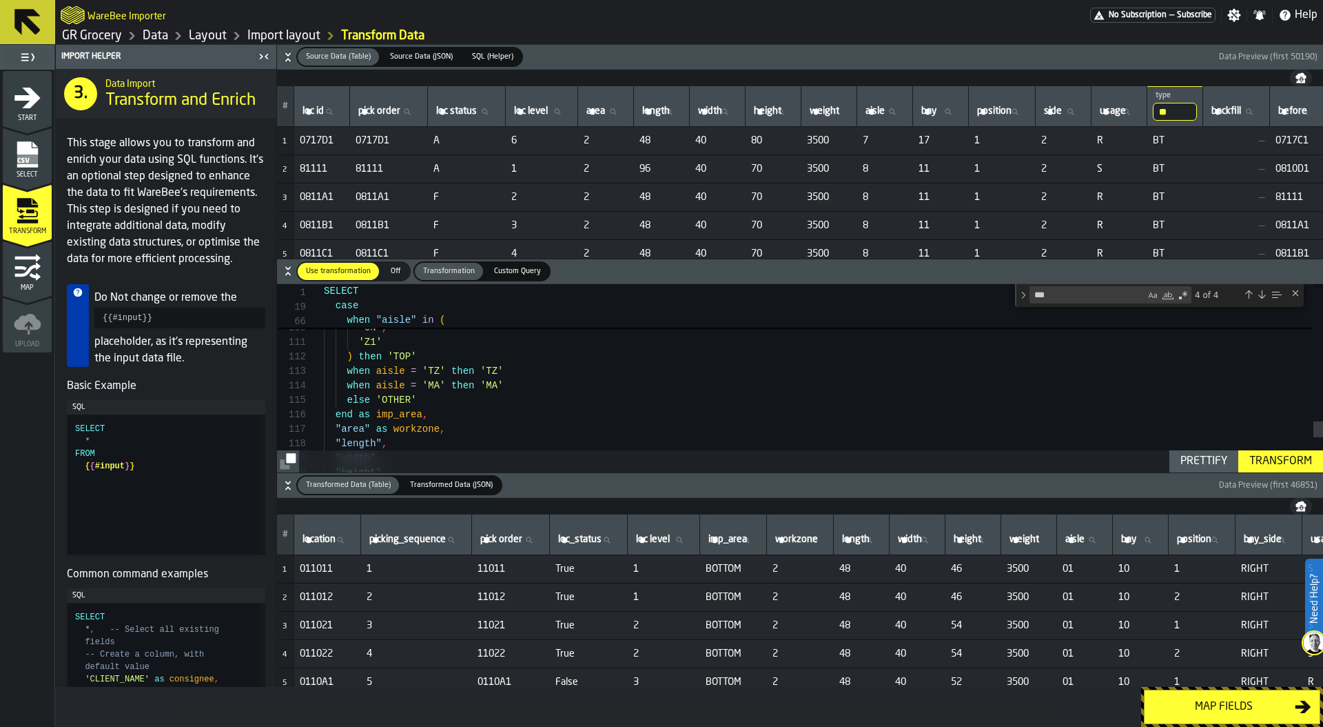
click at [1175, 704] on div "Map fields" at bounding box center [1224, 706] width 142 height 17
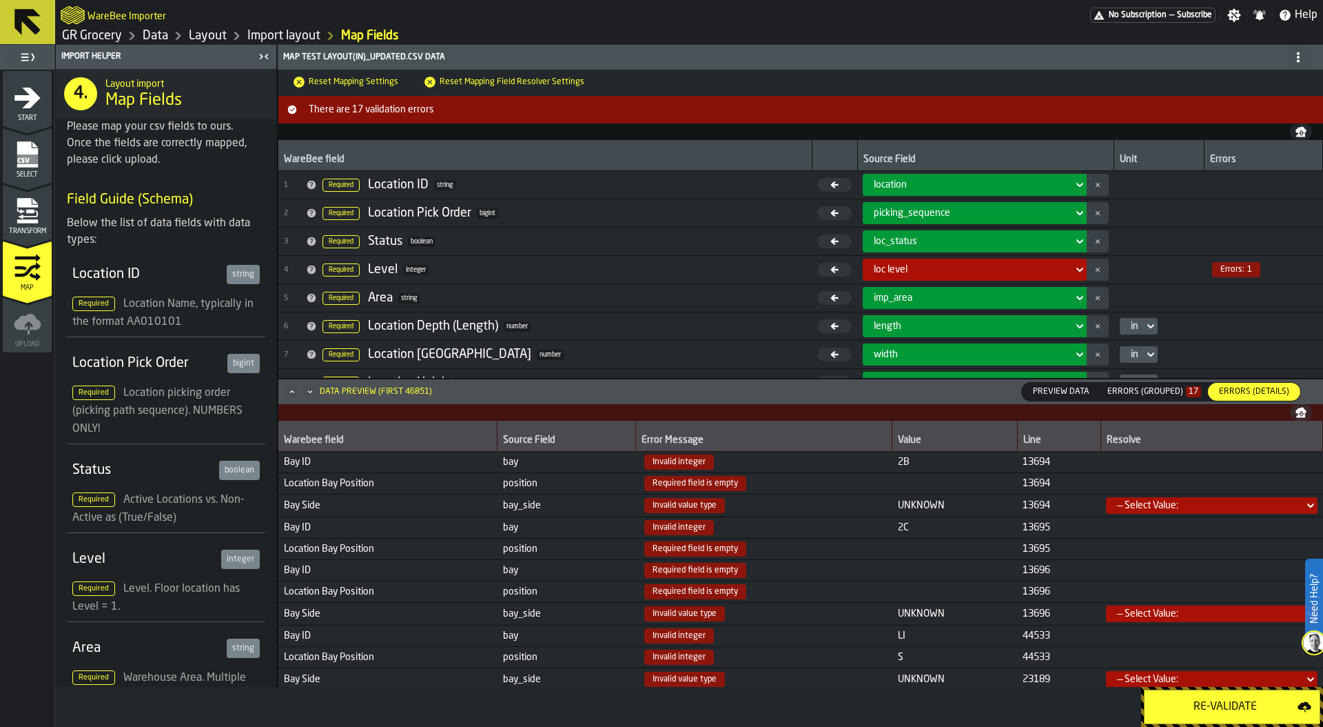
click at [1200, 707] on div "Re-Validate" at bounding box center [1225, 706] width 145 height 17
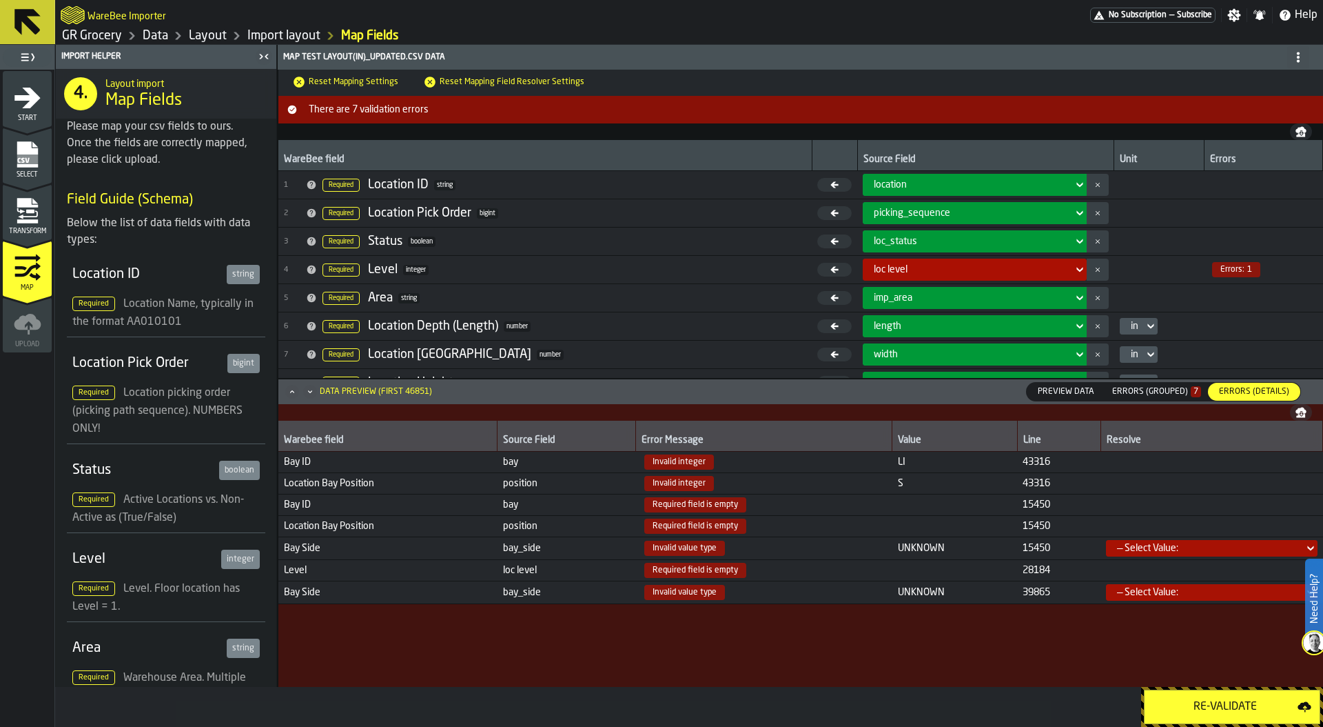
click at [893, 465] on td "LI" at bounding box center [955, 461] width 125 height 21
click at [918, 517] on td at bounding box center [955, 525] width 125 height 21
click at [904, 503] on td at bounding box center [955, 504] width 125 height 21
click at [926, 546] on span "UNKNOWN" at bounding box center [955, 547] width 114 height 11
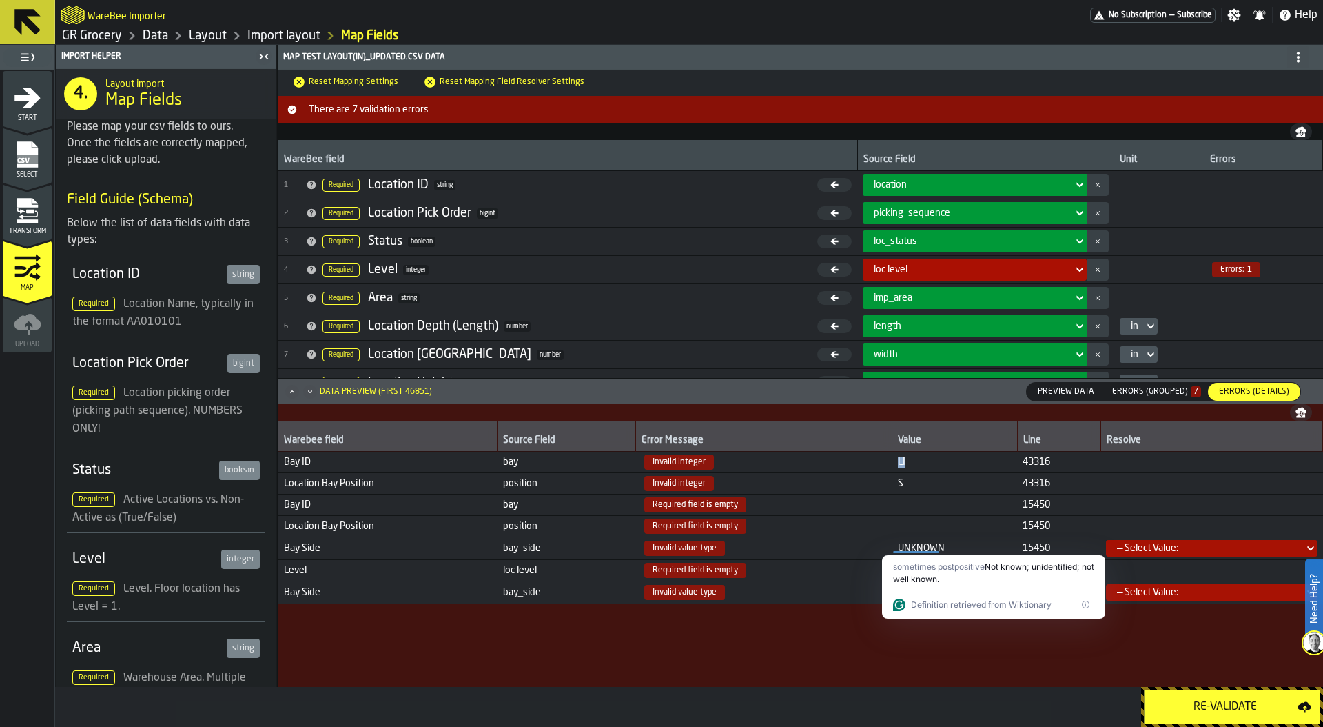
drag, startPoint x: 907, startPoint y: 463, endPoint x: 886, endPoint y: 463, distance: 20.7
click at [886, 463] on tr "Bay ID bay Invalid integer LI 43316" at bounding box center [800, 461] width 1045 height 21
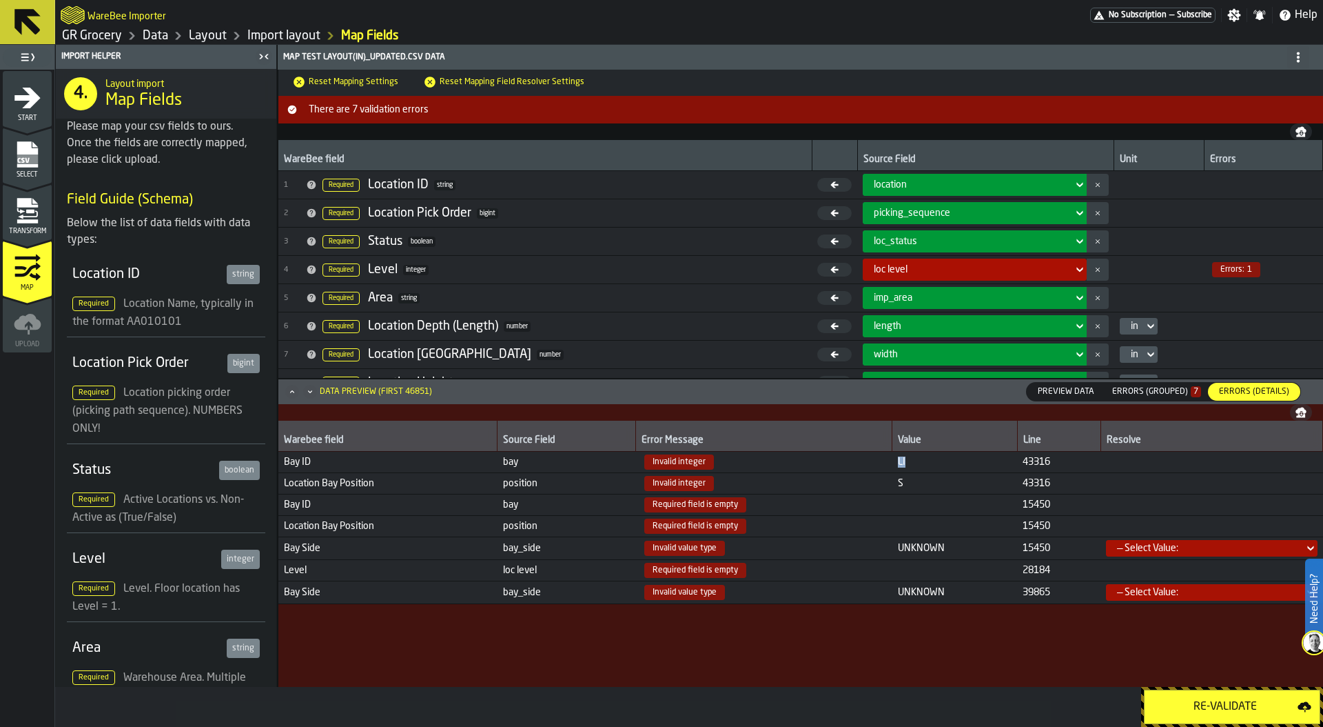
copy tr "LI"
click at [19, 225] on div "Transform" at bounding box center [27, 216] width 49 height 38
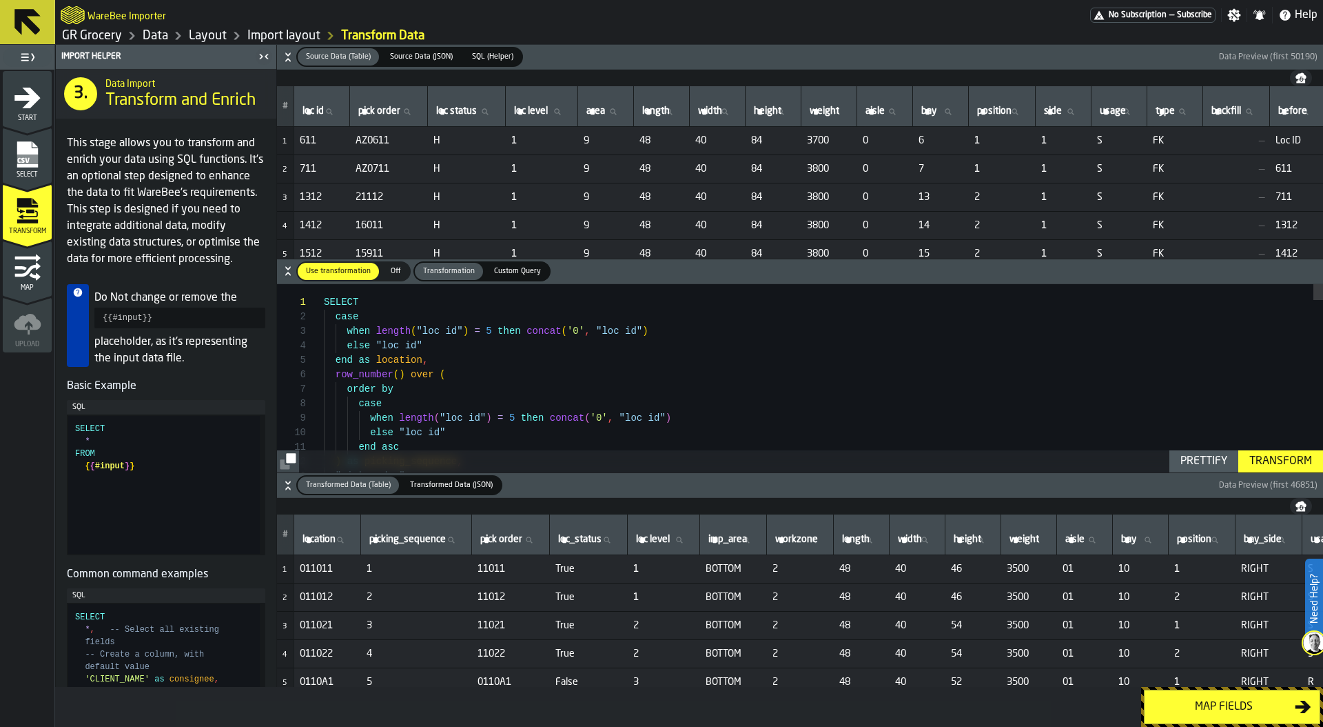
click at [956, 110] on label "bay bay" at bounding box center [941, 112] width 44 height 18
click at [956, 110] on input "bay bay" at bounding box center [941, 112] width 44 height 18
paste input "**"
type input "**"
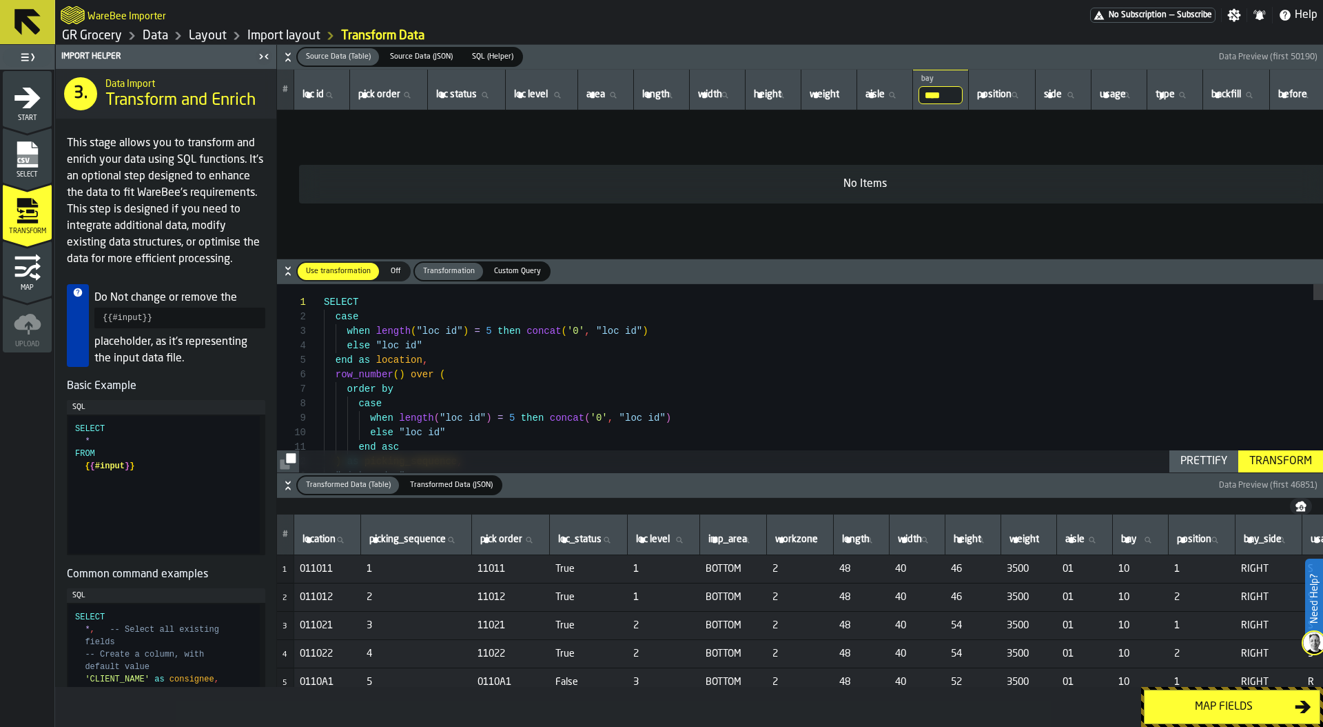
click at [963, 97] on input "**" at bounding box center [941, 95] width 44 height 18
type input "**"
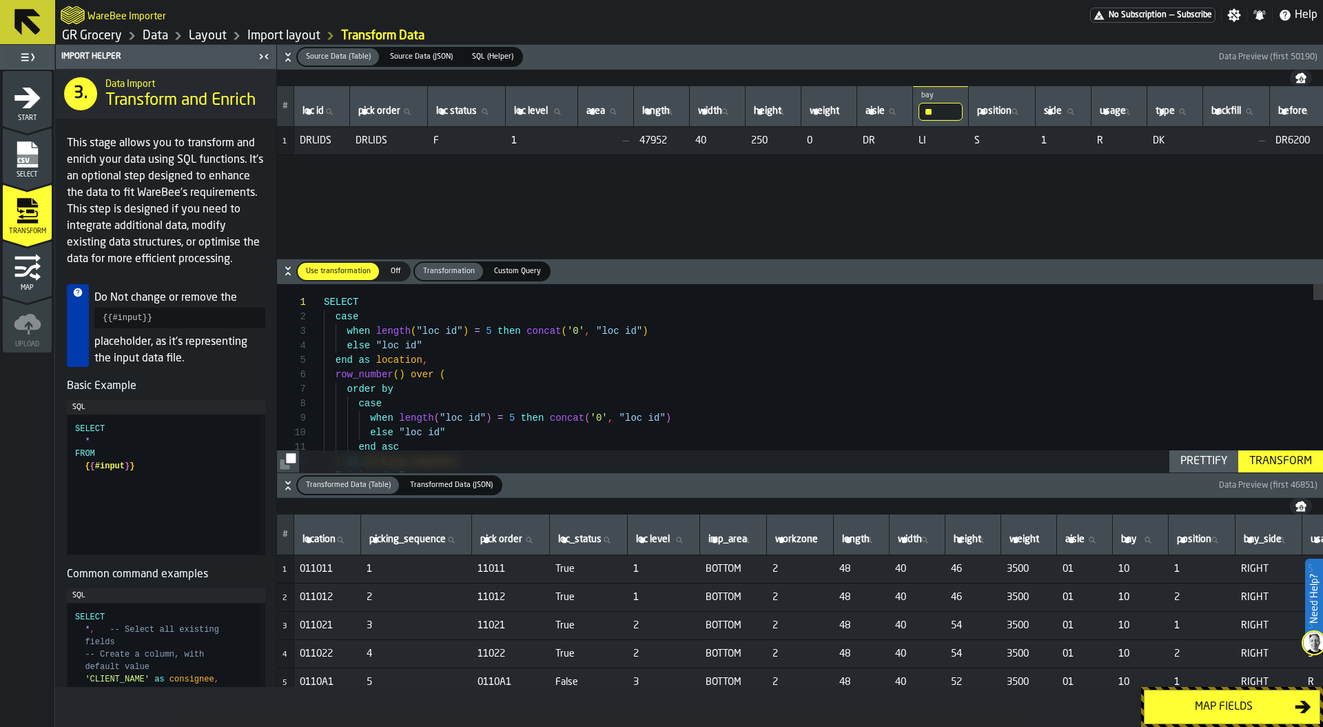
click at [308, 142] on span "DRLIDS" at bounding box center [322, 140] width 45 height 11
click at [497, 192] on div "# loc id loc id pick order pick order loc status loc status loc level loc level…" at bounding box center [800, 172] width 1046 height 172
click at [314, 144] on span "DRLIDS" at bounding box center [322, 140] width 45 height 11
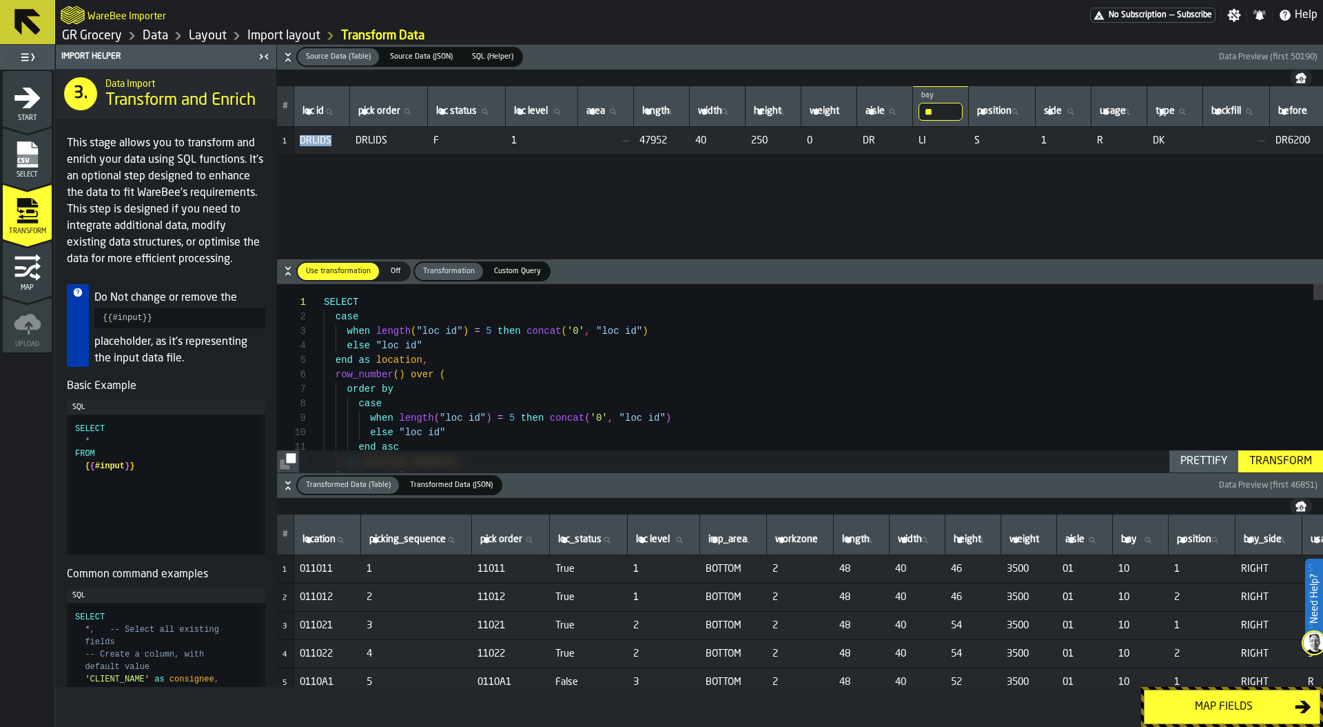
click at [314, 144] on span "DRLIDS" at bounding box center [322, 140] width 45 height 11
copy span "DRLIDS"
click at [500, 187] on div "# loc id loc id pick order pick order loc status loc status loc level loc level…" at bounding box center [800, 172] width 1046 height 172
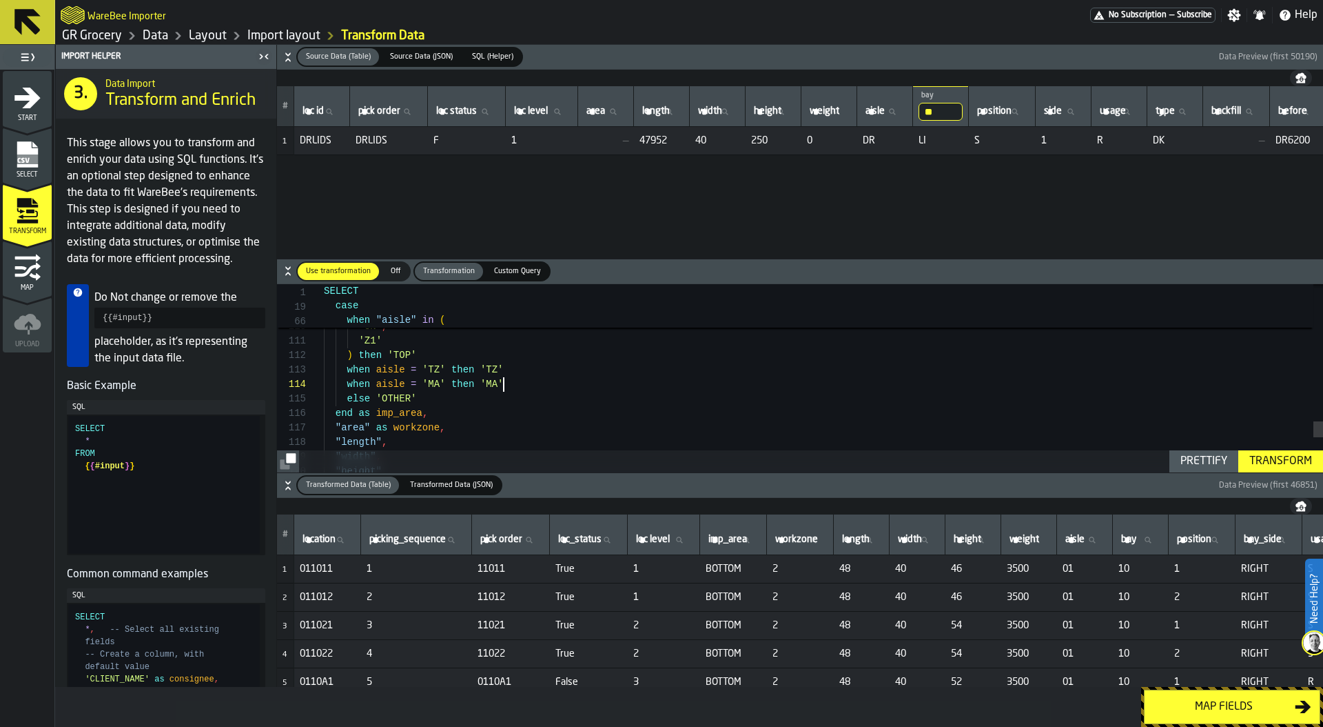
type textarea "**********"
click at [963, 110] on input "**" at bounding box center [941, 112] width 44 height 18
type input "*"
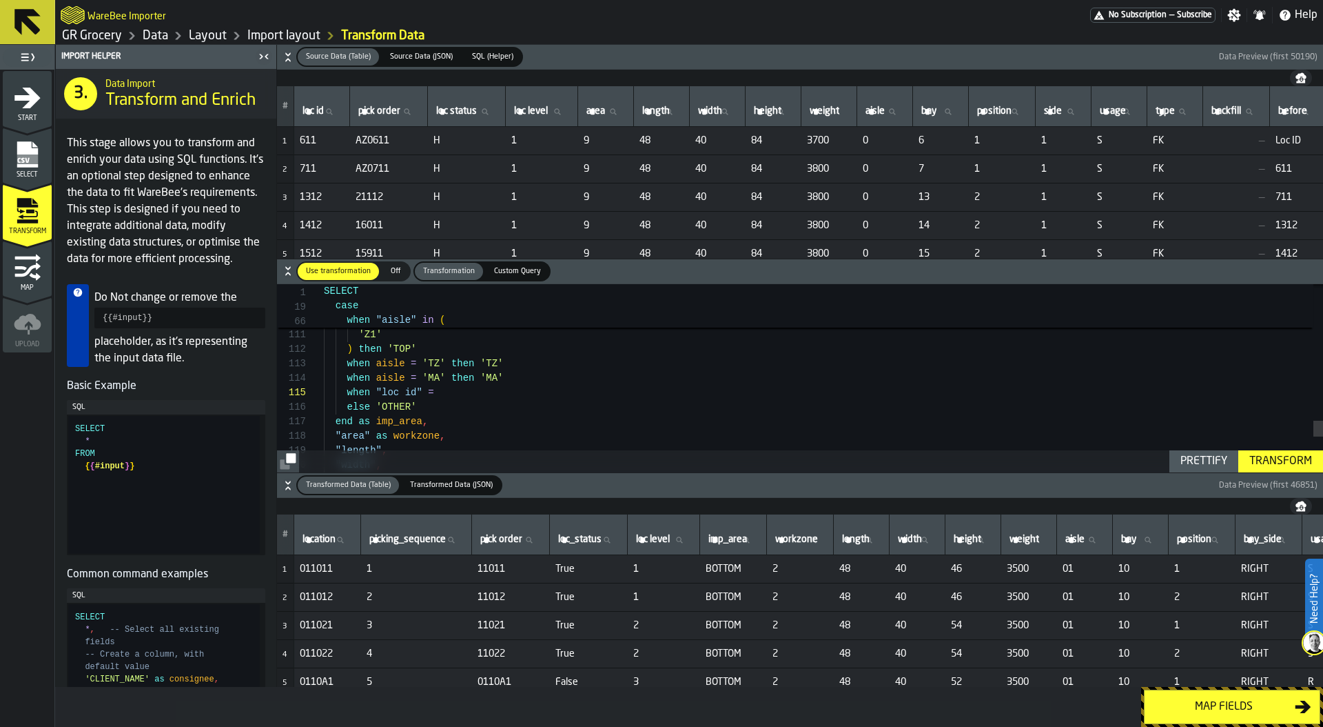
click at [309, 114] on label "loc id loc id" at bounding box center [322, 112] width 44 height 18
click at [309, 114] on input "loc id loc id" at bounding box center [322, 112] width 44 height 18
type input "**"
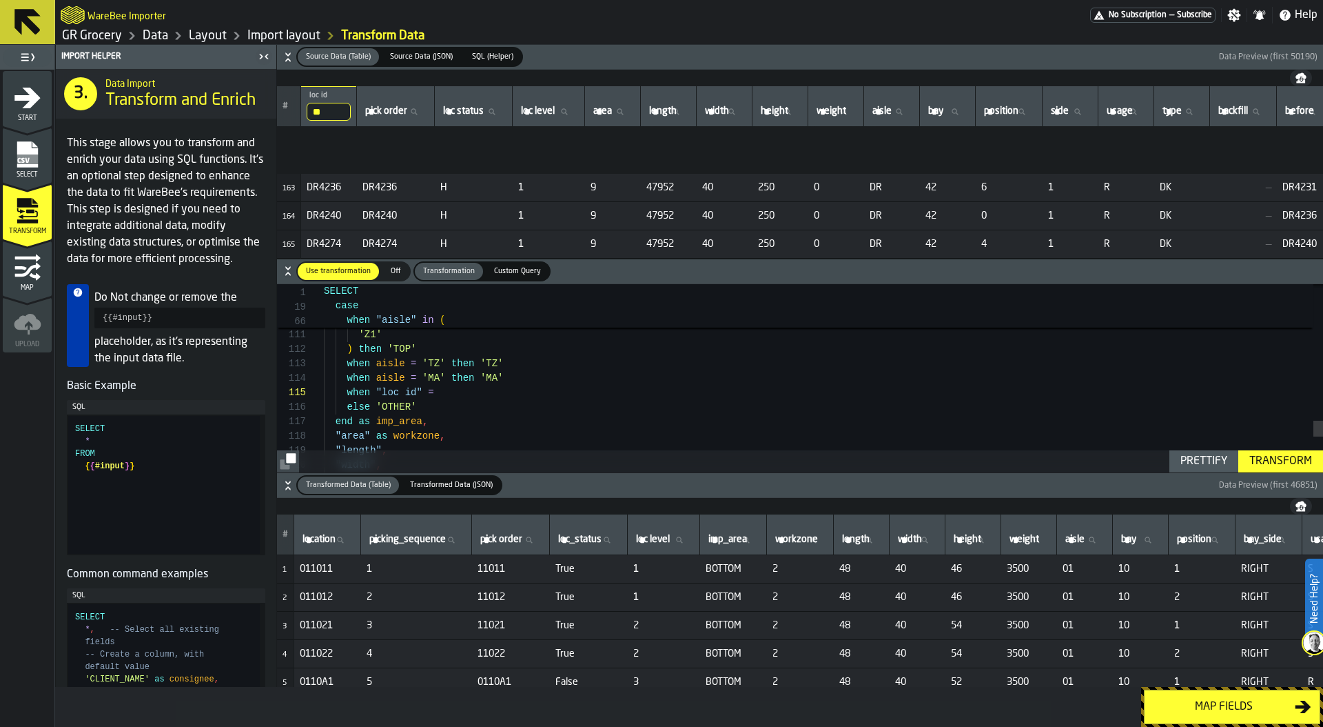
scroll to position [4818, 0]
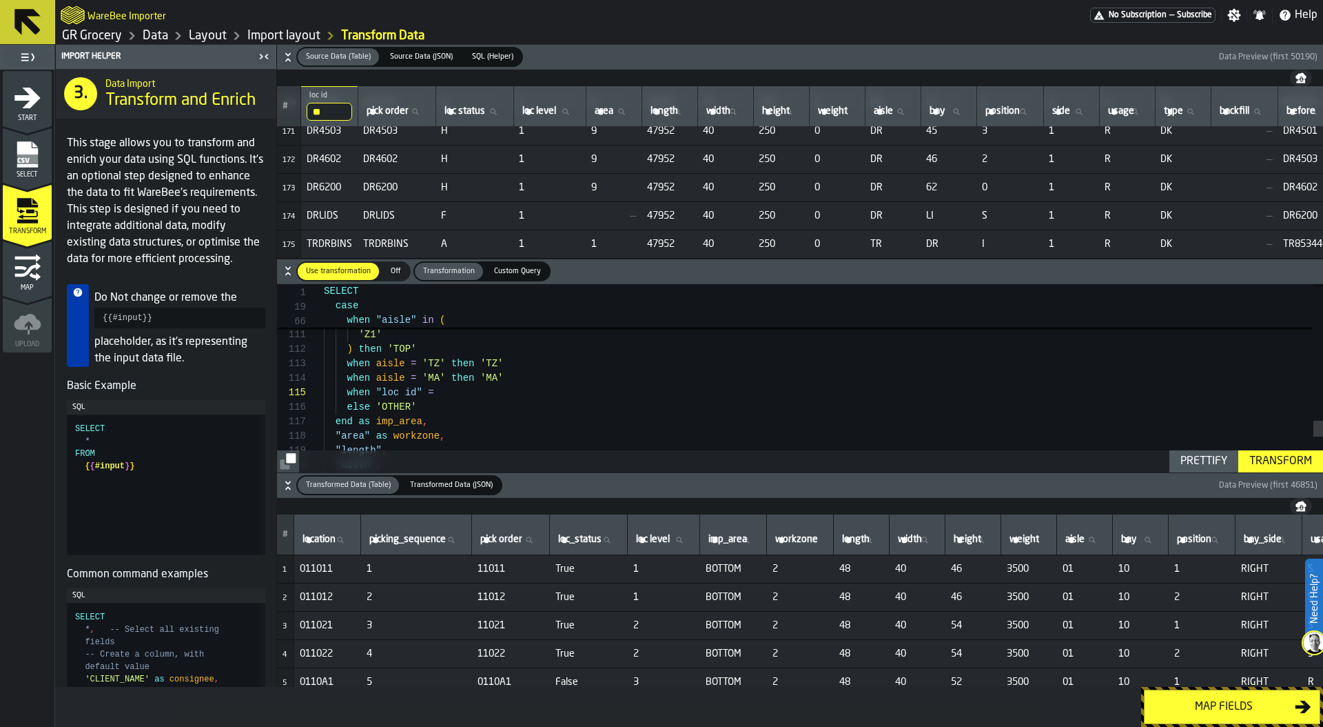
click at [322, 210] on span "DRLIDS" at bounding box center [329, 215] width 45 height 11
click at [508, 241] on span "A" at bounding box center [474, 243] width 67 height 11
drag, startPoint x: 455, startPoint y: 388, endPoint x: 314, endPoint y: 387, distance: 141.3
click at [314, 387] on div "**********" at bounding box center [800, 378] width 1046 height 188
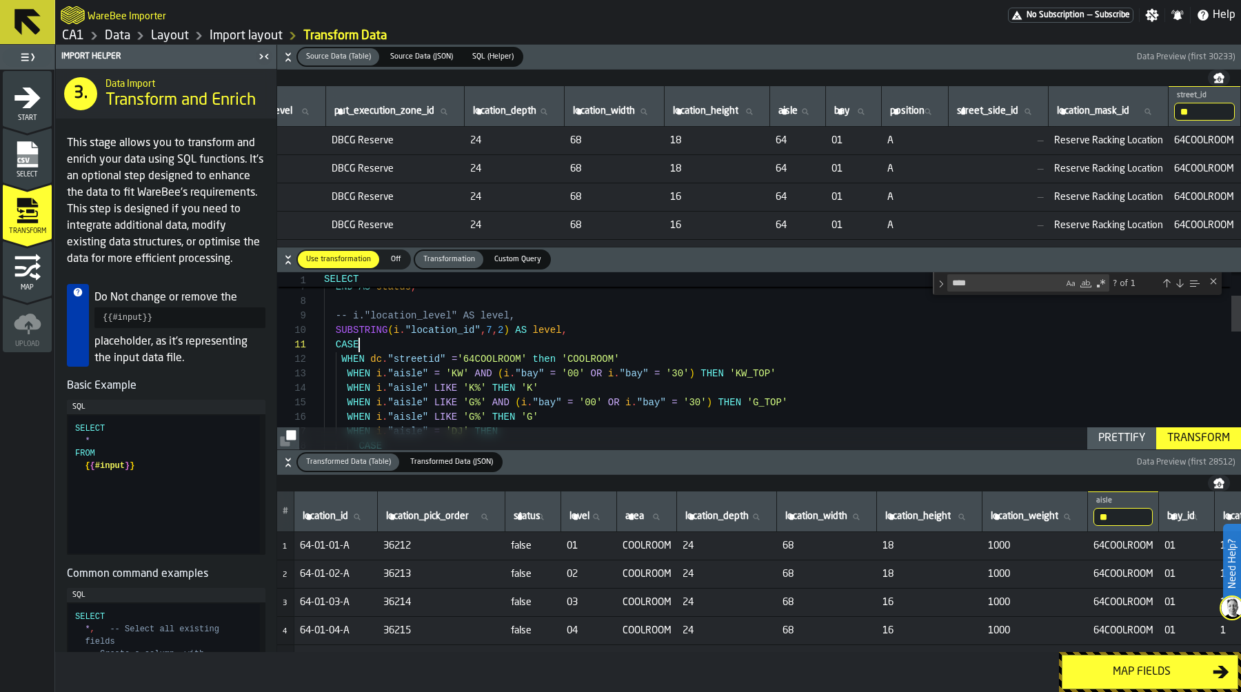
click at [682, 348] on div "WHEN i . "aisle" LIKE 'K%' THEN 'K' WHEN i . "aisle" = 'KW' AND ( i . "bay" = '…" at bounding box center [782, 590] width 917 height 863
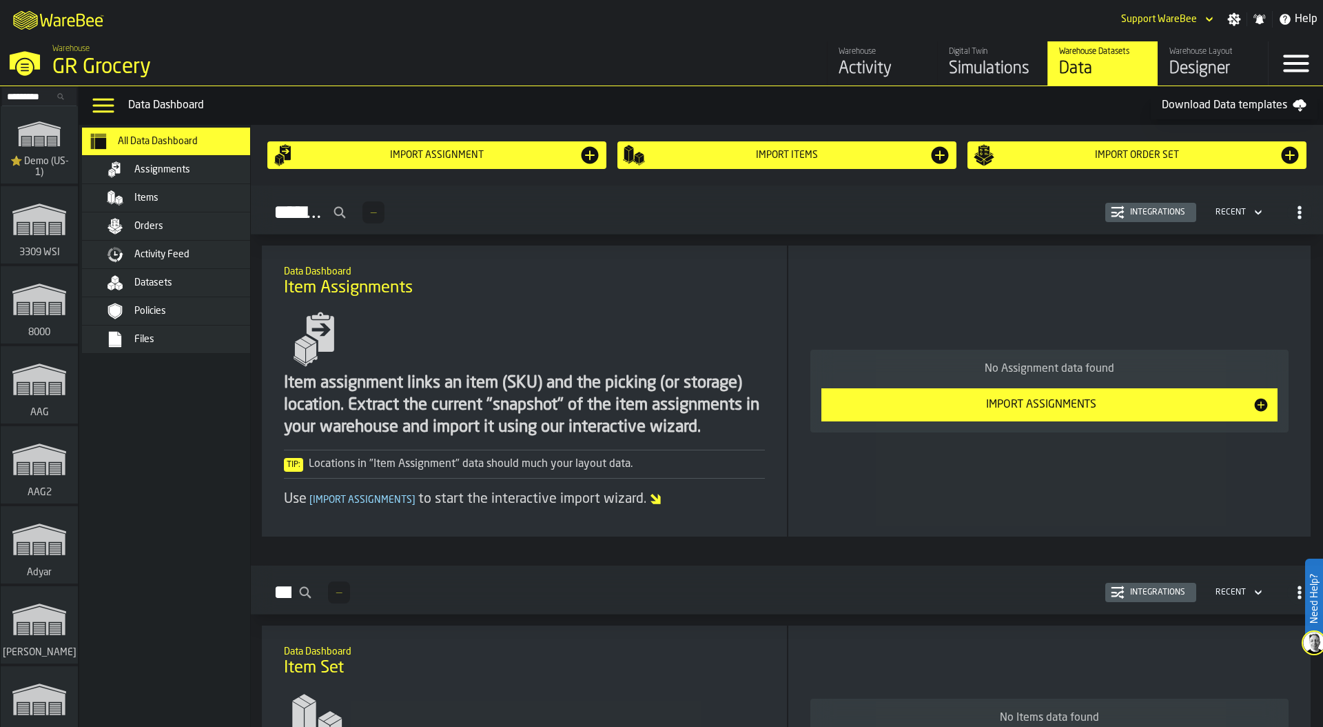
click at [216, 327] on div "Files" at bounding box center [178, 339] width 193 height 28
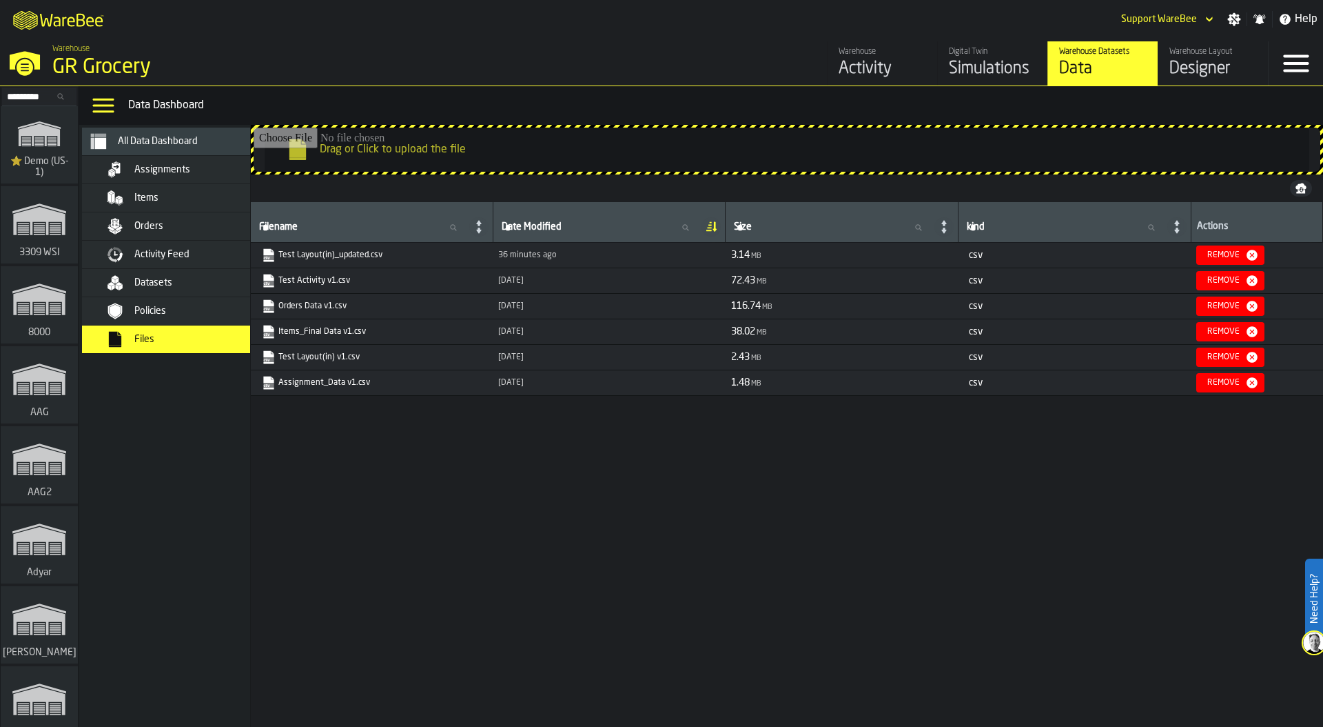
click at [372, 254] on link "Test Layout(in)_updated.csv" at bounding box center [370, 255] width 217 height 14
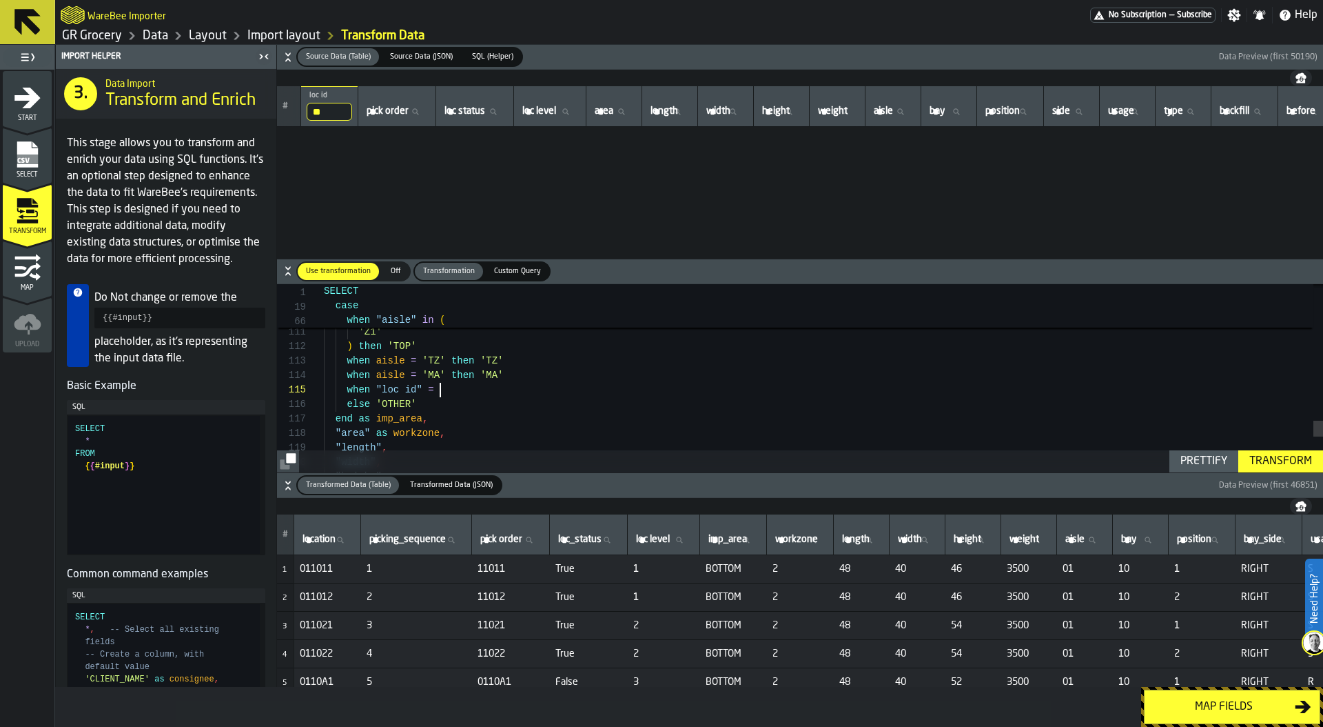
scroll to position [58, 0]
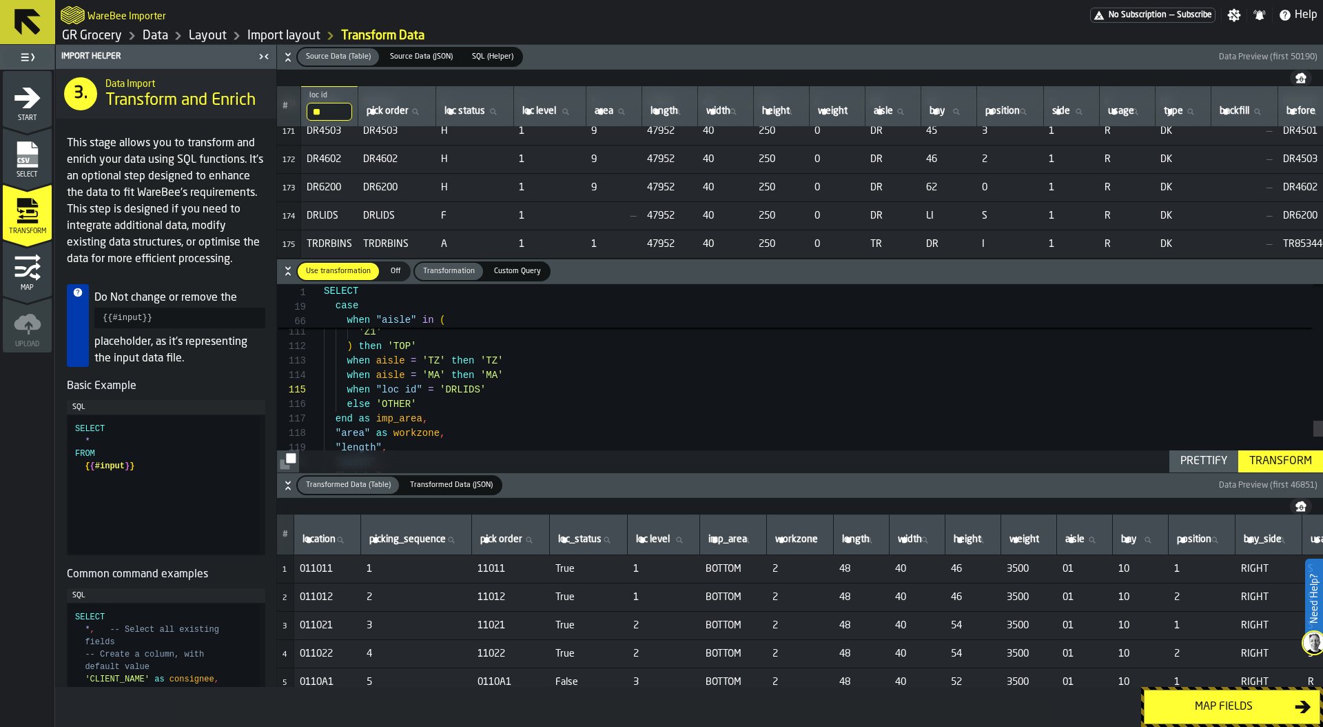
click at [328, 238] on span "TRDRBINS" at bounding box center [329, 243] width 45 height 11
copy span "TRDRBINS"
drag, startPoint x: 348, startPoint y: 389, endPoint x: 640, endPoint y: 390, distance: 291.6
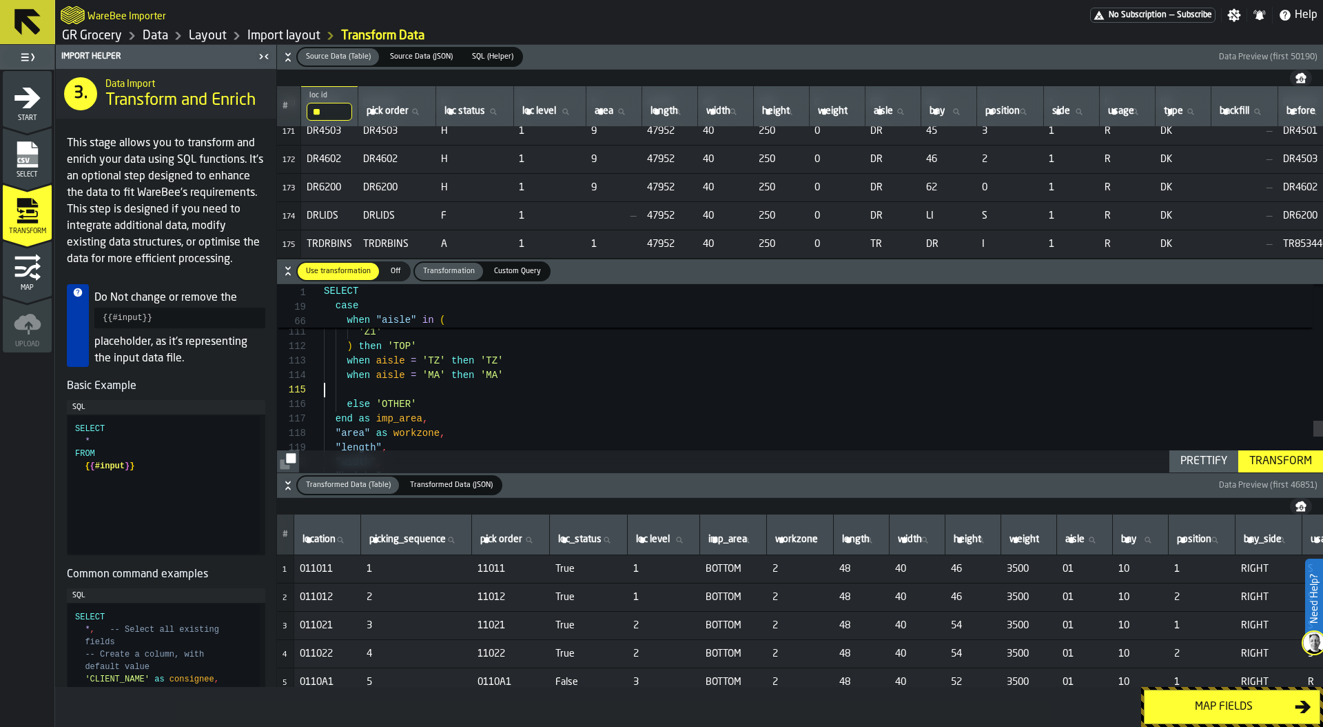
scroll to position [43, 0]
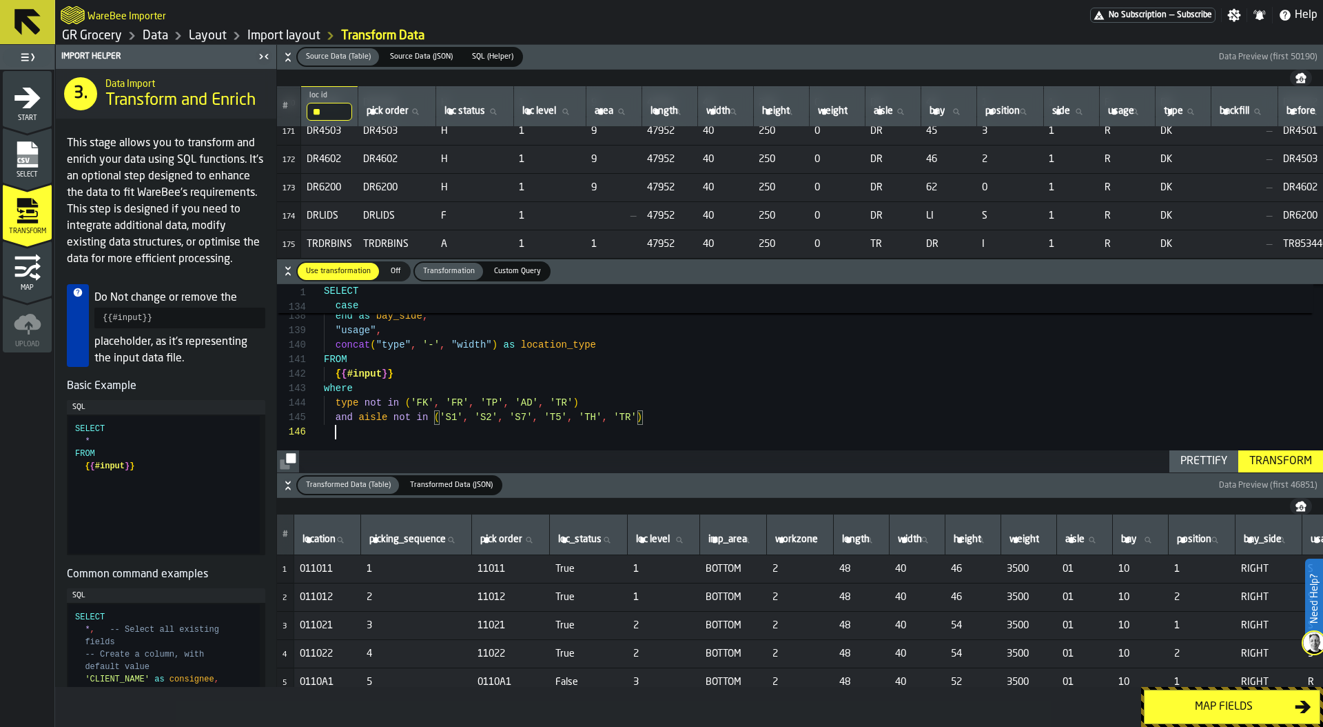
scroll to position [72, 0]
drag, startPoint x: 326, startPoint y: 112, endPoint x: 302, endPoint y: 112, distance: 24.1
click at [302, 112] on th "** loc id DR" at bounding box center [329, 106] width 57 height 41
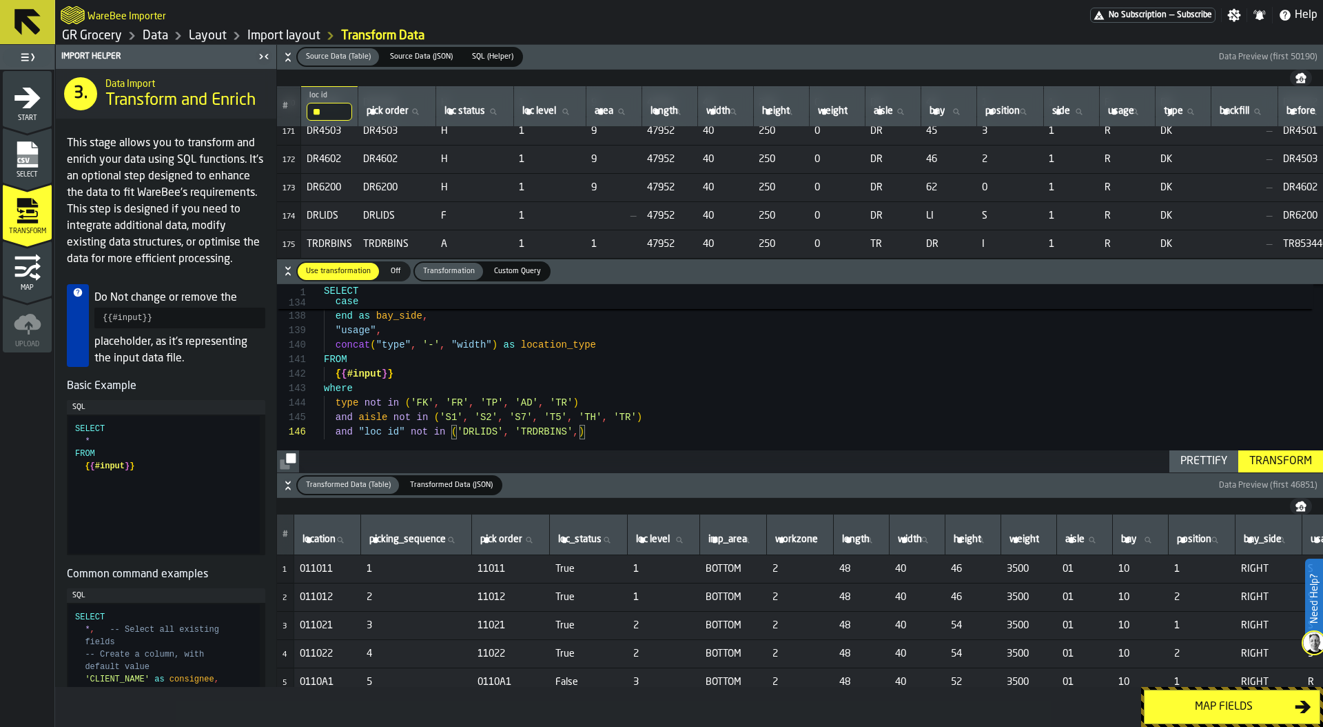
drag, startPoint x: 498, startPoint y: 431, endPoint x: 642, endPoint y: 431, distance: 144.7
click at [642, 431] on div "and "loc id" not like 'TR%' ( 'DRLIDS' , 'TRDRBINS' , )" at bounding box center [823, 432] width 999 height 14
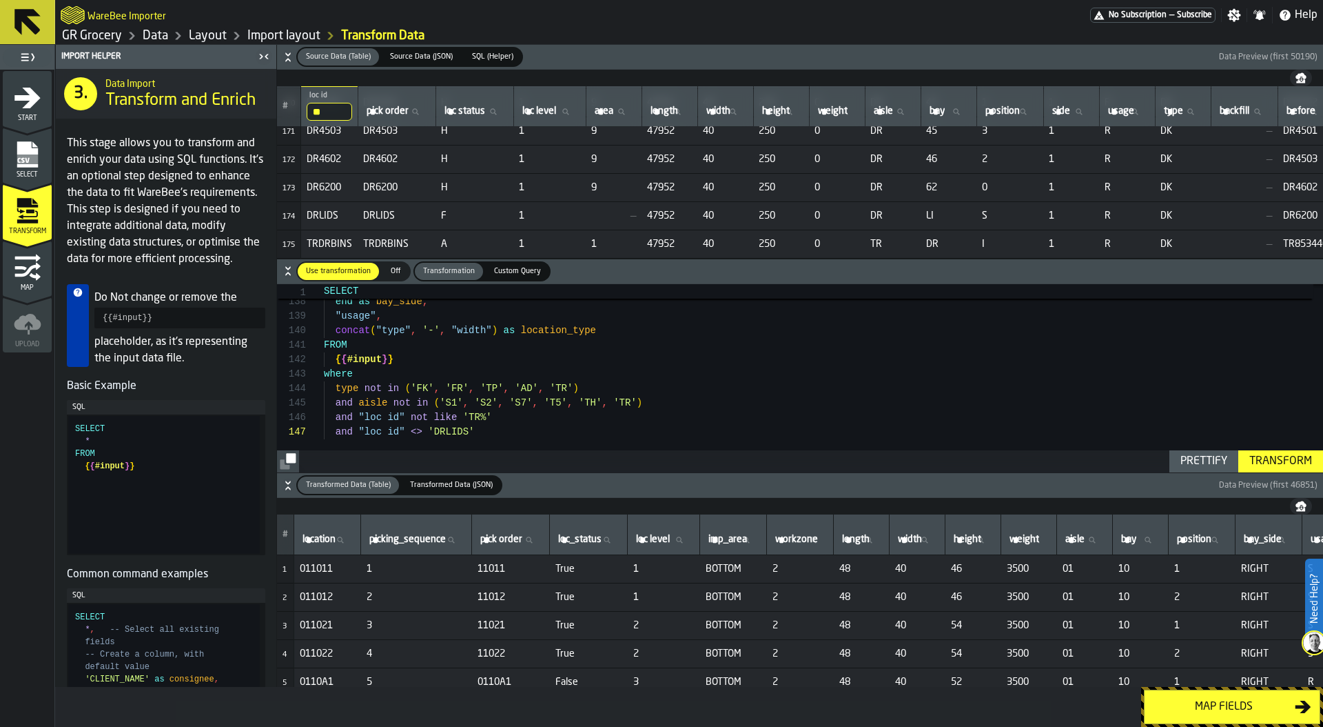
click at [1209, 463] on div "Prettify" at bounding box center [1204, 461] width 58 height 17
click at [1279, 467] on div "Transform" at bounding box center [1281, 461] width 74 height 17
type textarea "**********"
drag, startPoint x: 476, startPoint y: 416, endPoint x: 489, endPoint y: 418, distance: 13.3
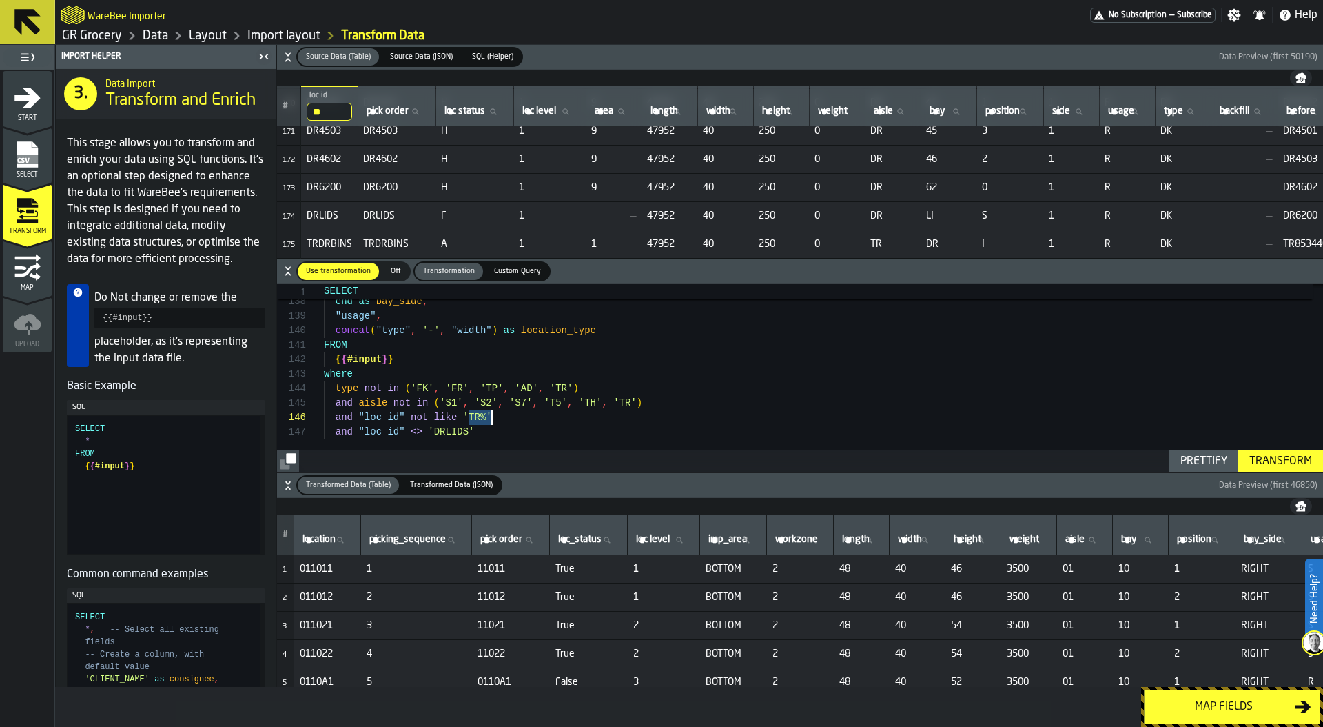
click at [1240, 704] on div "Map fields" at bounding box center [1224, 706] width 142 height 17
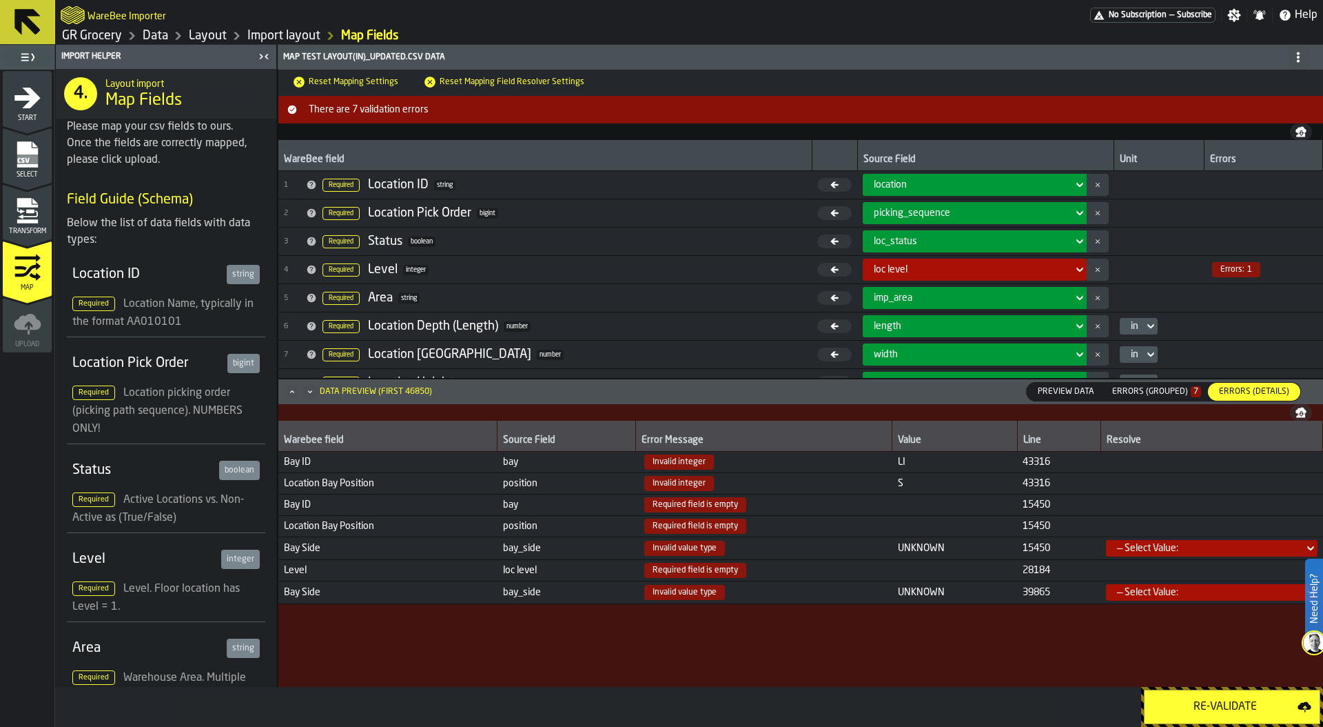
click at [1222, 700] on div "Re-Validate" at bounding box center [1225, 706] width 145 height 17
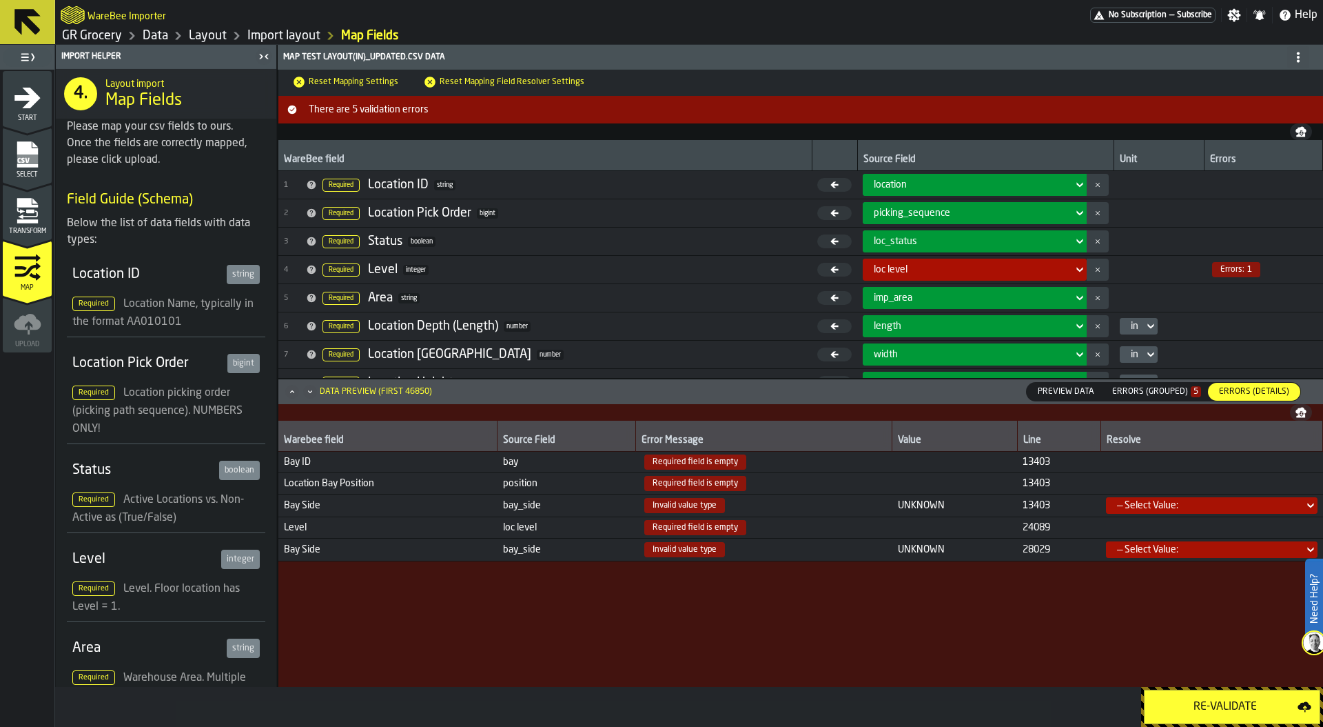
click at [921, 525] on td at bounding box center [955, 526] width 125 height 21
click at [897, 523] on td at bounding box center [955, 526] width 125 height 21
click at [538, 503] on span "bay_side" at bounding box center [567, 505] width 128 height 11
click at [22, 224] on div "Transform" at bounding box center [27, 216] width 49 height 38
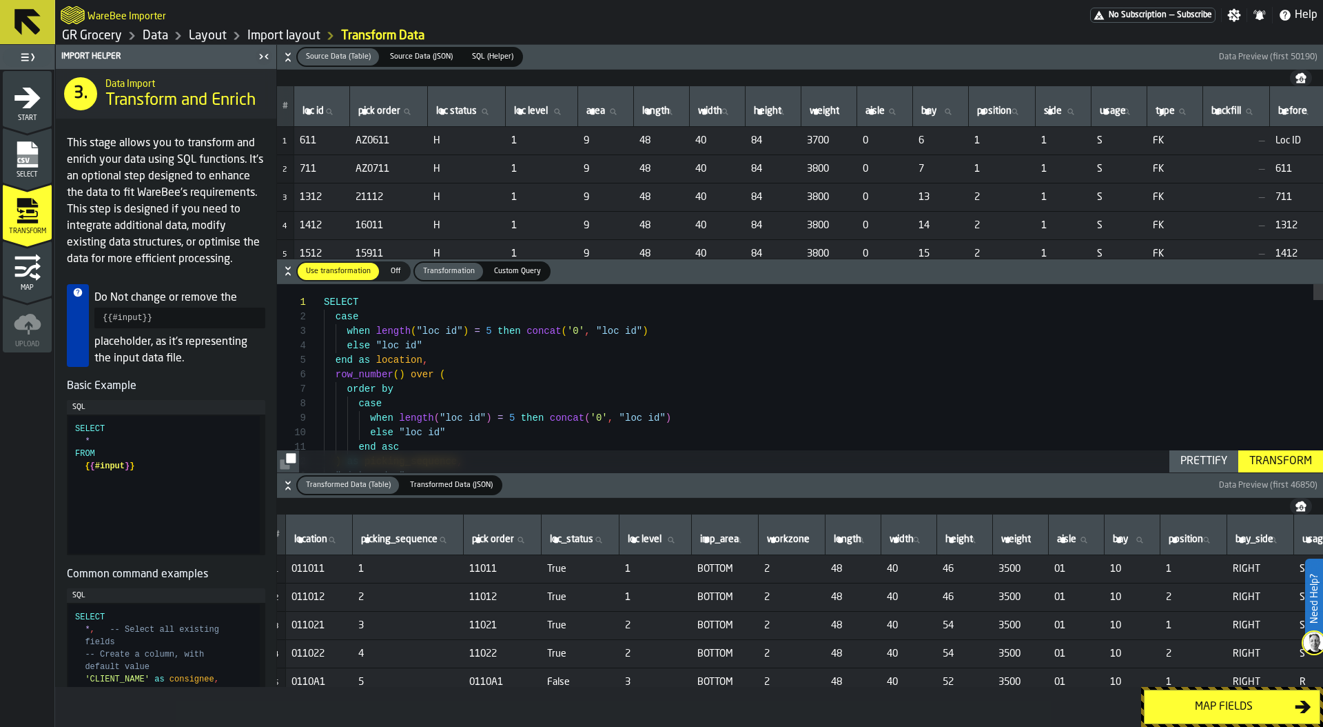
scroll to position [0, 190]
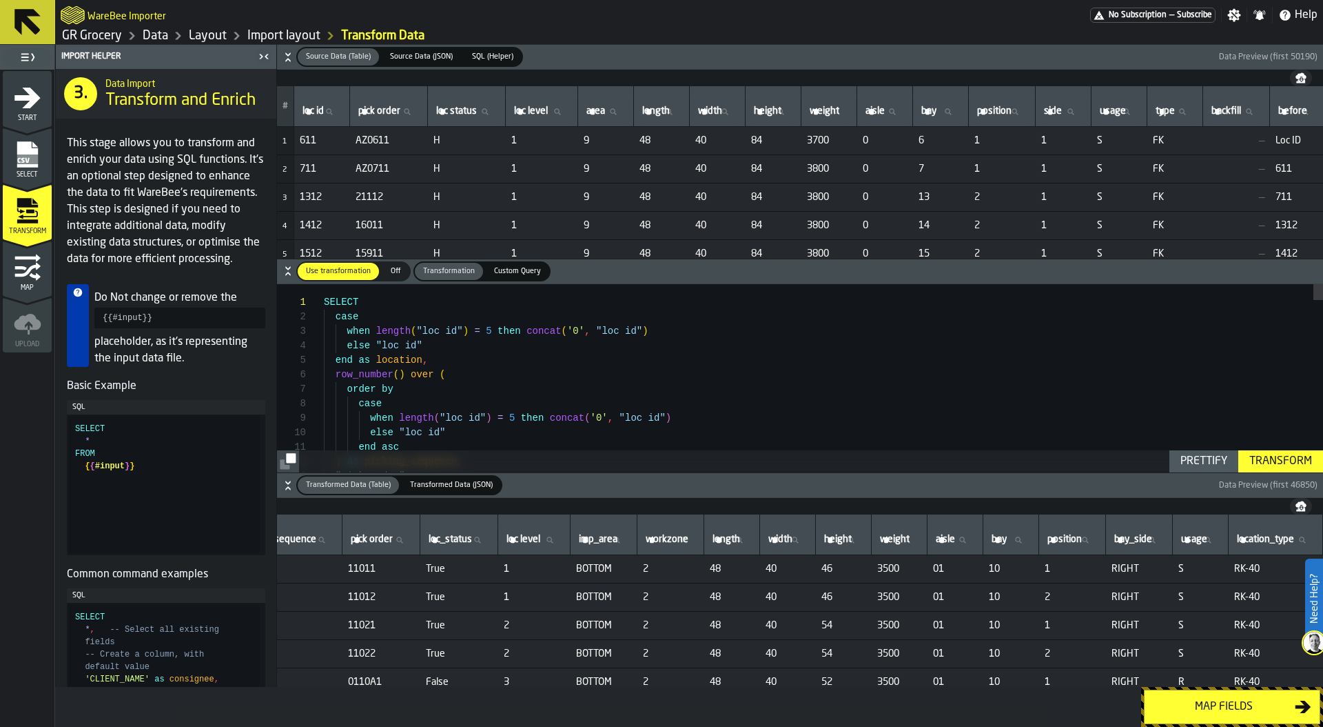
click at [1115, 536] on span "bay_side" at bounding box center [1134, 539] width 38 height 11
click at [1112, 536] on input "bay_side bay_side" at bounding box center [1139, 540] width 55 height 18
type input "*****"
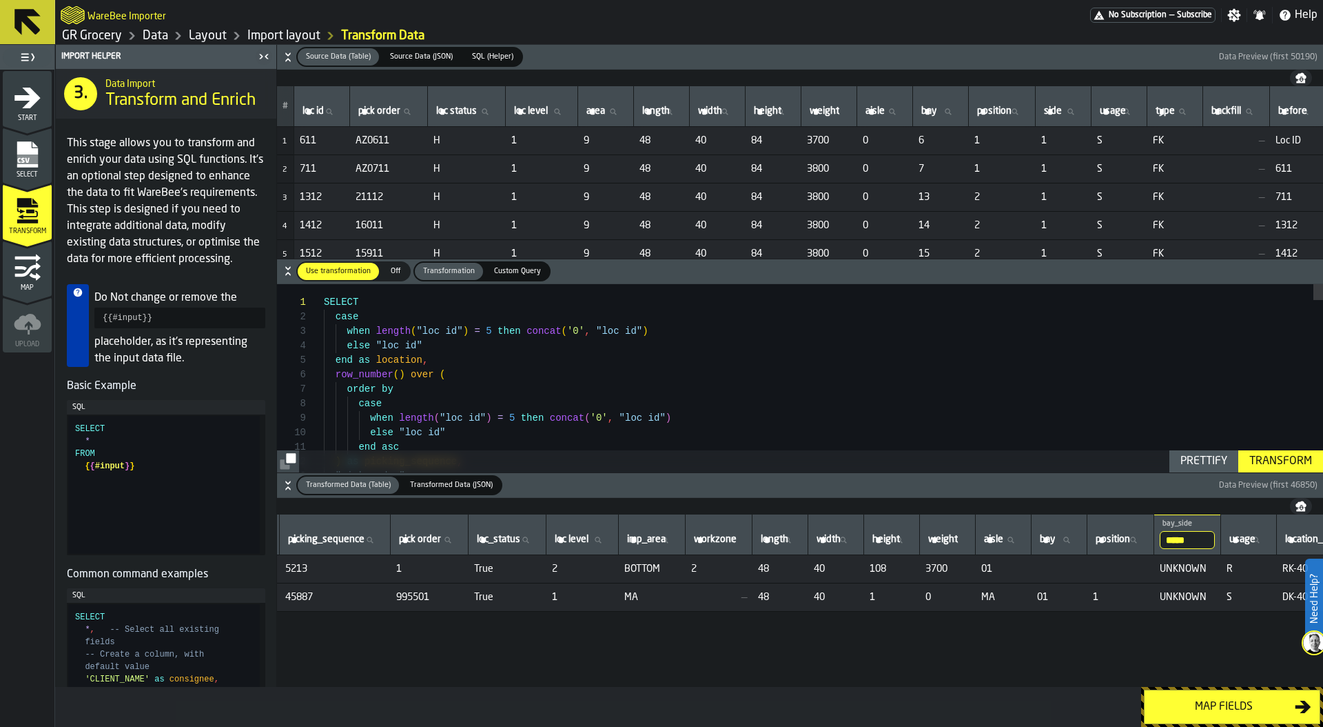
scroll to position [0, 0]
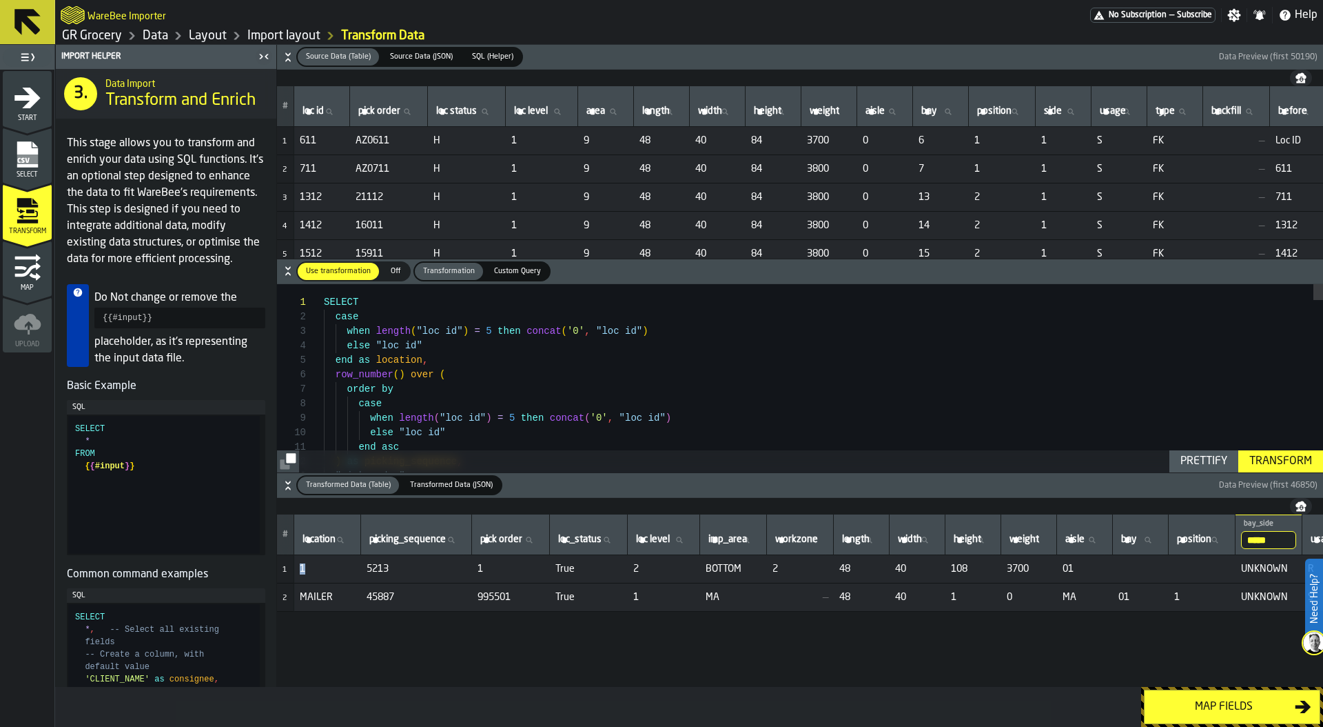
drag, startPoint x: 308, startPoint y: 567, endPoint x: 298, endPoint y: 567, distance: 9.6
click at [298, 567] on td "1" at bounding box center [327, 569] width 67 height 28
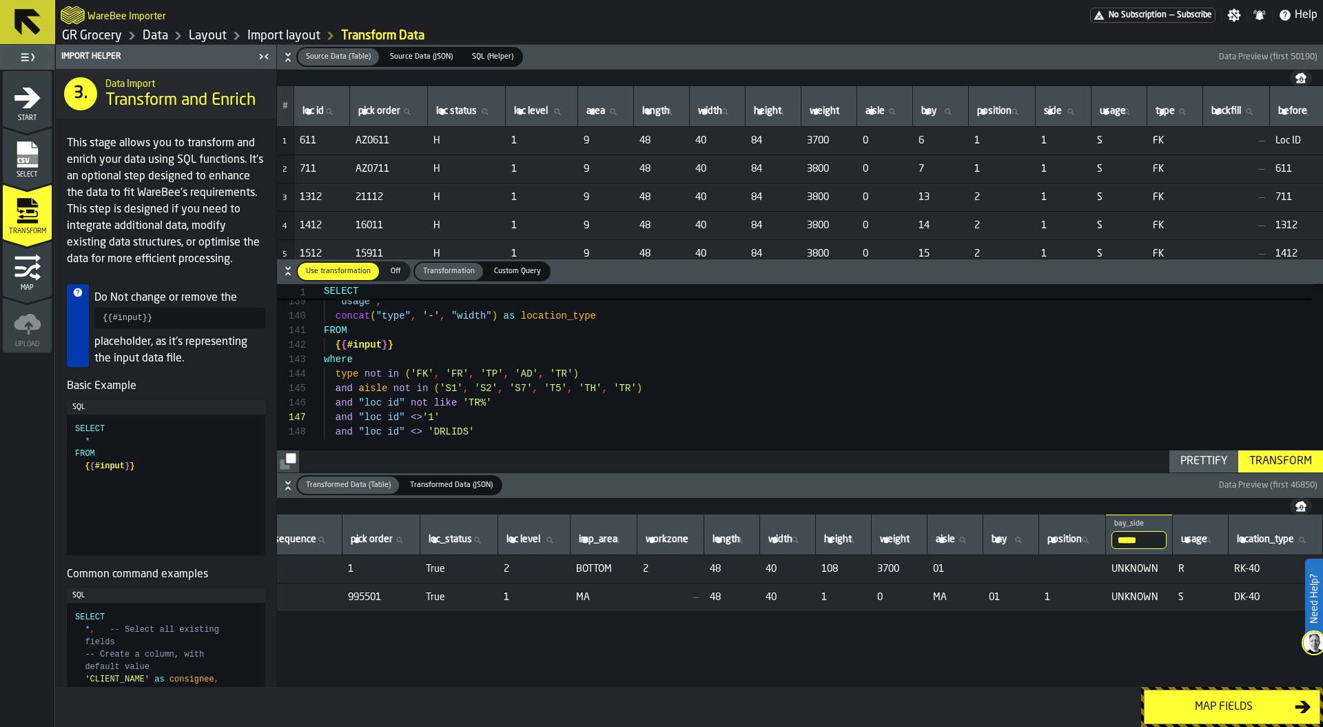
scroll to position [0, 142]
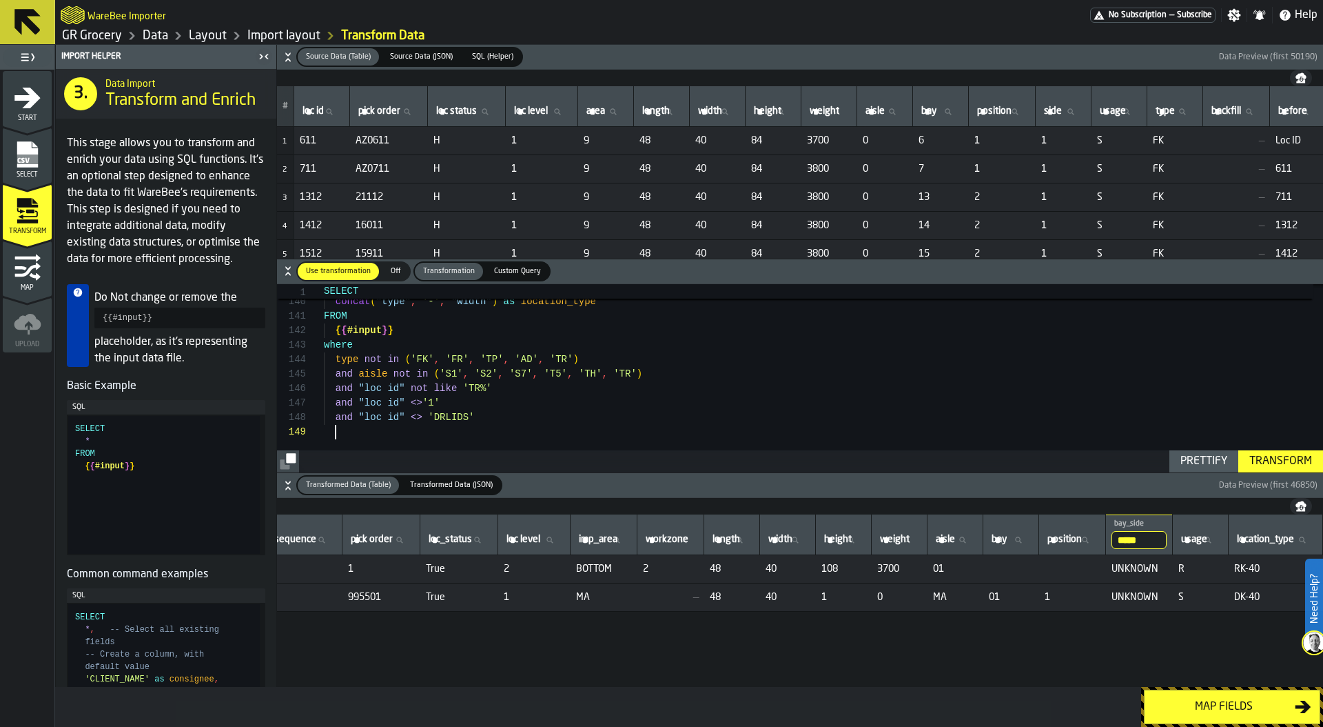
scroll to position [116, 0]
click at [1266, 459] on div "Transform" at bounding box center [1281, 461] width 74 height 17
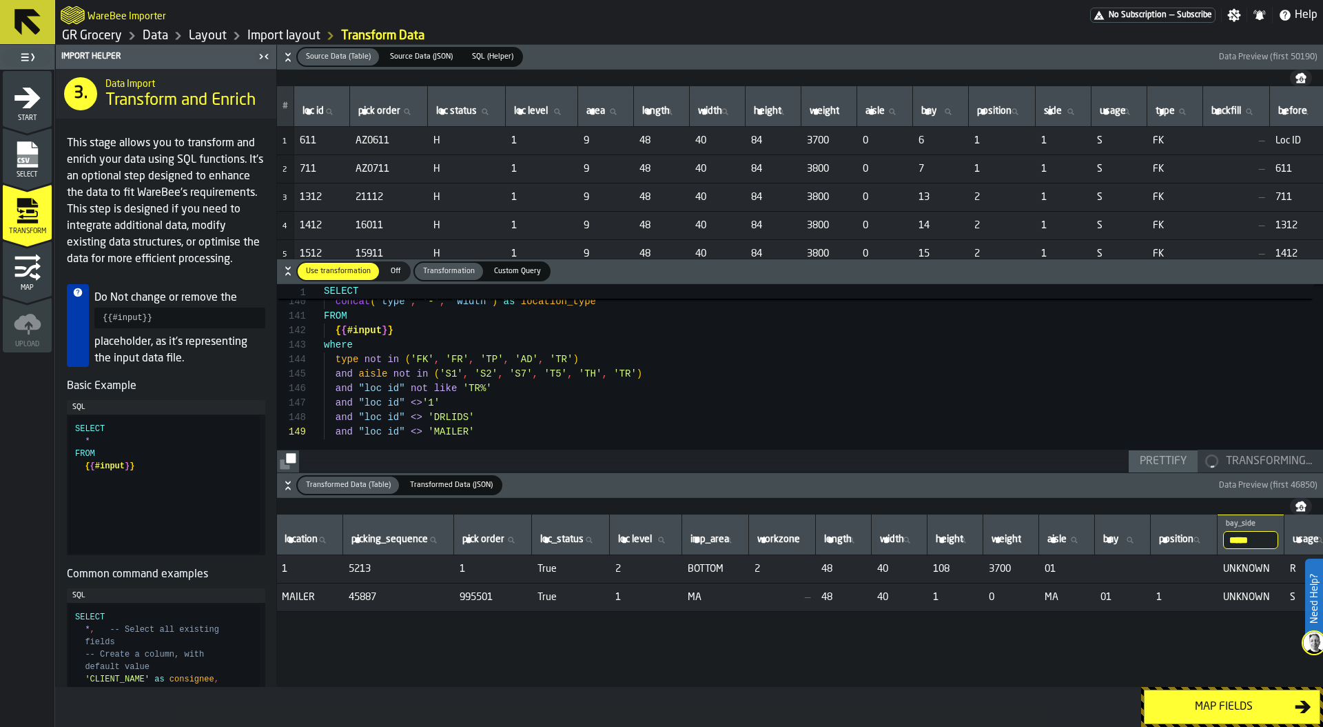
scroll to position [0, 0]
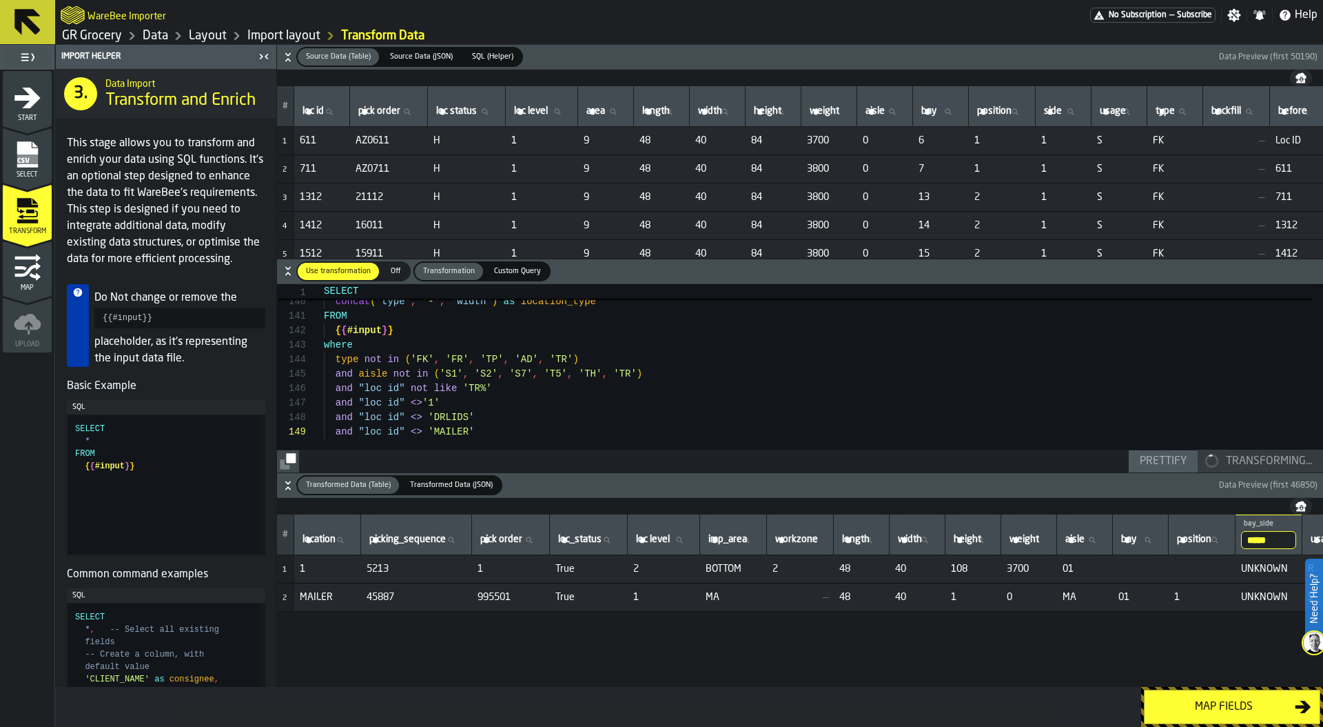
click at [242, 432] on div "Import Helper 3. Data Import Transform and Enrich This stage allows you to tran…" at bounding box center [689, 366] width 1268 height 642
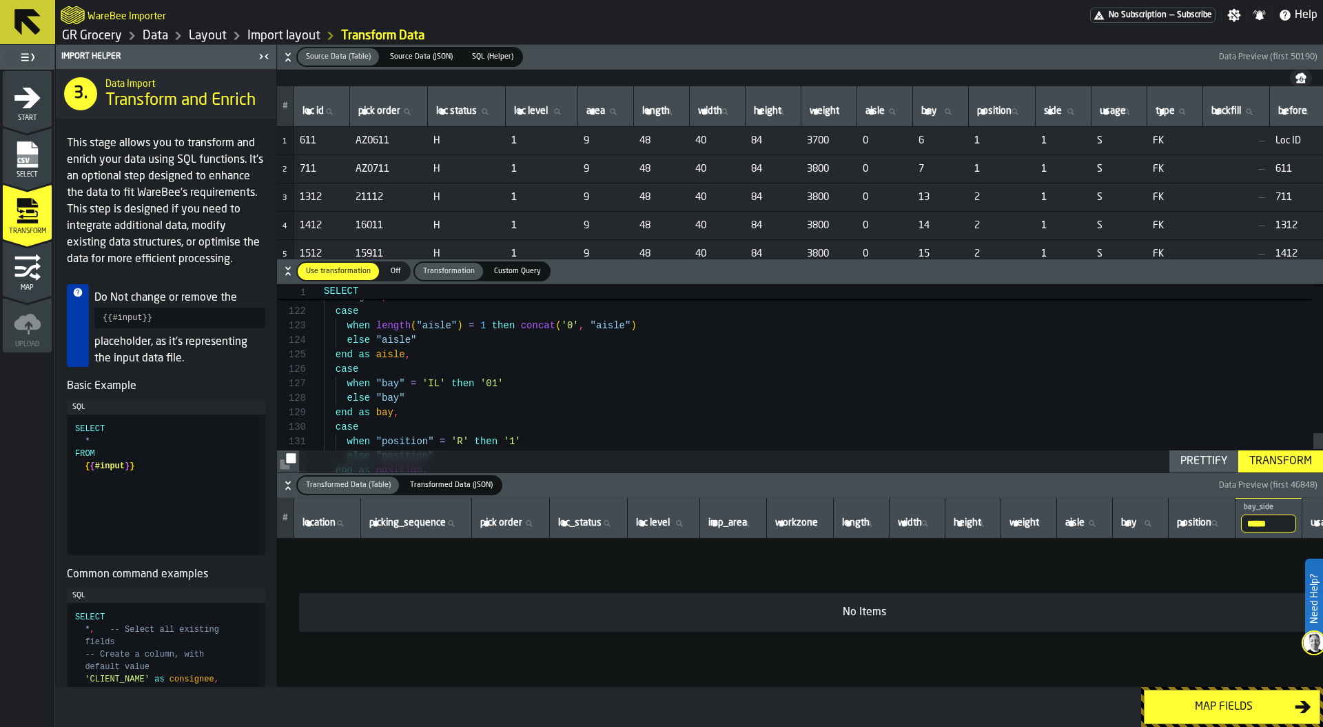
click at [539, 294] on span "SELECT" at bounding box center [819, 291] width 990 height 14
type textarea "**********"
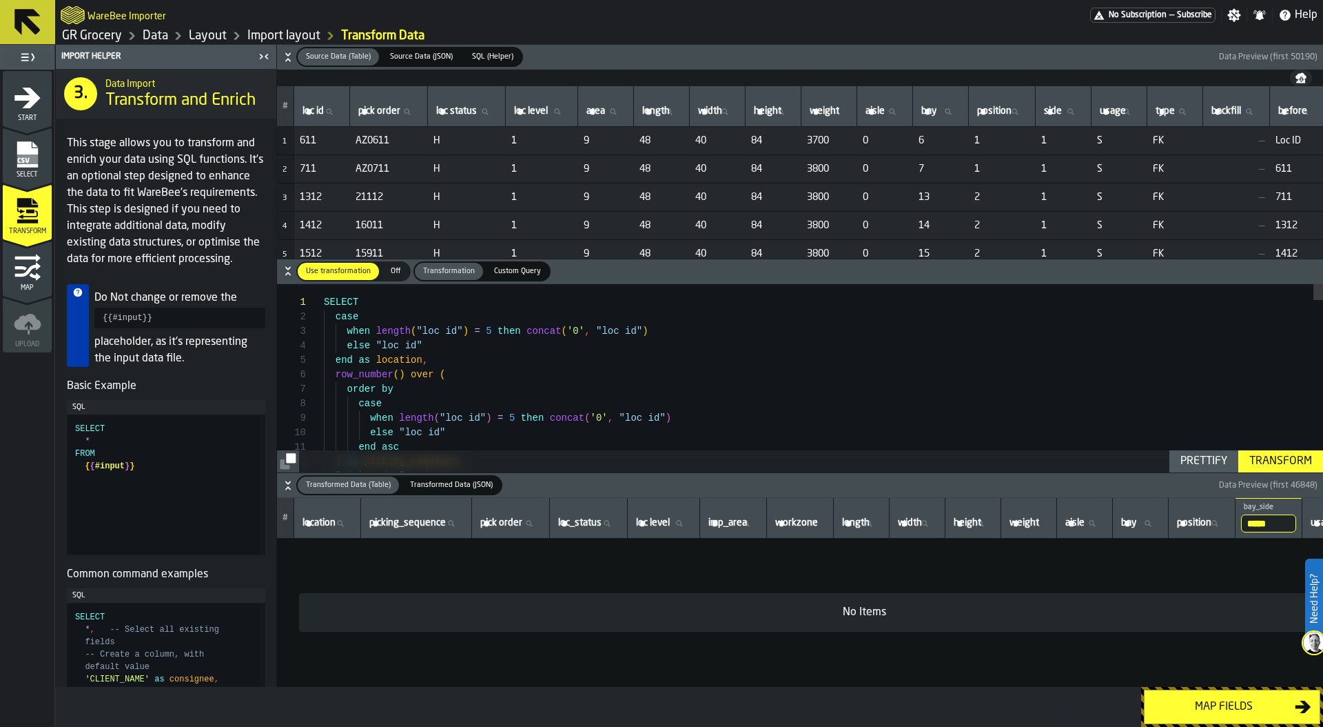
type textarea "*"
type textarea "**********"
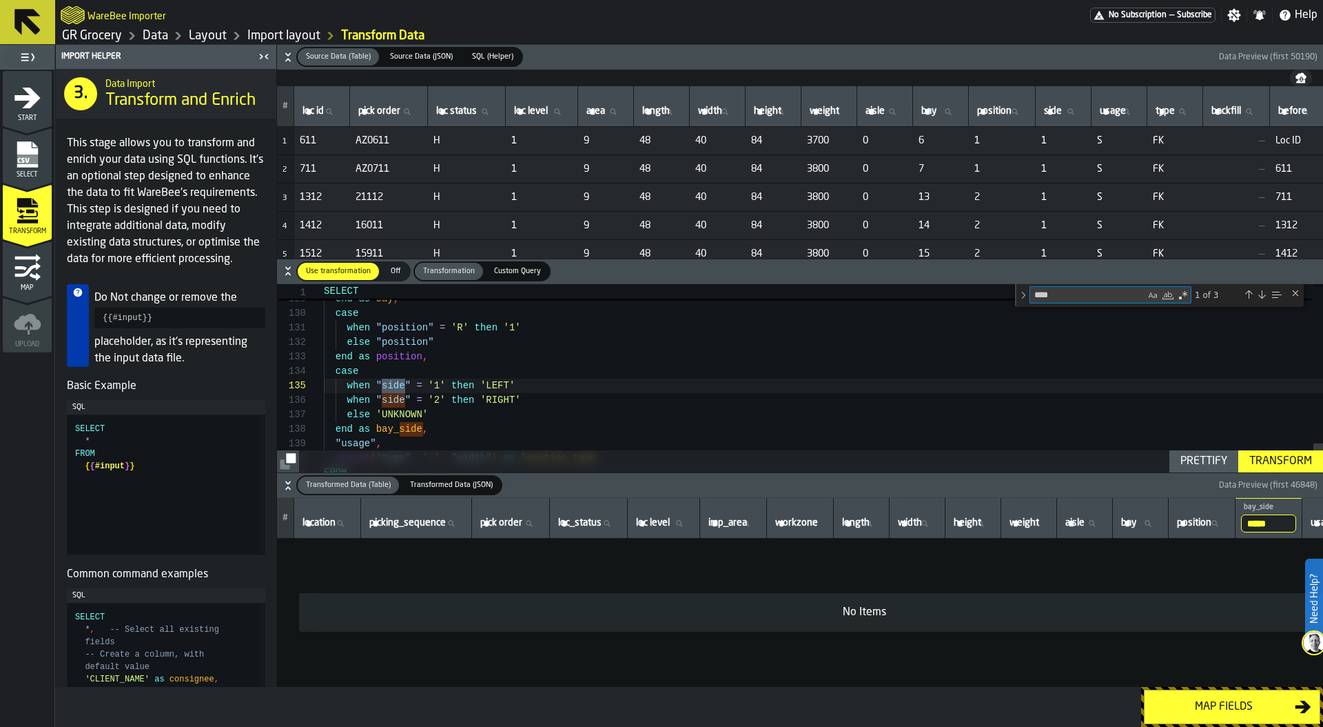
type textarea "****"
click at [1200, 460] on div "Prettify" at bounding box center [1204, 461] width 58 height 17
type textarea "**********"
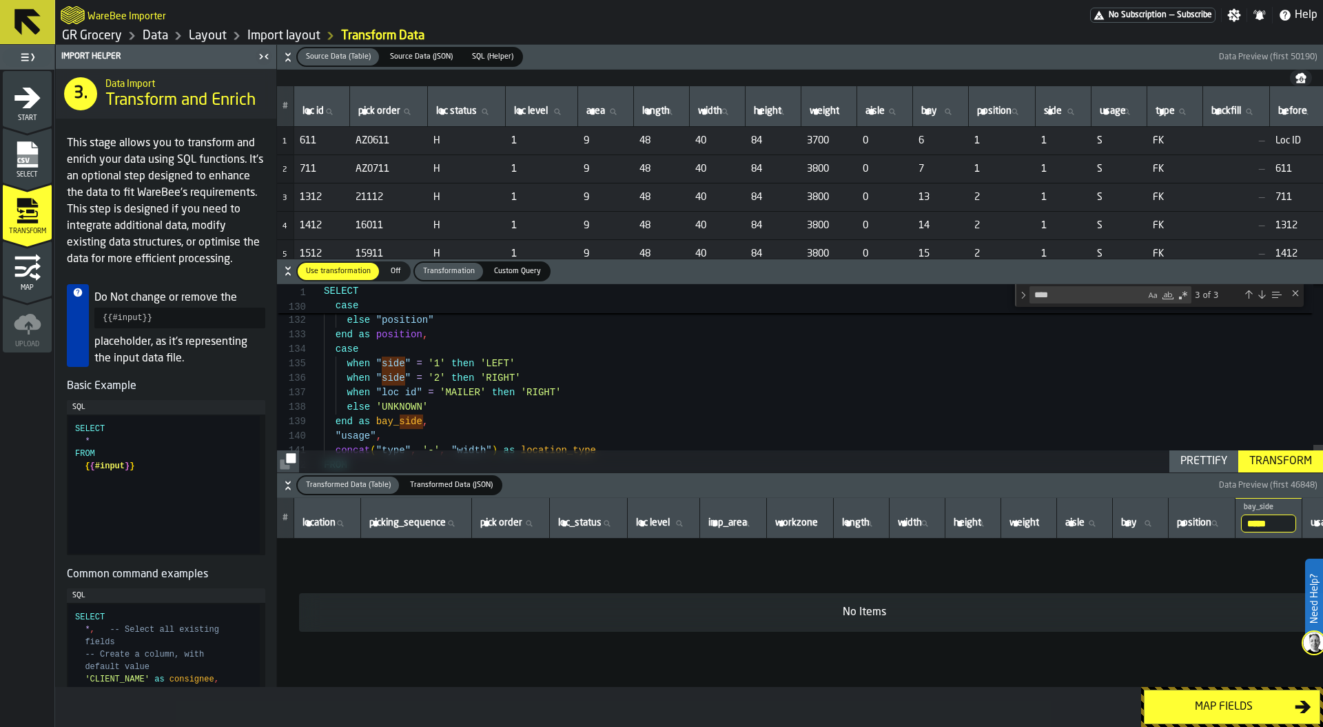
click at [1283, 458] on div "Transform" at bounding box center [1281, 461] width 74 height 17
click at [1293, 527] on input "*****" at bounding box center [1268, 523] width 55 height 18
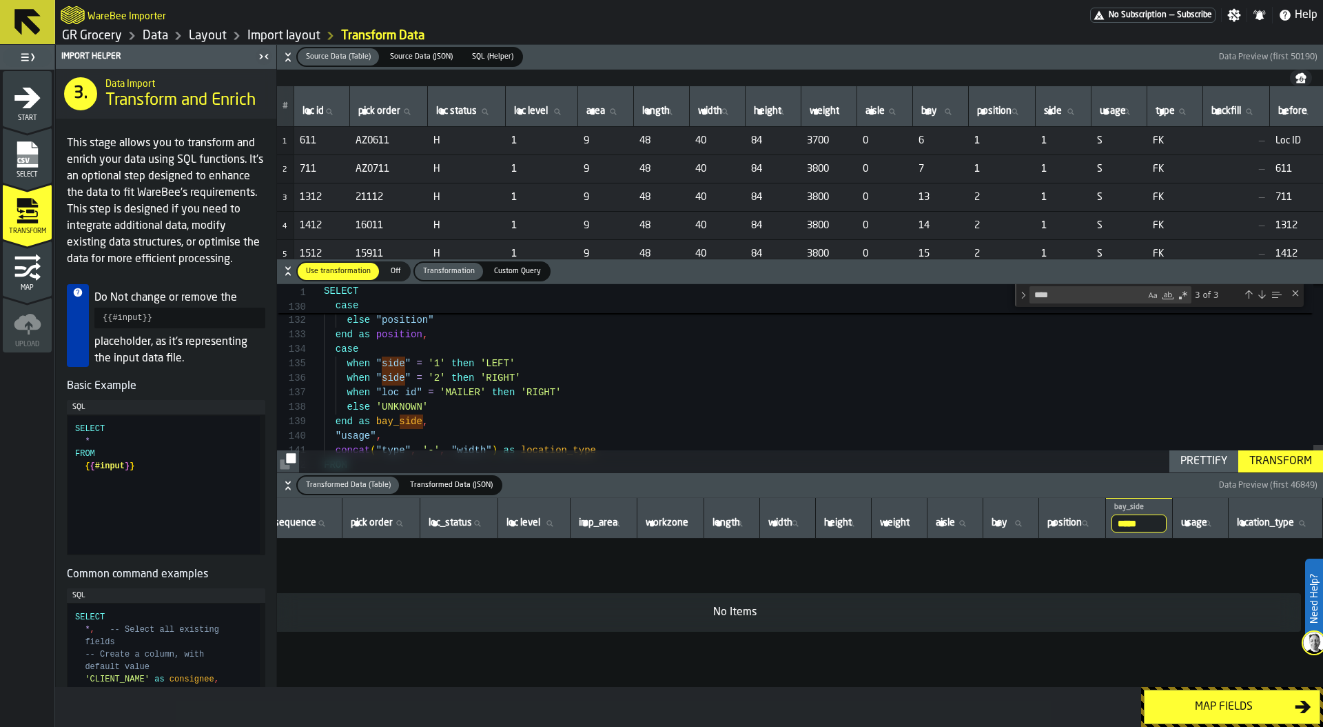
scroll to position [0, 186]
click at [1146, 525] on input "*****" at bounding box center [1139, 523] width 55 height 18
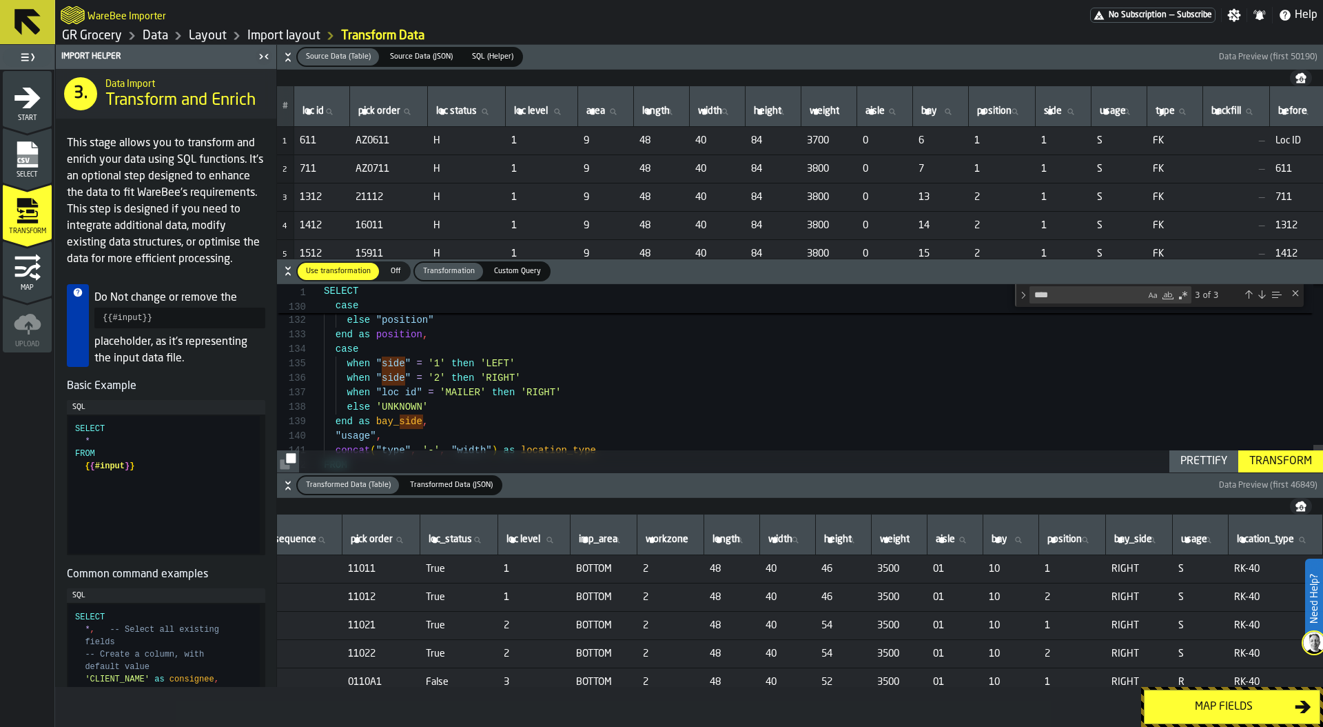
click at [1230, 702] on div "Map fields" at bounding box center [1224, 706] width 142 height 17
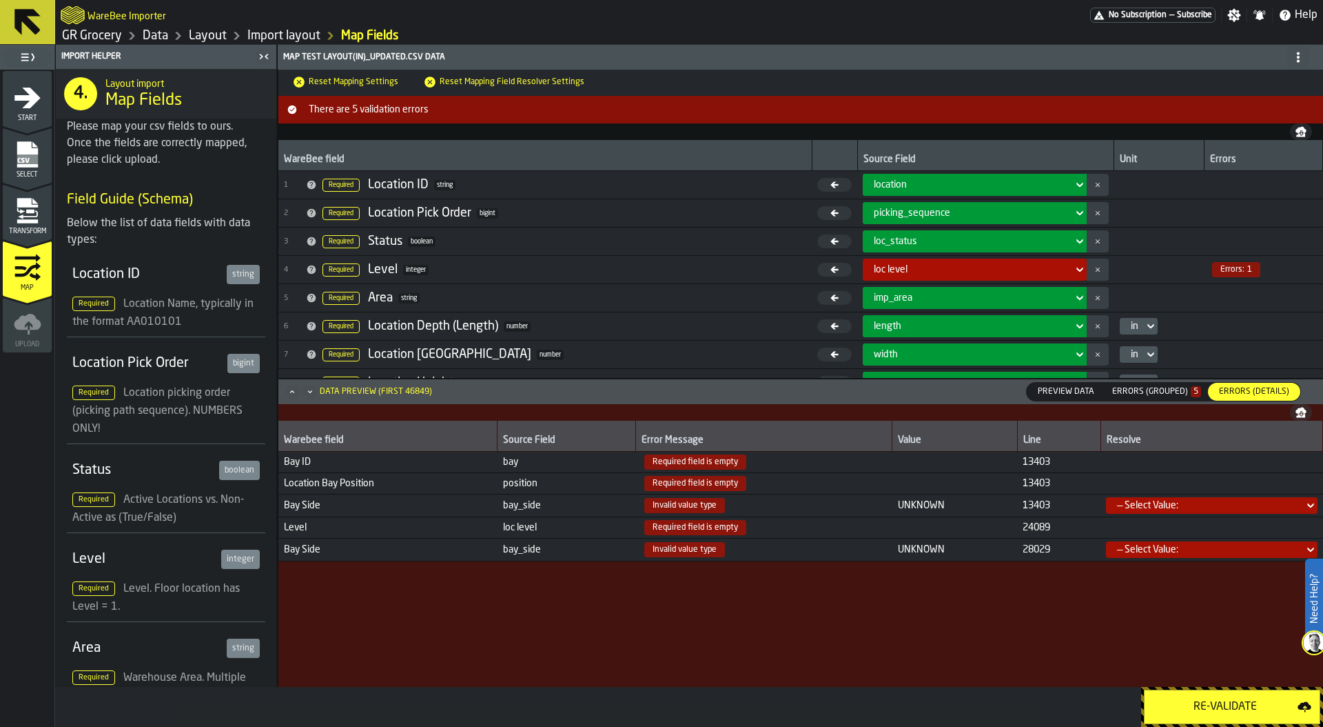
click at [1218, 704] on div "Re-Validate" at bounding box center [1225, 706] width 145 height 17
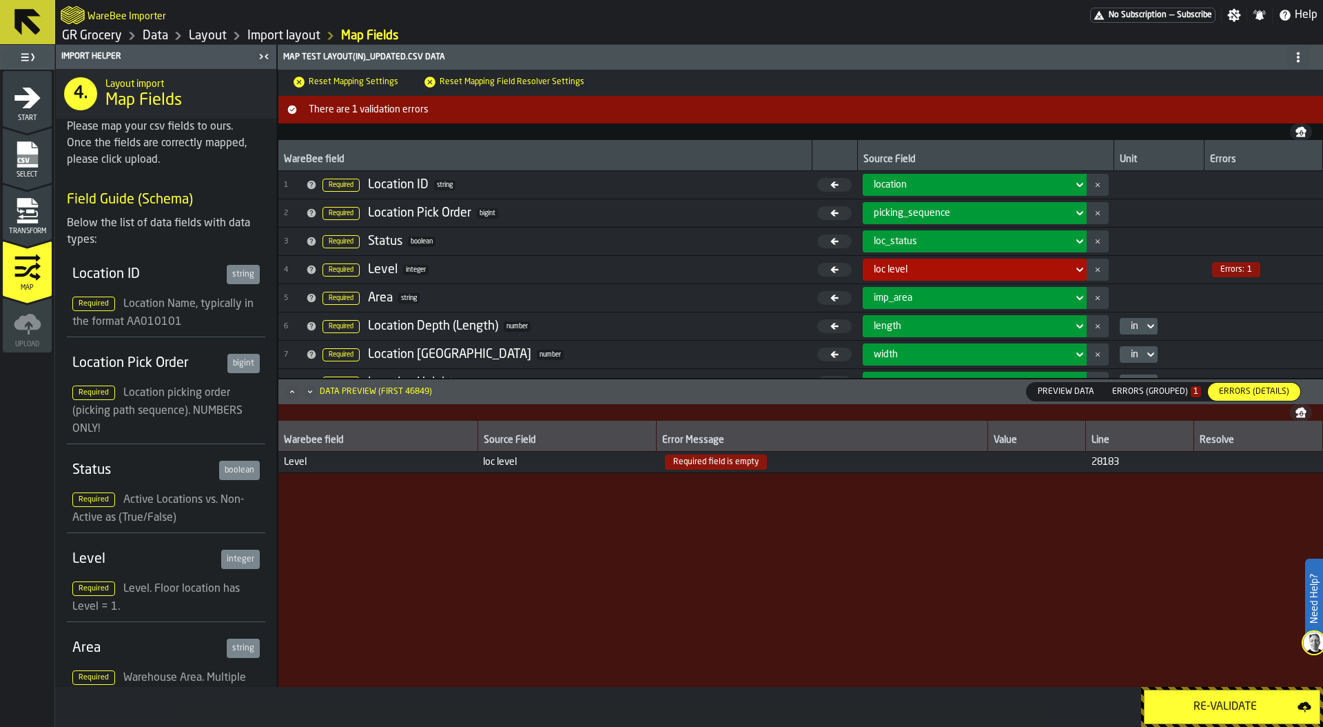
click at [14, 214] on icon "menu Transform" at bounding box center [28, 211] width 28 height 28
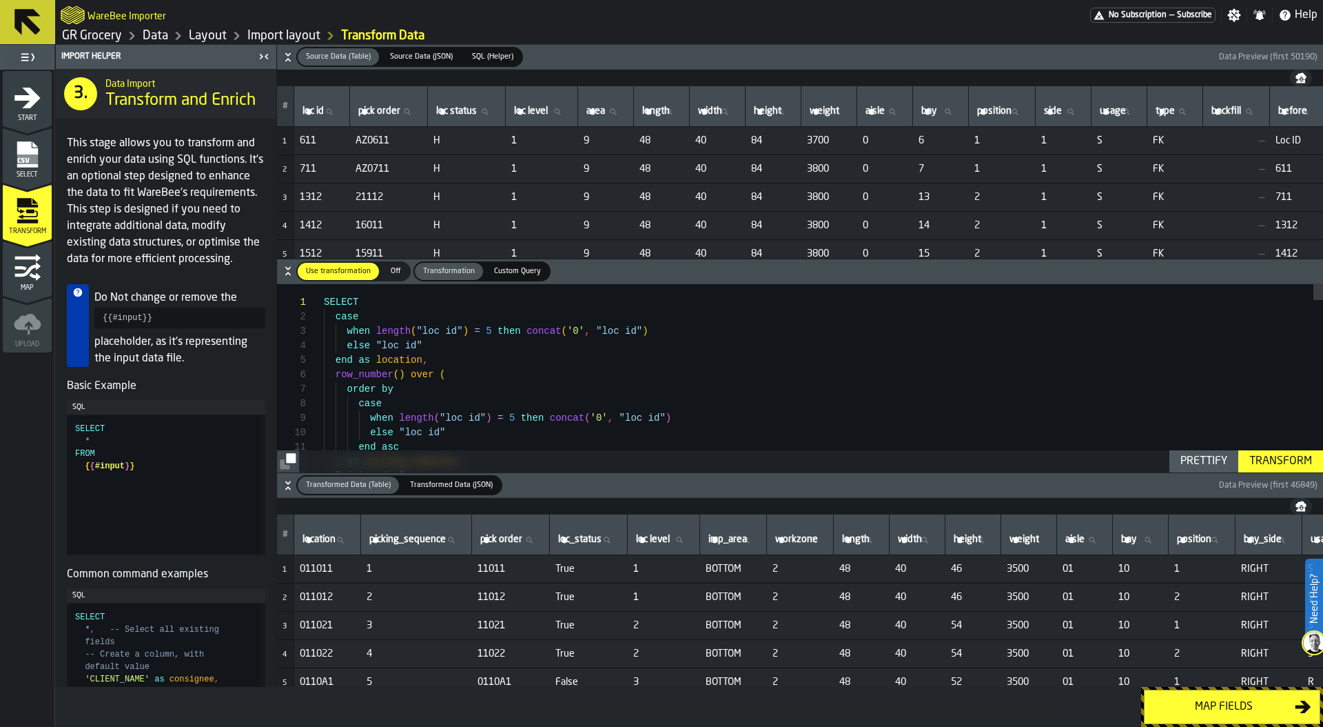
type textarea "**********"
click at [23, 155] on rect "menu Select" at bounding box center [27, 159] width 21 height 10
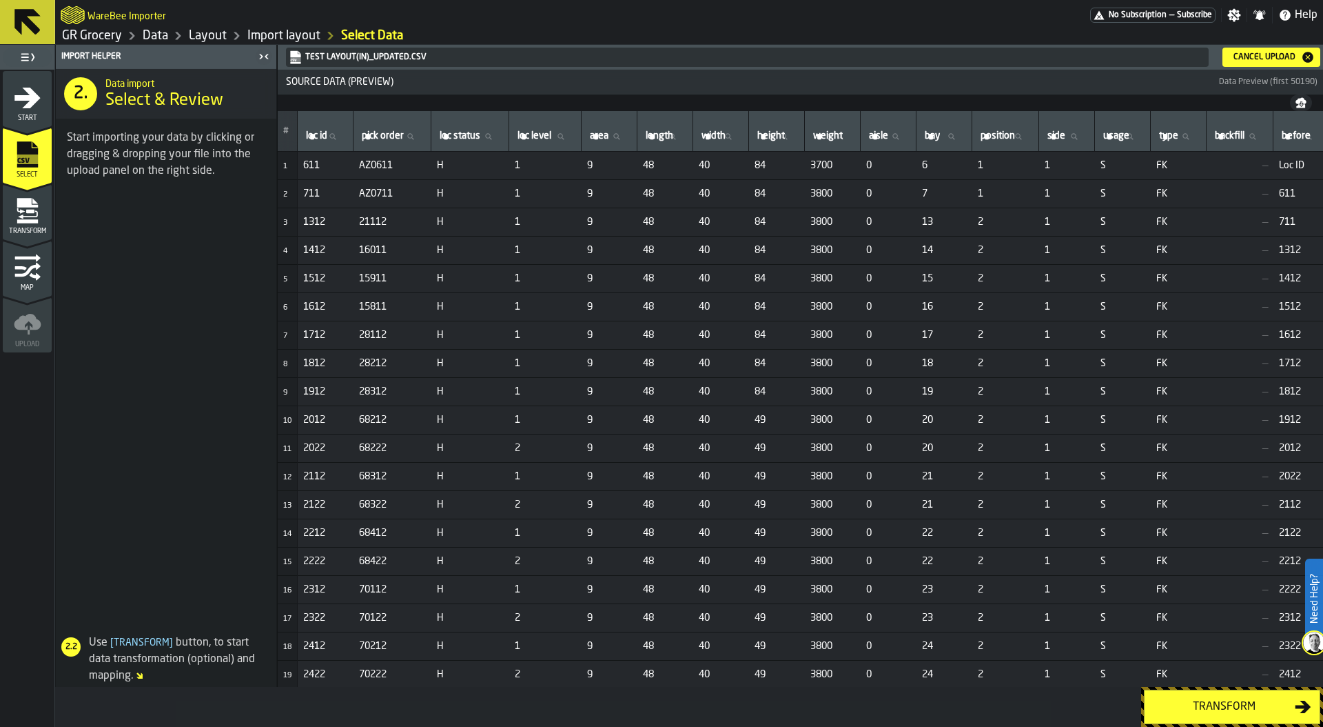
click at [1272, 55] on div "Cancel Upload" at bounding box center [1264, 57] width 73 height 10
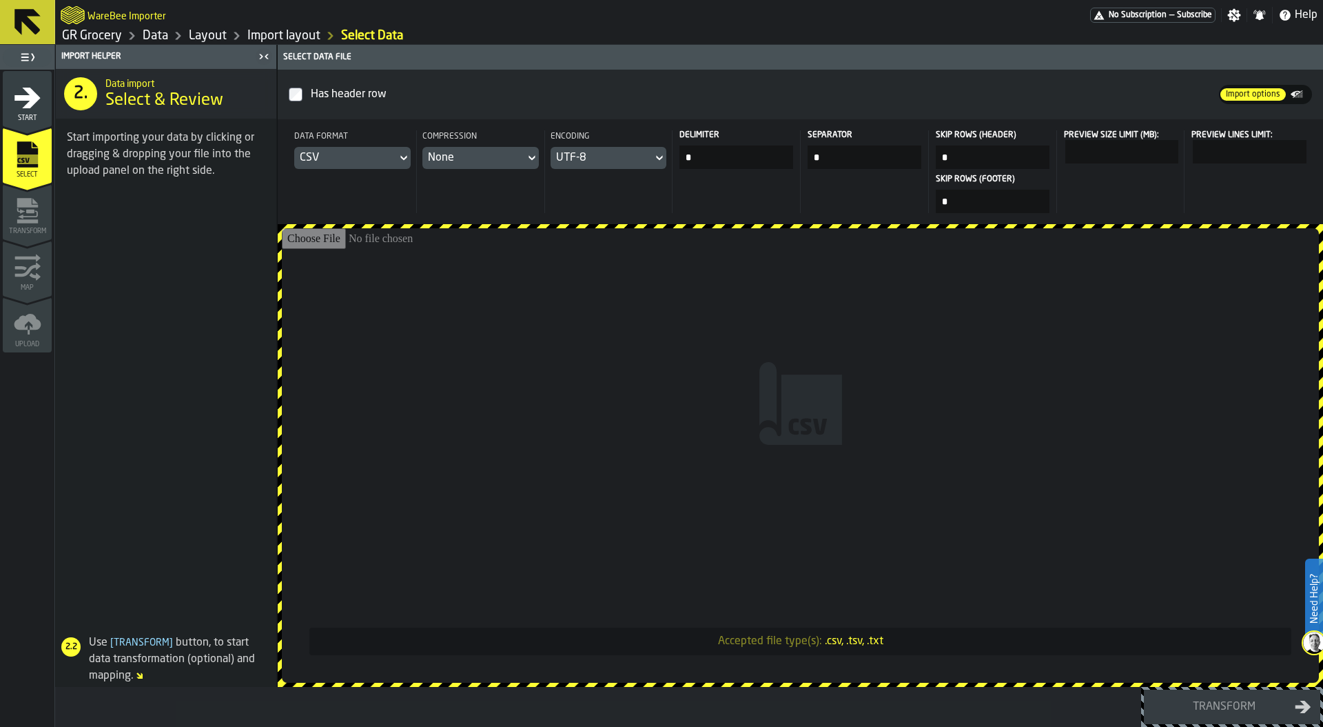
click at [744, 320] on input "Accepted file type(s): .csv, .tsv, .txt" at bounding box center [800, 455] width 1037 height 454
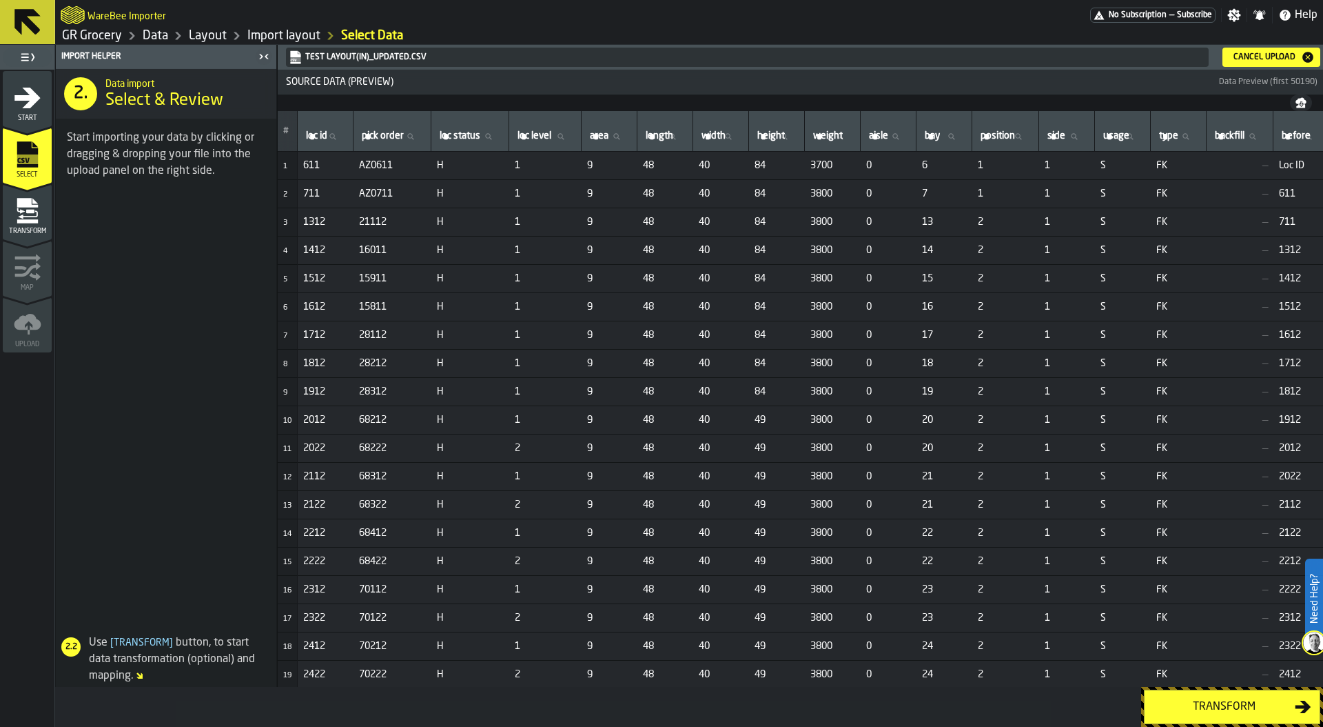
click at [1203, 702] on div "Transform" at bounding box center [1224, 706] width 142 height 17
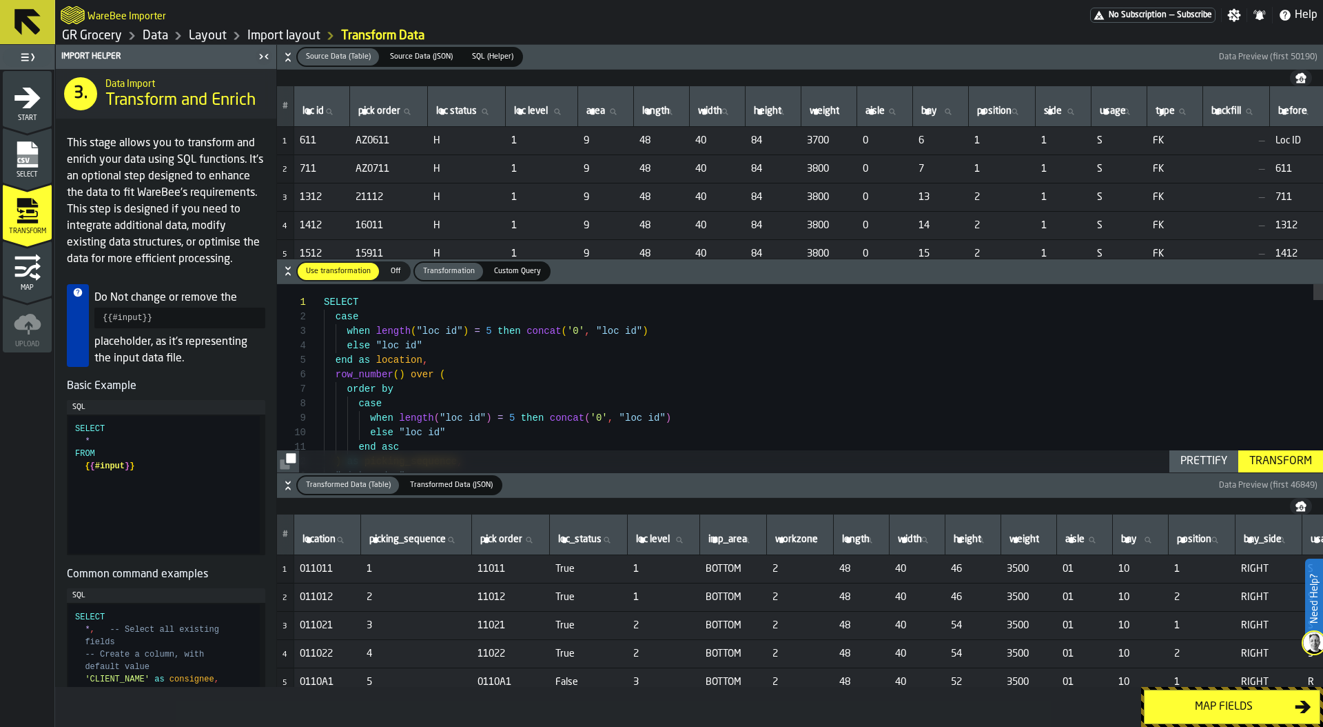
click at [1243, 700] on div "Map fields" at bounding box center [1224, 706] width 142 height 17
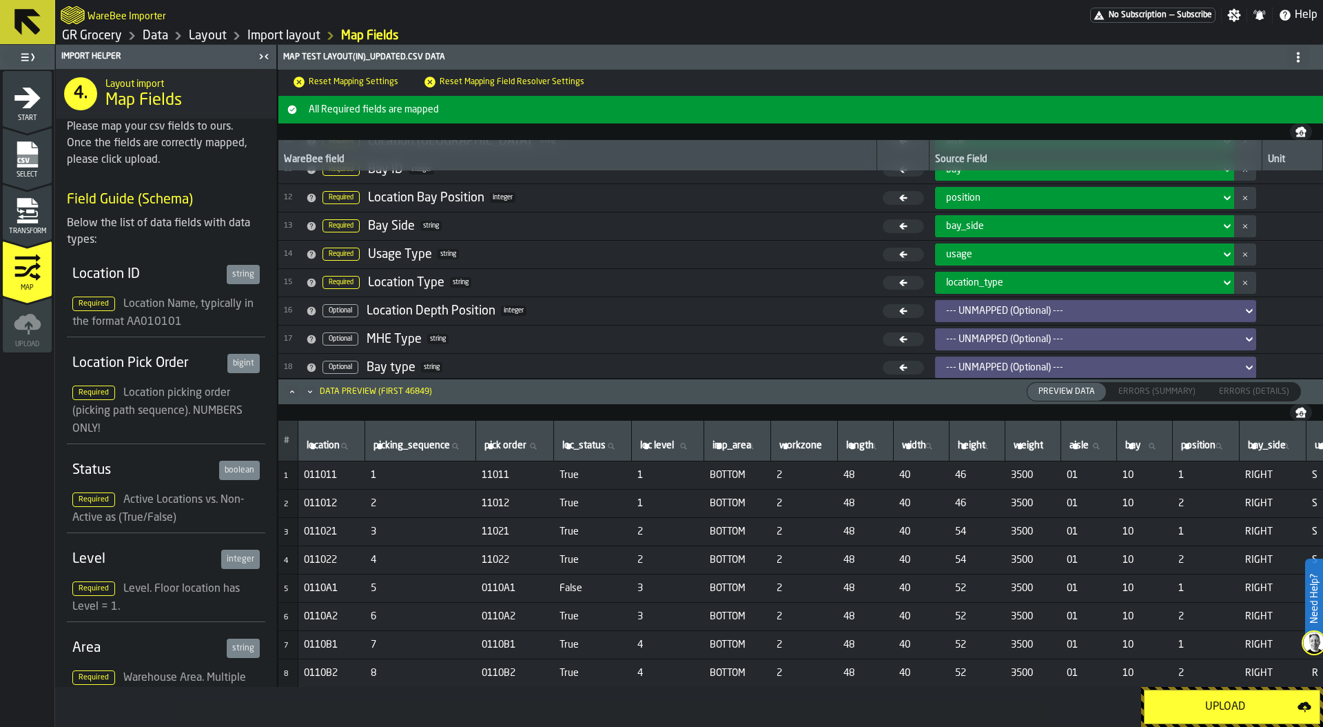
scroll to position [387, 0]
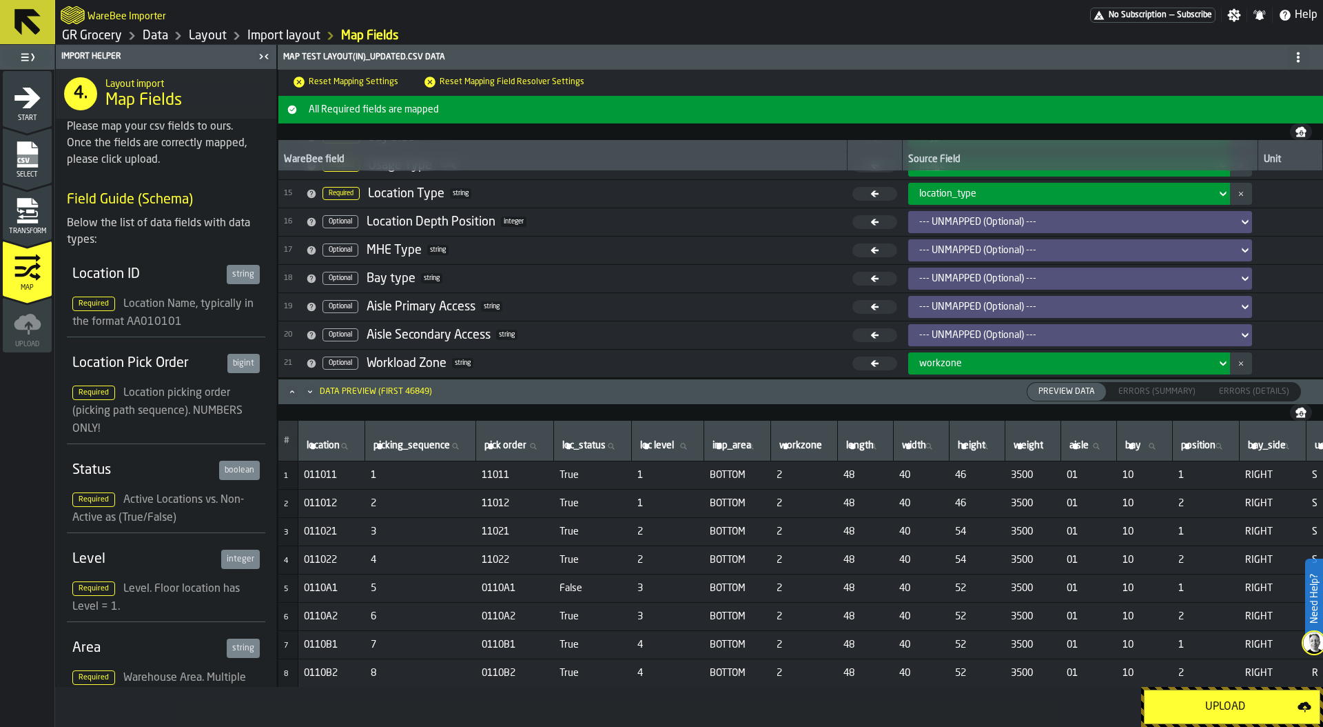
drag, startPoint x: 1221, startPoint y: 708, endPoint x: 1159, endPoint y: 720, distance: 63.1
click at [1221, 708] on div "Upload" at bounding box center [1225, 706] width 145 height 17
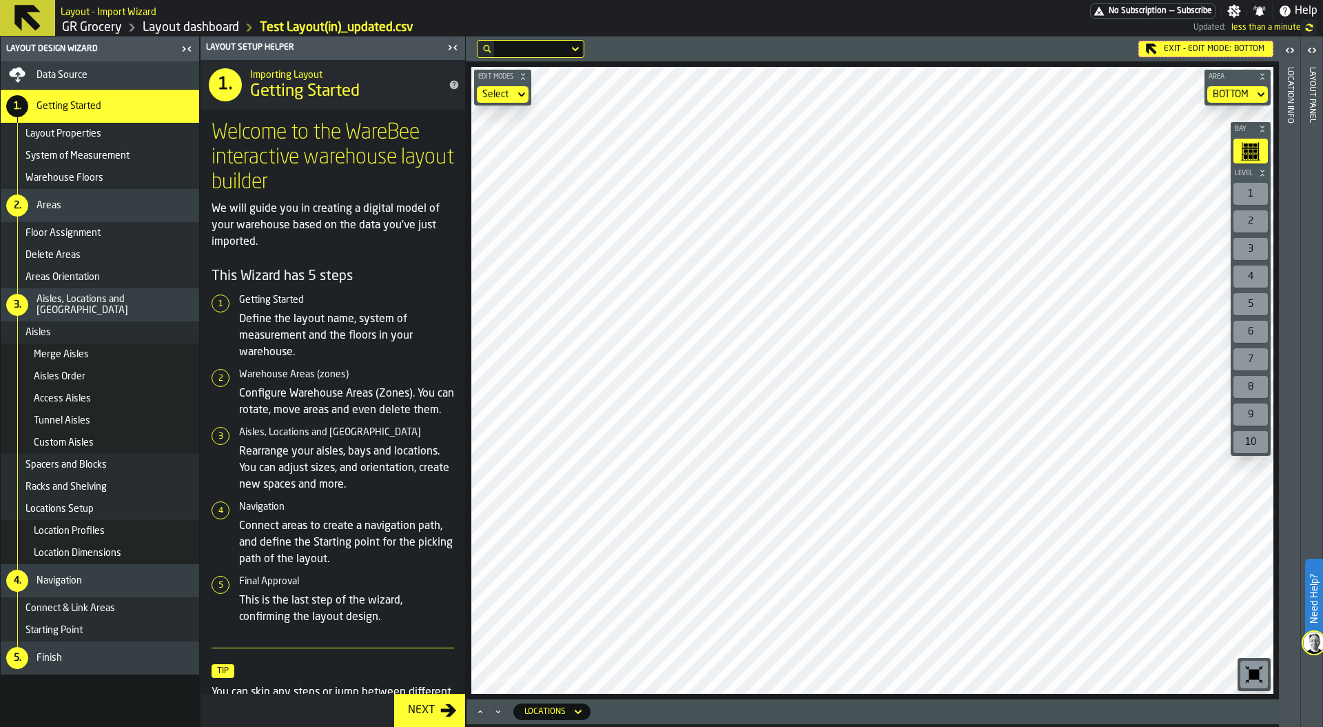
click at [0, 0] on icon at bounding box center [0, 0] width 0 height 0
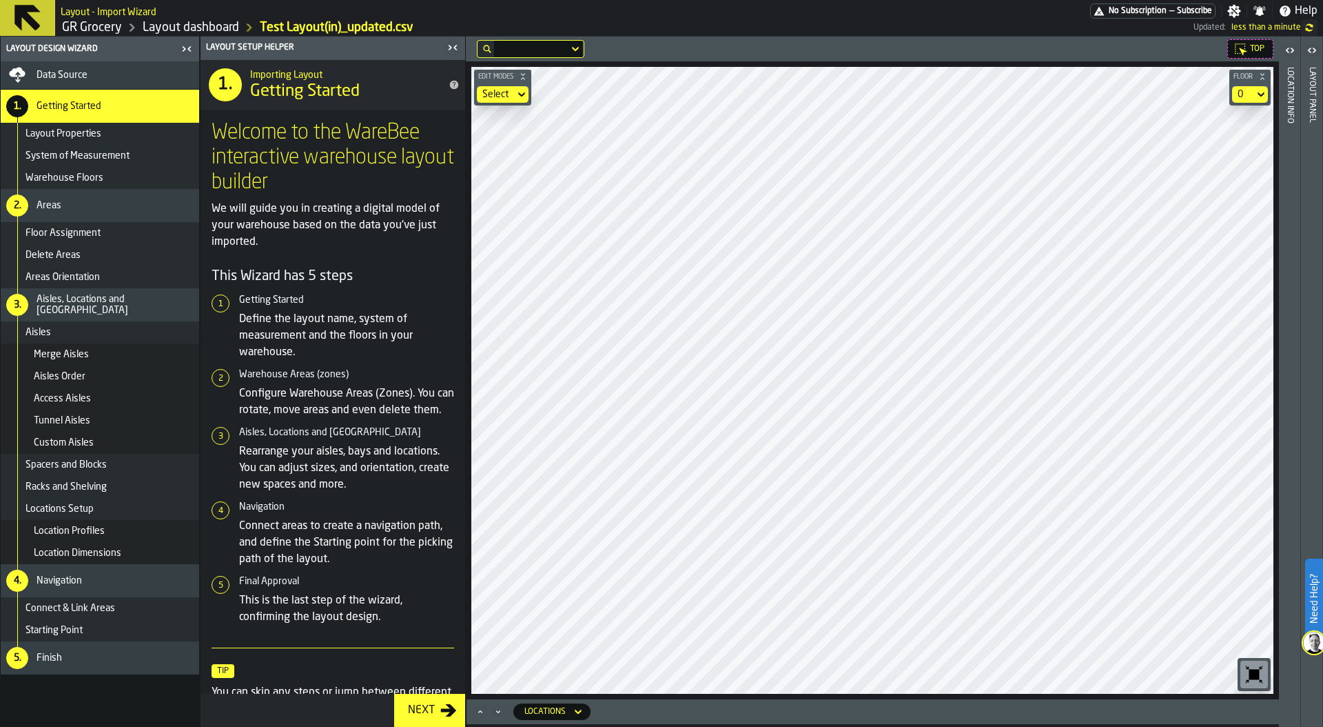
click at [1262, 674] on icon "button-toolbar-undefined" at bounding box center [1254, 674] width 22 height 22
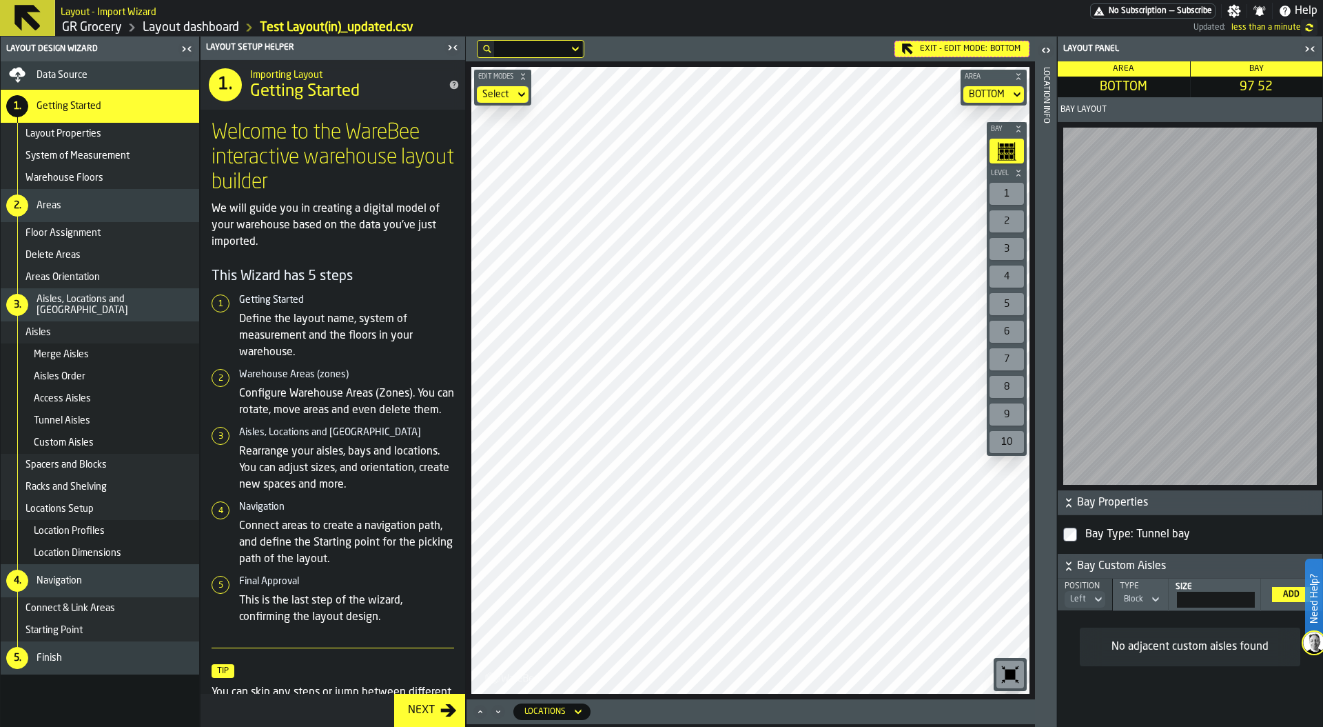
click at [1015, 668] on icon "button-toolbar-undefined" at bounding box center [1010, 674] width 22 height 22
click at [925, 48] on div "Exit - Edit Mode: BOTTOM" at bounding box center [962, 49] width 135 height 17
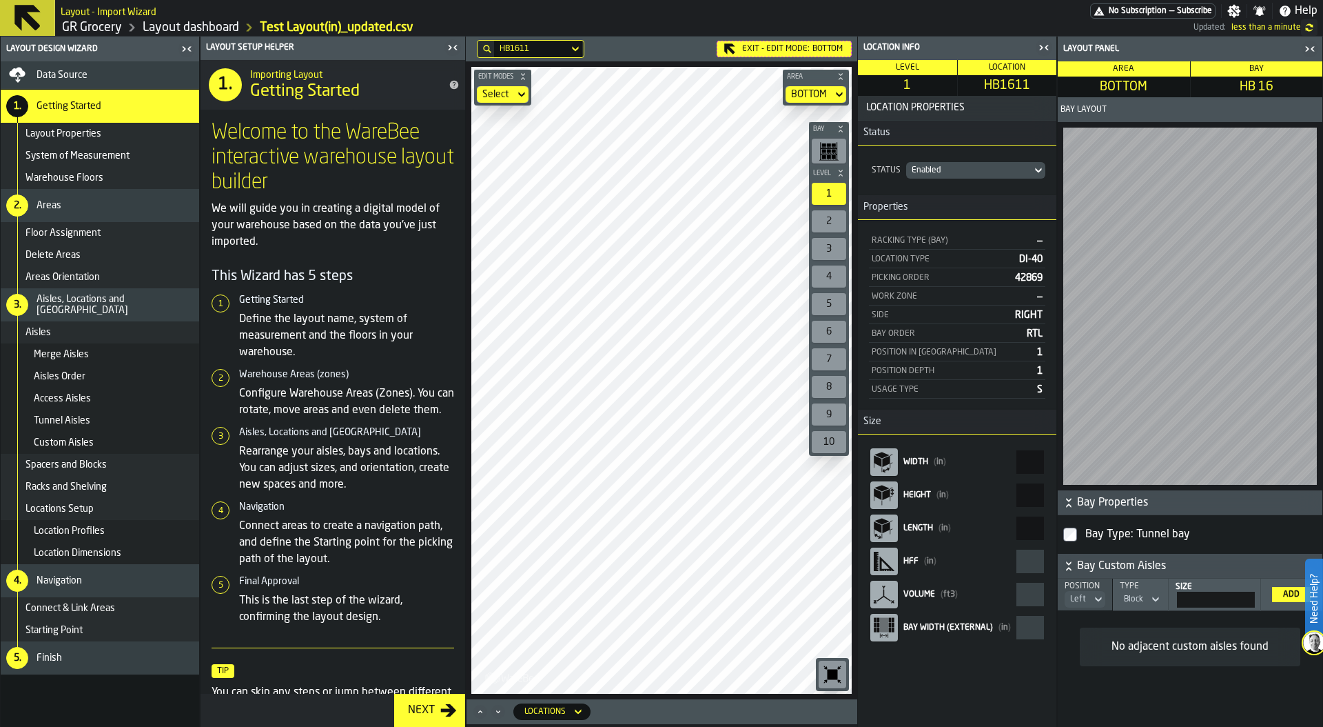
click at [1310, 49] on icon "button-toggle-Close me" at bounding box center [1310, 49] width 17 height 17
click at [1314, 49] on icon "button-toggle-Close me" at bounding box center [1310, 49] width 17 height 17
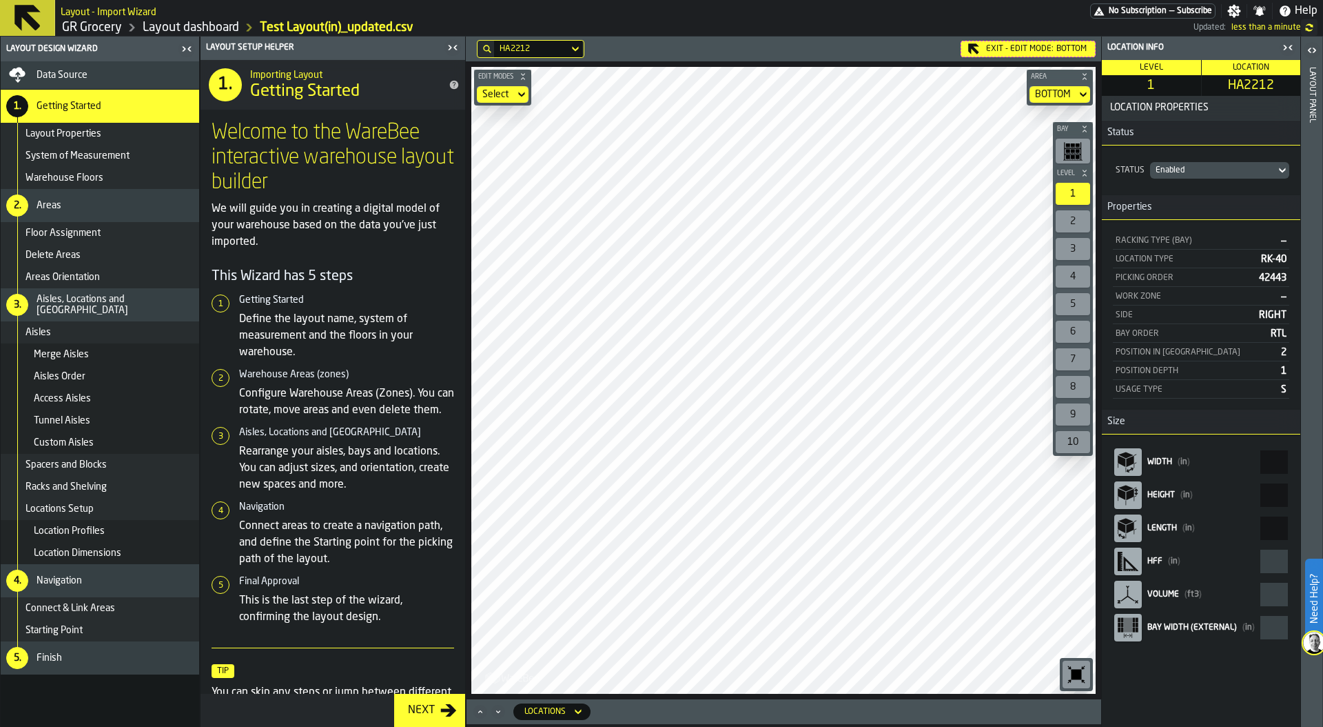
click at [111, 67] on div "Data Source" at bounding box center [99, 75] width 187 height 17
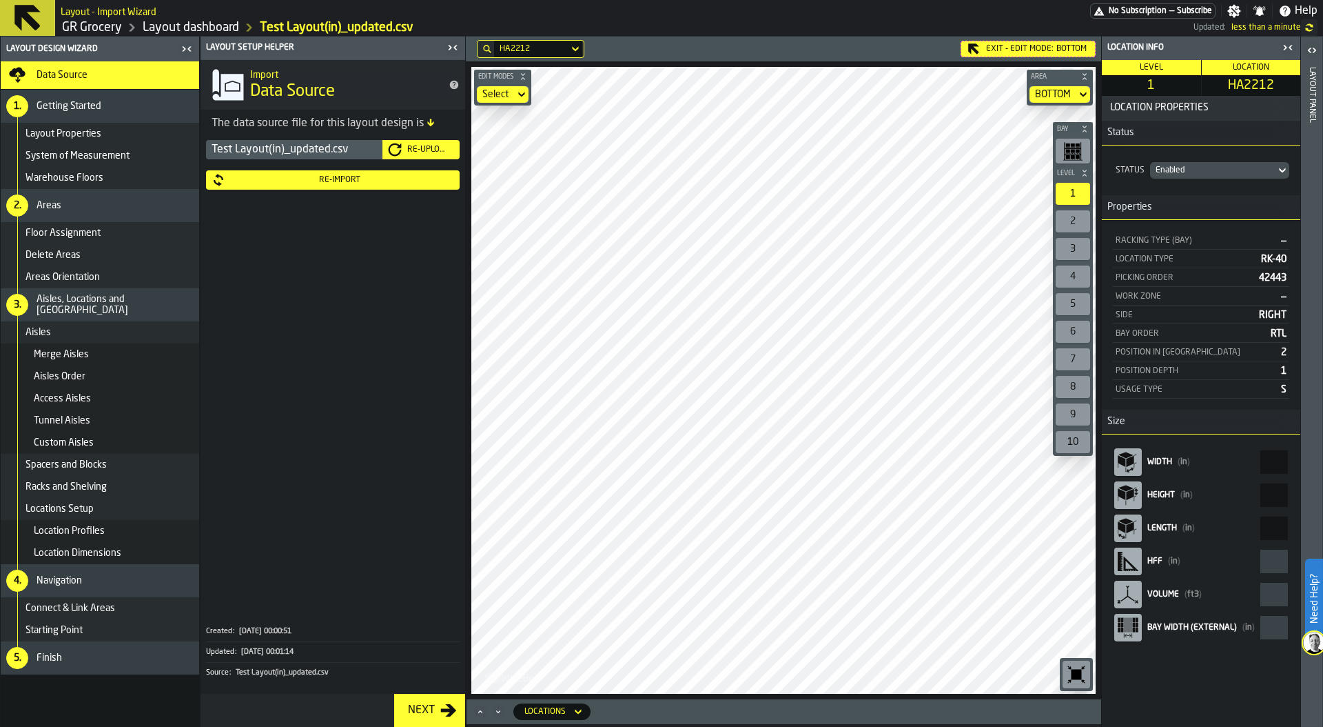
click at [367, 183] on div "Re-Import" at bounding box center [339, 180] width 229 height 10
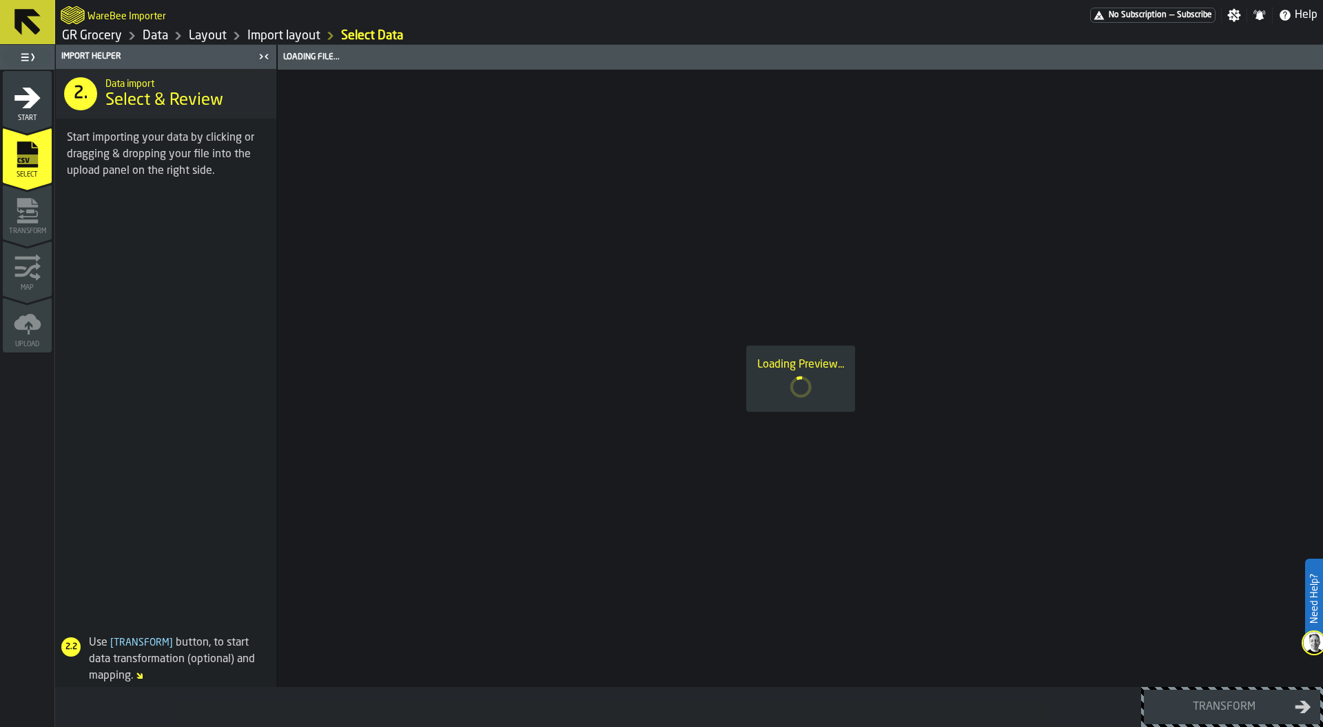
click at [771, 410] on div "Loading Preview..." at bounding box center [800, 378] width 109 height 66
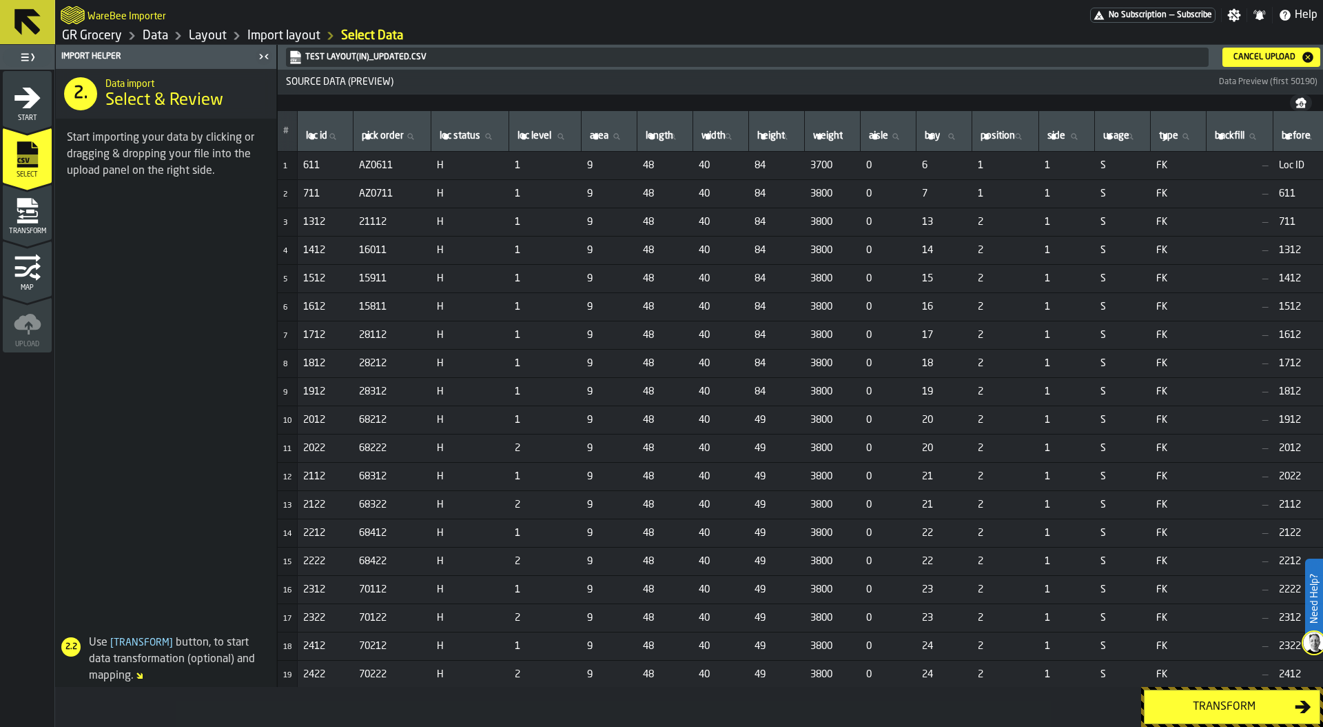
click at [1223, 702] on div "Transform" at bounding box center [1224, 706] width 142 height 17
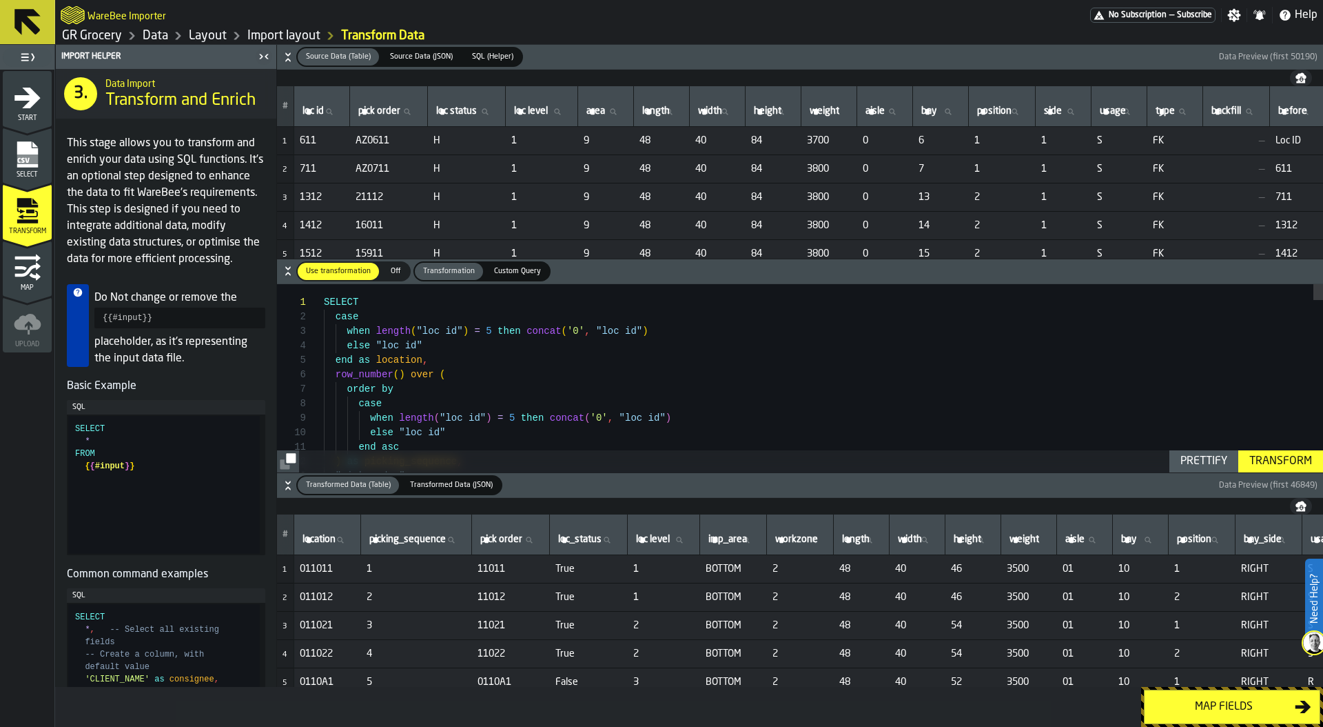
type textarea "**********"
type textarea "*"
type textarea "**********"
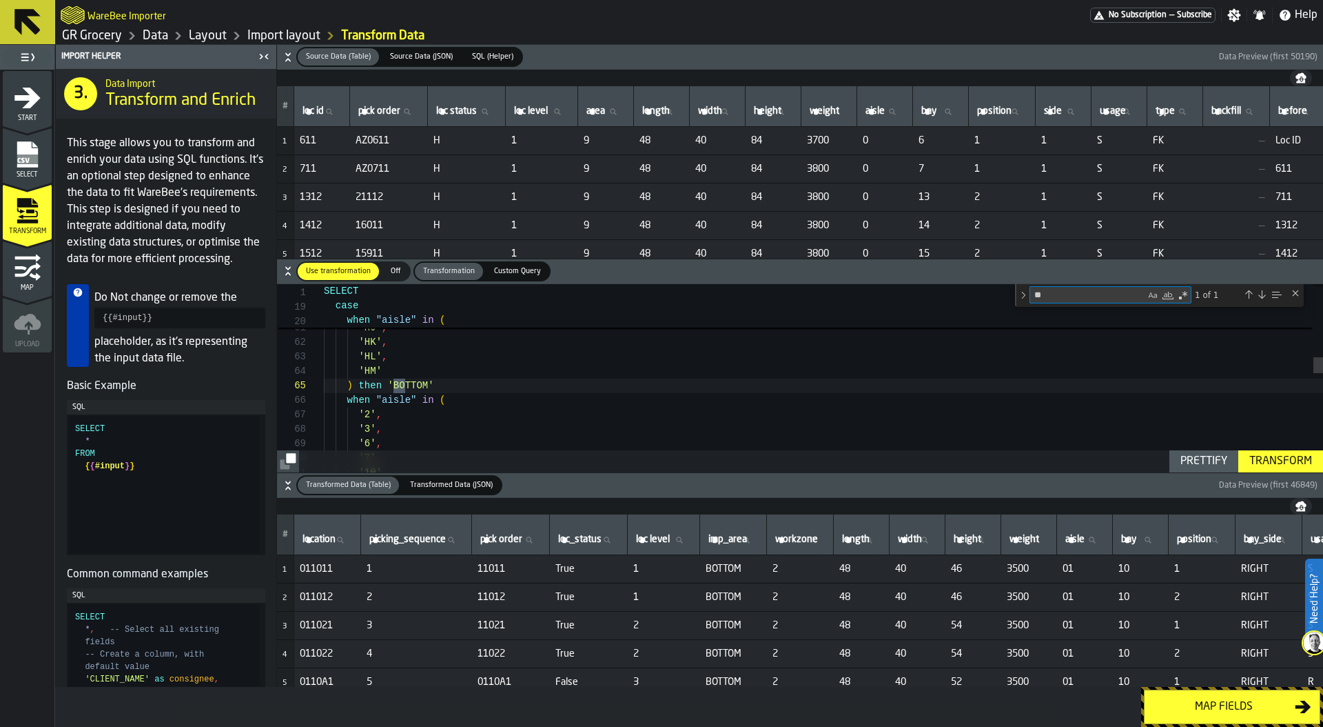
scroll to position [145, 0]
type textarea "******"
drag, startPoint x: 358, startPoint y: 382, endPoint x: 416, endPoint y: 381, distance: 57.9
click at [416, 382] on div "'DR' ," at bounding box center [823, 382] width 999 height 14
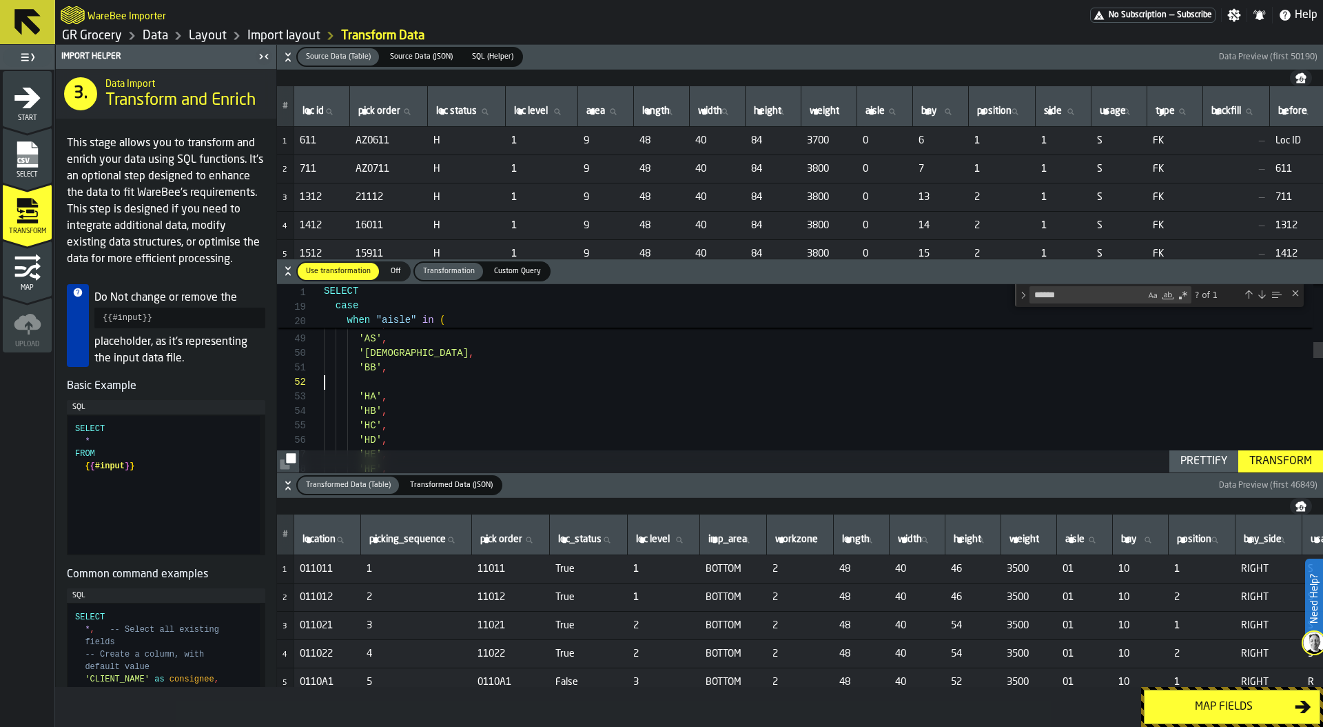
scroll to position [0, 0]
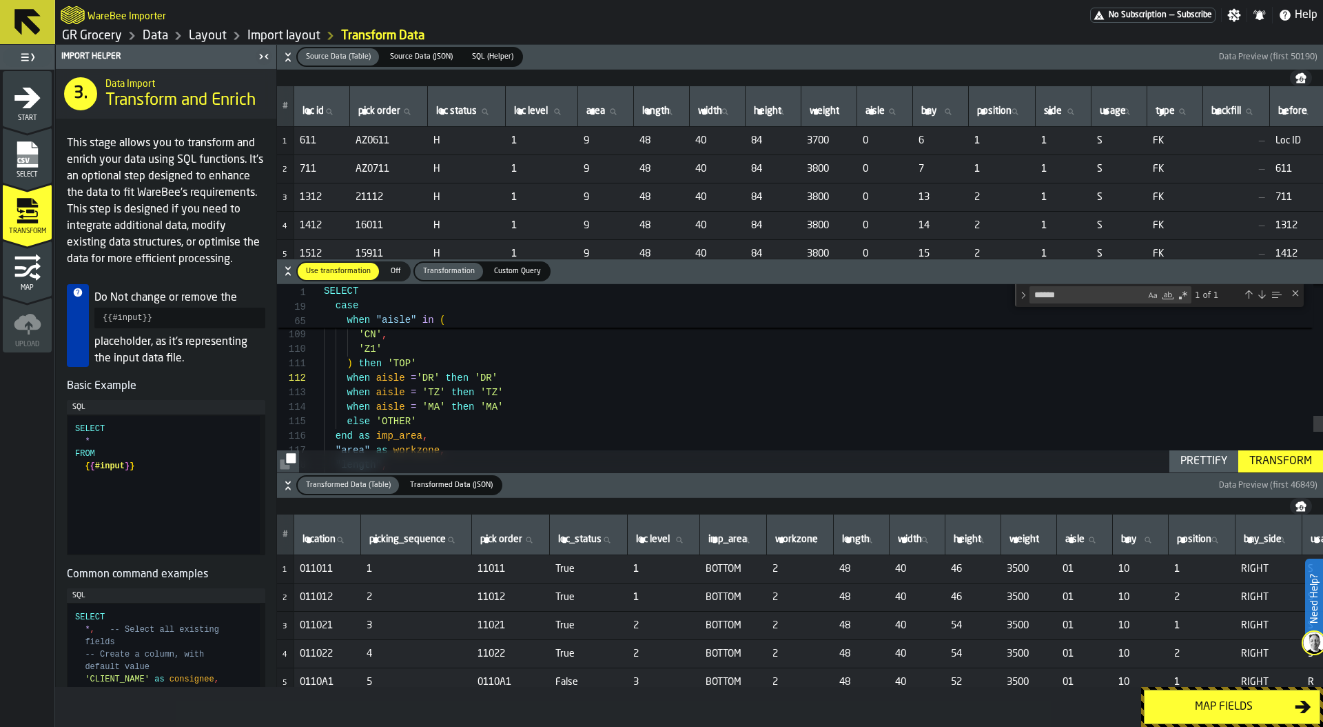
click at [1210, 463] on div "Prettify" at bounding box center [1204, 461] width 58 height 17
click at [1275, 462] on div "Transform" at bounding box center [1281, 461] width 74 height 17
type textarea "**********"
click at [1205, 712] on div "Map fields" at bounding box center [1224, 706] width 142 height 17
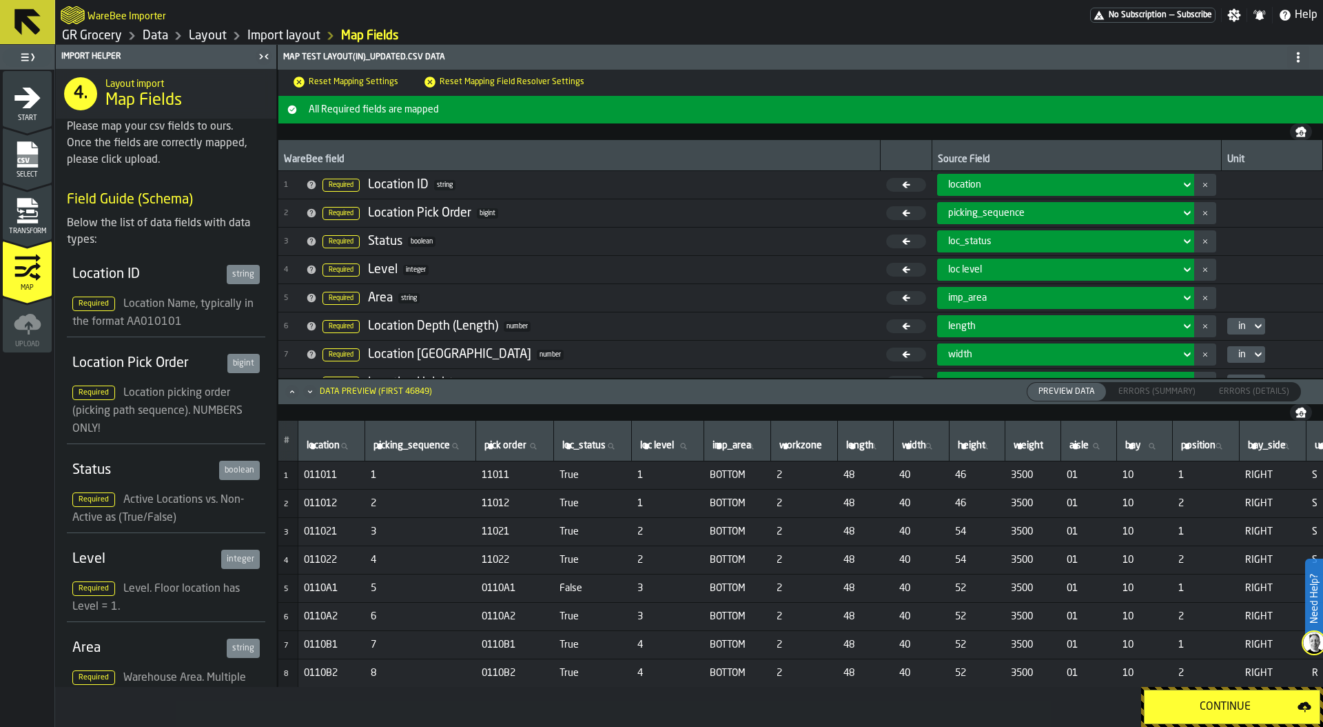
click at [1205, 712] on div "Continue" at bounding box center [1225, 706] width 145 height 17
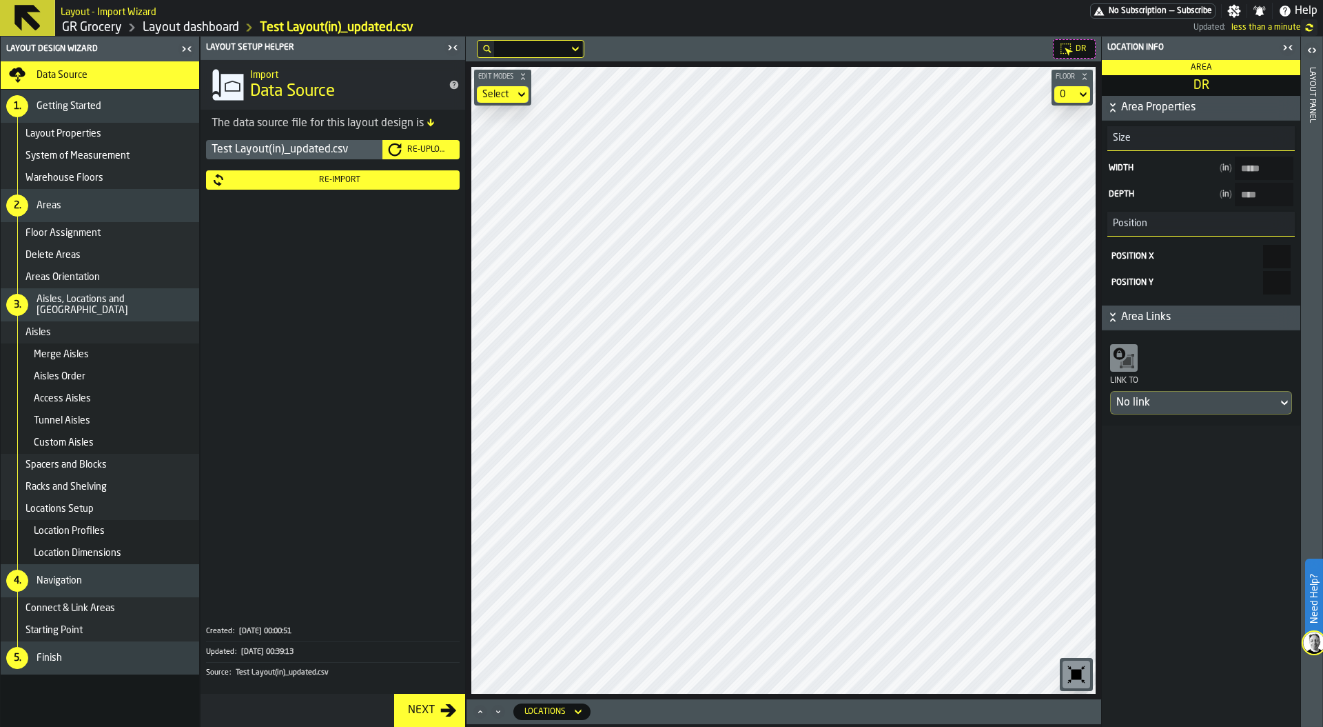
type input "*****"
type input "****"
type input "*****"
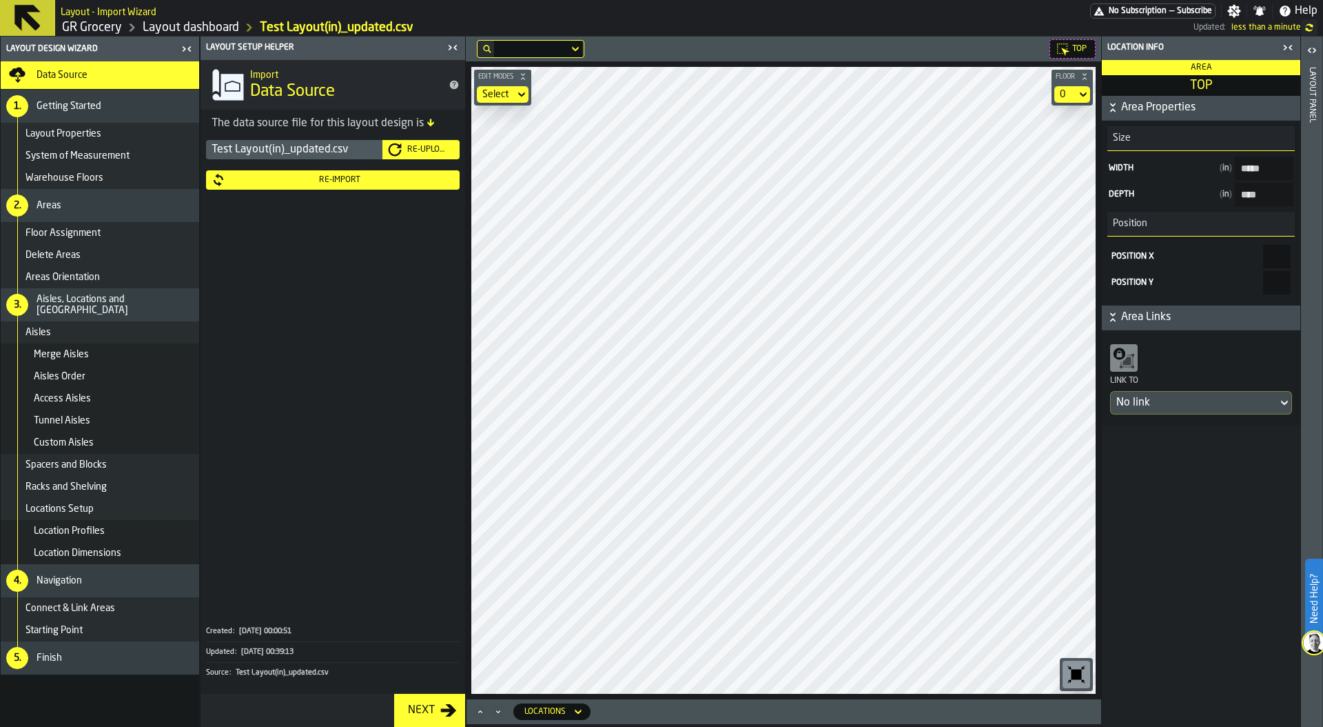
type input "****"
type input "*****"
type input "***"
type input "****"
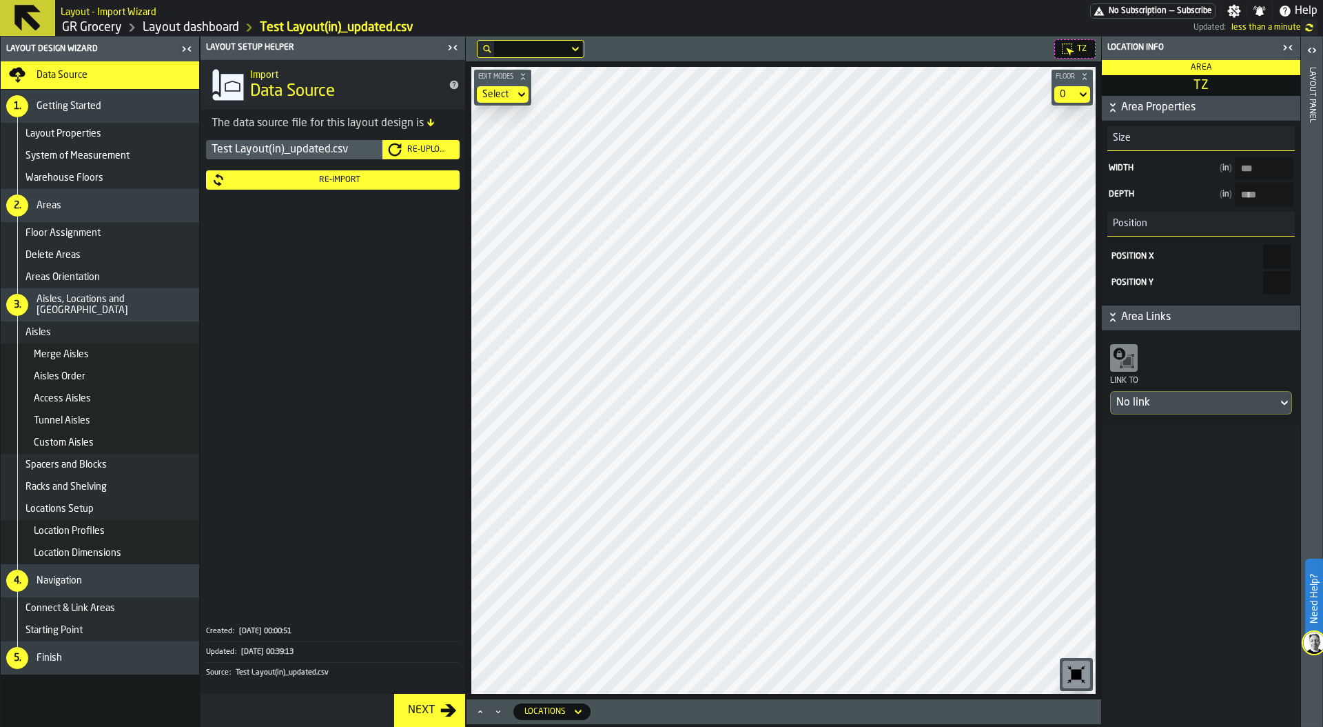
type input "*****"
type input "****"
type input "*****"
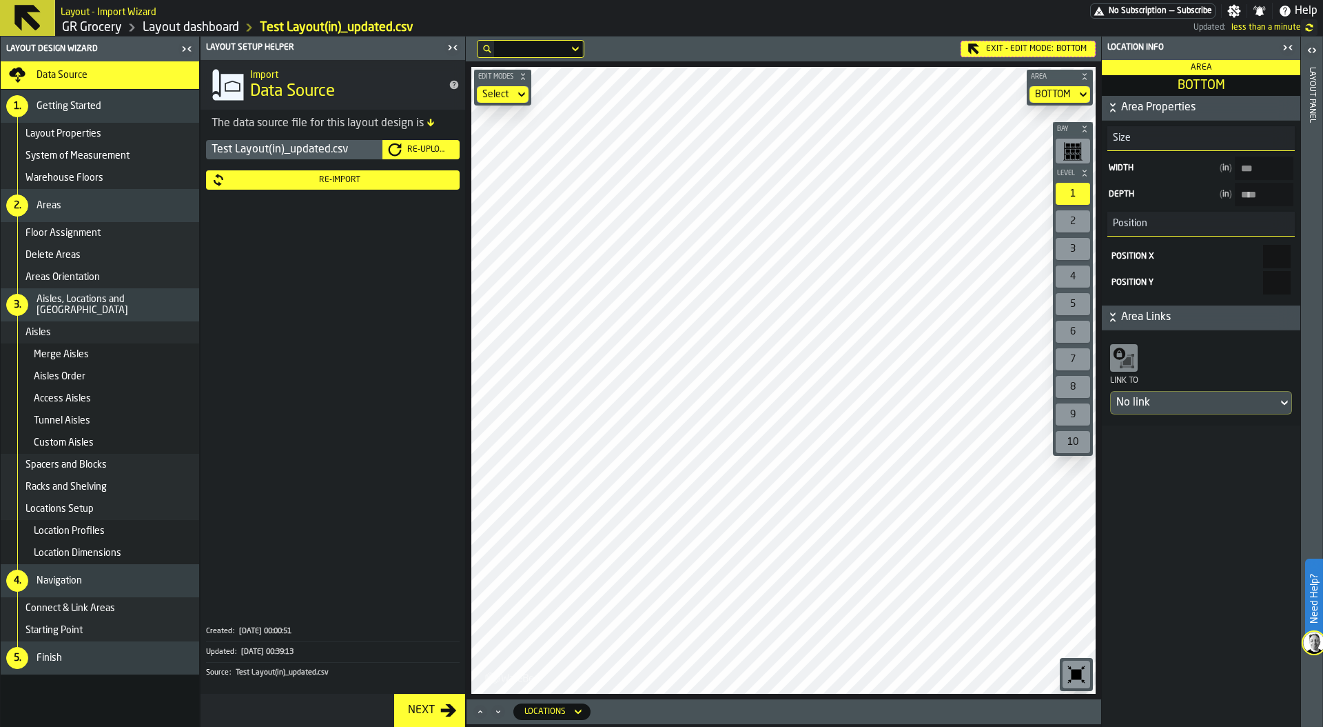
type input "*****"
type input "****"
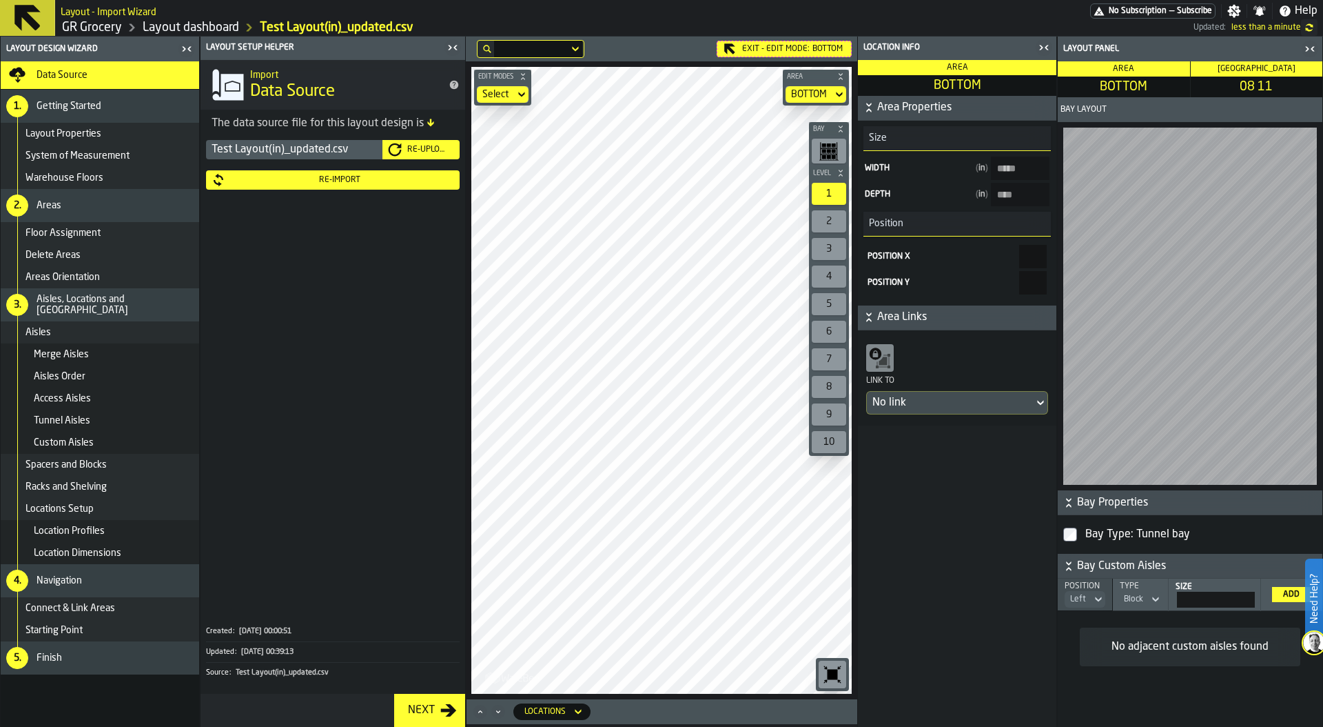
click at [332, 418] on div "Test Layout(in)_updated.csv Re-Upload Re-Import" at bounding box center [333, 373] width 265 height 473
click at [278, 174] on div "Re-Import" at bounding box center [333, 180] width 243 height 14
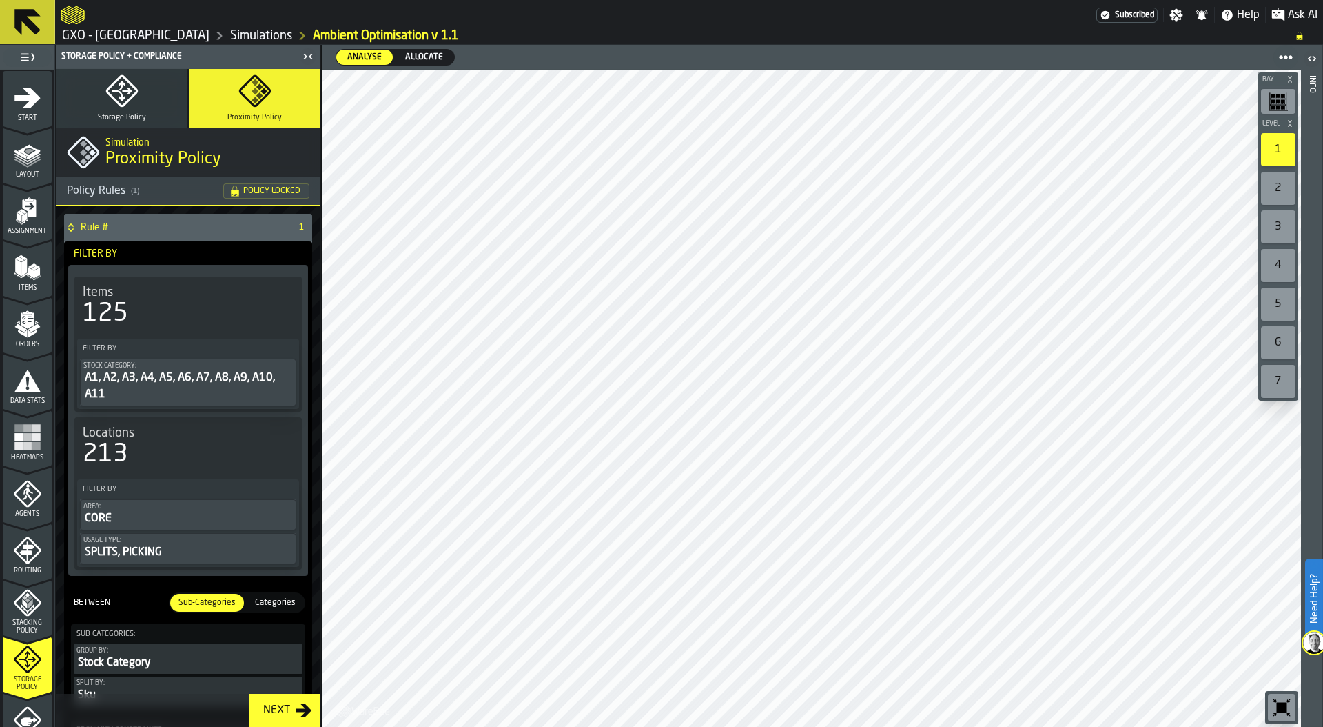
scroll to position [327, 0]
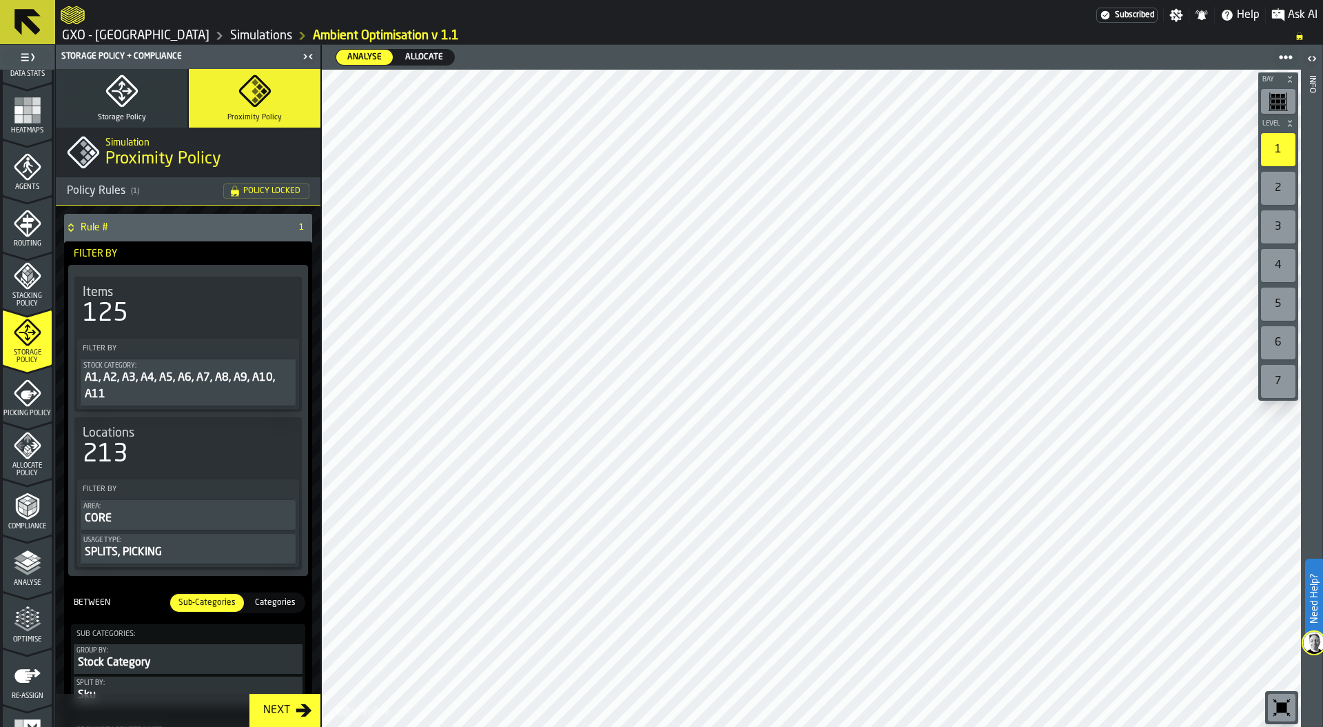
click at [431, 58] on span "Allocate" at bounding box center [424, 57] width 49 height 12
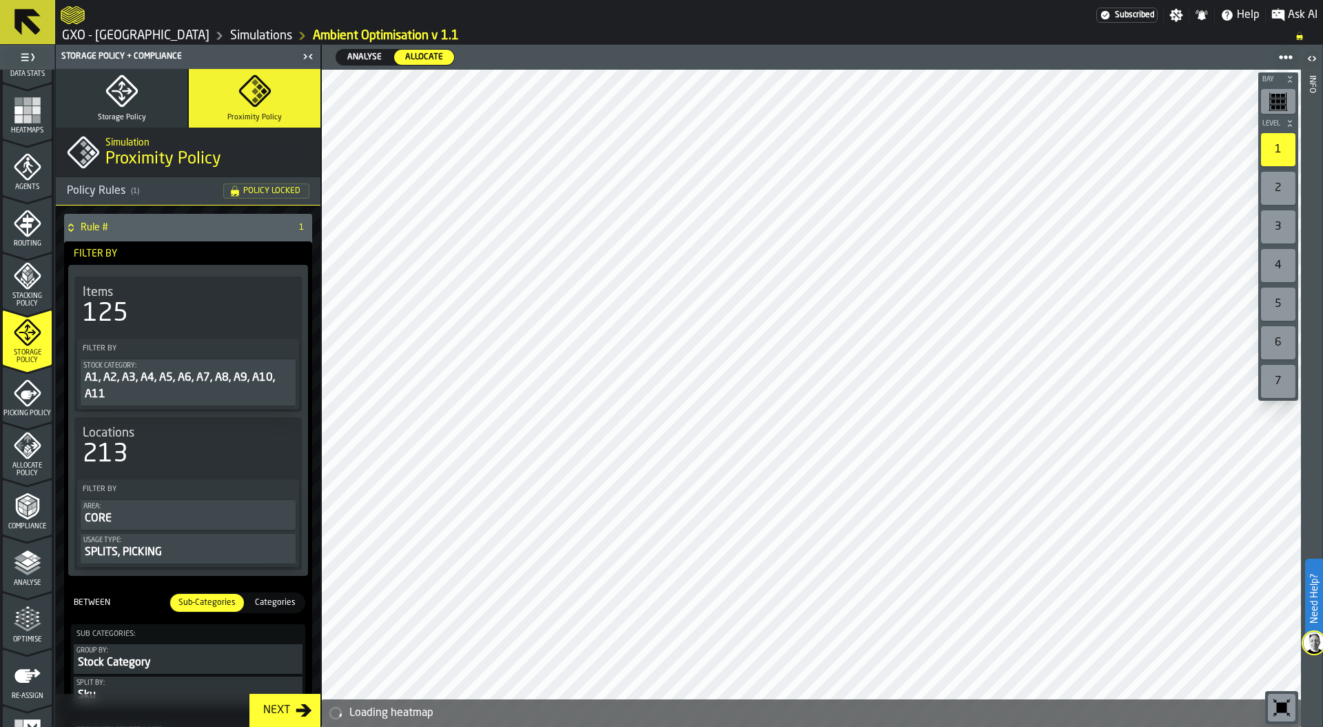
scroll to position [360, 0]
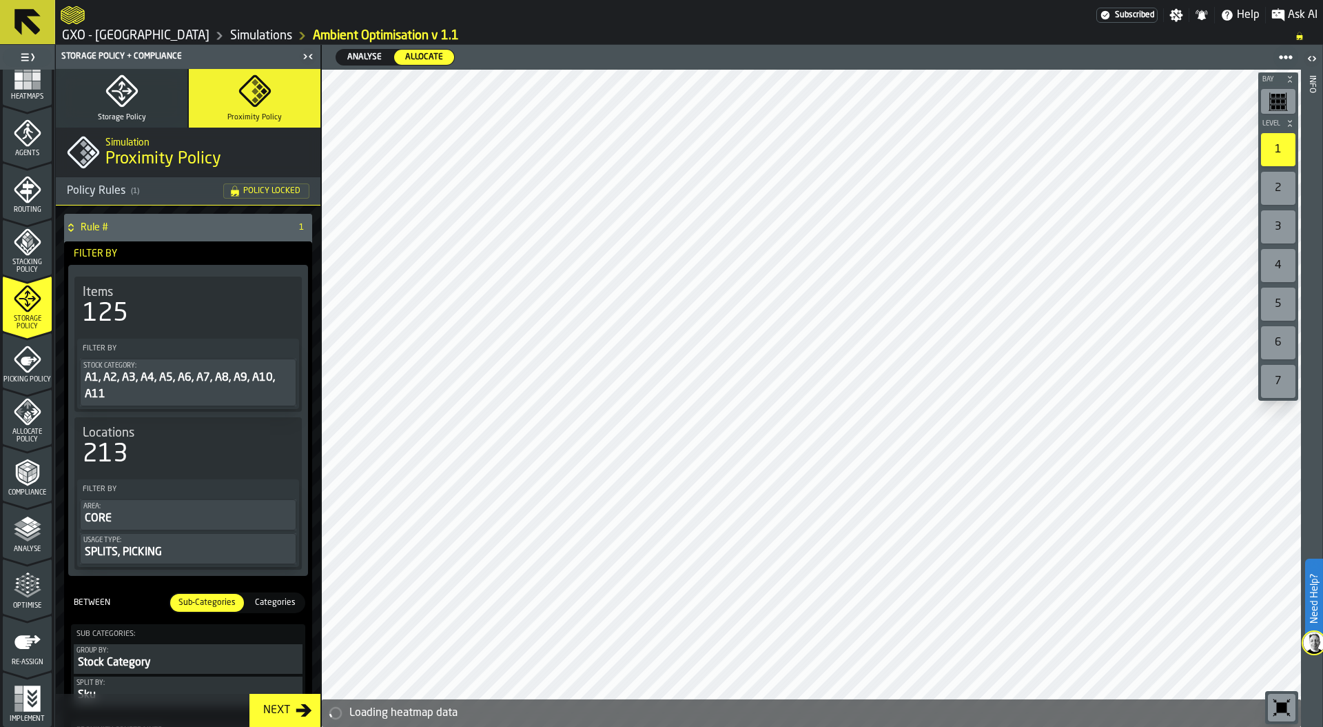
click at [23, 540] on icon "menu Analyse" at bounding box center [28, 529] width 28 height 28
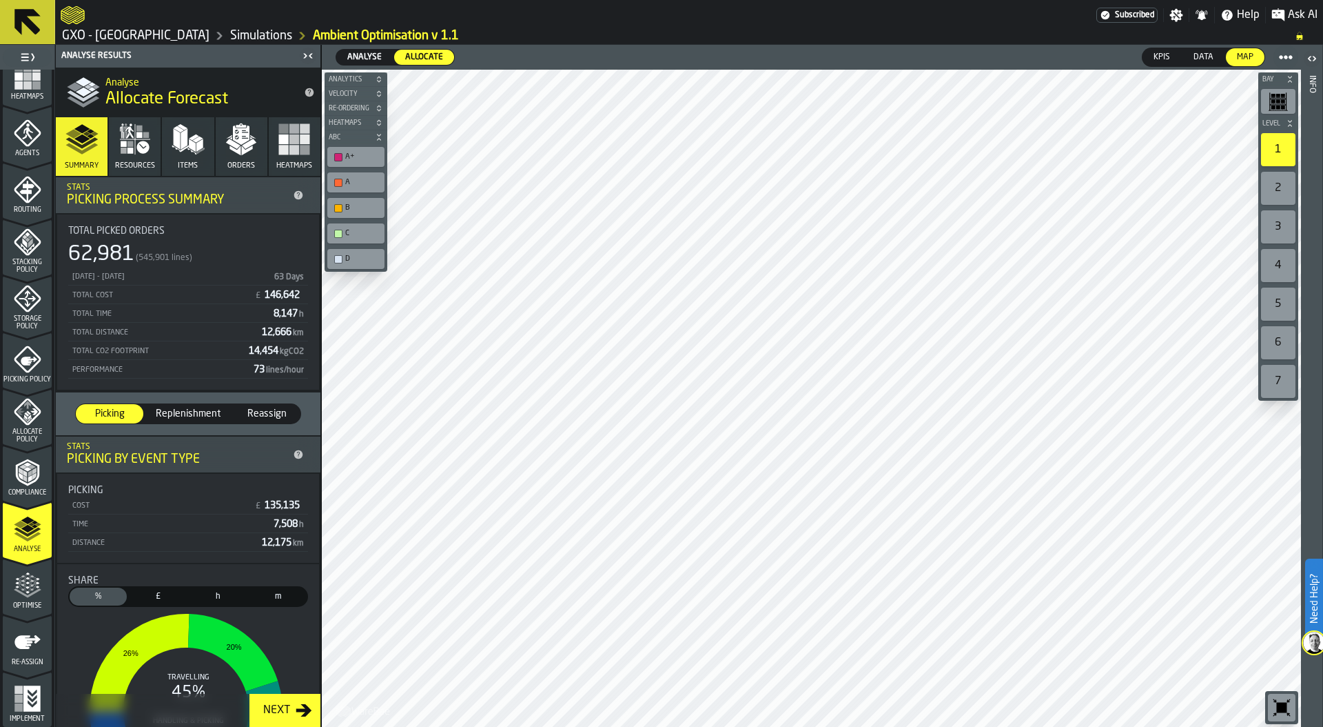
click at [26, 581] on polygon "menu Optimise" at bounding box center [27, 582] width 3 height 3
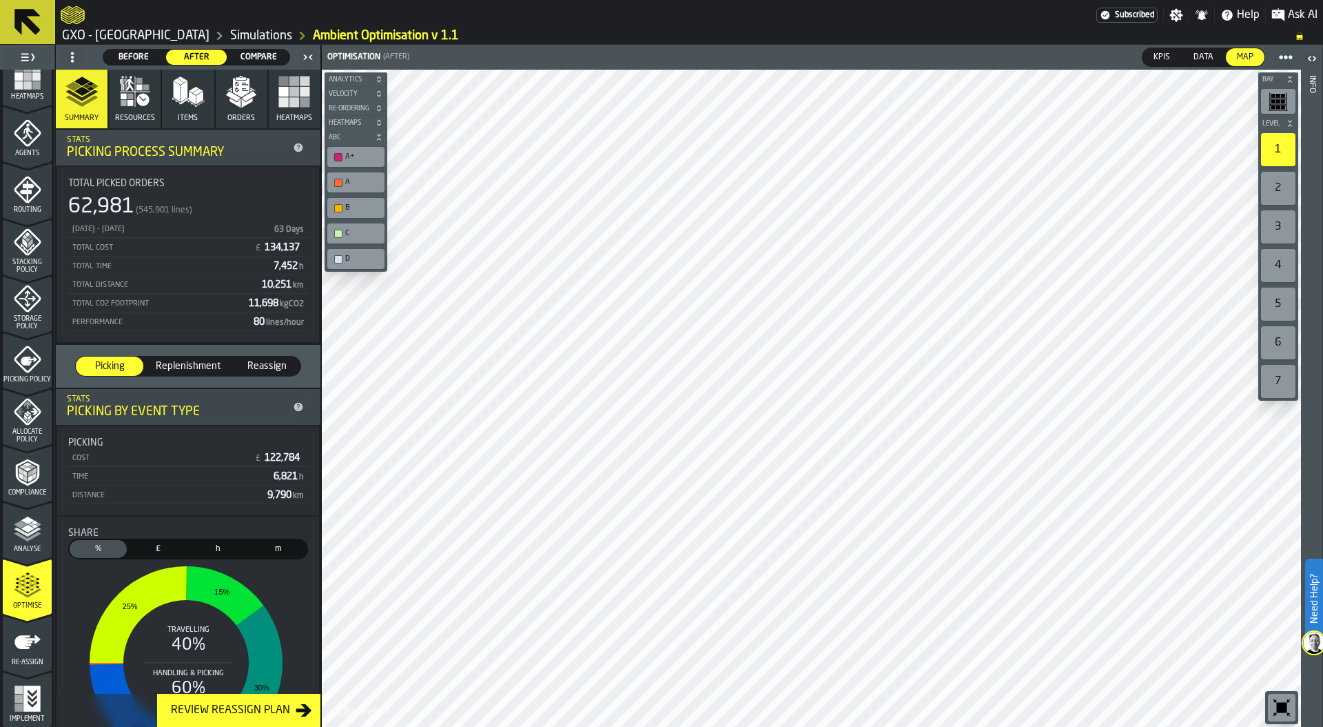
click at [79, 52] on span at bounding box center [72, 57] width 22 height 22
click at [92, 84] on div "Show Setup" at bounding box center [106, 85] width 72 height 17
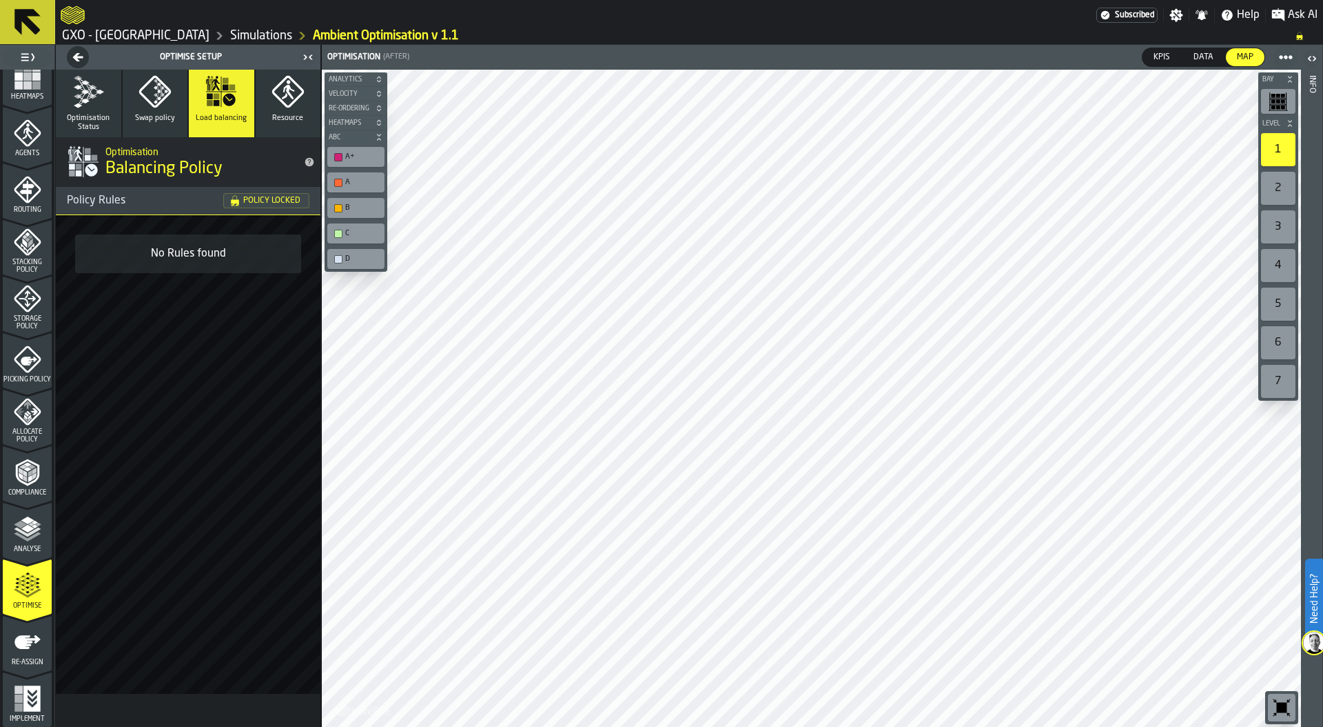
click at [252, 28] on link "Simulations" at bounding box center [261, 35] width 62 height 15
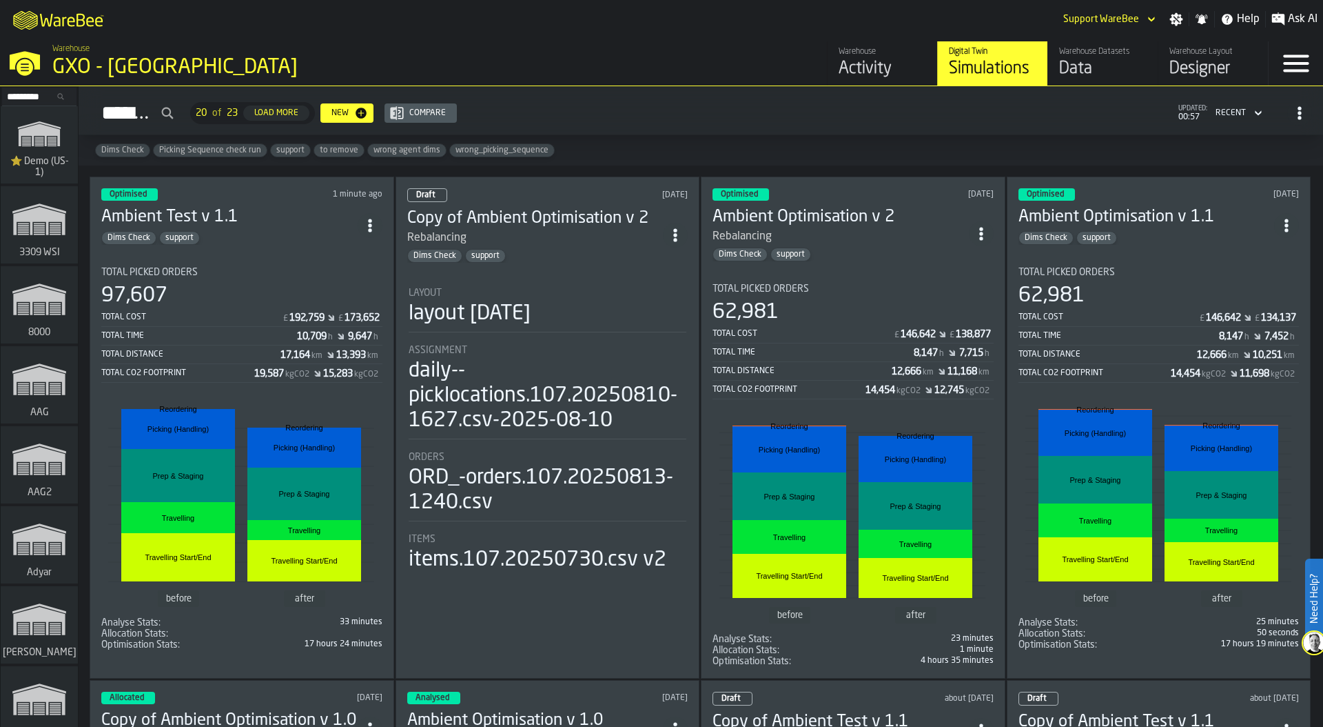
click at [1277, 216] on span "ItemListCard-DashboardItemContainer" at bounding box center [1286, 225] width 25 height 25
click at [1263, 312] on div "Duplicate" at bounding box center [1255, 315] width 72 height 17
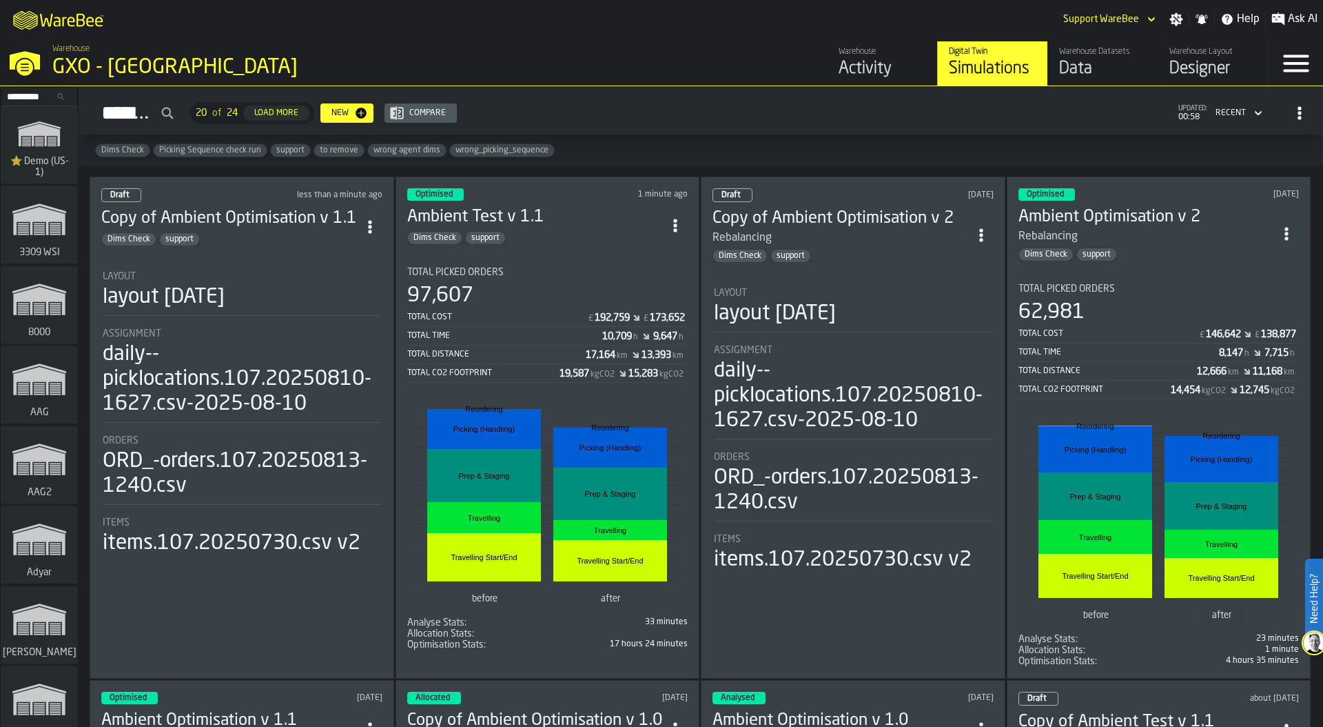
click at [979, 228] on icon "ItemListCard-DashboardItemContainer" at bounding box center [982, 235] width 14 height 14
click at [953, 285] on div "Delete" at bounding box center [951, 291] width 72 height 17
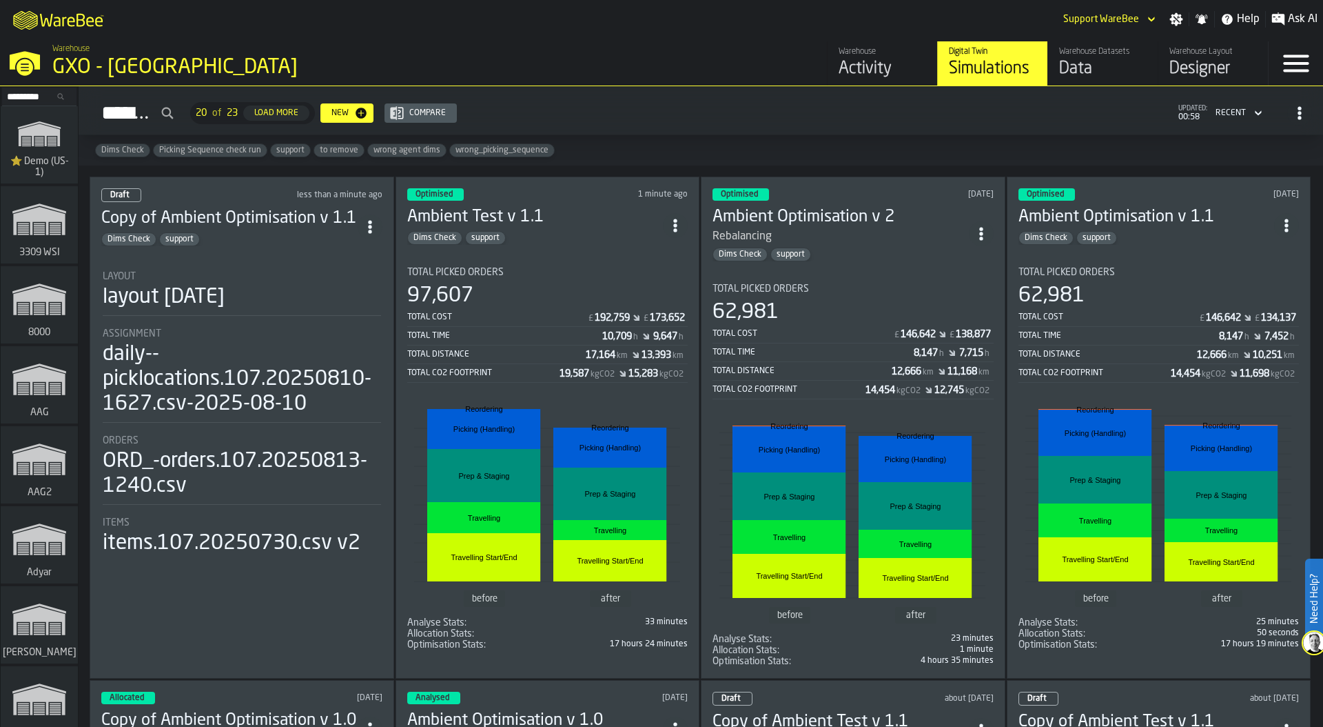
click at [192, 307] on div "Layout layout [DATE]" at bounding box center [242, 293] width 278 height 45
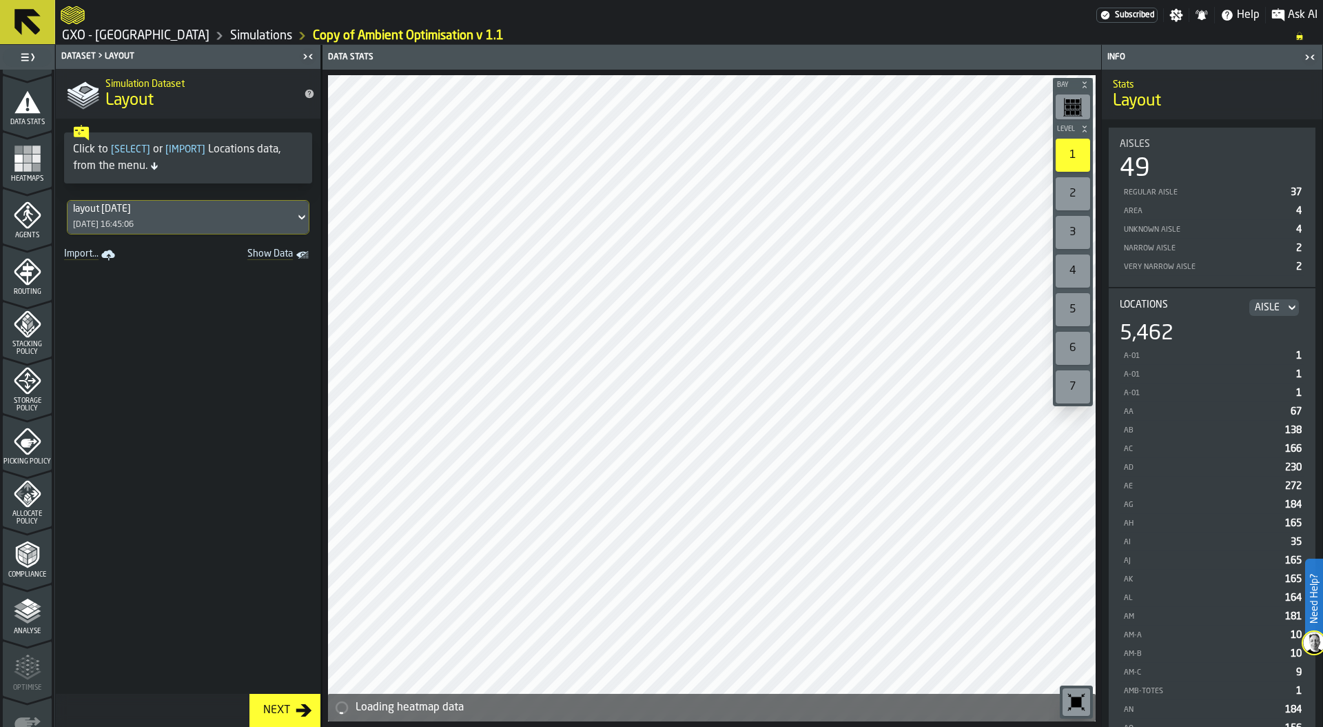
scroll to position [298, 0]
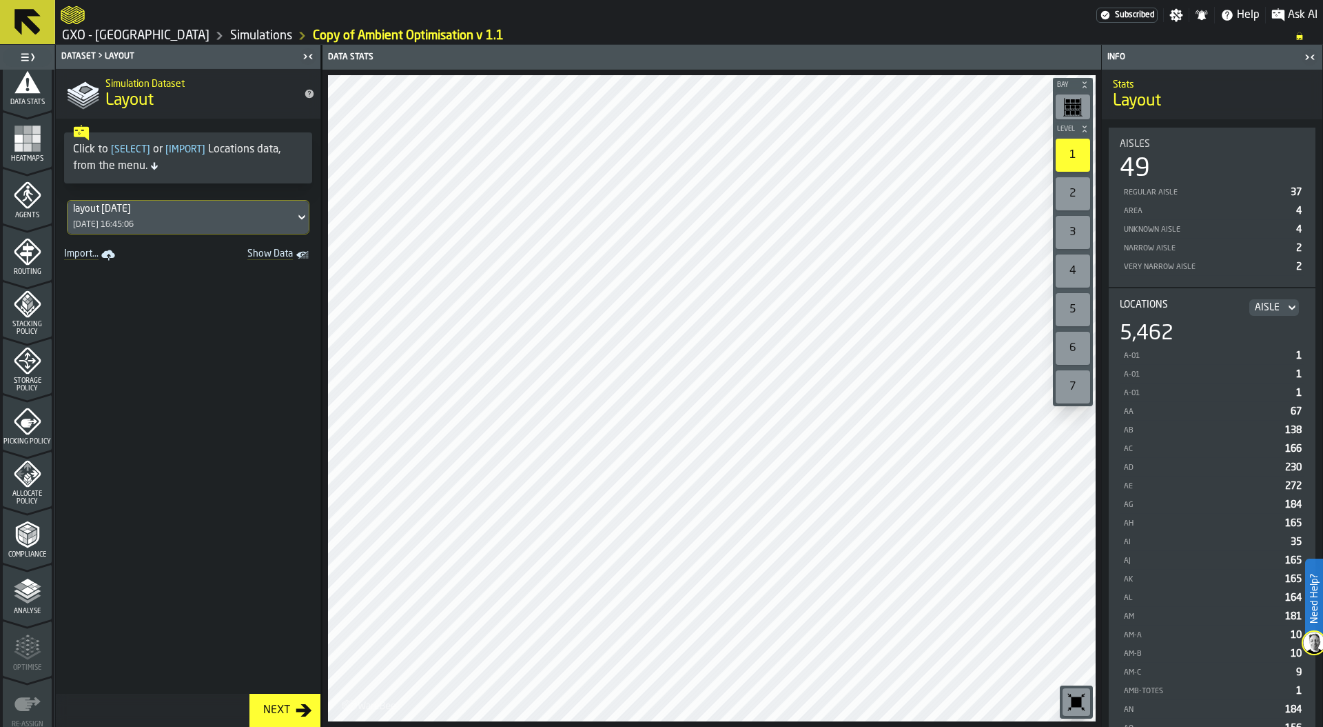
click at [32, 478] on icon "menu Allocate Policy" at bounding box center [27, 473] width 27 height 27
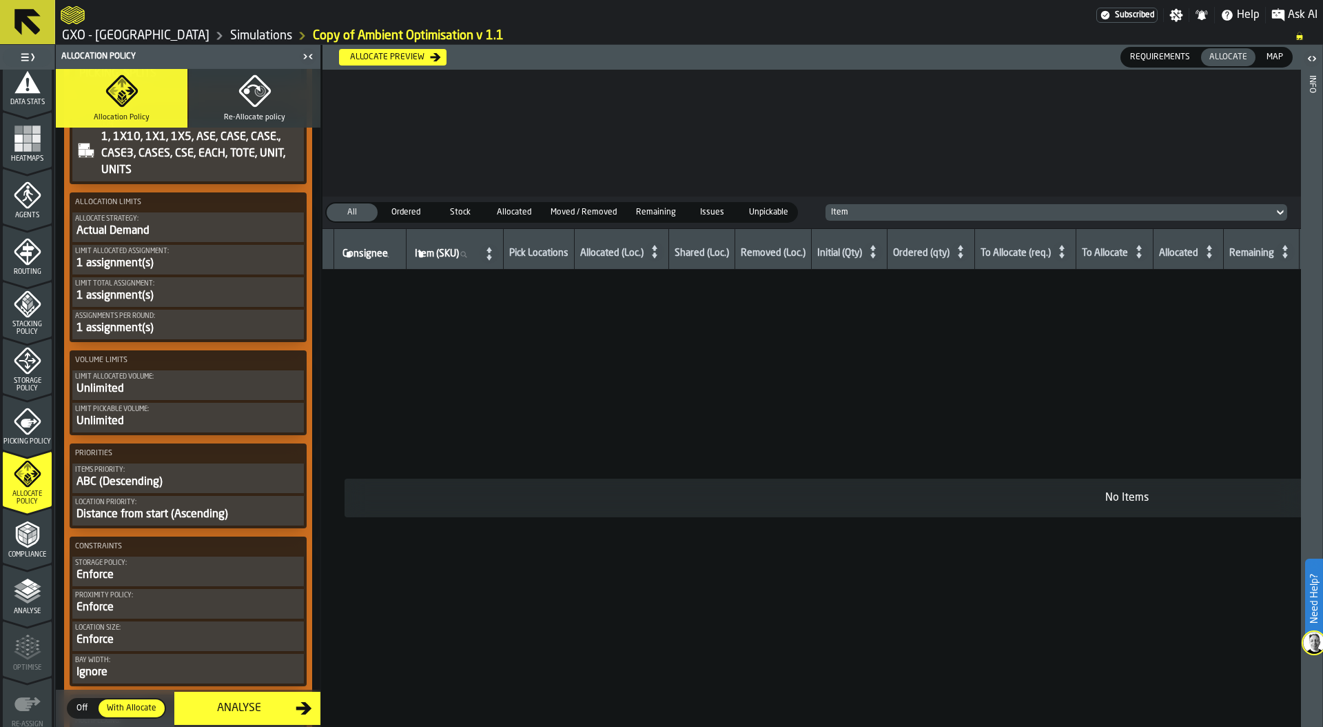
scroll to position [825, 0]
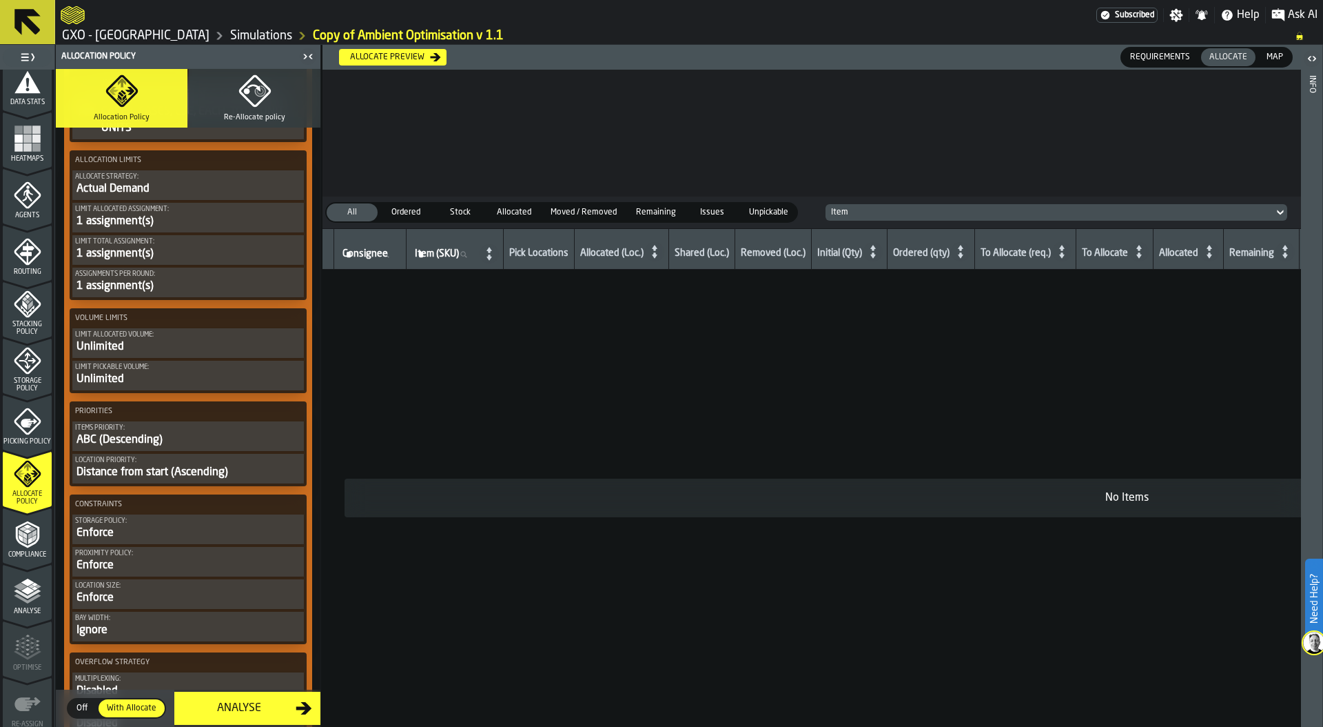
click at [185, 469] on div "Distance from start (Ascending)" at bounding box center [188, 472] width 226 height 17
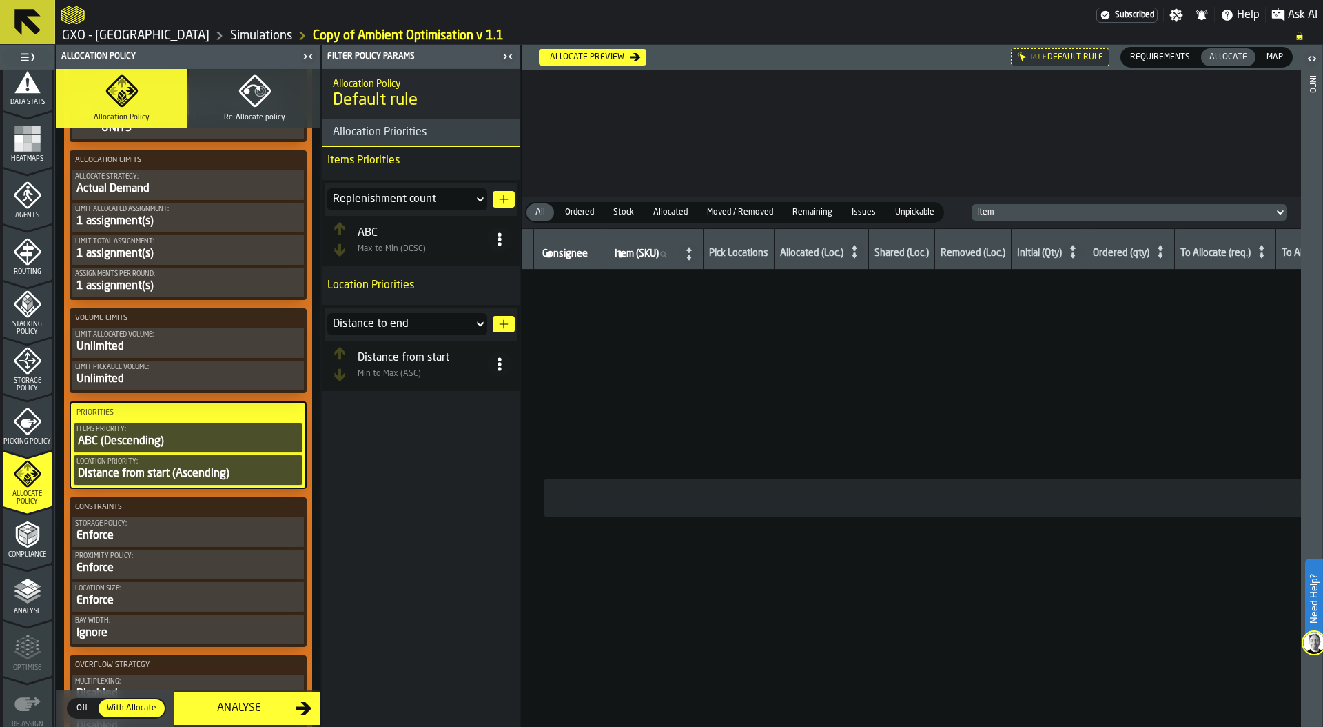
click at [502, 368] on icon at bounding box center [500, 364] width 14 height 14
click at [456, 482] on li "Delete" at bounding box center [445, 492] width 134 height 33
click at [461, 323] on div "Distance from start" at bounding box center [400, 324] width 135 height 17
click at [436, 389] on div "Location order" at bounding box center [407, 384] width 143 height 11
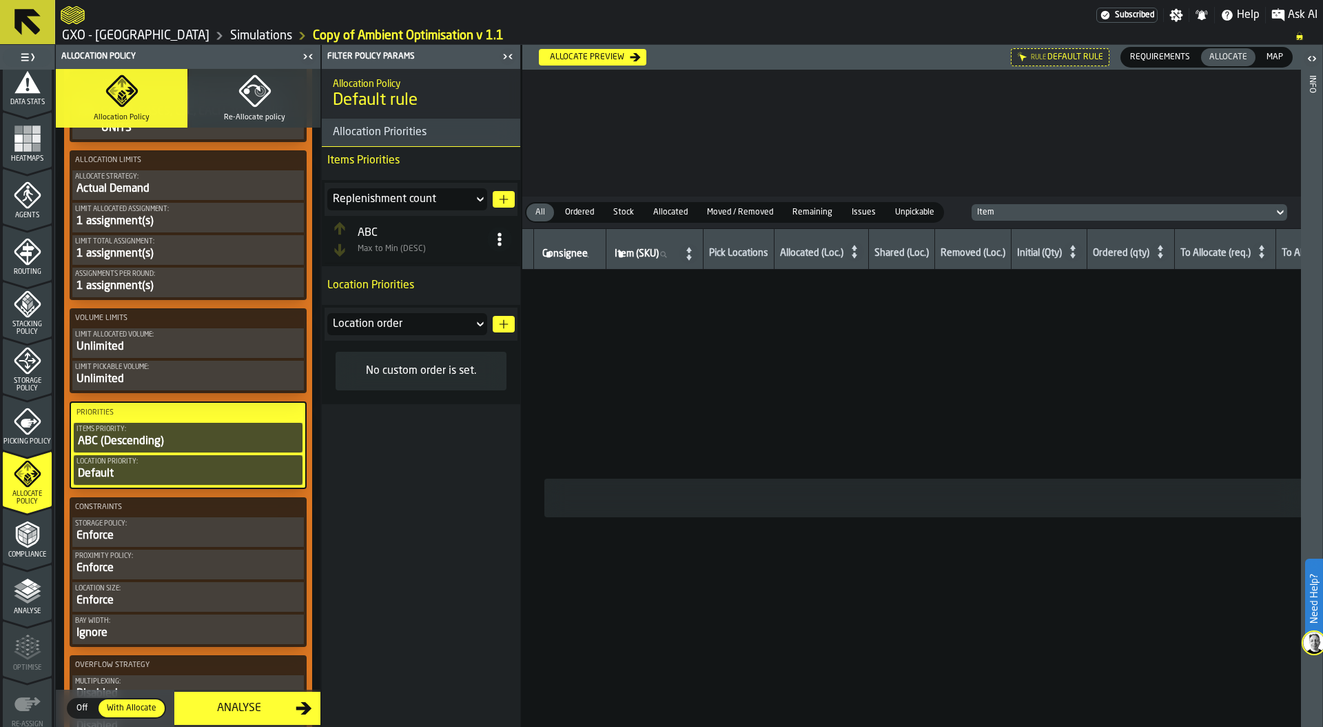
click at [499, 323] on icon "button-" at bounding box center [503, 323] width 11 height 11
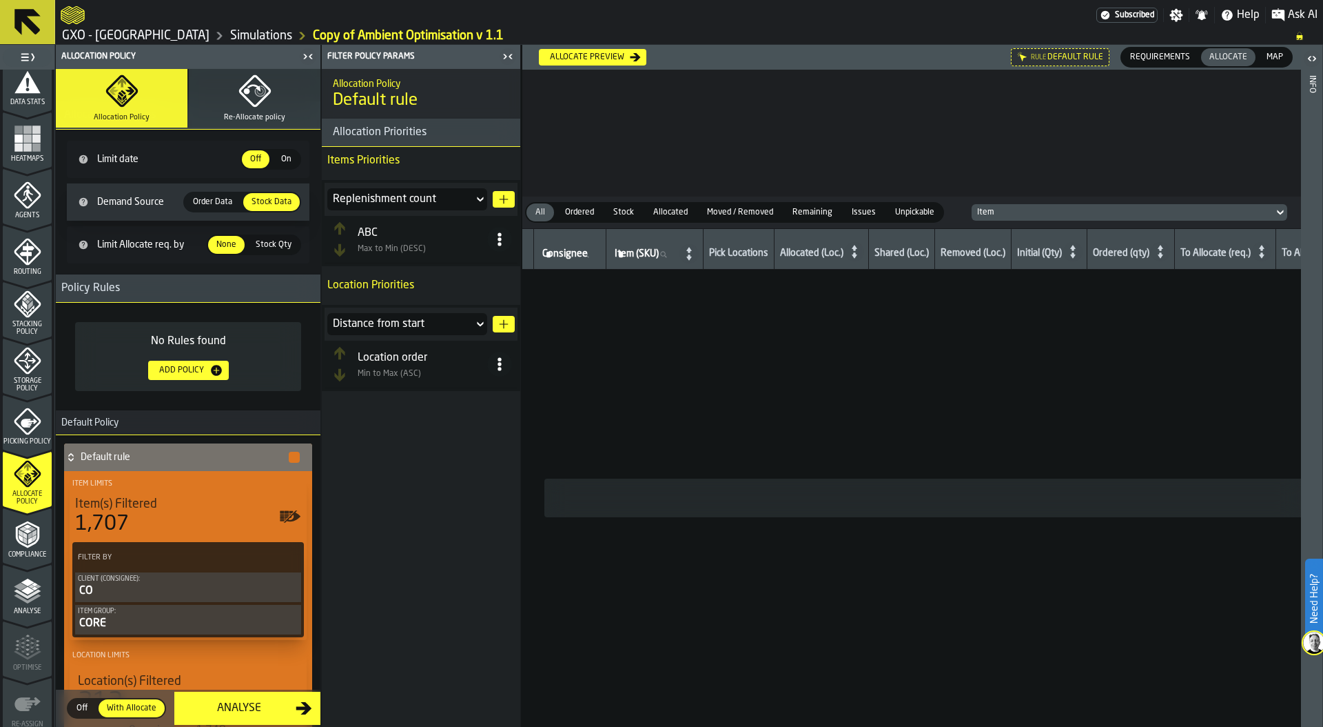
scroll to position [0, 0]
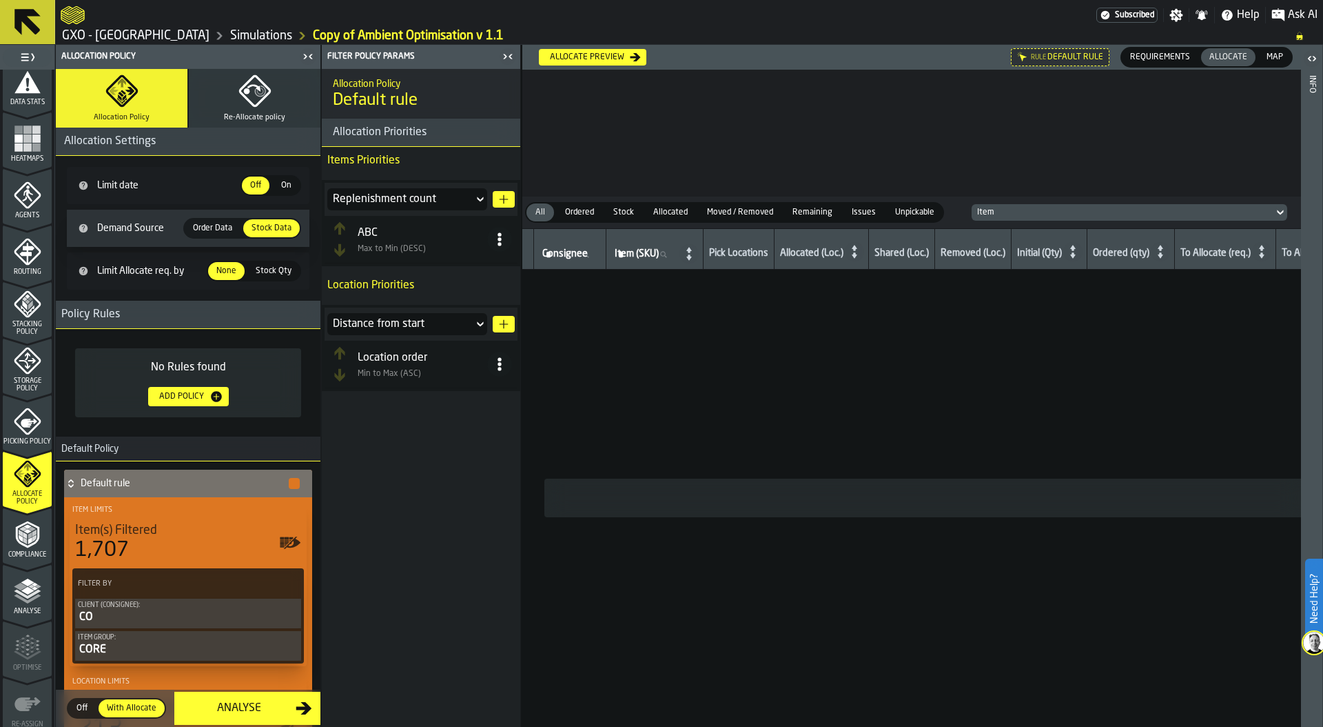
click at [257, 88] on icon "button" at bounding box center [254, 90] width 33 height 33
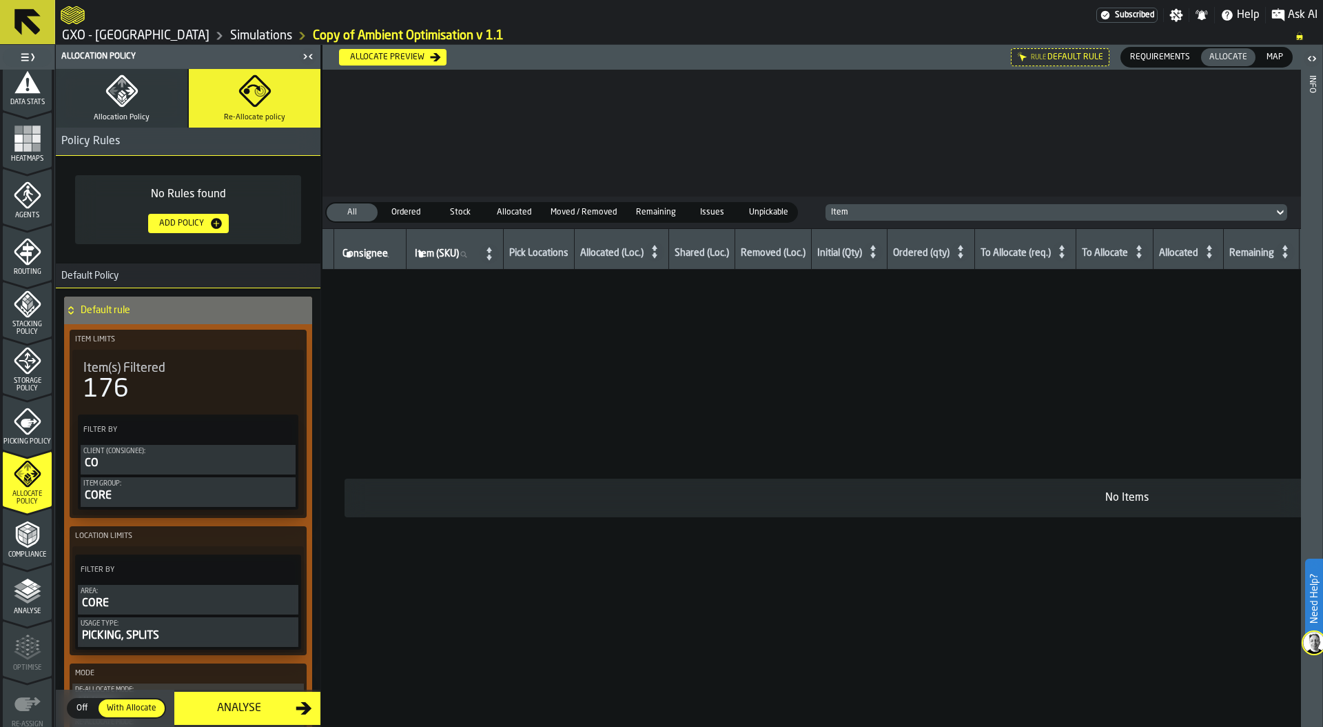
click at [0, 0] on icon at bounding box center [0, 0] width 0 height 0
click at [416, 56] on div "Allocate preview" at bounding box center [387, 57] width 85 height 10
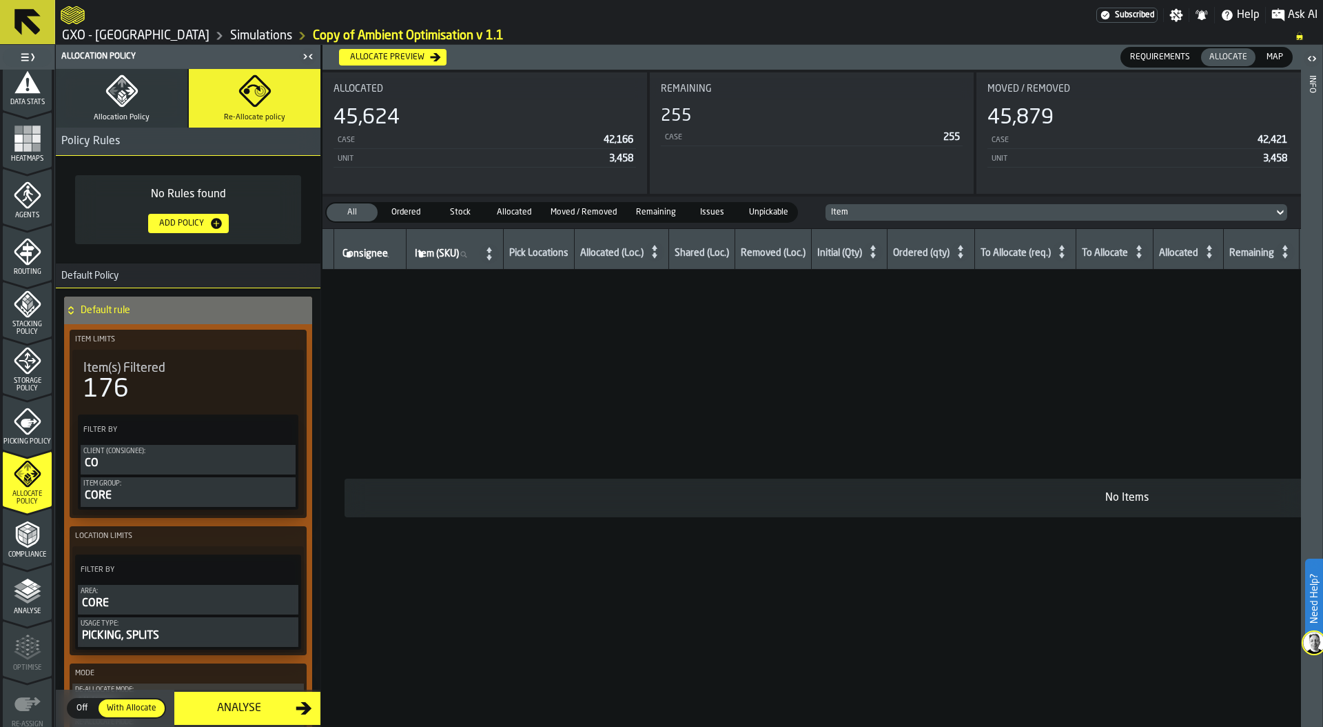
click at [1266, 57] on span "Map" at bounding box center [1275, 57] width 28 height 12
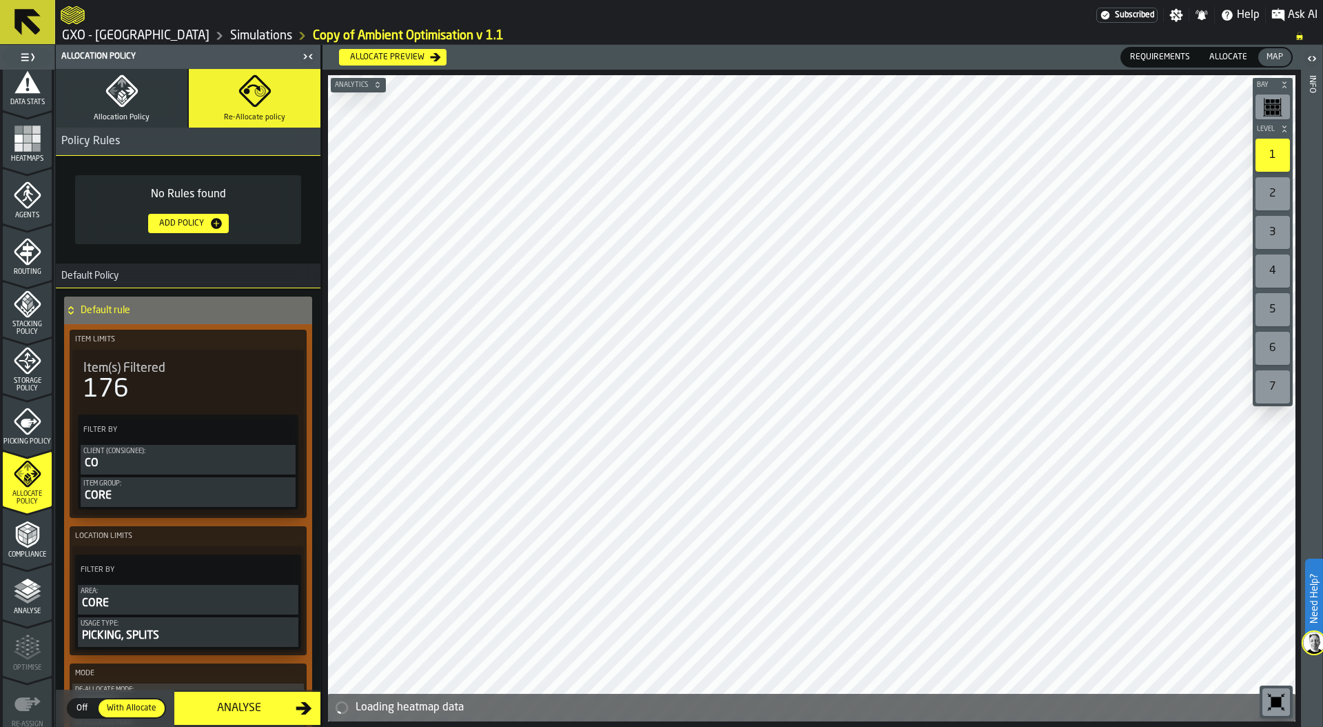
click at [1231, 56] on span "Allocate" at bounding box center [1228, 57] width 49 height 12
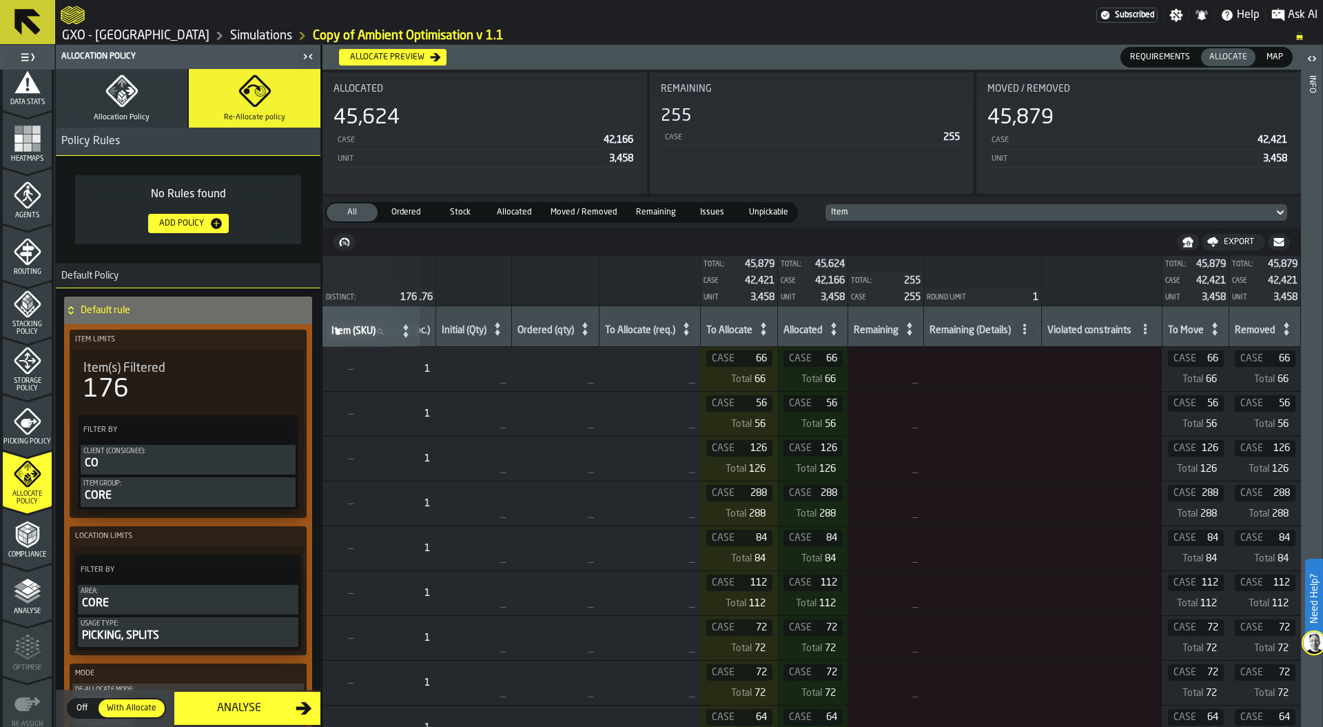
scroll to position [0, 383]
click at [8, 155] on span "Heatmaps" at bounding box center [27, 159] width 49 height 8
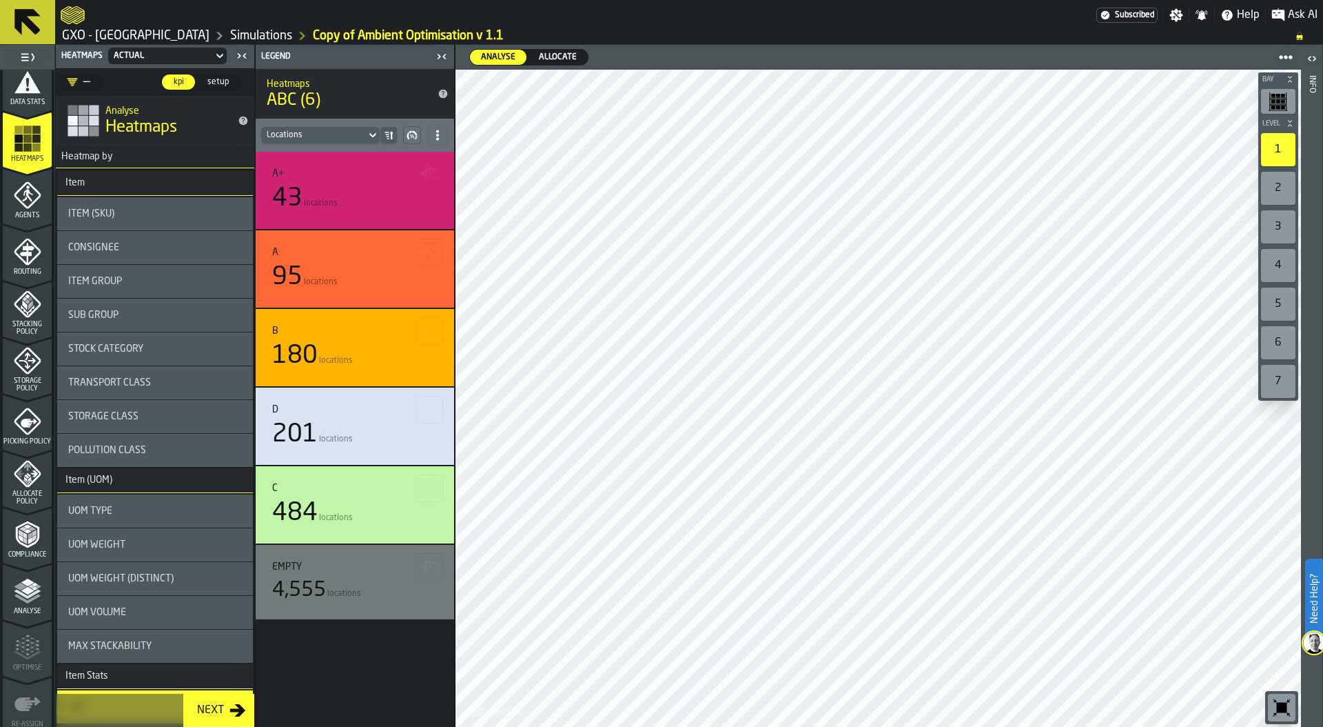
click at [192, 345] on div "Stock Category" at bounding box center [155, 348] width 174 height 11
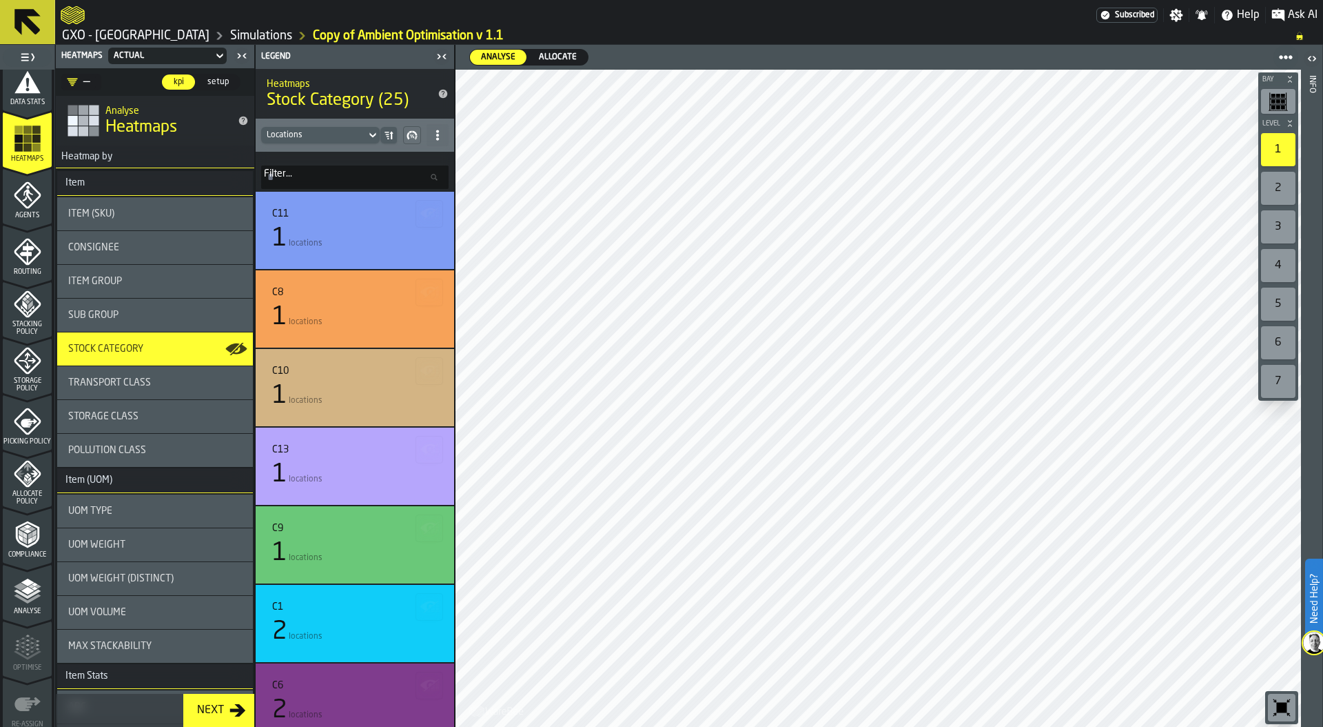
click at [565, 56] on span "Allocate" at bounding box center [558, 57] width 49 height 12
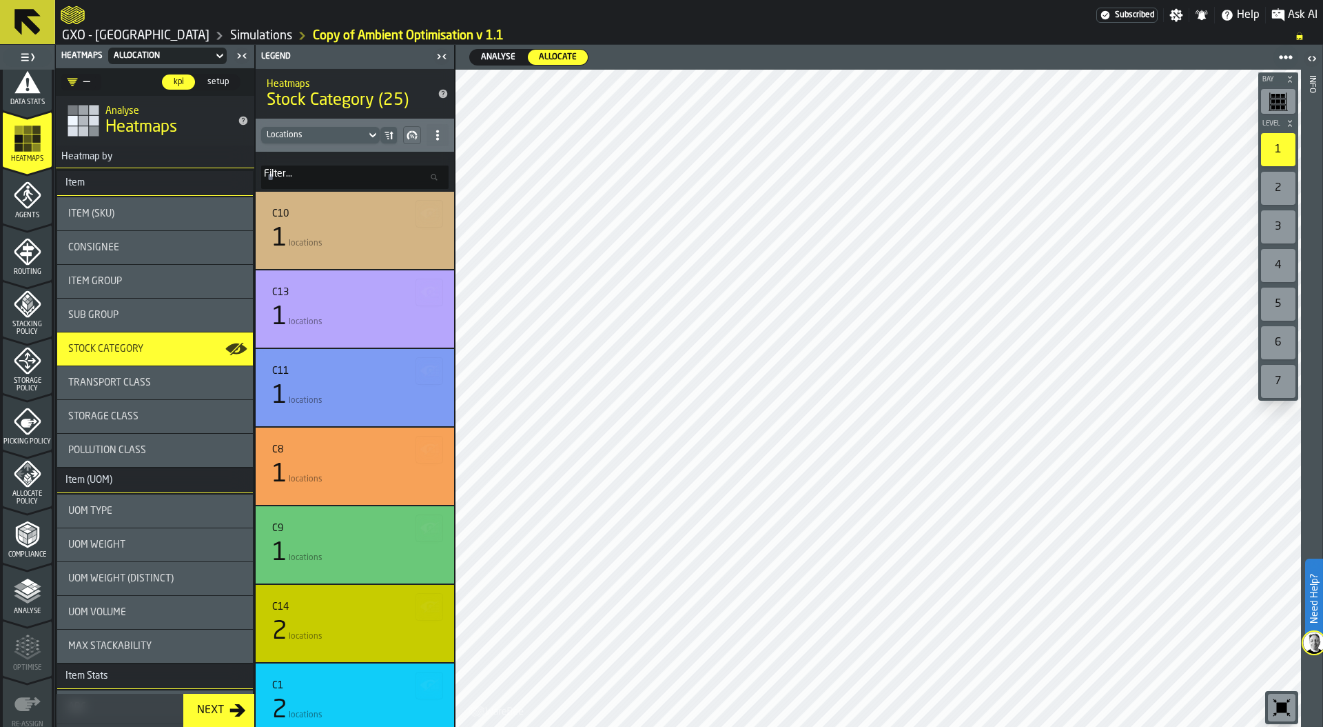
click at [143, 249] on div "Consignee" at bounding box center [155, 247] width 174 height 11
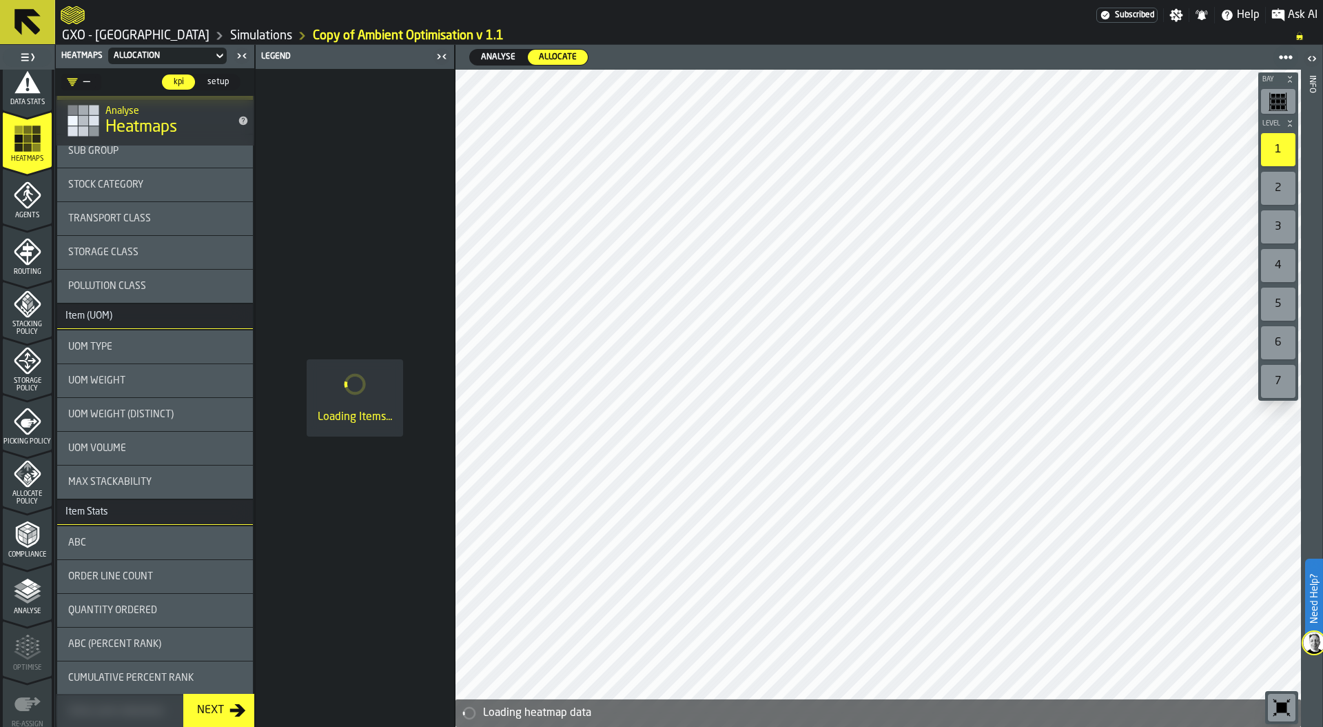
scroll to position [177, 0]
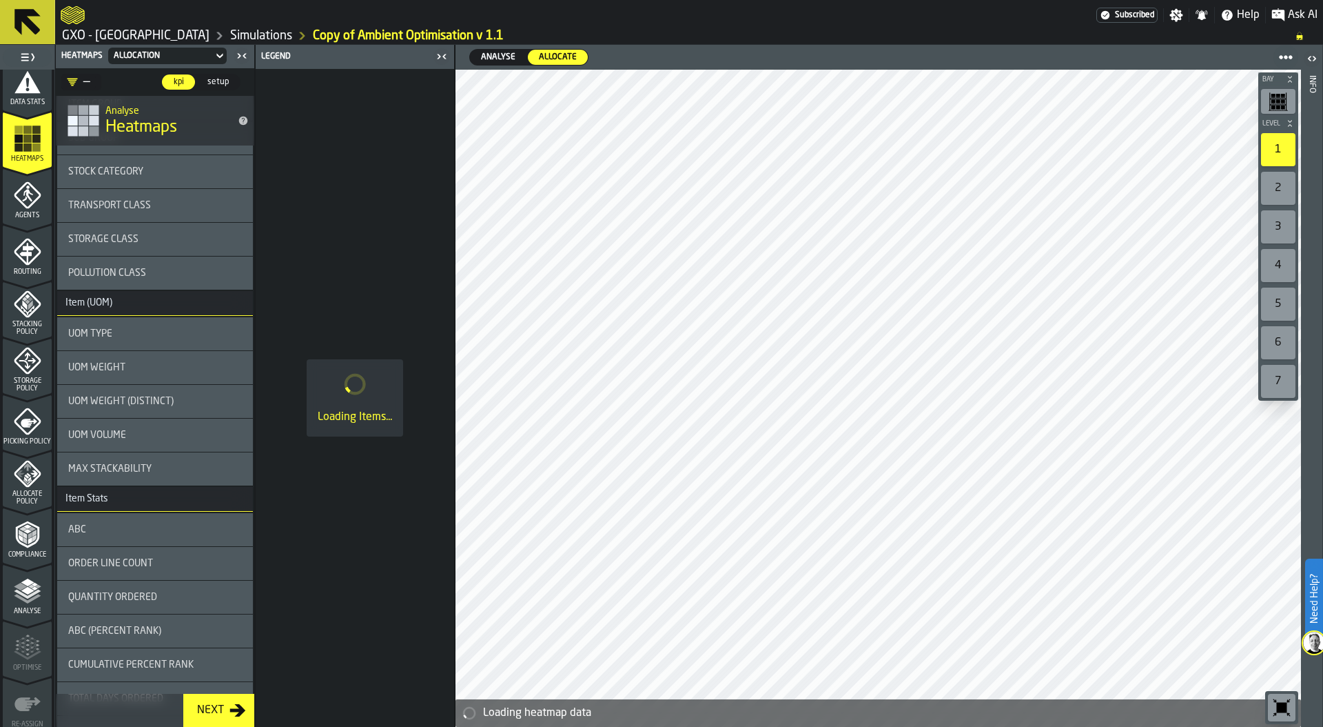
click at [116, 534] on div "ABC" at bounding box center [155, 529] width 174 height 11
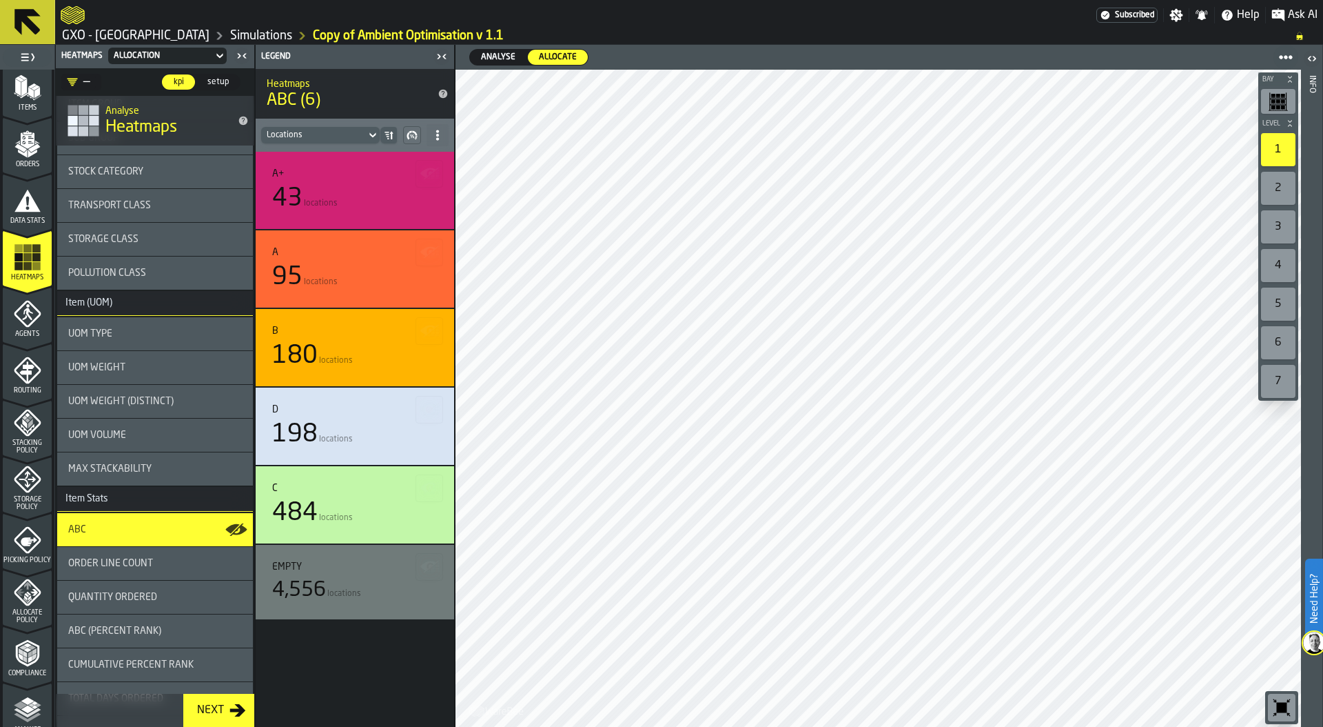
scroll to position [0, 0]
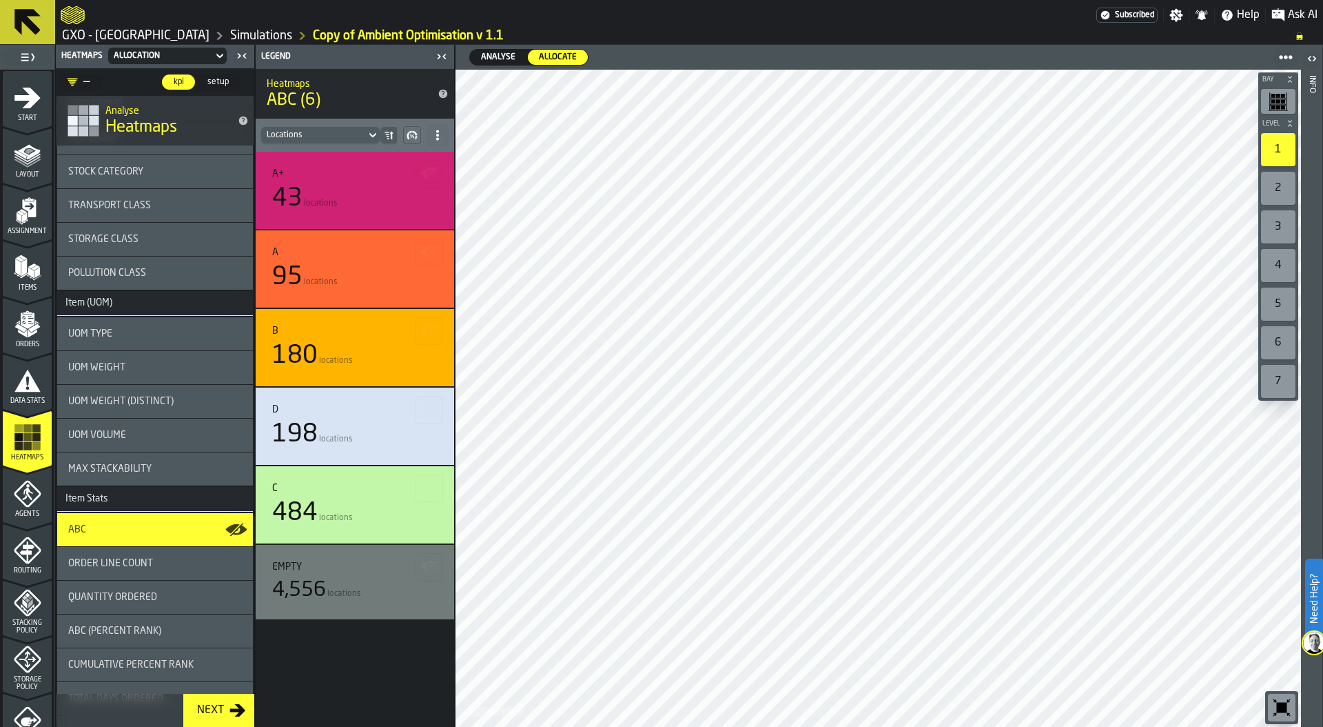
click at [19, 167] on icon "menu Layout" at bounding box center [28, 155] width 28 height 28
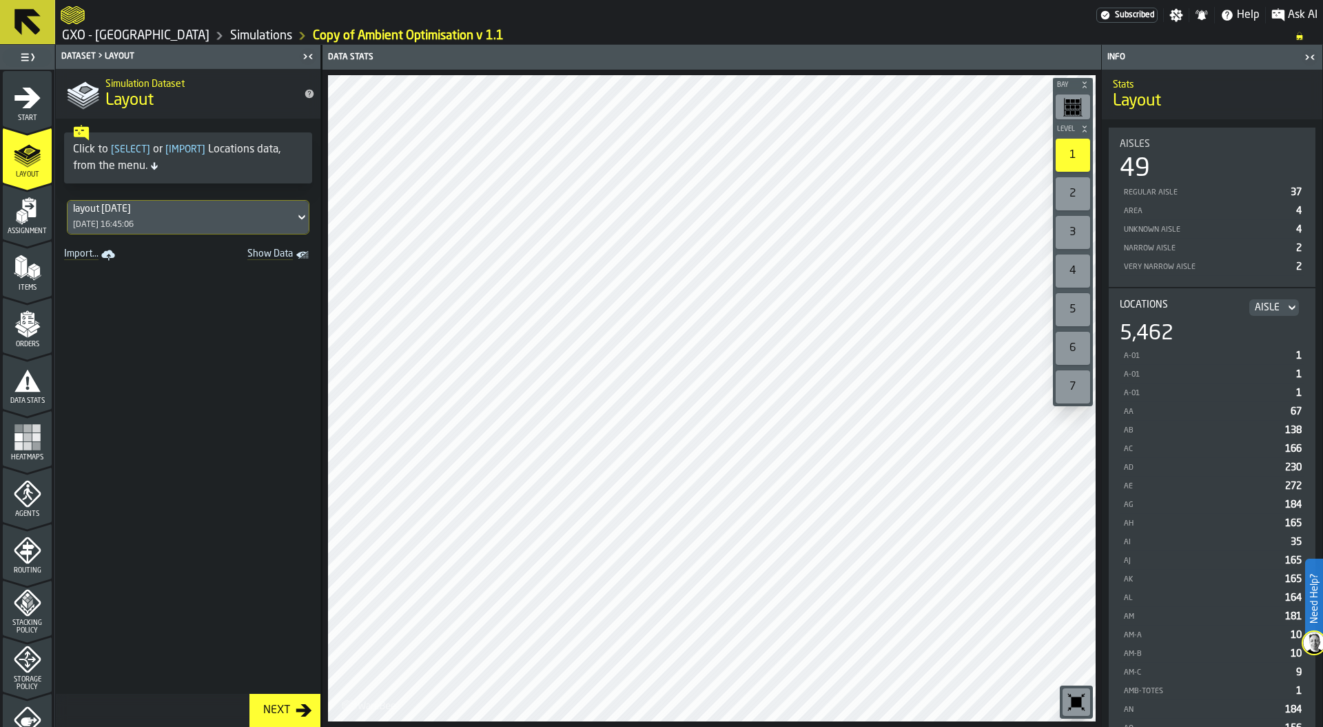
click at [295, 219] on icon at bounding box center [302, 217] width 14 height 17
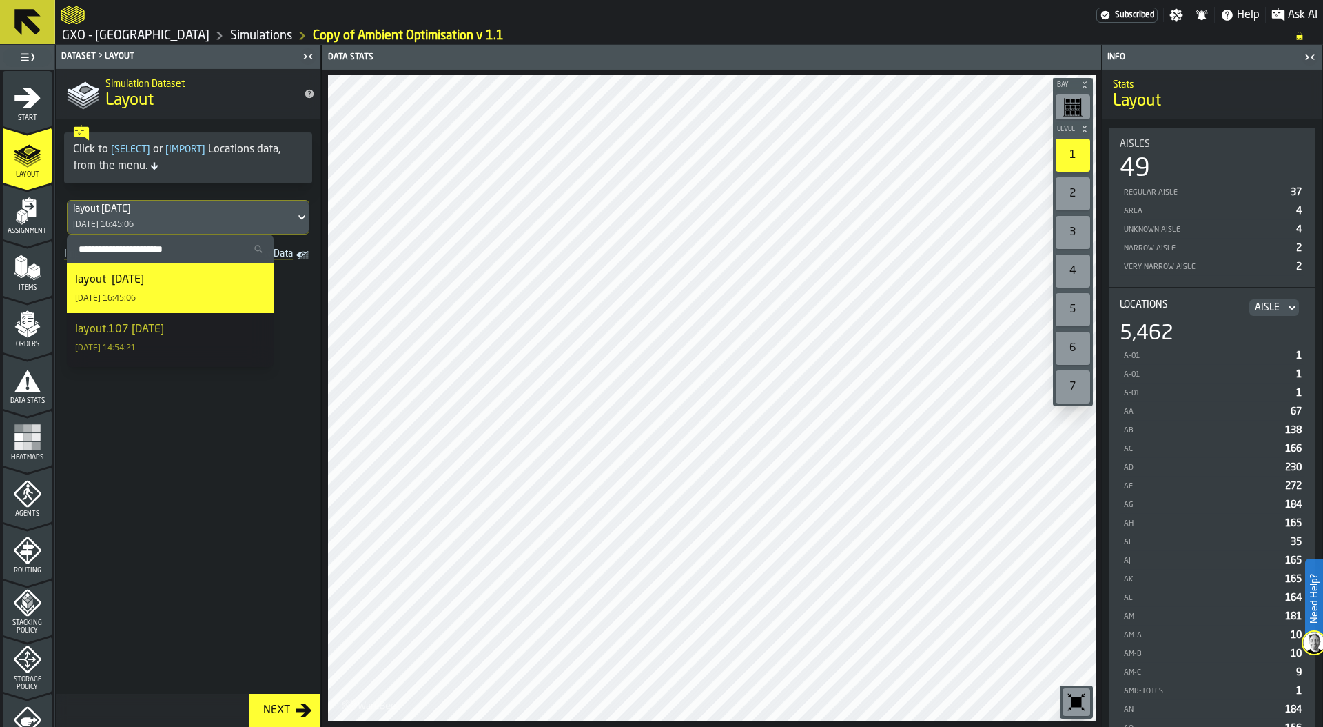
click at [319, 187] on div "Click to [ Select ] or [ Import ] Locations data, from the menu." at bounding box center [188, 157] width 265 height 76
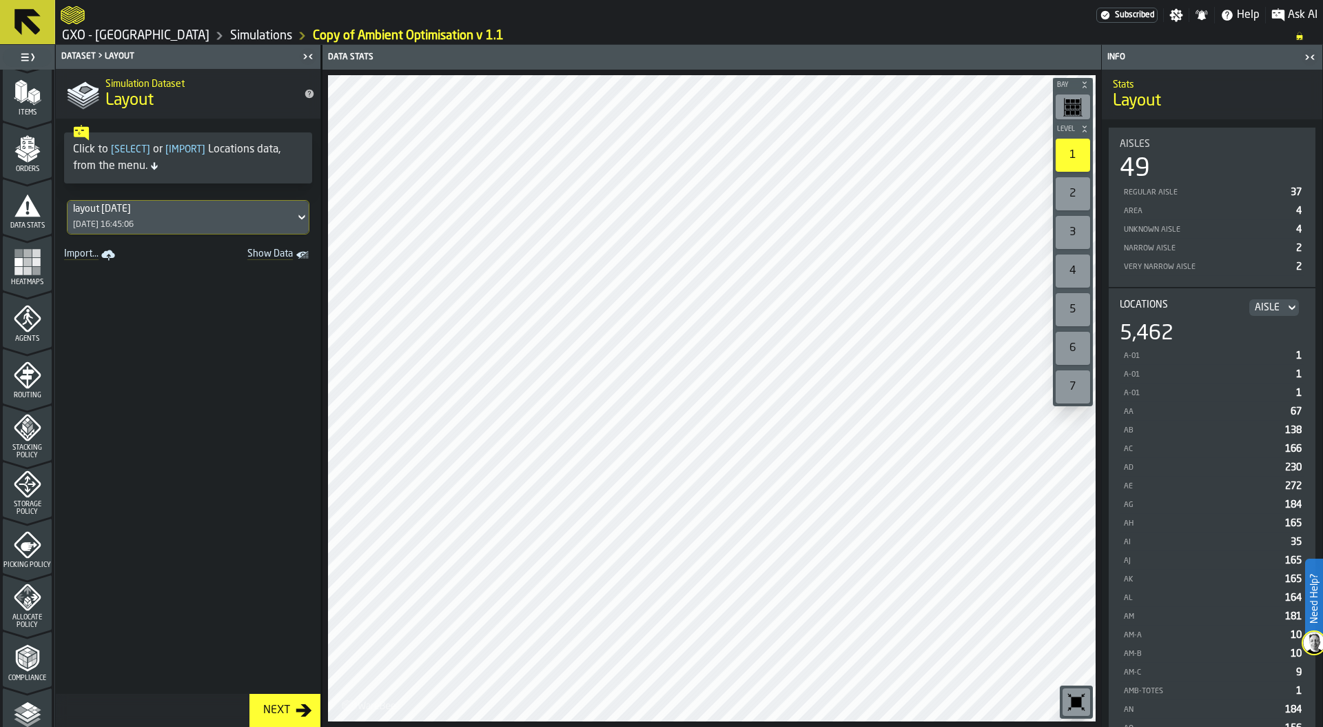
scroll to position [345, 0]
click at [8, 113] on span "Heatmaps" at bounding box center [27, 112] width 49 height 8
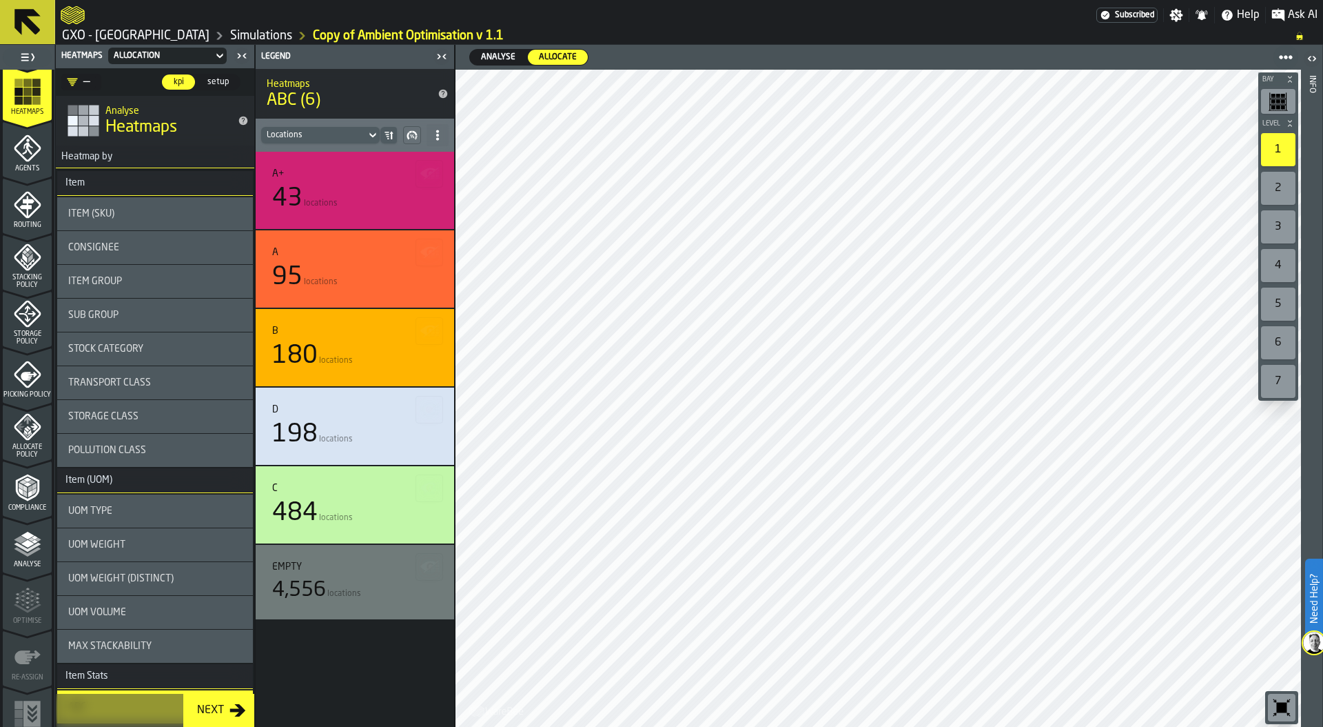
click at [17, 560] on span "Analyse" at bounding box center [27, 564] width 49 height 8
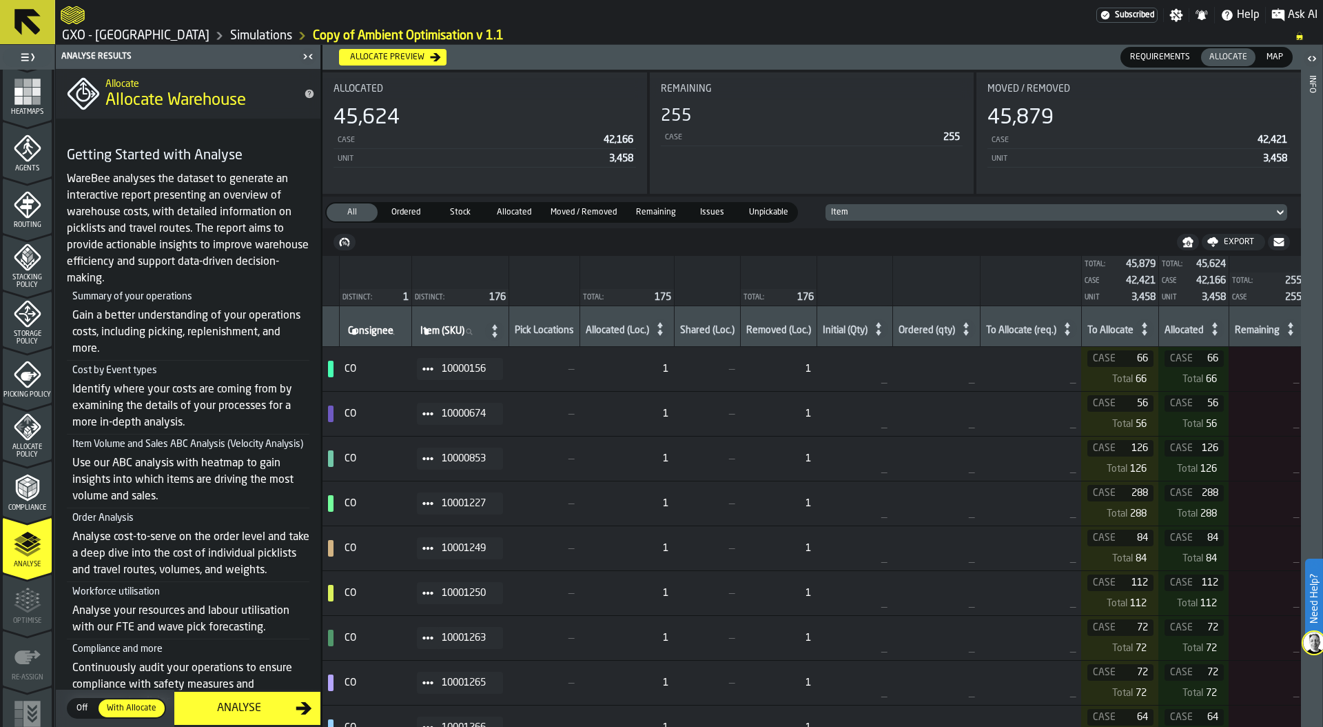
click at [242, 704] on div "Analyse" at bounding box center [239, 708] width 113 height 17
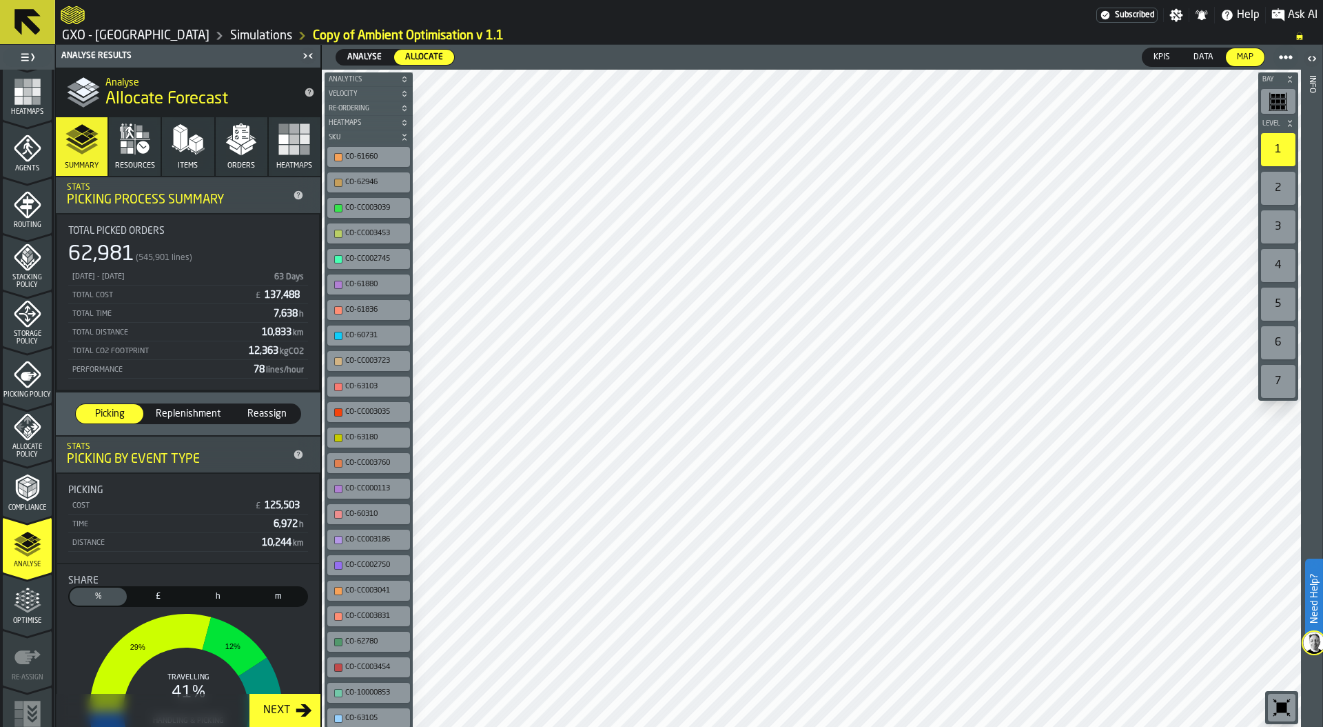
click at [292, 166] on span "Heatmaps" at bounding box center [294, 165] width 36 height 9
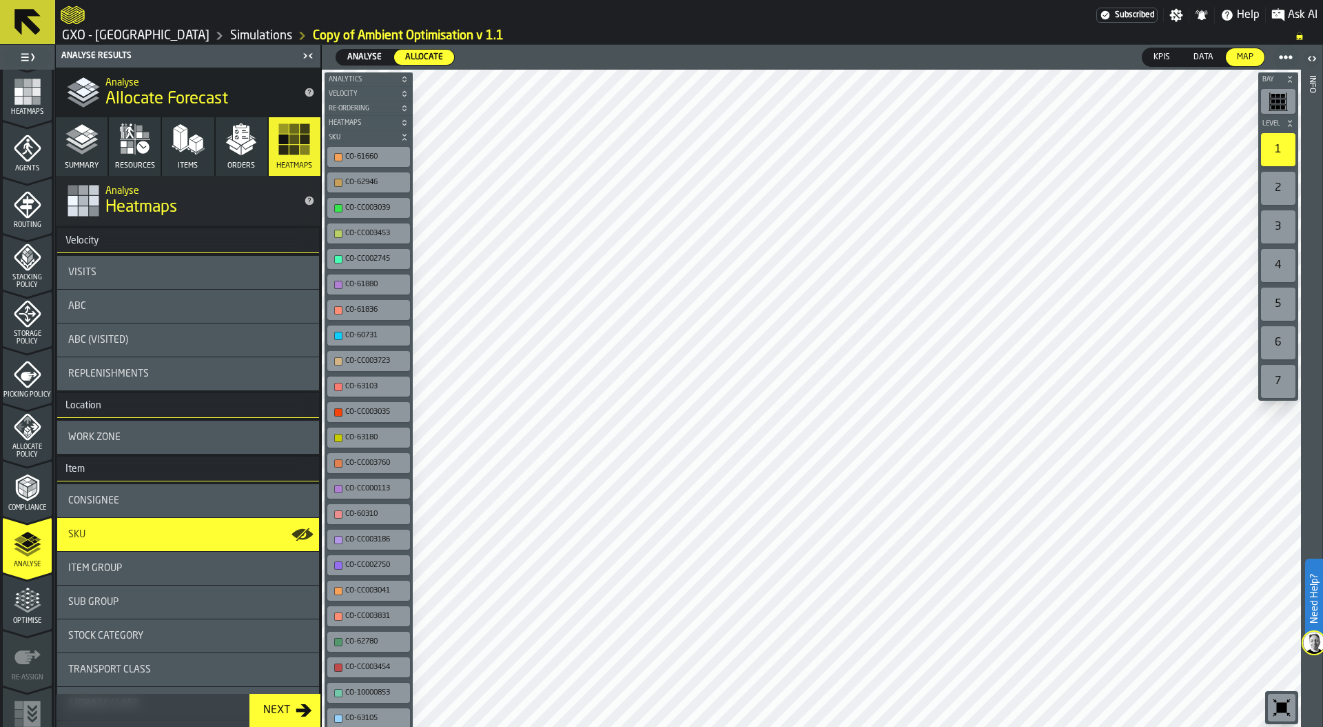
click at [144, 638] on div "Stock Category" at bounding box center [188, 635] width 240 height 11
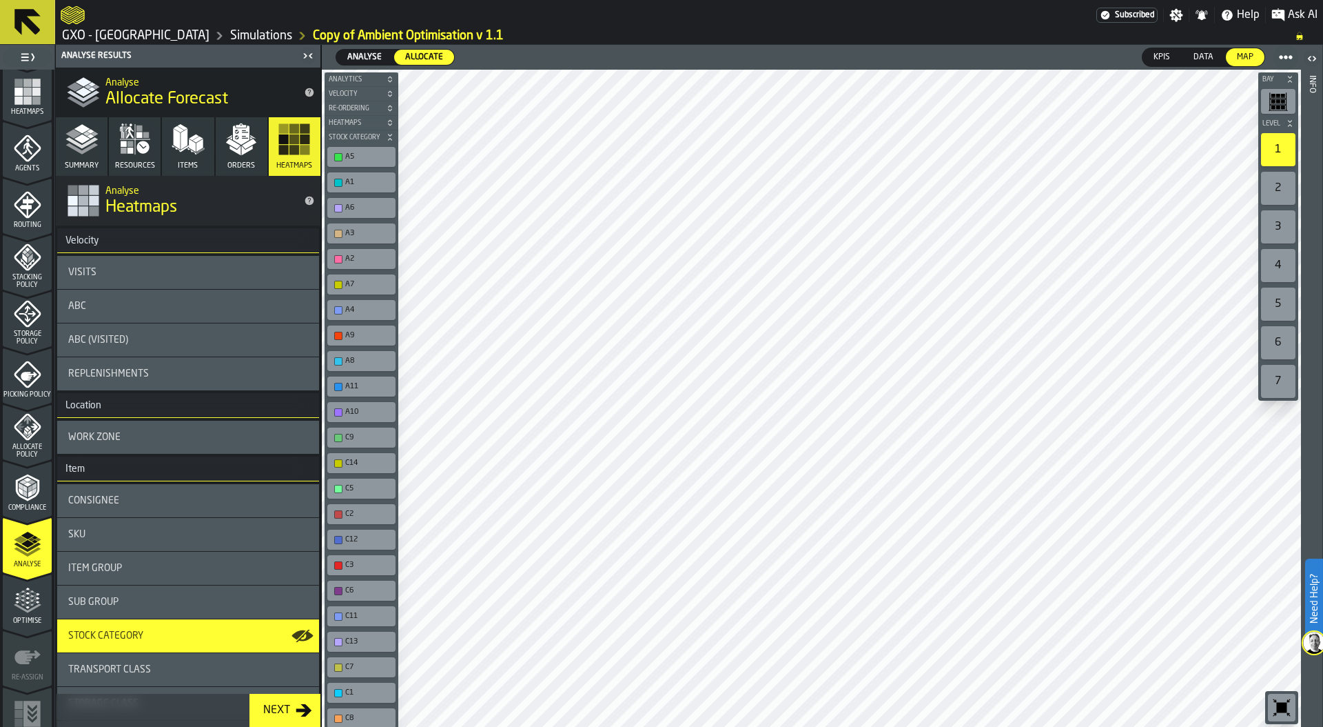
click at [29, 605] on icon "menu Optimise" at bounding box center [28, 601] width 28 height 28
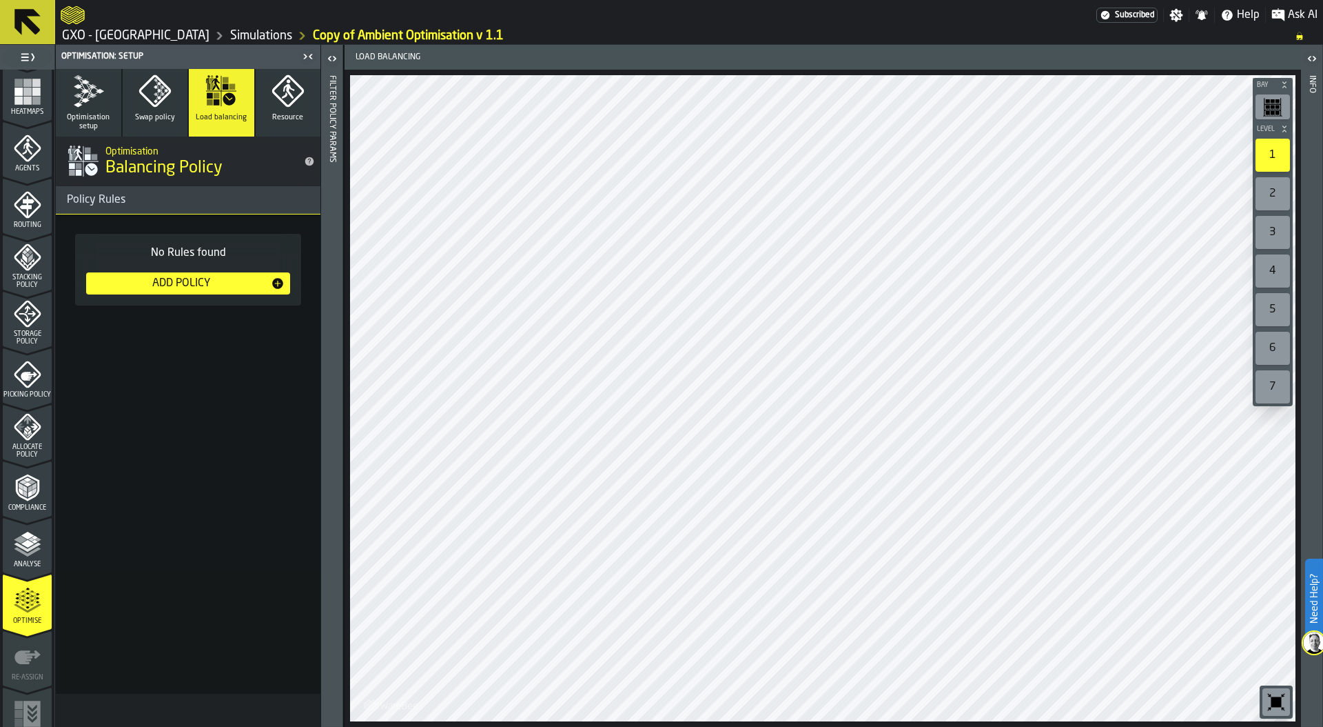
click at [141, 102] on icon "button" at bounding box center [155, 90] width 33 height 33
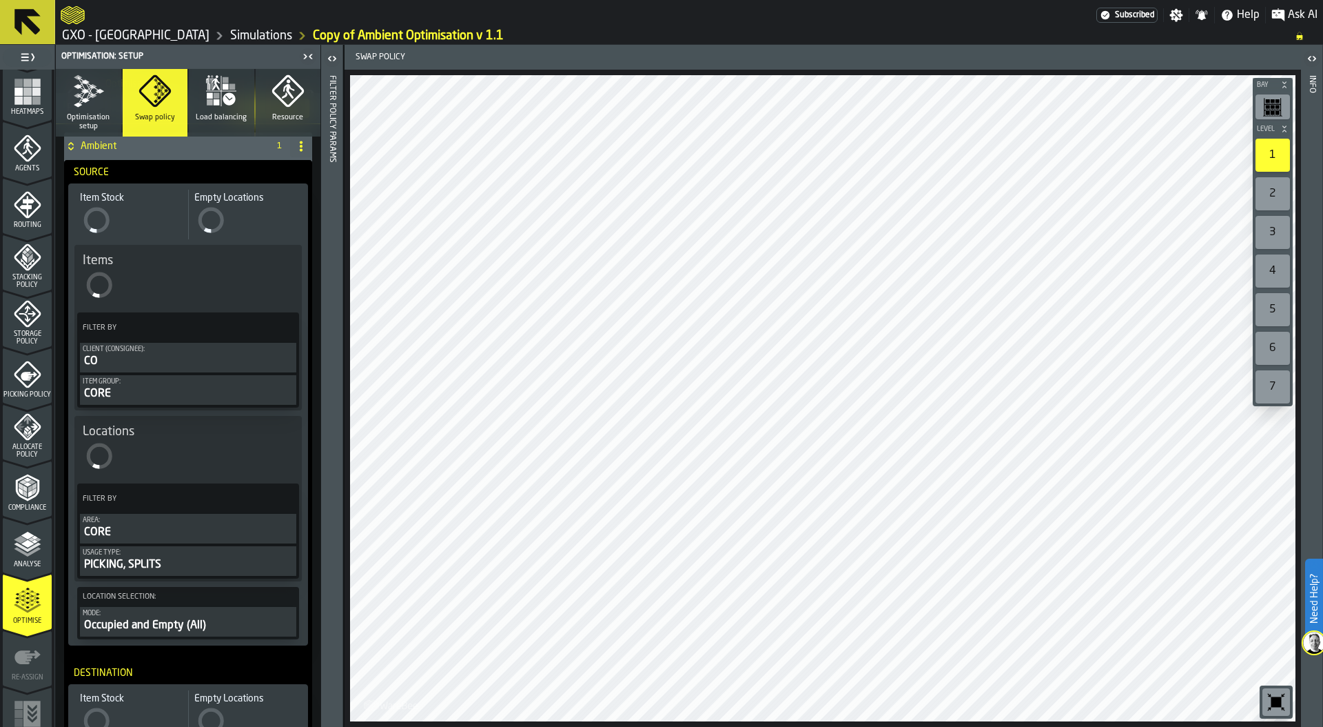
scroll to position [79, 0]
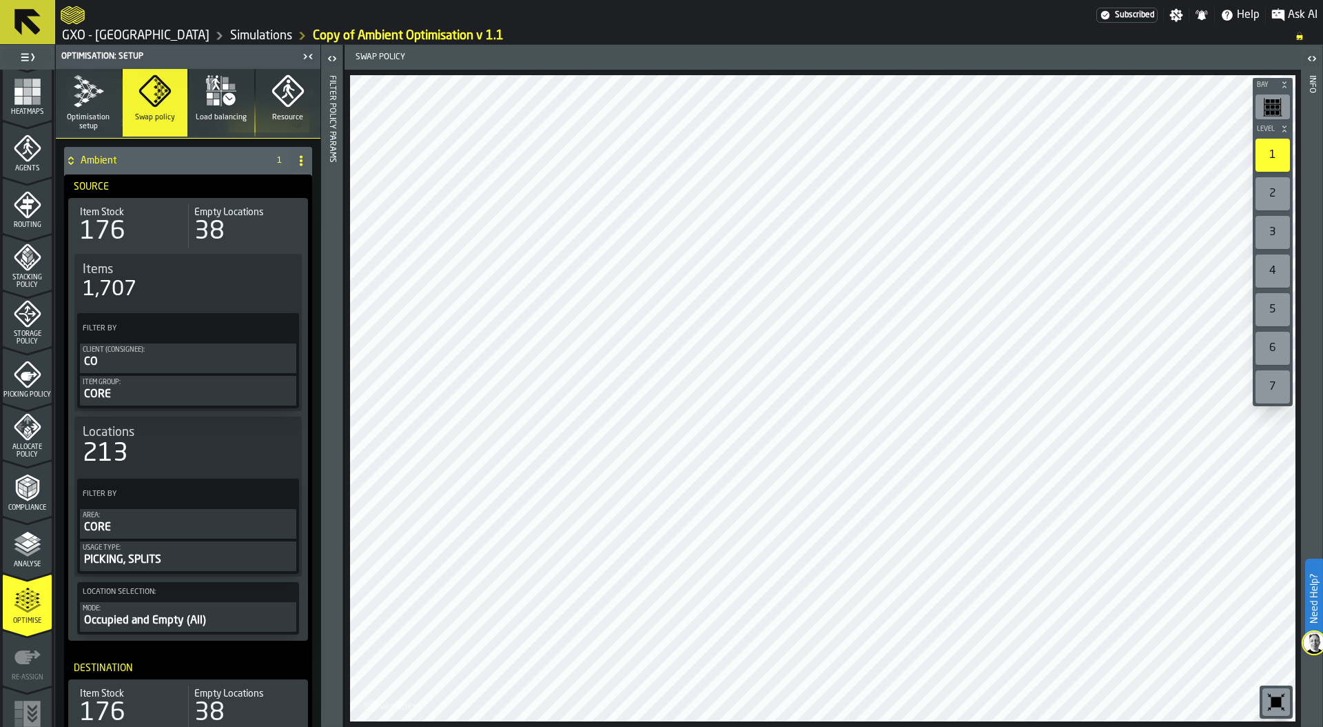
click at [69, 97] on button "Optimisation setup" at bounding box center [88, 103] width 65 height 68
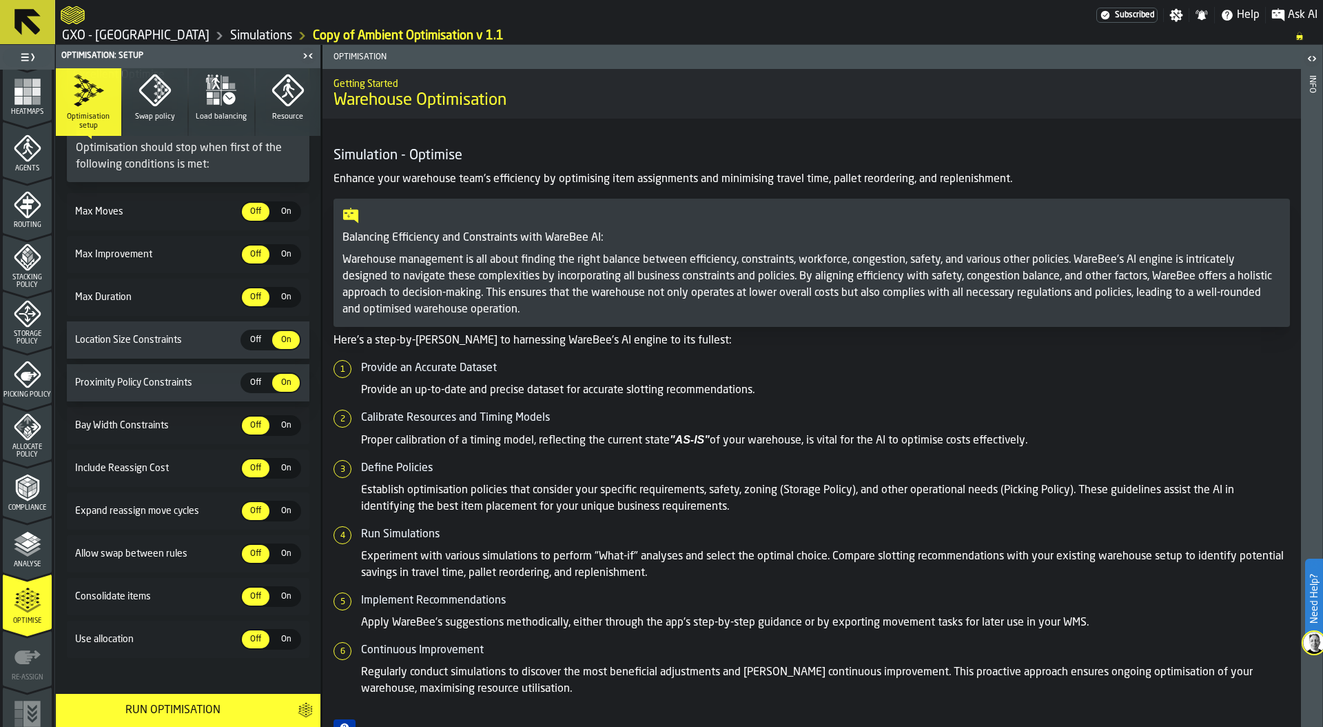
scroll to position [201, 0]
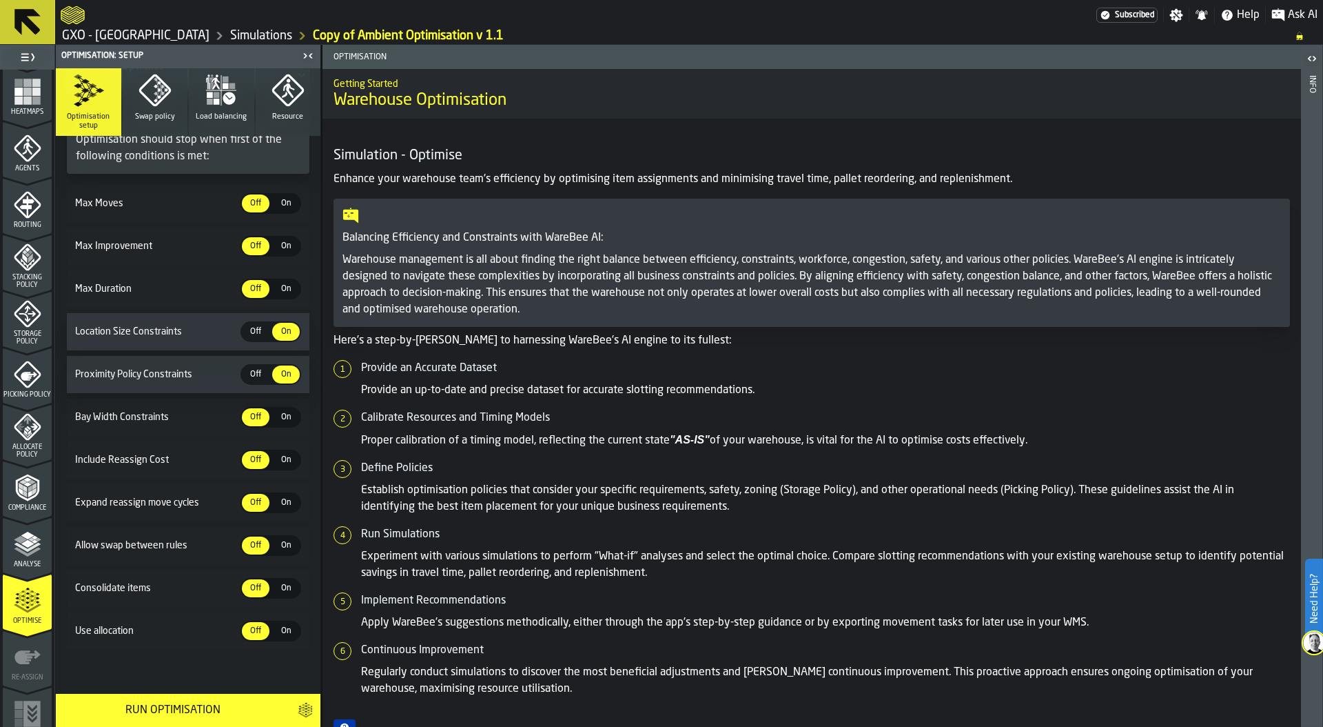
click at [280, 633] on span "On" at bounding box center [286, 630] width 22 height 12
click at [128, 111] on button "Swap policy" at bounding box center [155, 102] width 65 height 68
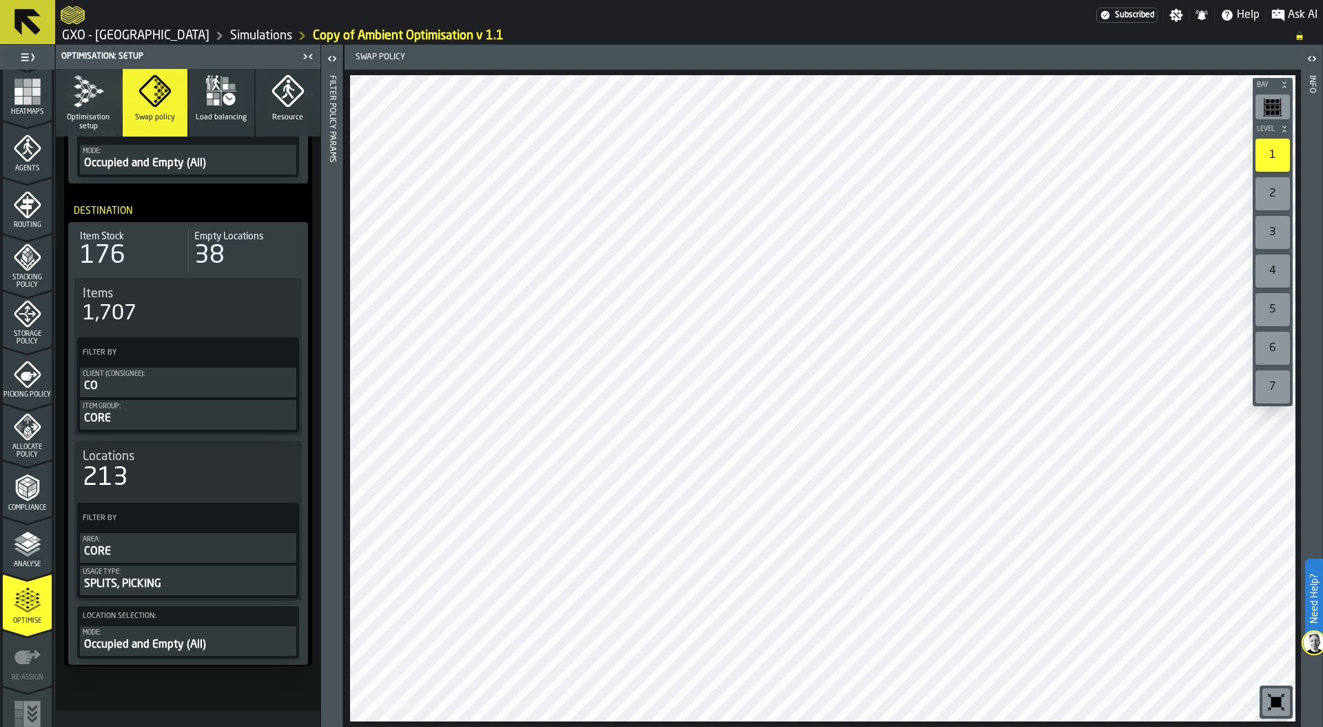
scroll to position [552, 0]
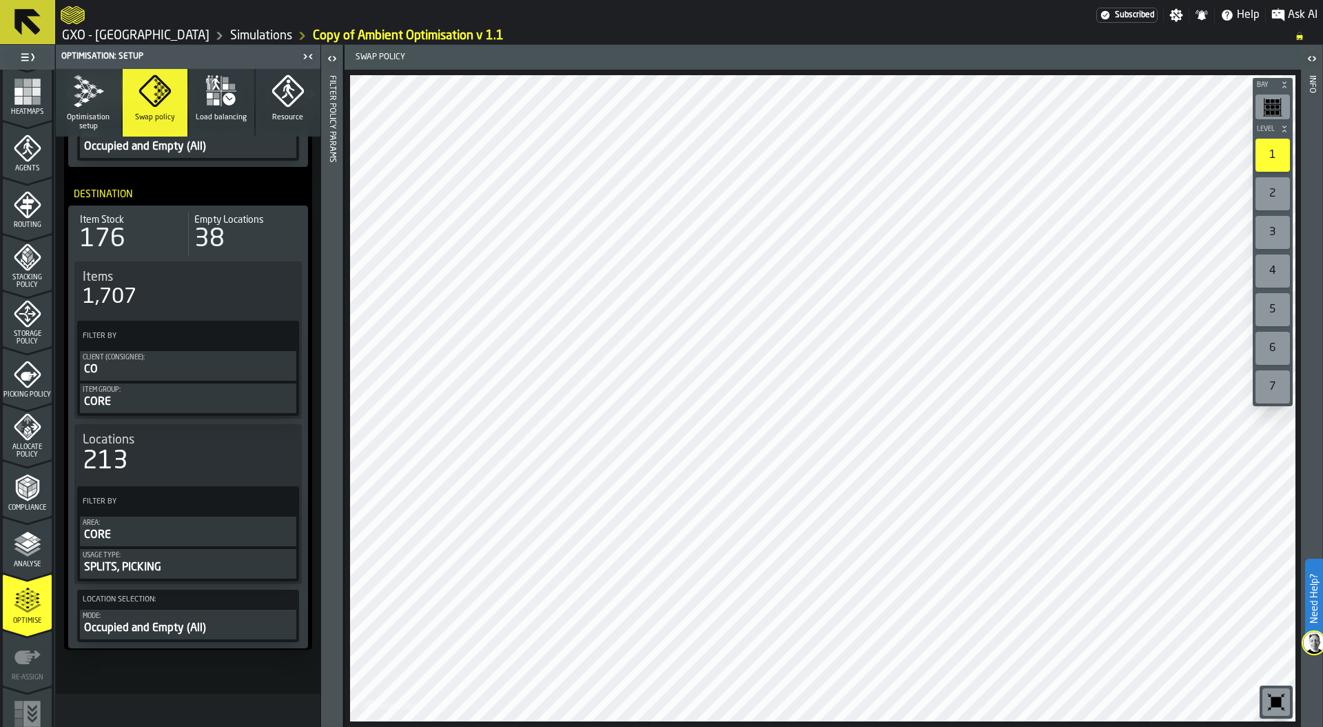
click at [87, 88] on icon "button" at bounding box center [88, 90] width 33 height 33
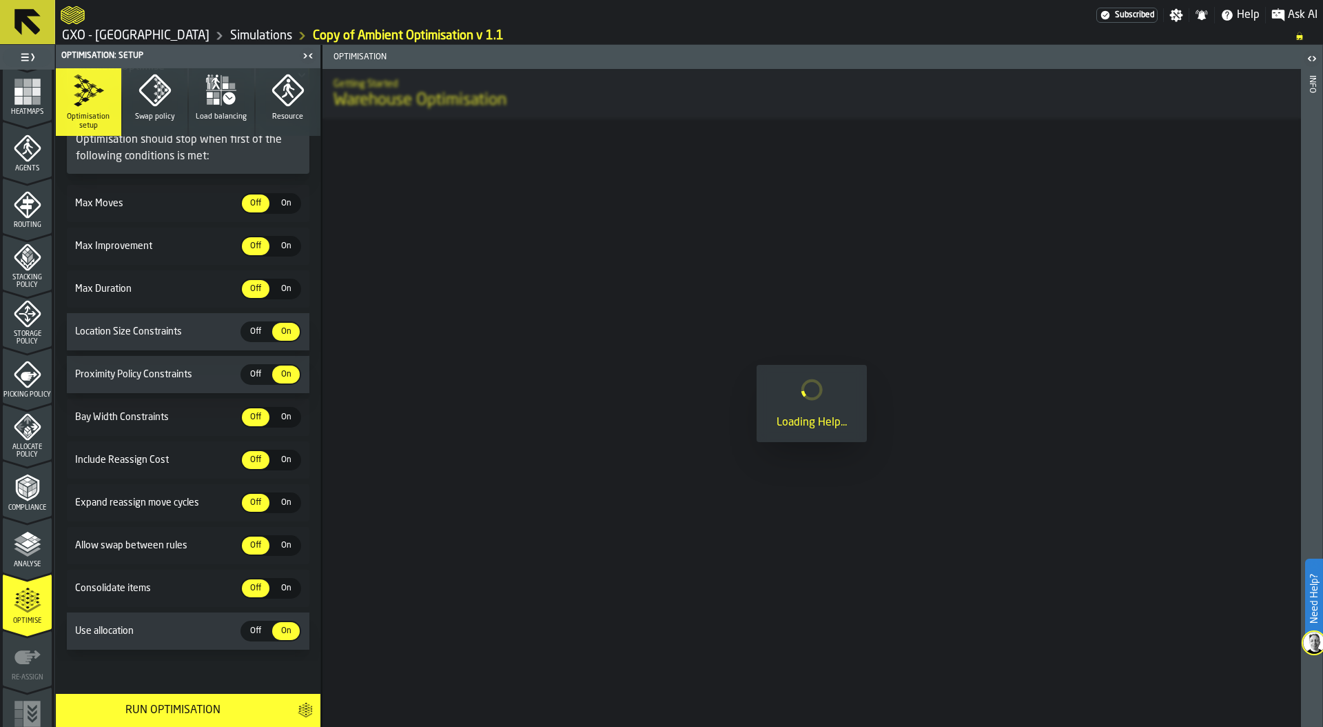
scroll to position [201, 0]
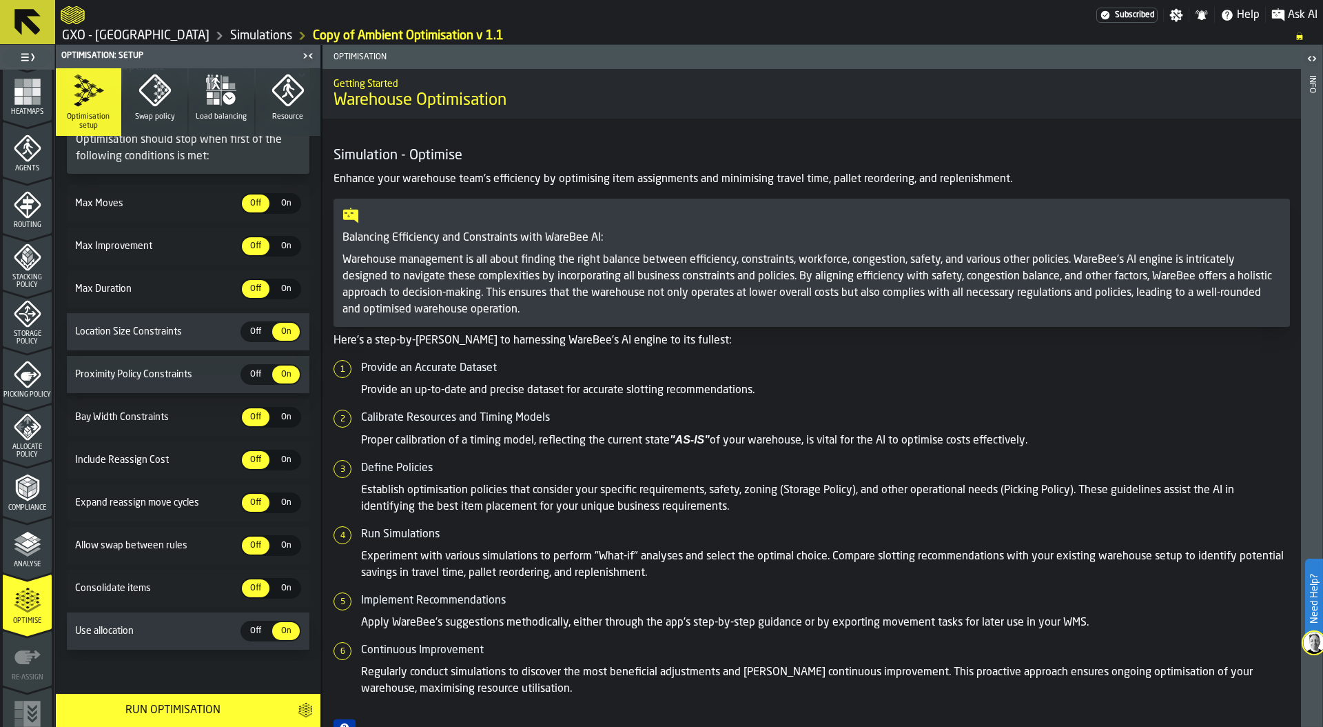
click at [196, 706] on div "Run Optimisation" at bounding box center [172, 710] width 217 height 17
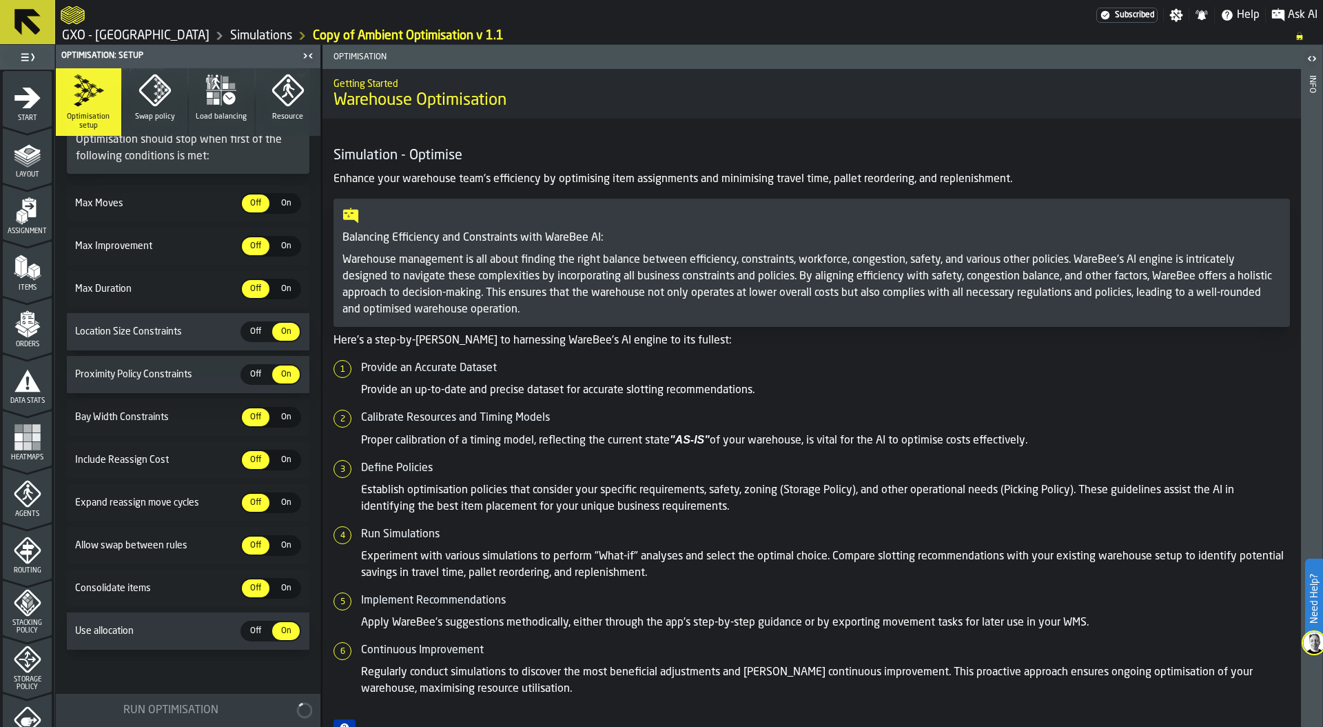
click at [6, 95] on div "Start" at bounding box center [27, 103] width 49 height 38
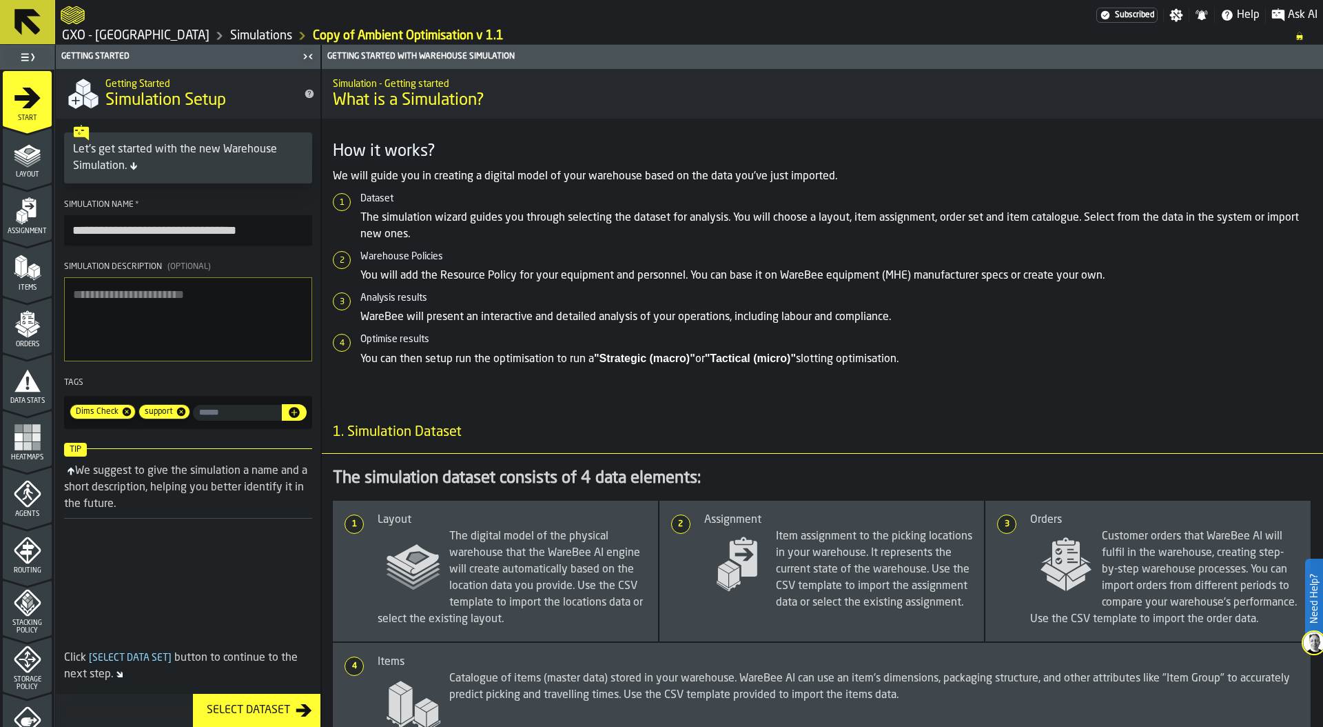
drag, startPoint x: 248, startPoint y: 230, endPoint x: 289, endPoint y: 225, distance: 40.9
click at [289, 227] on input "**********" at bounding box center [188, 230] width 248 height 30
drag, startPoint x: 118, startPoint y: 230, endPoint x: 13, endPoint y: 237, distance: 105.0
click at [13, 237] on aside "**********" at bounding box center [160, 386] width 321 height 682
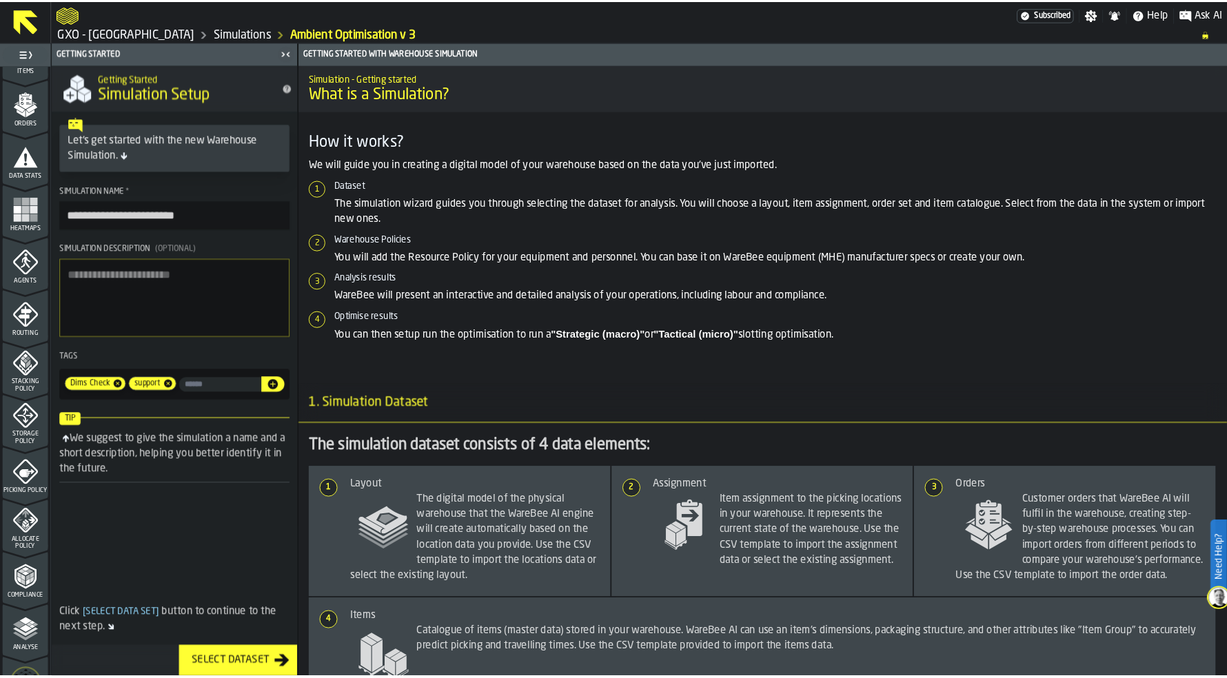
scroll to position [360, 0]
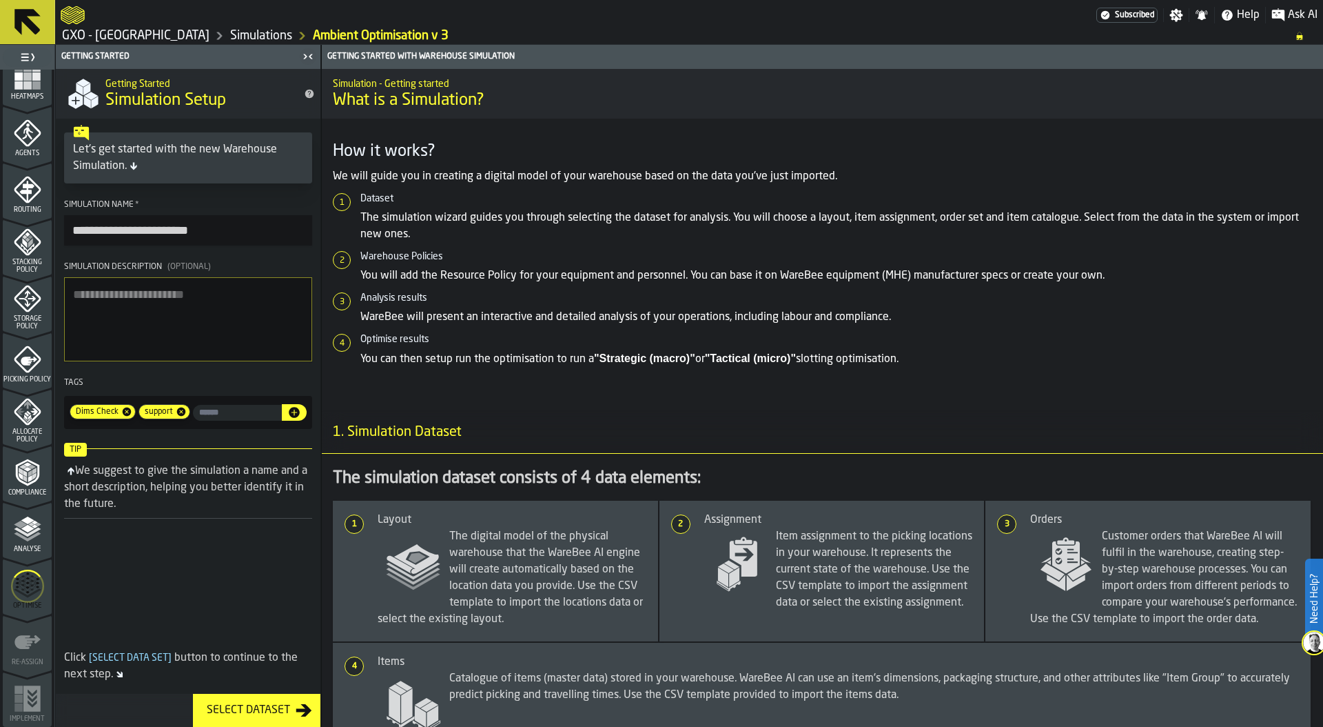
type input "**********"
click at [25, 597] on icon "menu Optimise" at bounding box center [27, 585] width 33 height 55
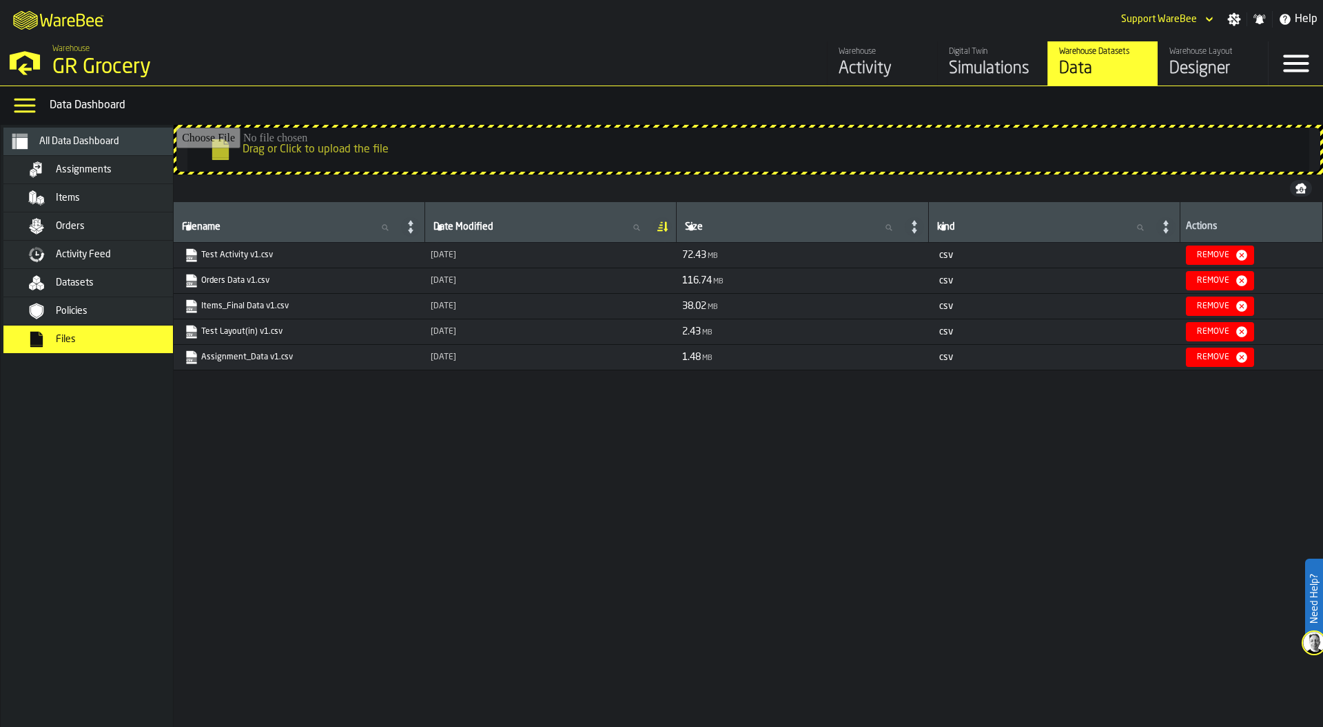
click at [1199, 68] on div "Designer" at bounding box center [1214, 69] width 88 height 22
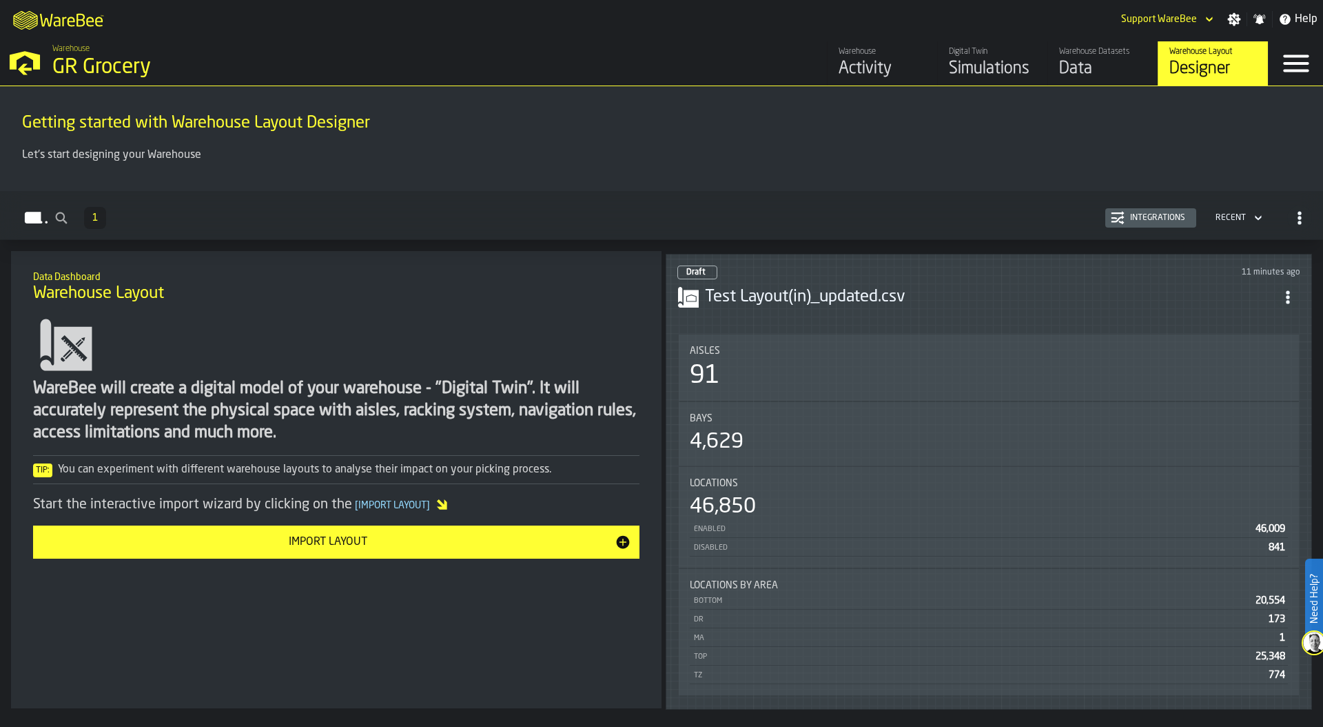
scroll to position [30, 0]
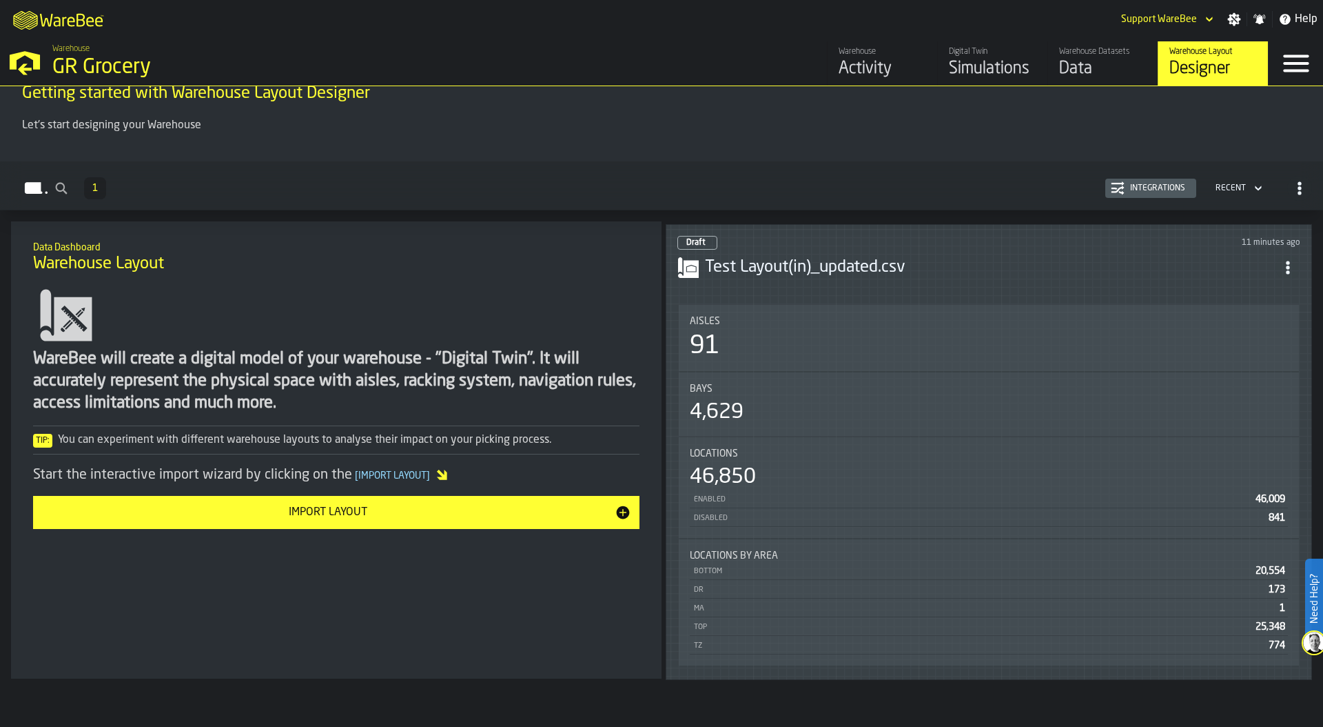
click at [786, 342] on div "91" at bounding box center [989, 346] width 598 height 28
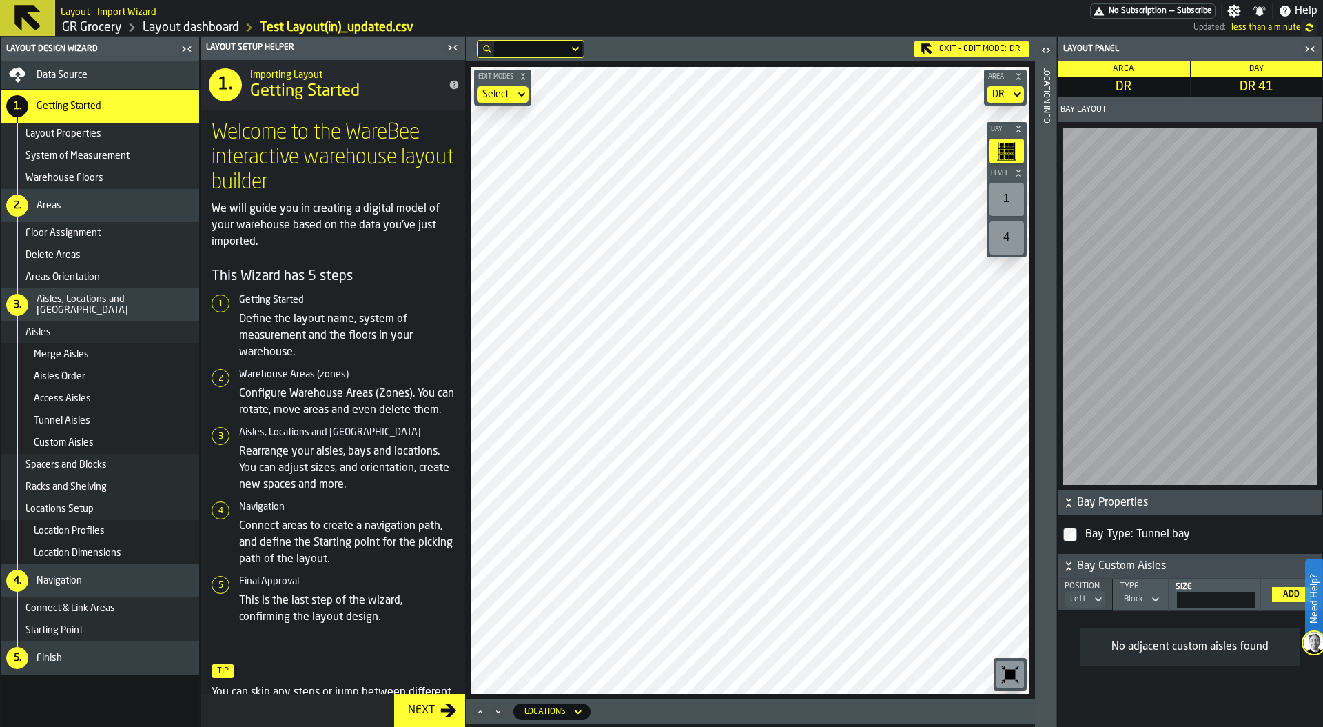
click at [451, 46] on icon "button-toggle-Close me" at bounding box center [453, 47] width 17 height 17
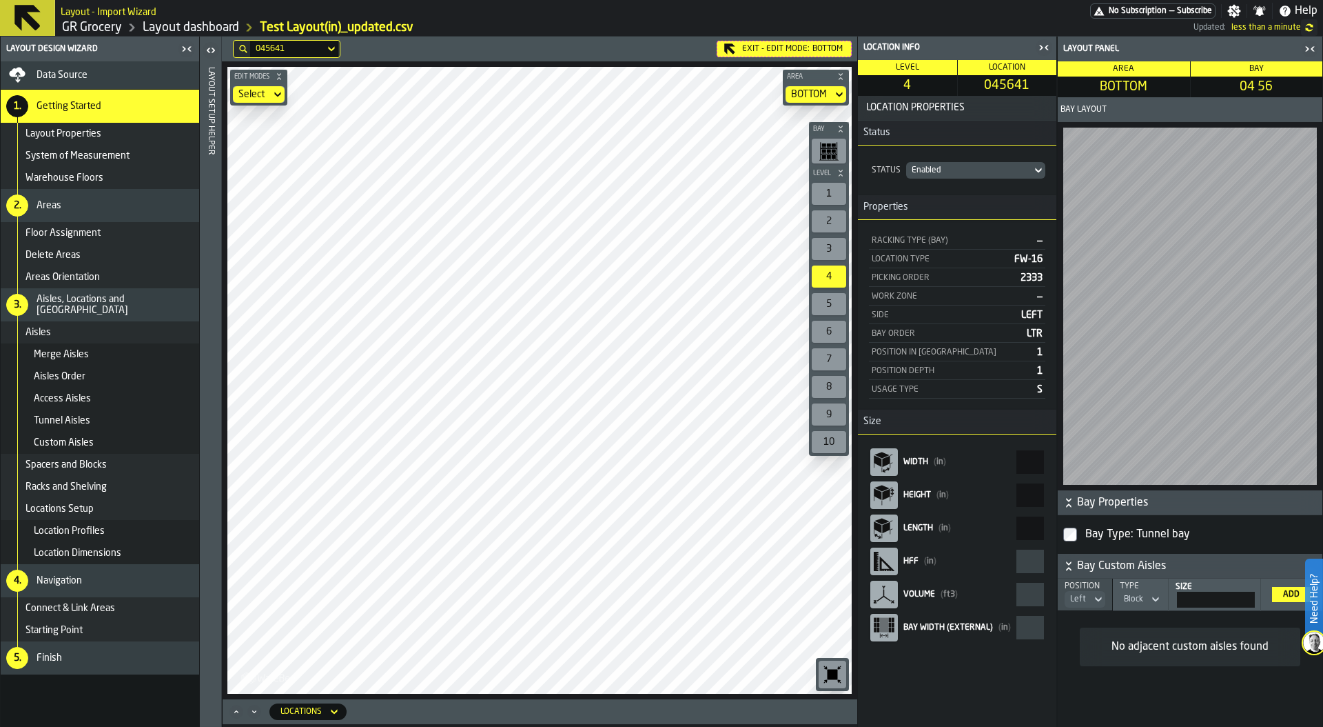
click at [1042, 50] on icon "button-toggle-Close me" at bounding box center [1044, 47] width 17 height 17
click at [830, 190] on div "1" at bounding box center [829, 194] width 34 height 22
click at [238, 711] on icon "Maximize" at bounding box center [235, 711] width 3 height 3
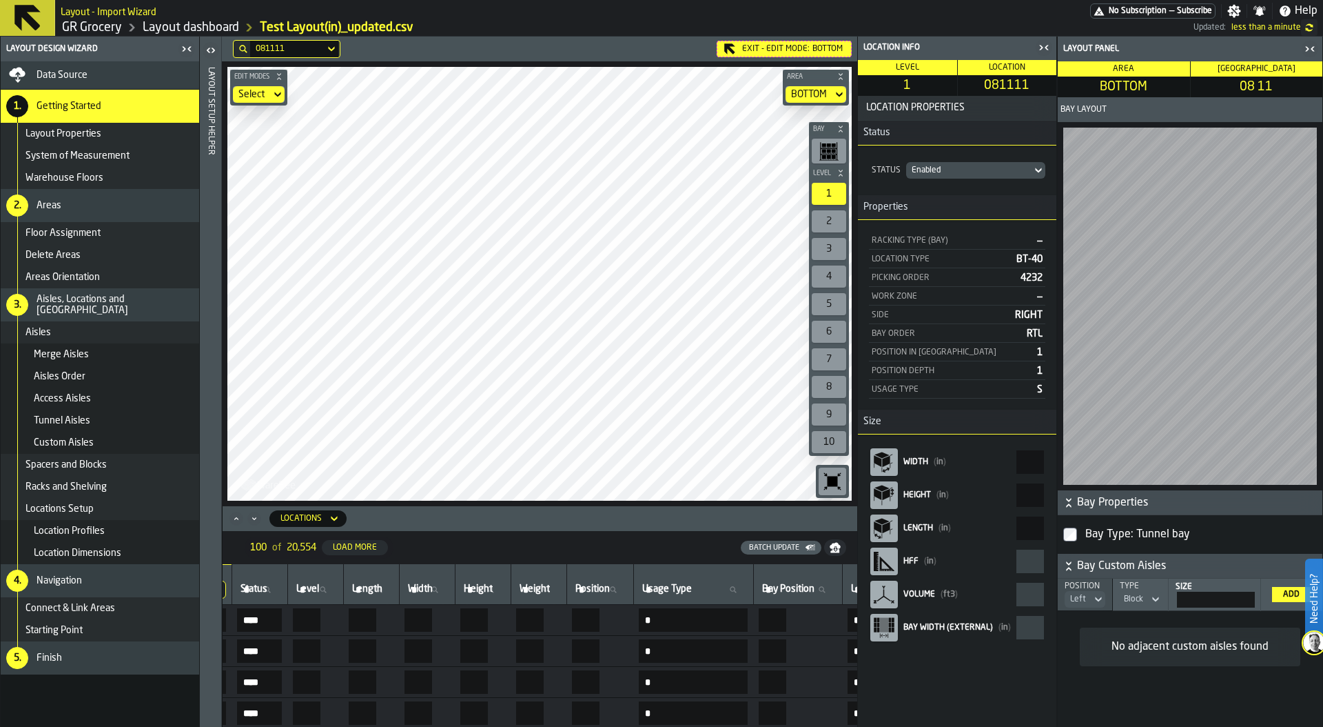
scroll to position [0, 549]
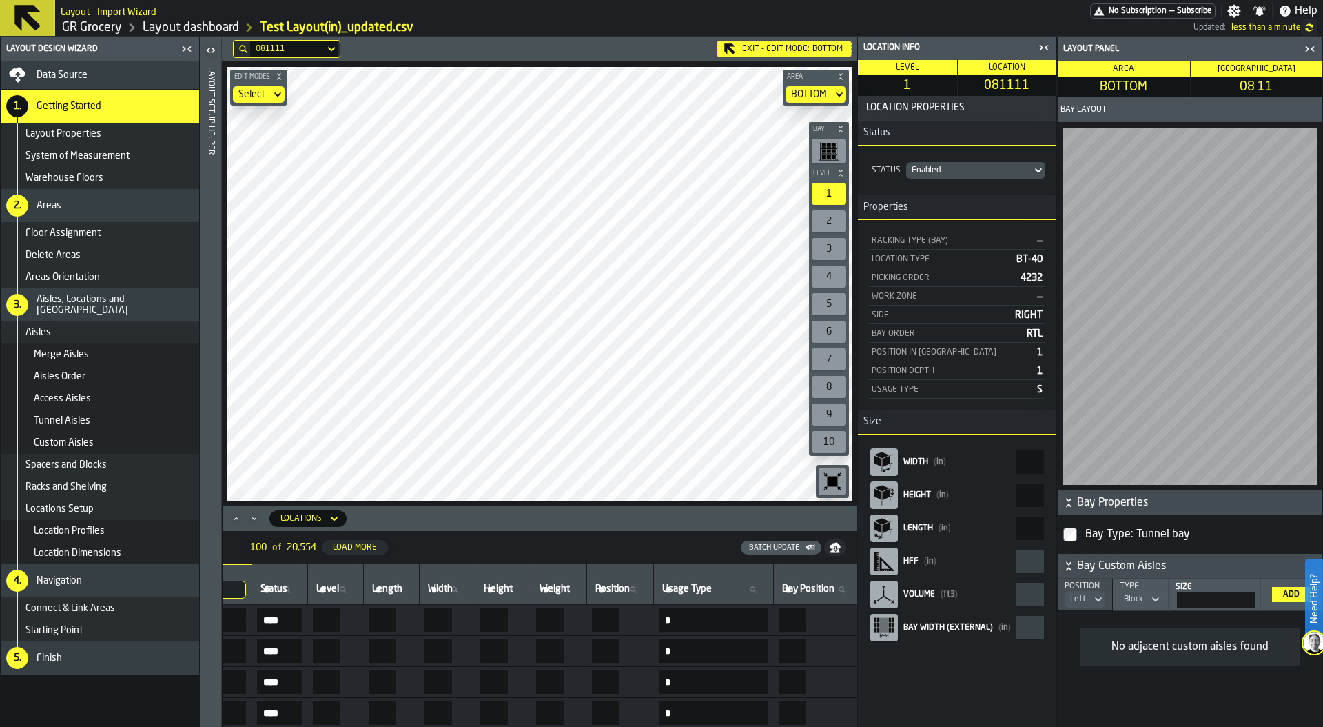
click at [403, 587] on span "Length" at bounding box center [387, 588] width 30 height 11
click at [414, 587] on input "Length Length" at bounding box center [391, 589] width 44 height 18
type input "**"
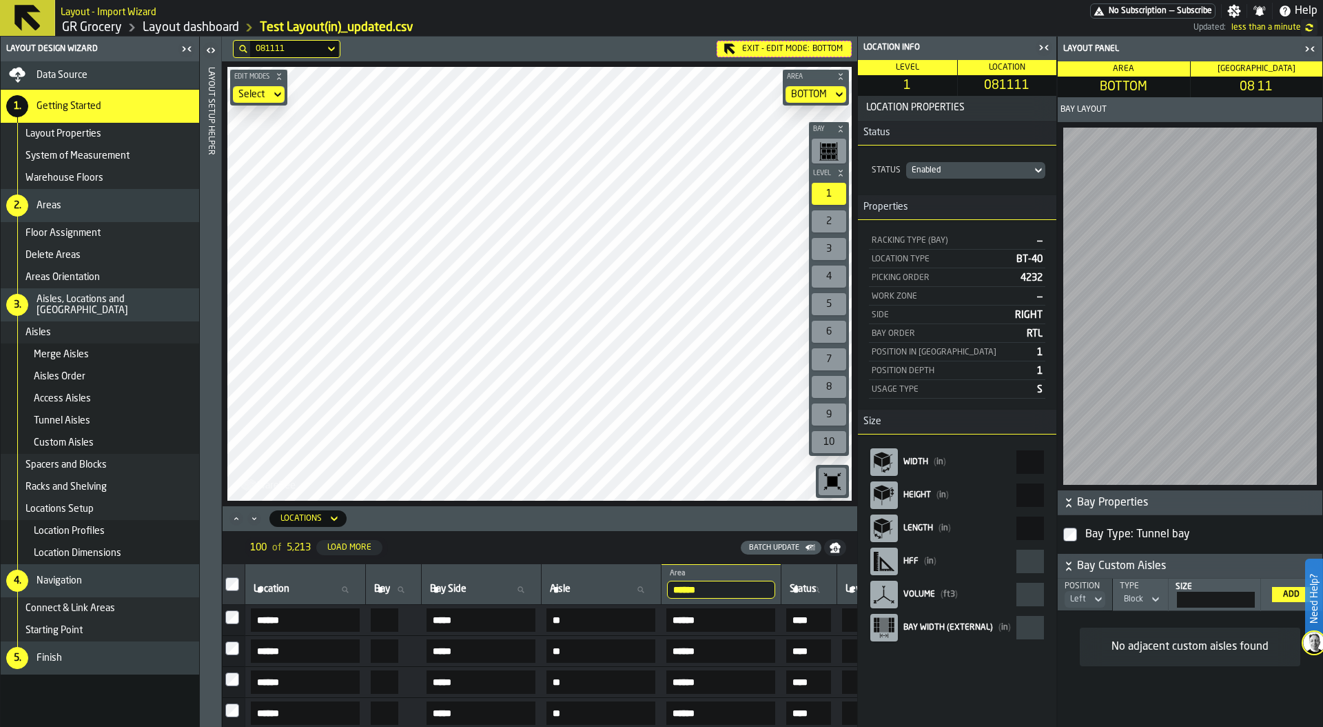
scroll to position [0, 0]
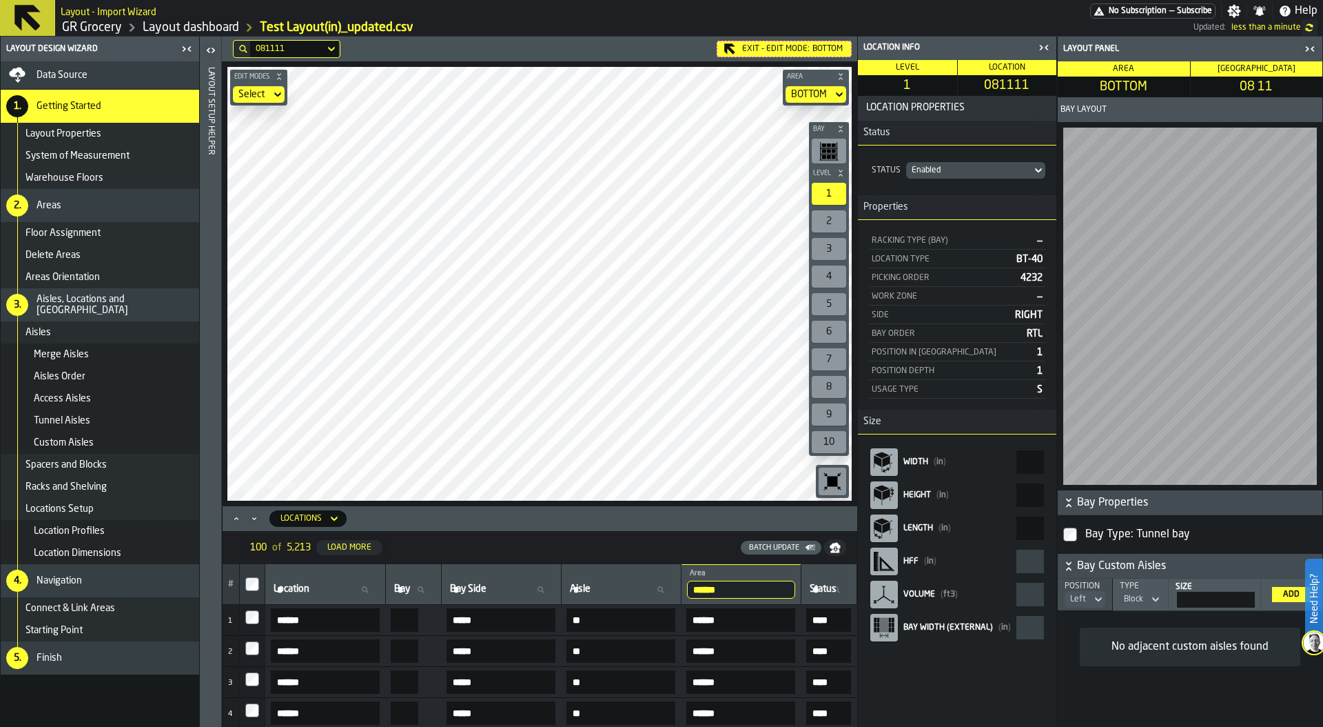
click at [829, 479] on icon "button-toolbar-undefined" at bounding box center [833, 481] width 10 height 10
click at [427, 507] on div "HH2012 Exit - Edit Mode: BOTTOM Edit Modes Select Area BOTTOM Bay Level 1 2 3 4…" at bounding box center [540, 382] width 636 height 690
click at [842, 474] on icon "button-toolbar-undefined" at bounding box center [833, 481] width 22 height 22
click at [759, 35] on main "Layout - Import Wizard No Subscription — Subscribe Settings Notifications Help …" at bounding box center [661, 363] width 1323 height 727
